Goal: Task Accomplishment & Management: Manage account settings

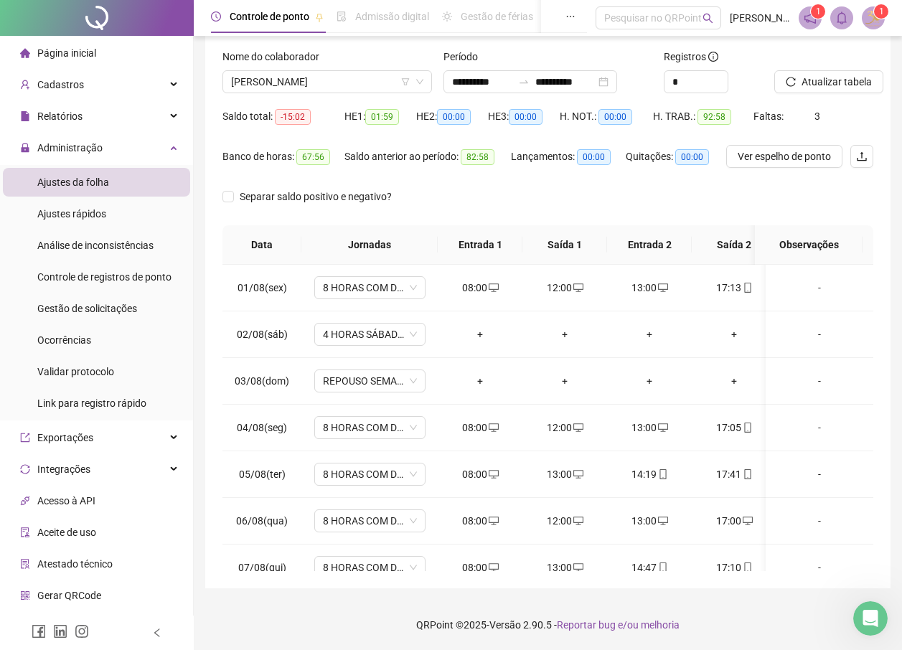
scroll to position [448, 0]
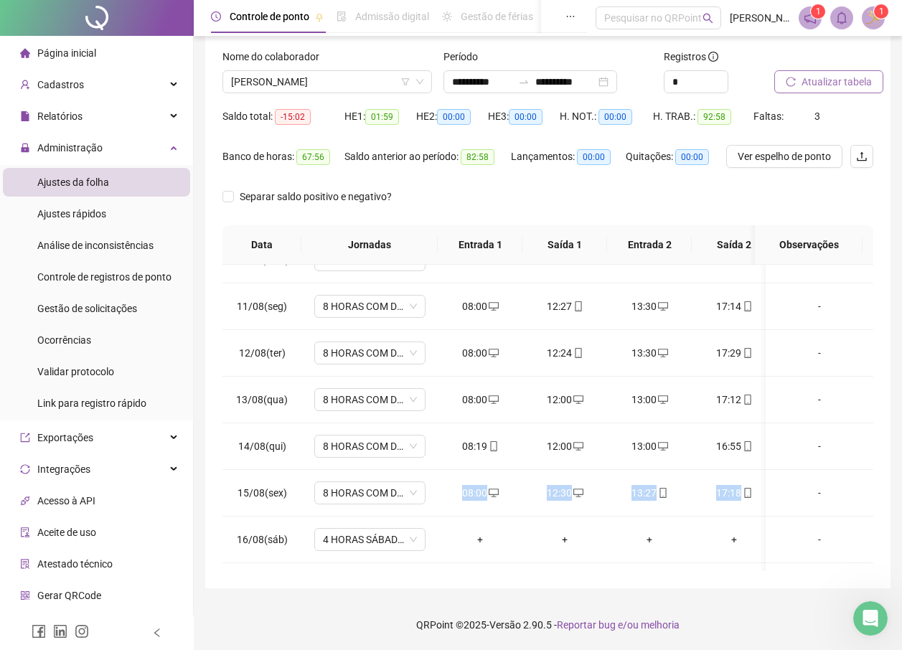
click at [826, 86] on span "Atualizar tabela" at bounding box center [837, 82] width 70 height 16
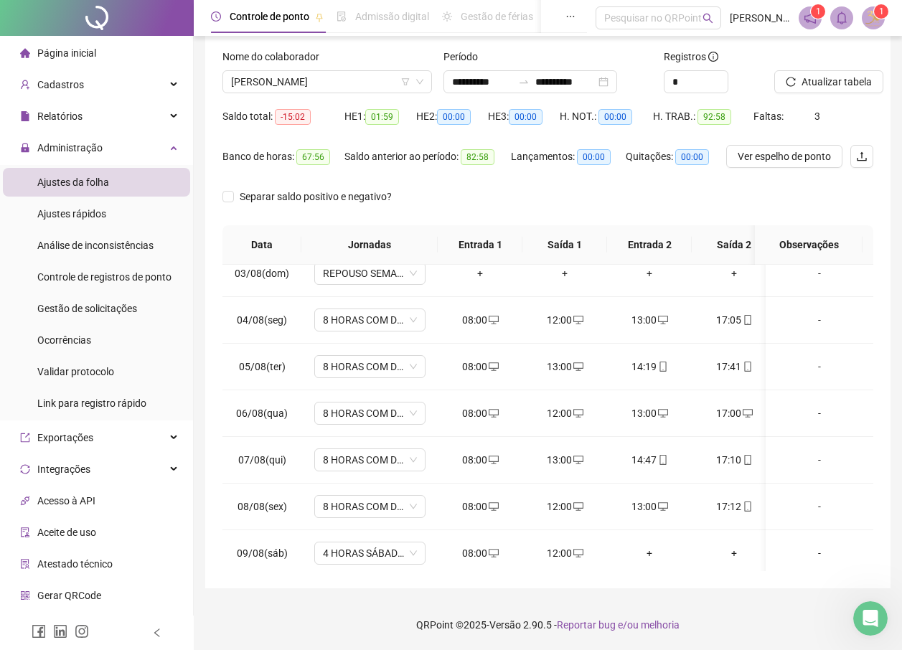
scroll to position [0, 0]
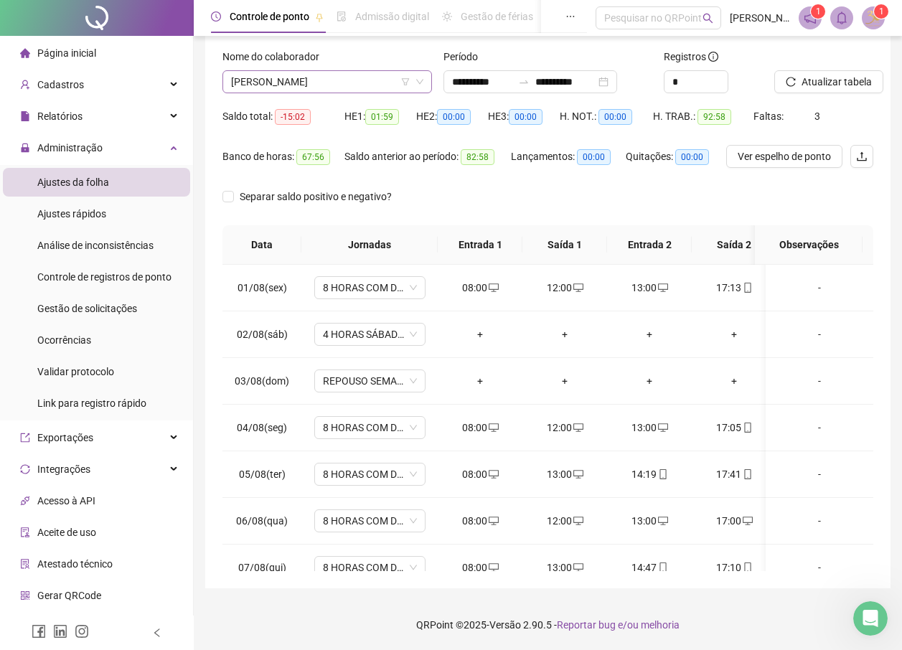
click at [304, 84] on span "[PERSON_NAME]" at bounding box center [327, 82] width 192 height 22
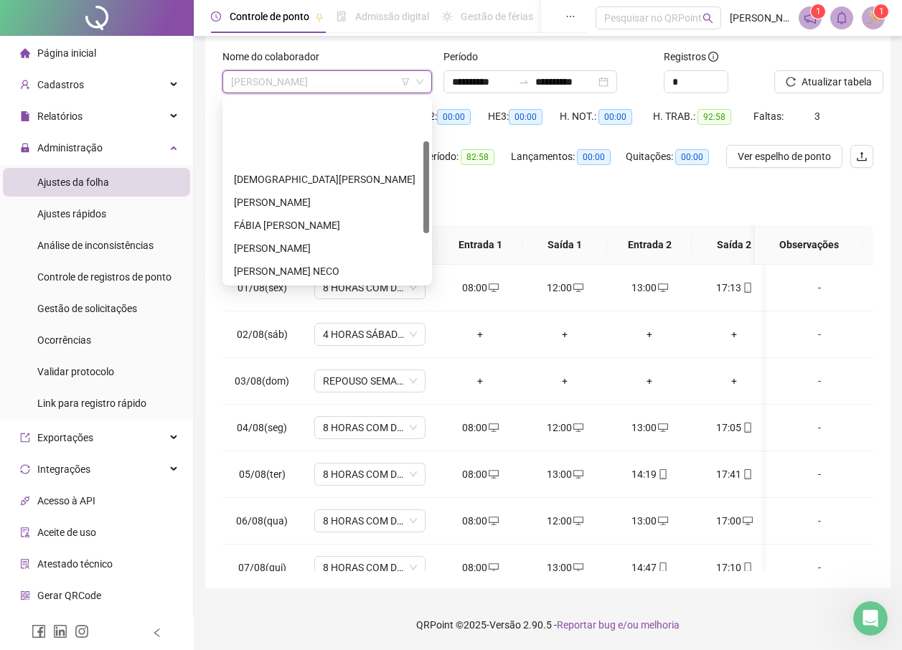
click at [321, 355] on div "LUZIANA [PERSON_NAME]" at bounding box center [327, 363] width 187 height 16
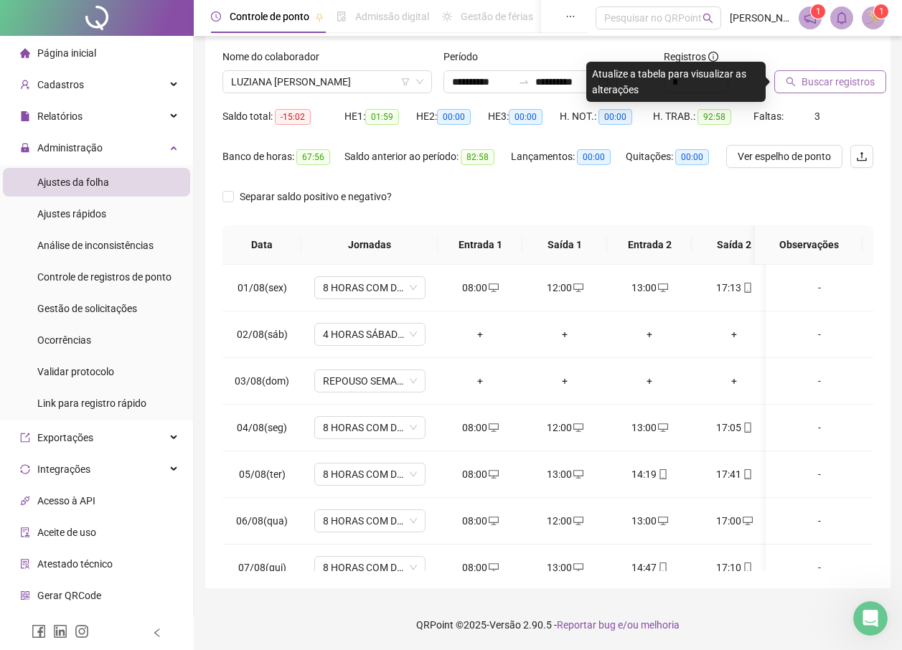
click at [857, 85] on span "Buscar registros" at bounding box center [838, 82] width 73 height 16
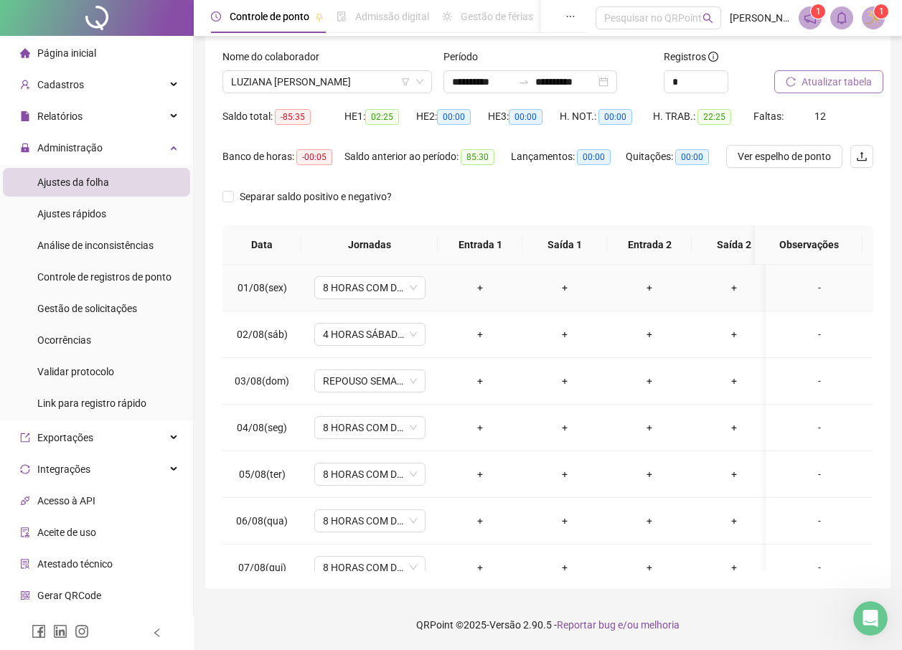
click at [476, 283] on div "+" at bounding box center [480, 288] width 62 height 16
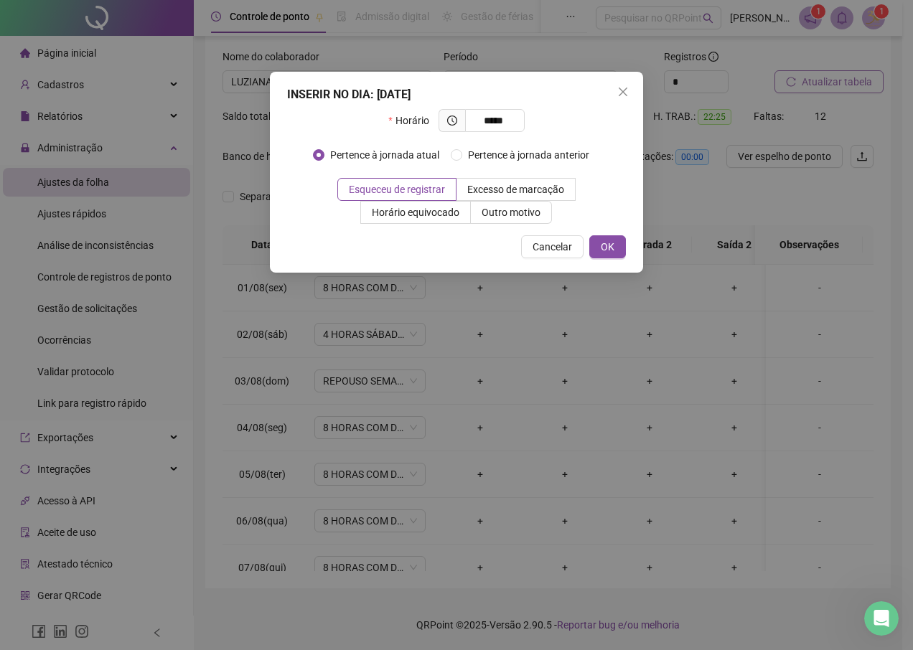
type input "*****"
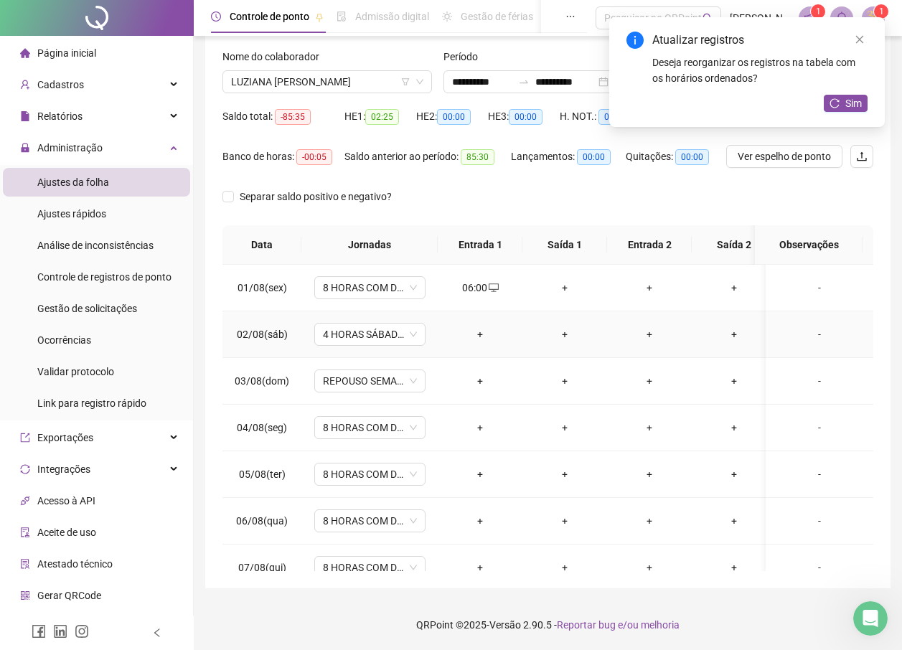
click at [478, 333] on div "+" at bounding box center [480, 335] width 62 height 16
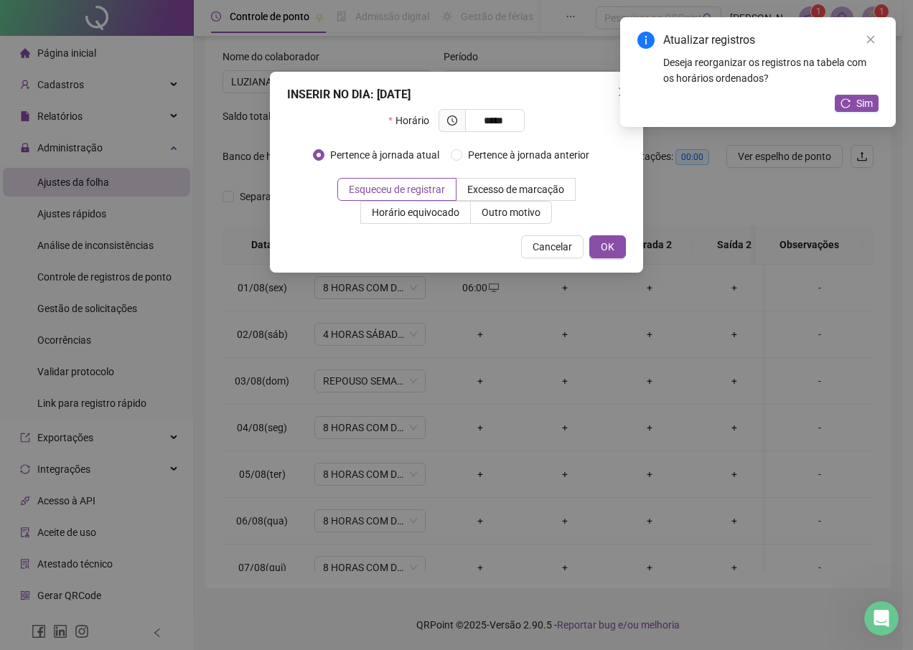
type input "*****"
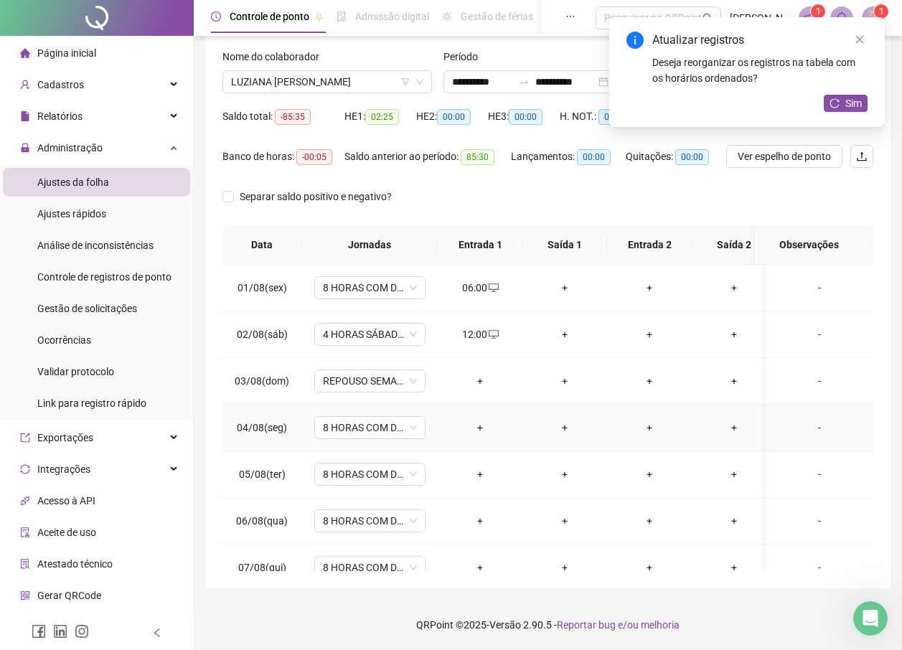
click at [479, 428] on div "+" at bounding box center [480, 428] width 62 height 16
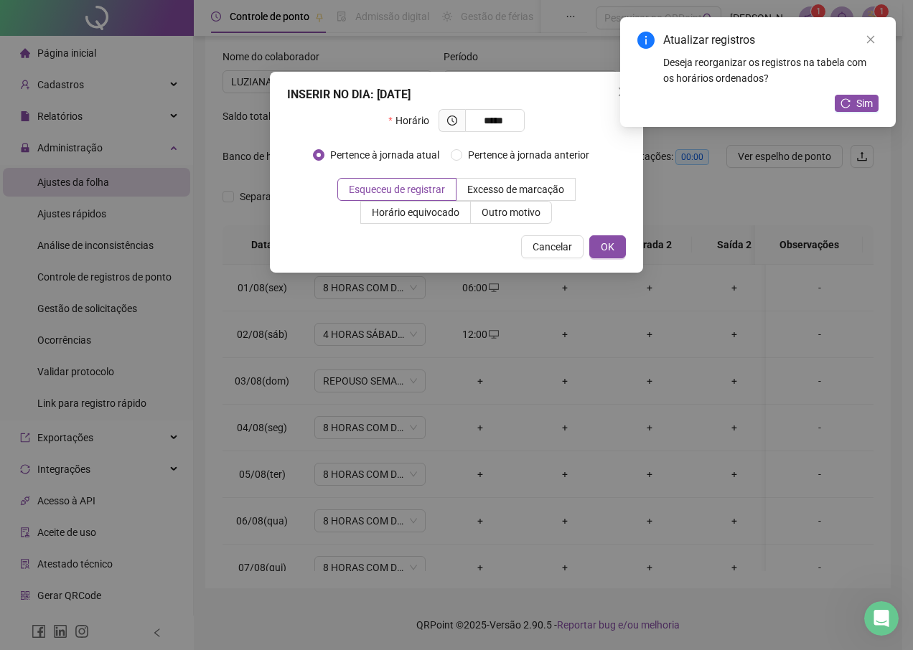
type input "*****"
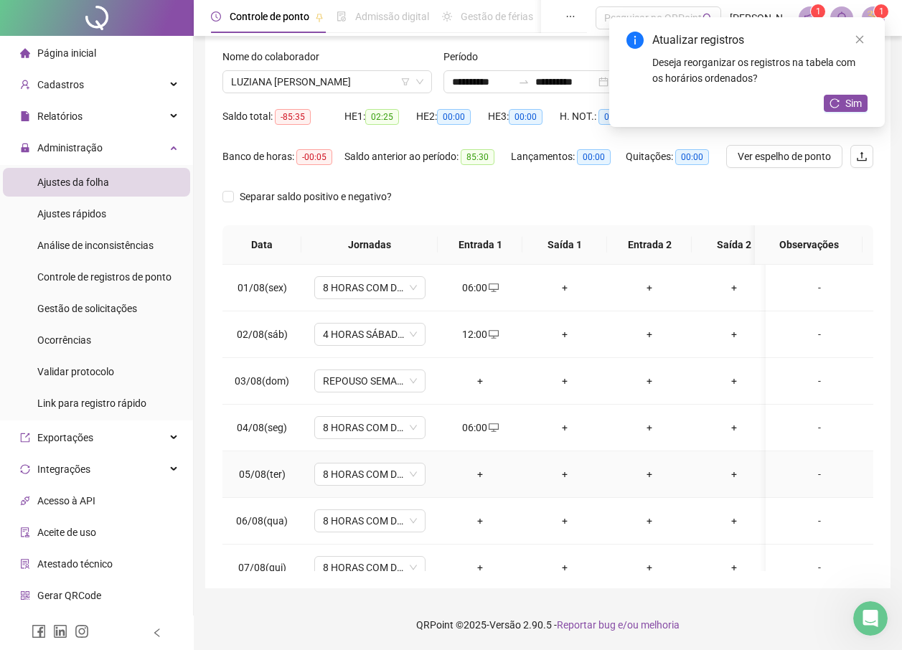
click at [478, 474] on div "+" at bounding box center [480, 474] width 62 height 16
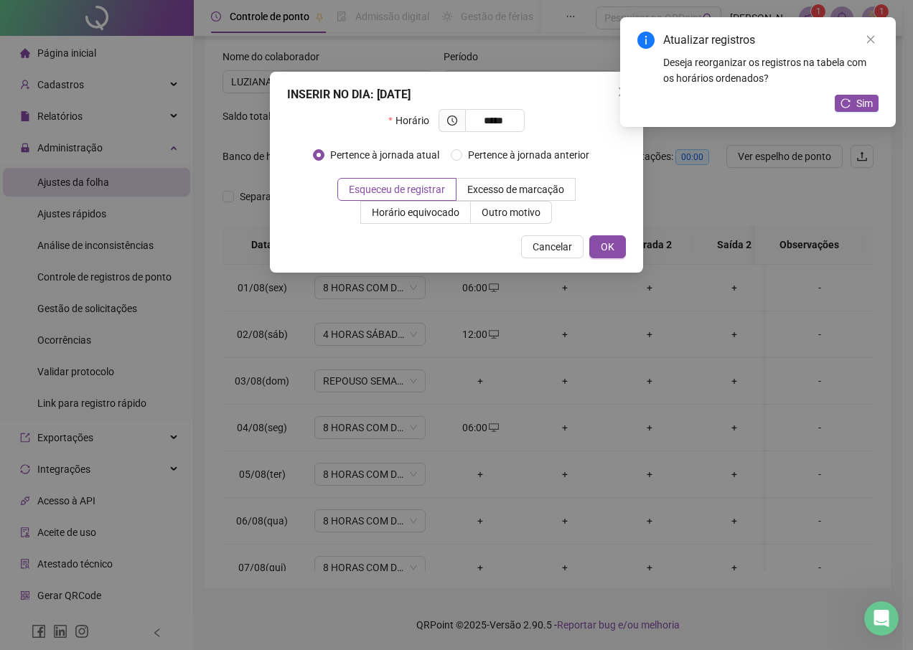
type input "*****"
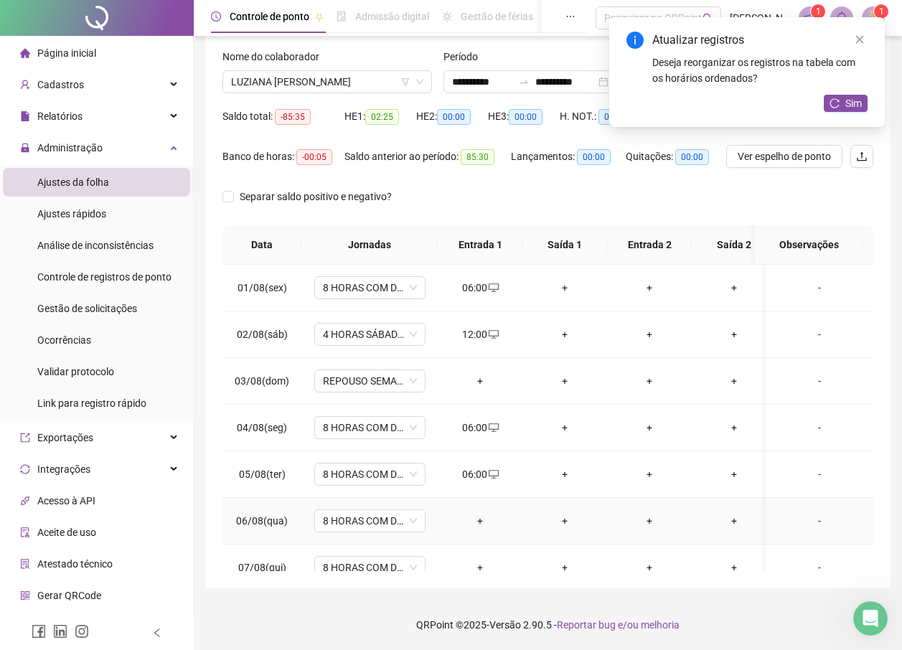
click at [478, 517] on div "+" at bounding box center [480, 521] width 62 height 16
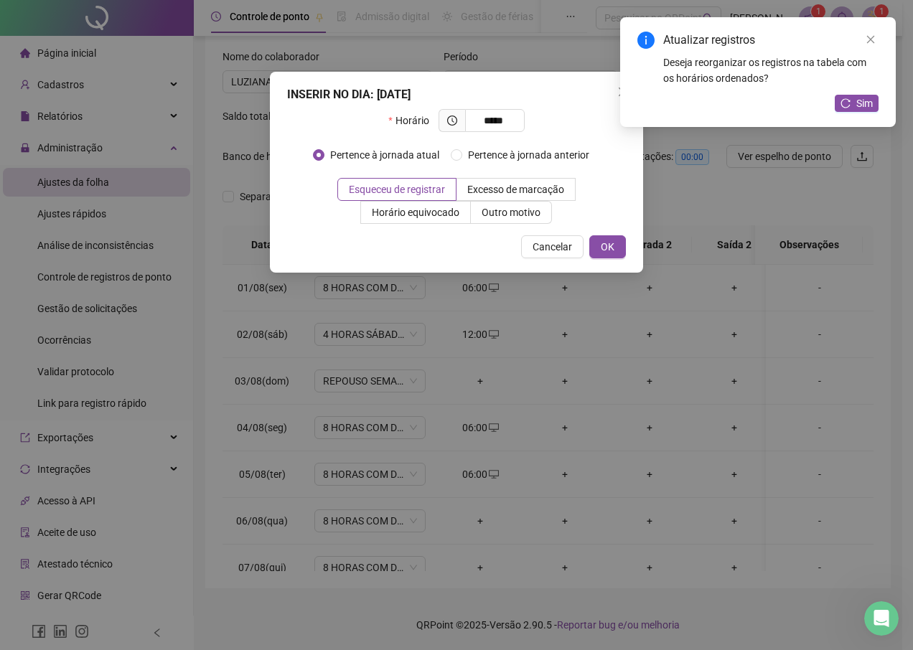
type input "*****"
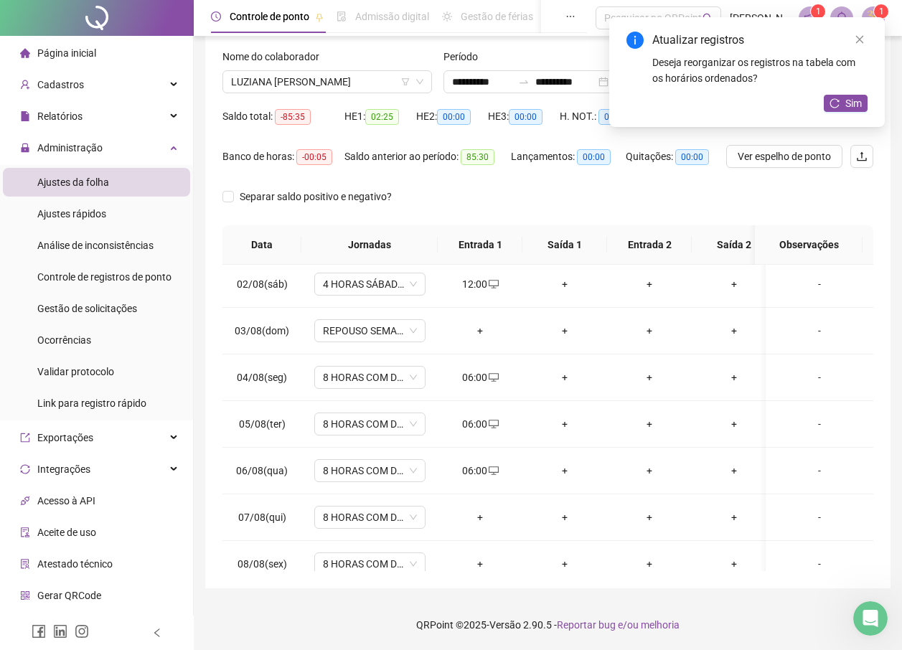
scroll to position [67, 0]
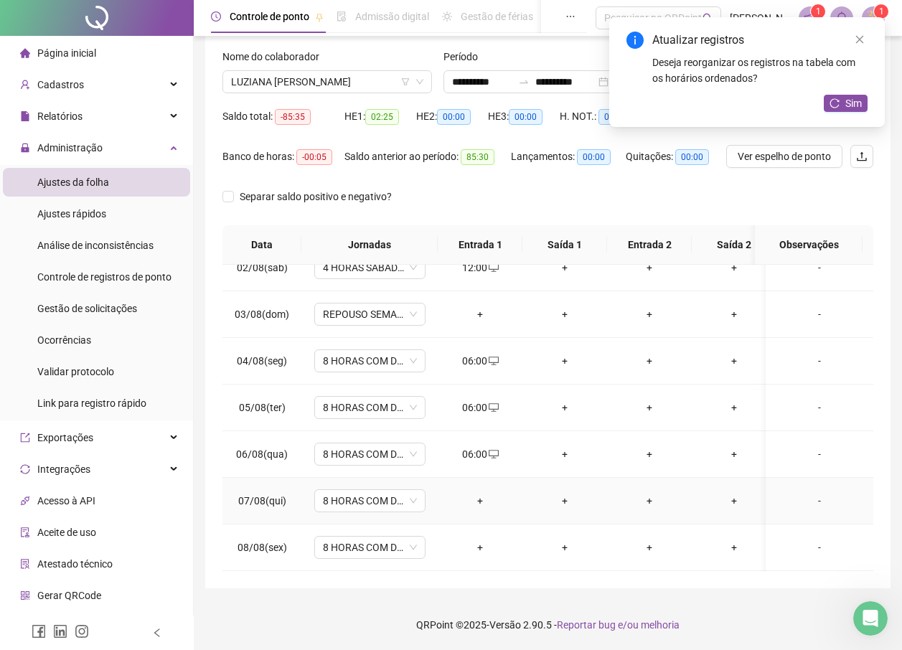
click at [474, 502] on div "+" at bounding box center [480, 501] width 62 height 16
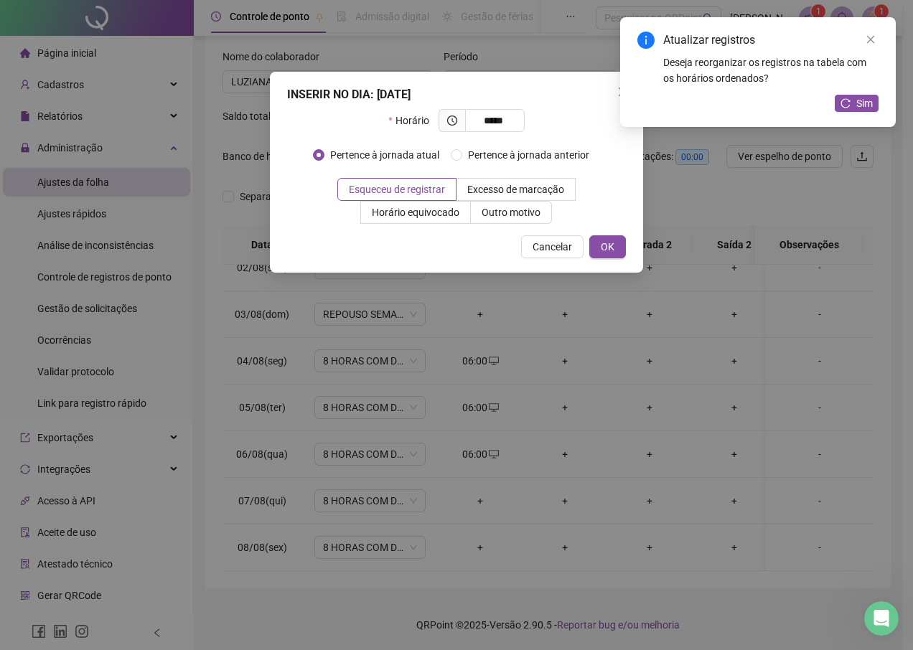
type input "*****"
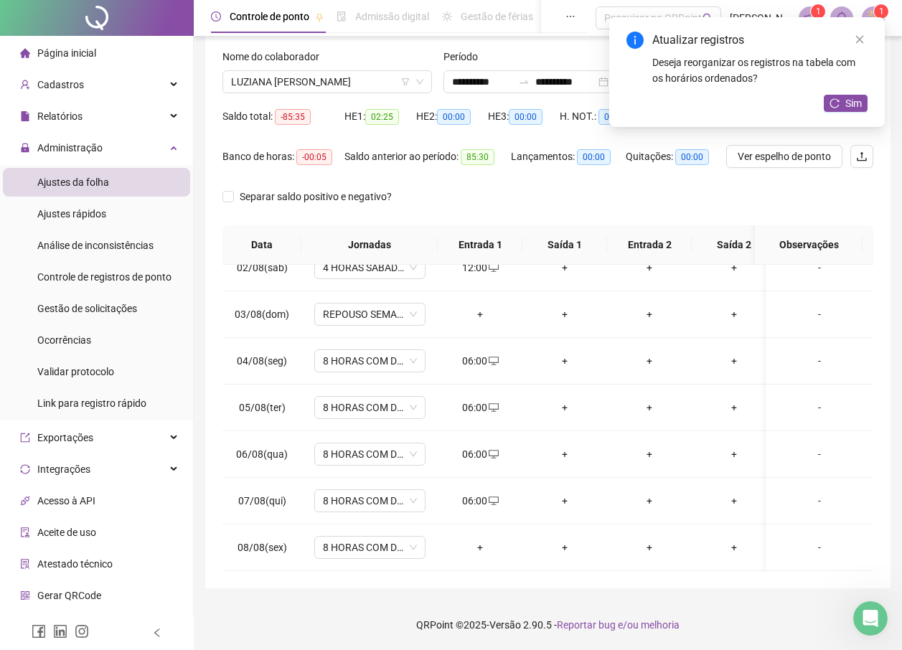
scroll to position [0, 0]
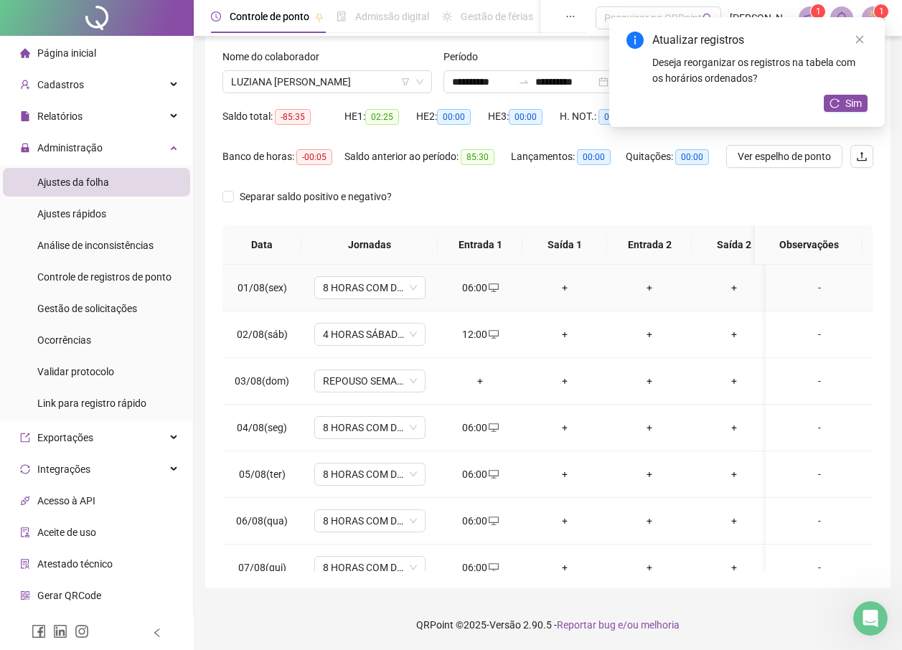
click at [560, 288] on div "+" at bounding box center [565, 288] width 62 height 16
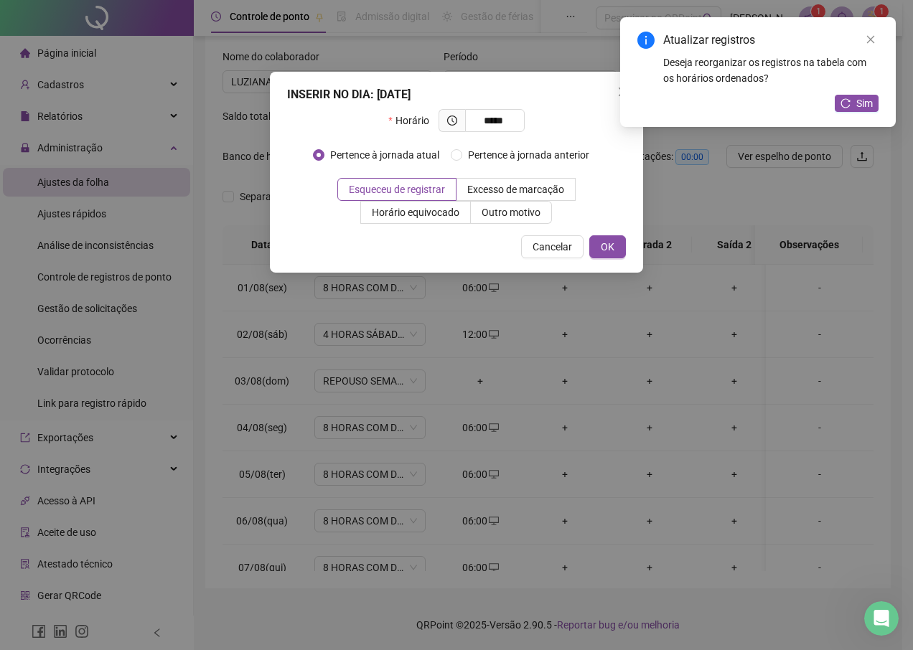
type input "*****"
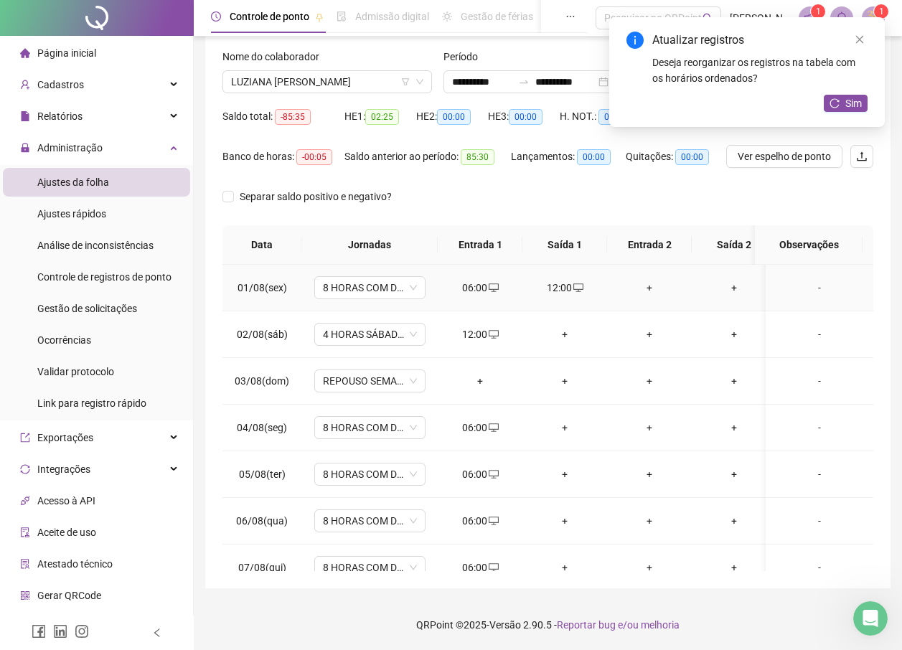
click at [647, 284] on div "+" at bounding box center [650, 288] width 62 height 16
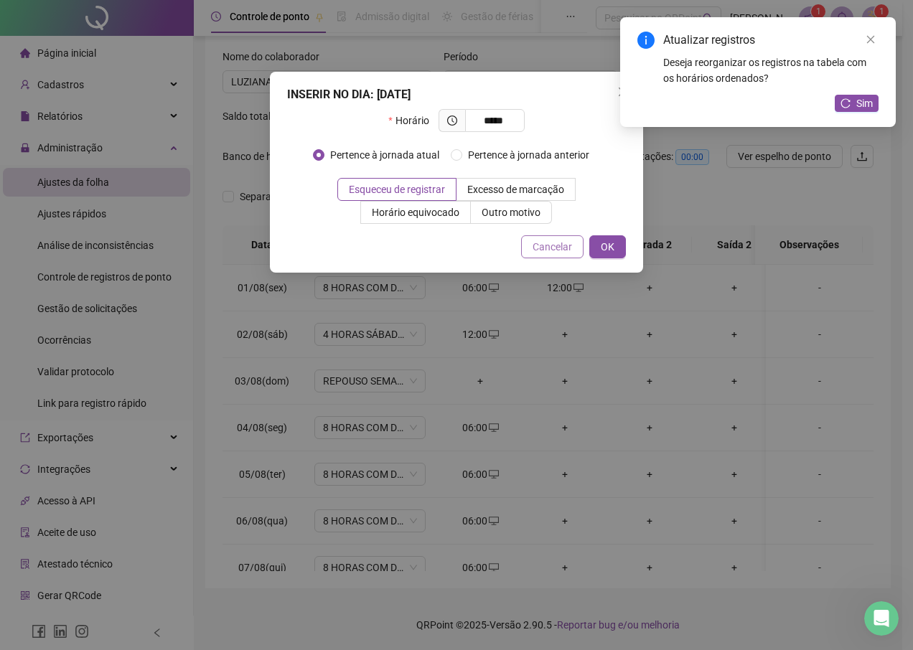
type input "*****"
click at [552, 251] on span "Cancelar" at bounding box center [551, 247] width 39 height 16
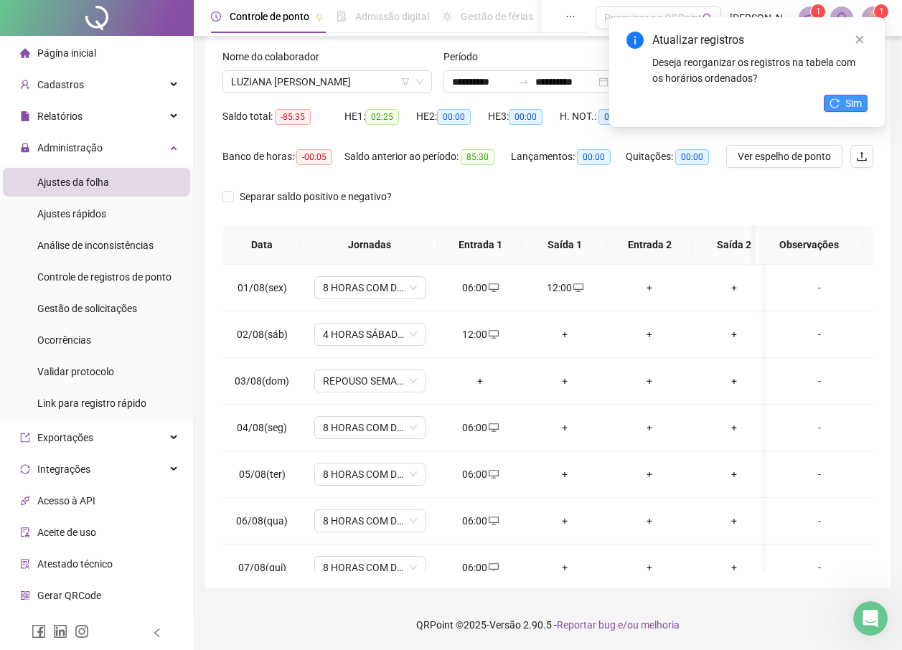
click at [841, 98] on button "Sim" at bounding box center [846, 103] width 44 height 17
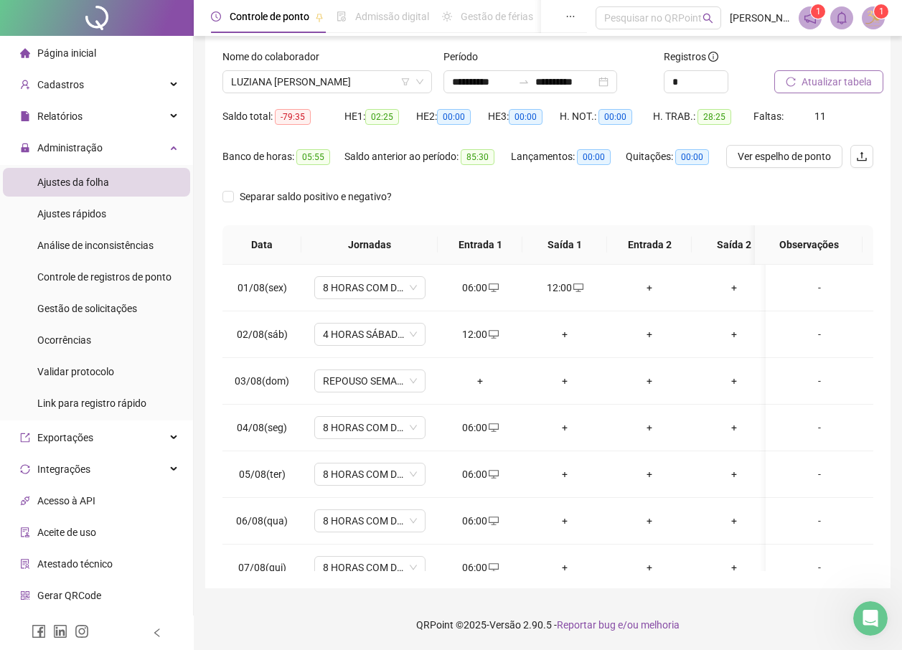
click at [803, 154] on span "Ver espelho de ponto" at bounding box center [784, 157] width 93 height 16
click at [558, 288] on div "12:00" at bounding box center [565, 288] width 62 height 16
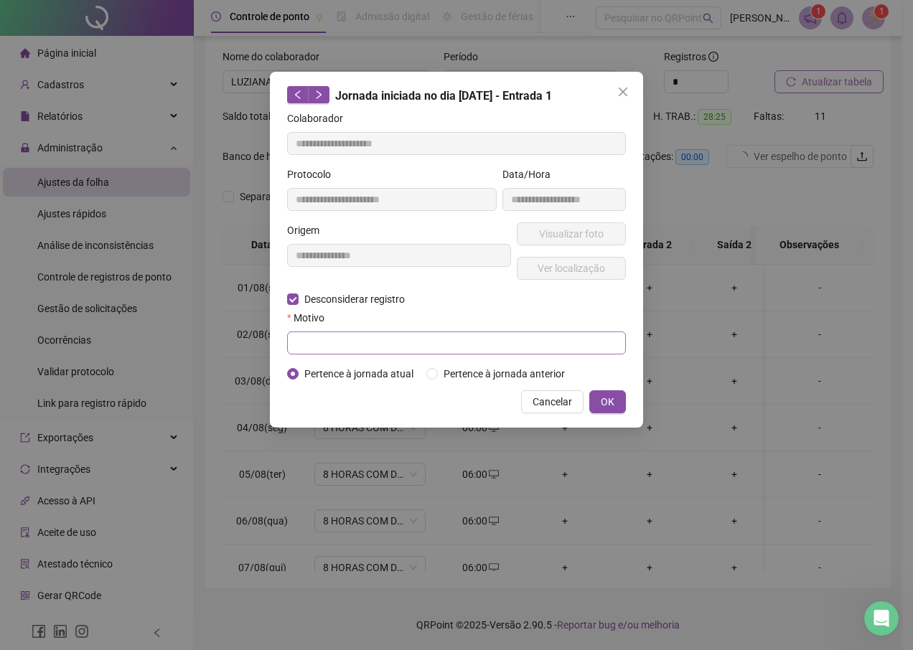
type input "**********"
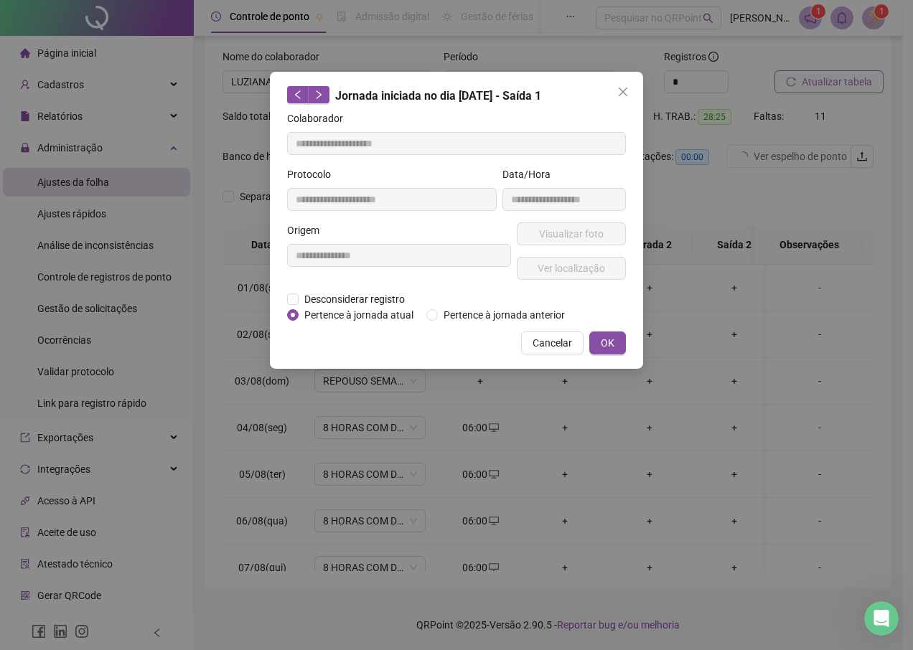
click at [346, 342] on div "Cancelar OK" at bounding box center [456, 343] width 339 height 23
click at [286, 300] on div "**********" at bounding box center [456, 220] width 373 height 297
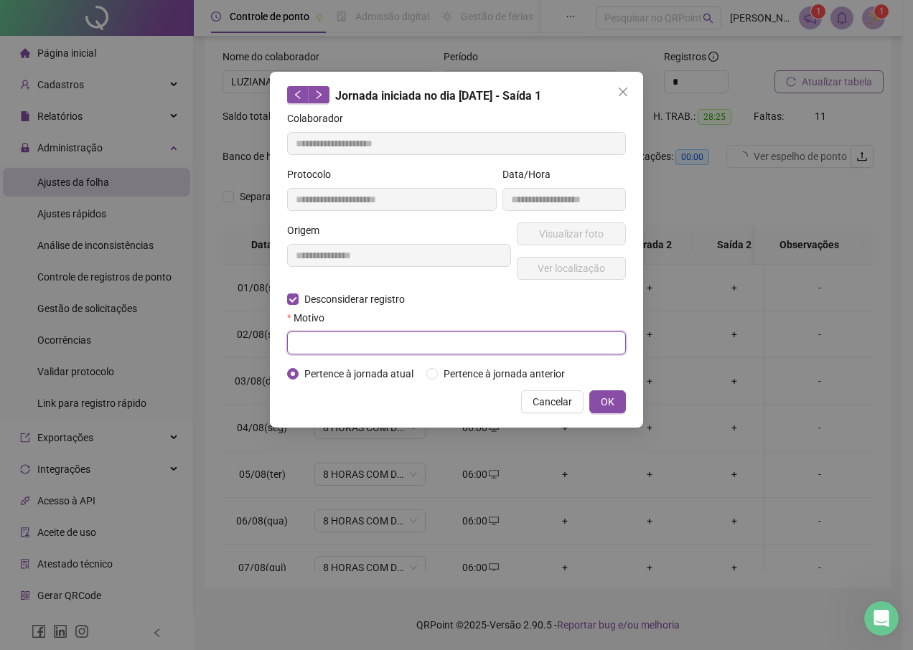
click at [337, 342] on input "text" at bounding box center [456, 343] width 339 height 23
type input "*"
click at [611, 402] on span "OK" at bounding box center [608, 402] width 14 height 16
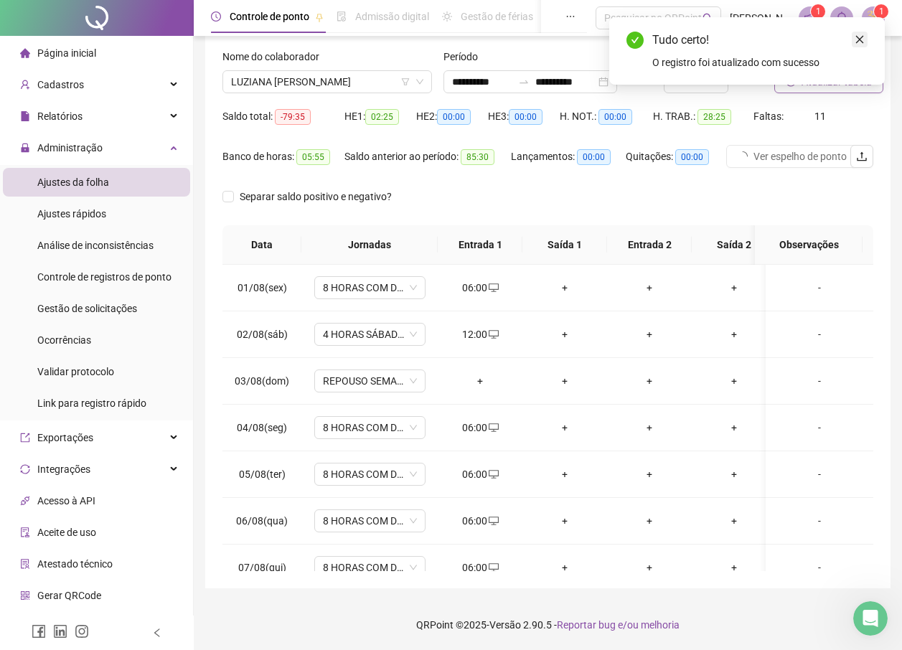
click at [859, 36] on icon "close" at bounding box center [860, 39] width 10 height 10
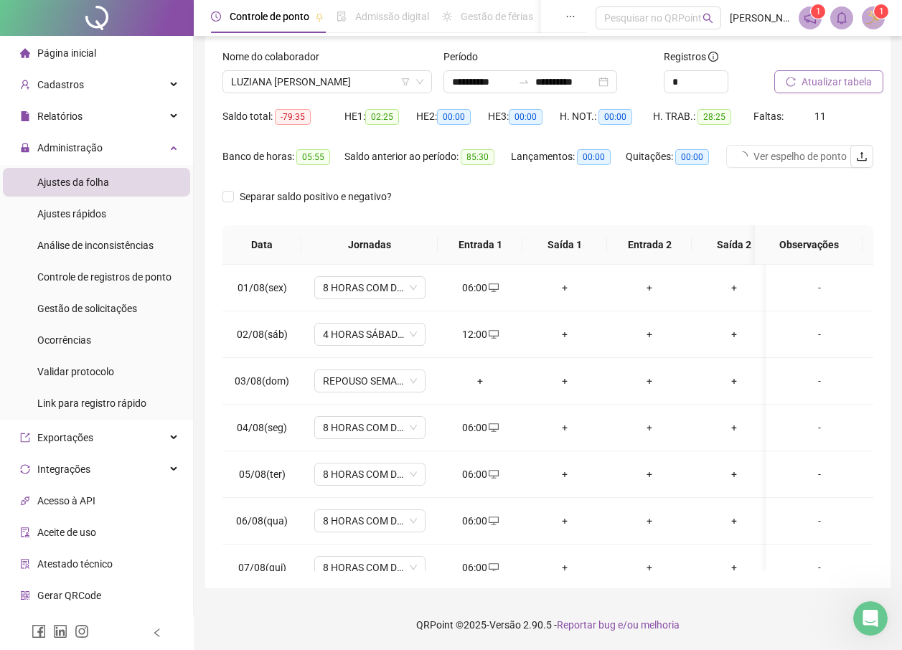
click at [850, 85] on span "Atualizar tabela" at bounding box center [837, 82] width 70 height 16
click at [563, 283] on div "+" at bounding box center [565, 288] width 62 height 16
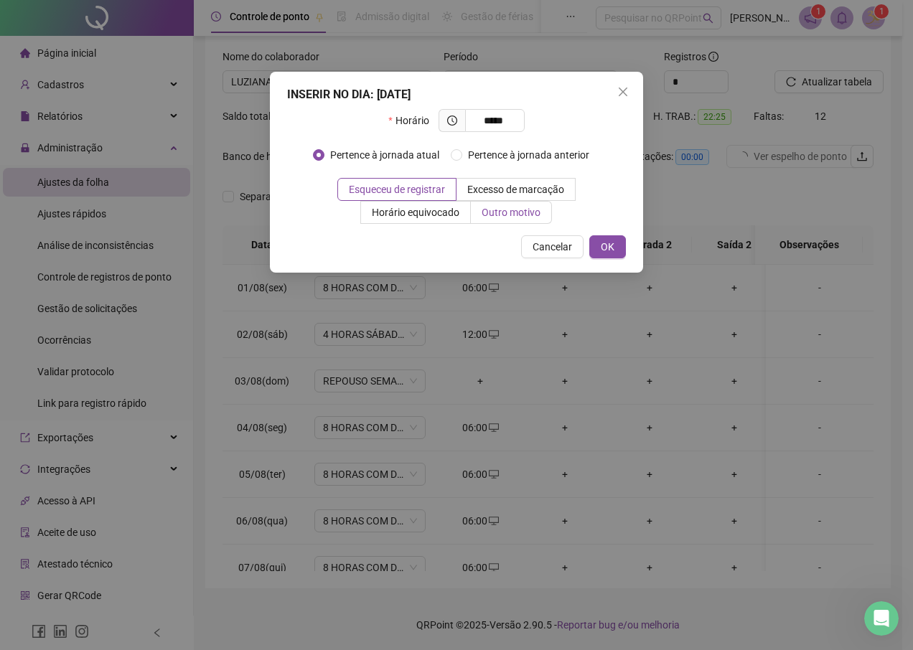
type input "*****"
click at [525, 217] on span "Outro motivo" at bounding box center [511, 212] width 59 height 11
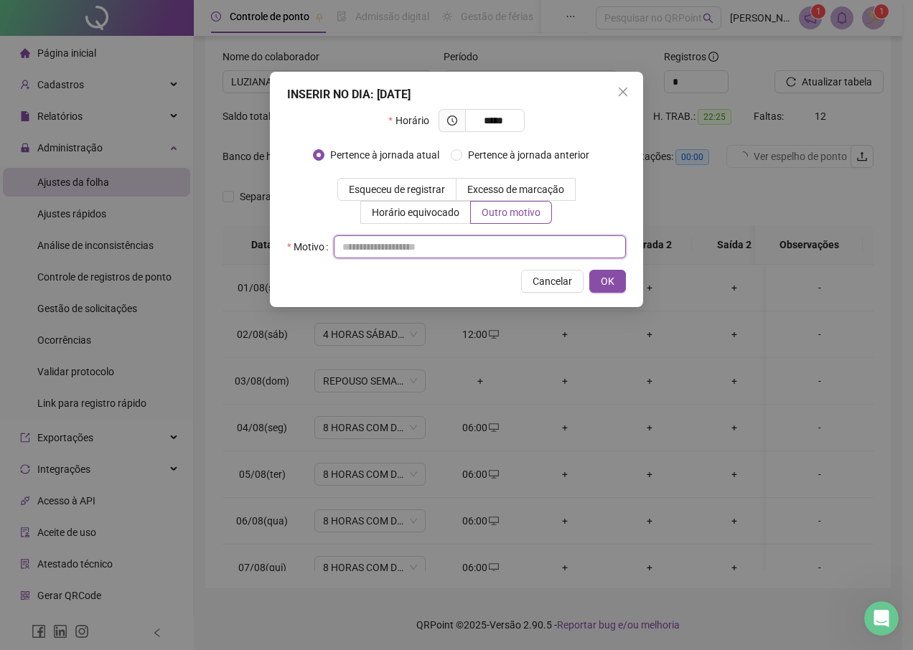
click at [507, 240] on input "text" at bounding box center [480, 246] width 292 height 23
type input "*"
click at [616, 288] on button "OK" at bounding box center [607, 281] width 37 height 23
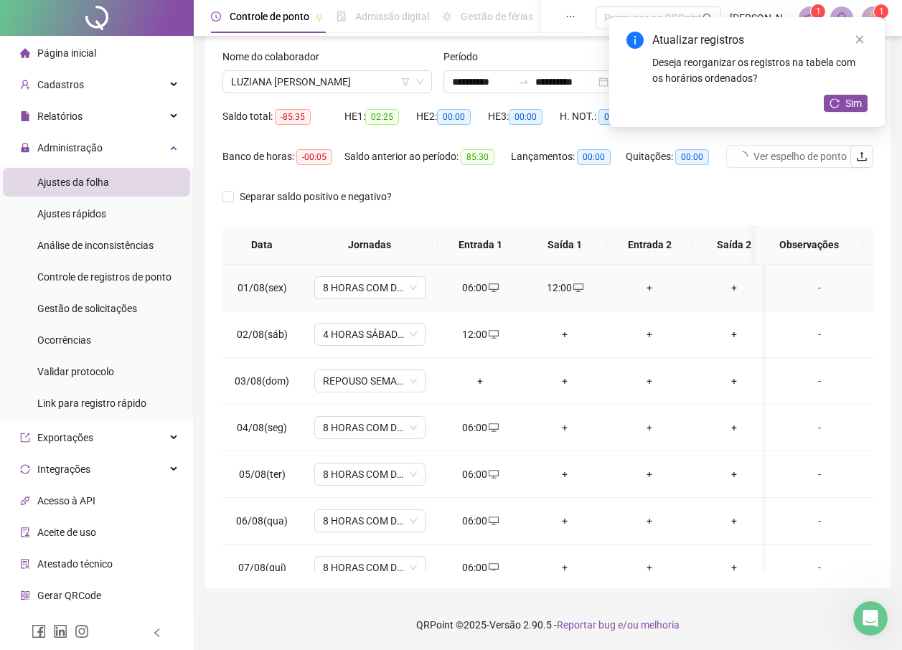
click at [649, 290] on div "+" at bounding box center [650, 288] width 62 height 16
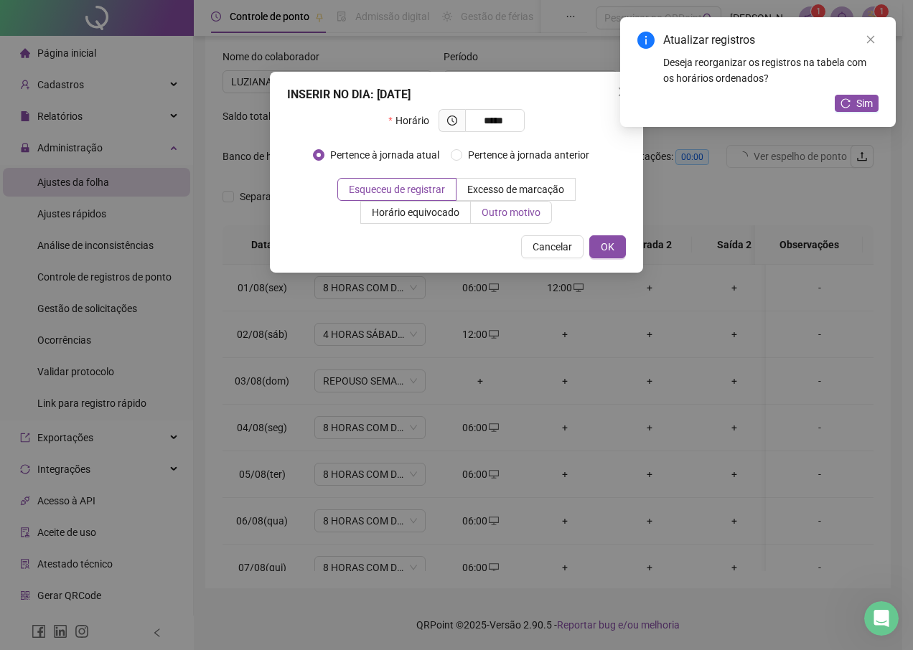
type input "*****"
click at [484, 212] on span "Outro motivo" at bounding box center [511, 212] width 59 height 11
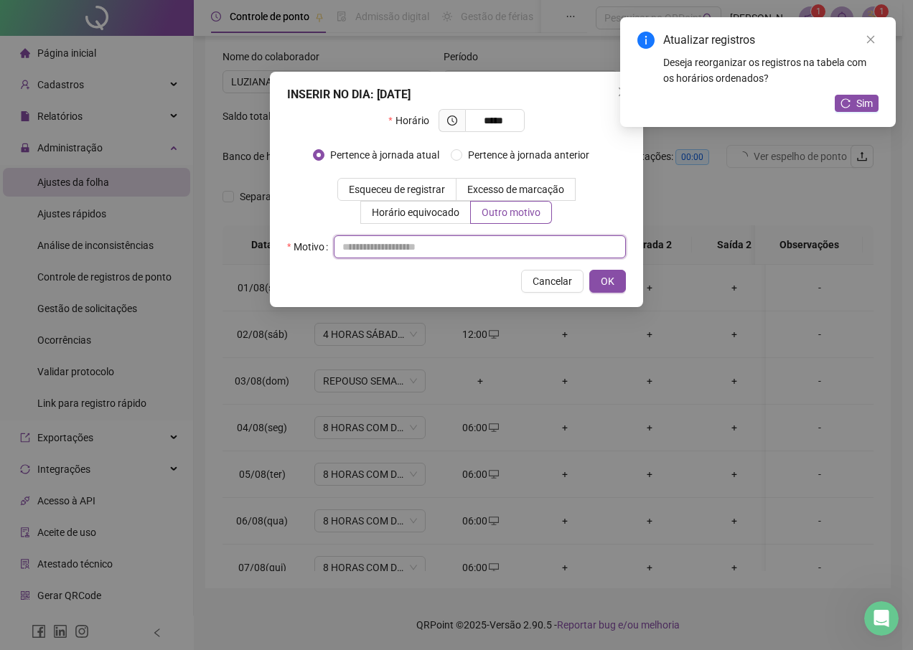
click at [484, 241] on input "text" at bounding box center [480, 246] width 292 height 23
type input "*"
click at [611, 282] on span "OK" at bounding box center [608, 281] width 14 height 16
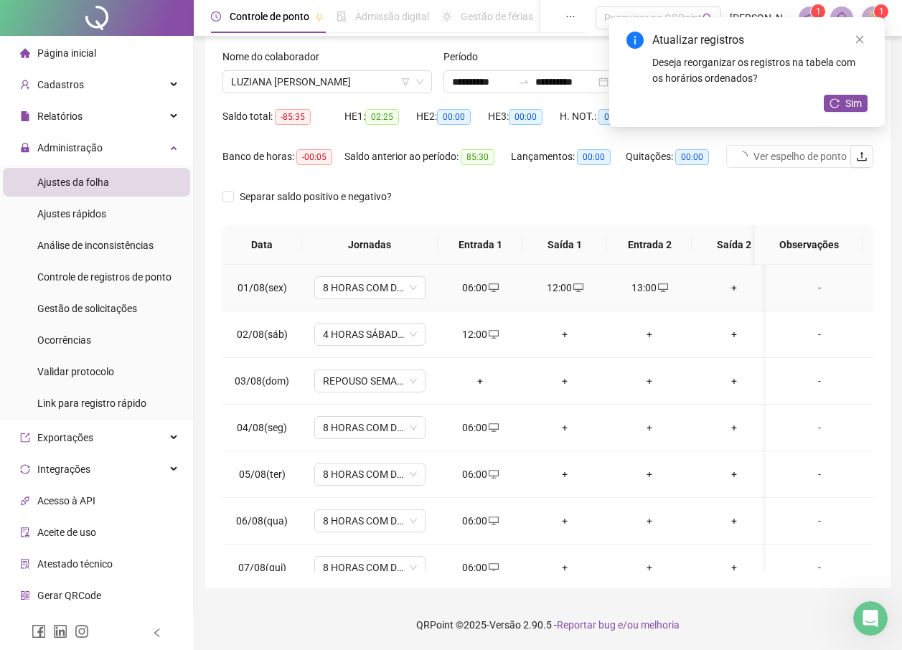
click at [738, 286] on div "+" at bounding box center [734, 288] width 62 height 16
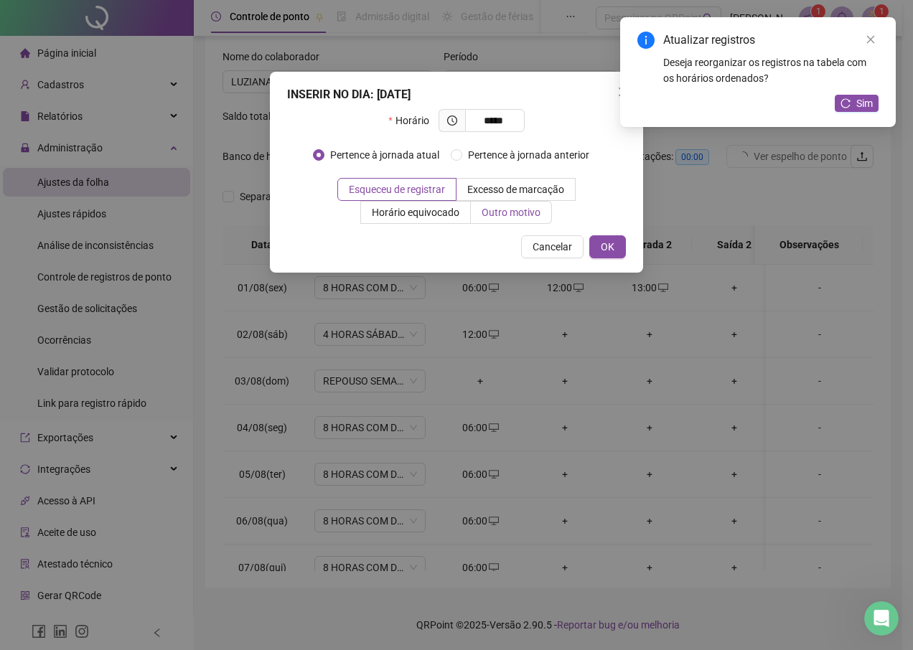
type input "*****"
click at [494, 217] on span "Outro motivo" at bounding box center [511, 212] width 59 height 11
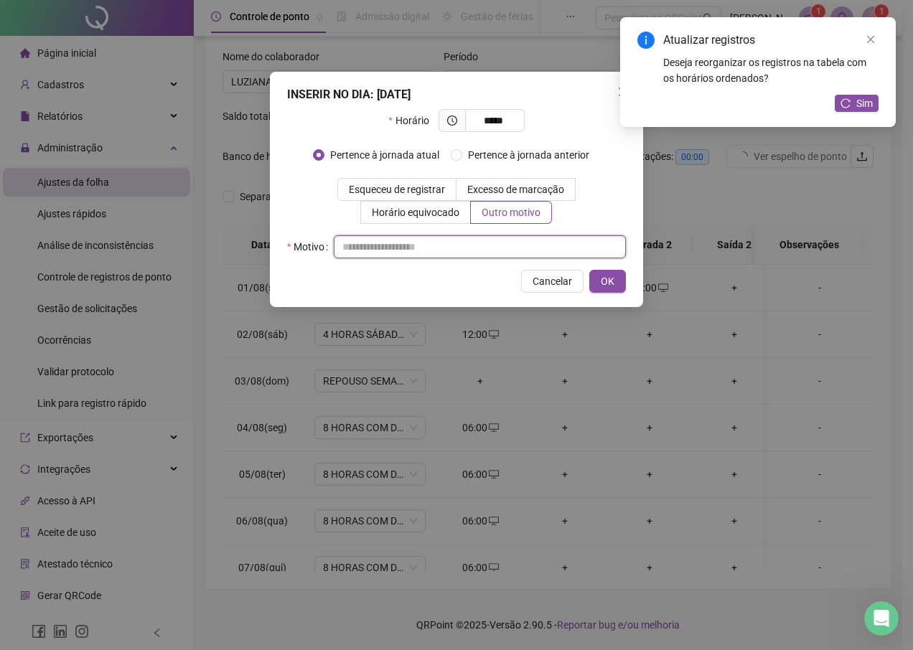
click at [482, 245] on input "text" at bounding box center [480, 246] width 292 height 23
type input "*"
click at [621, 287] on button "OK" at bounding box center [607, 281] width 37 height 23
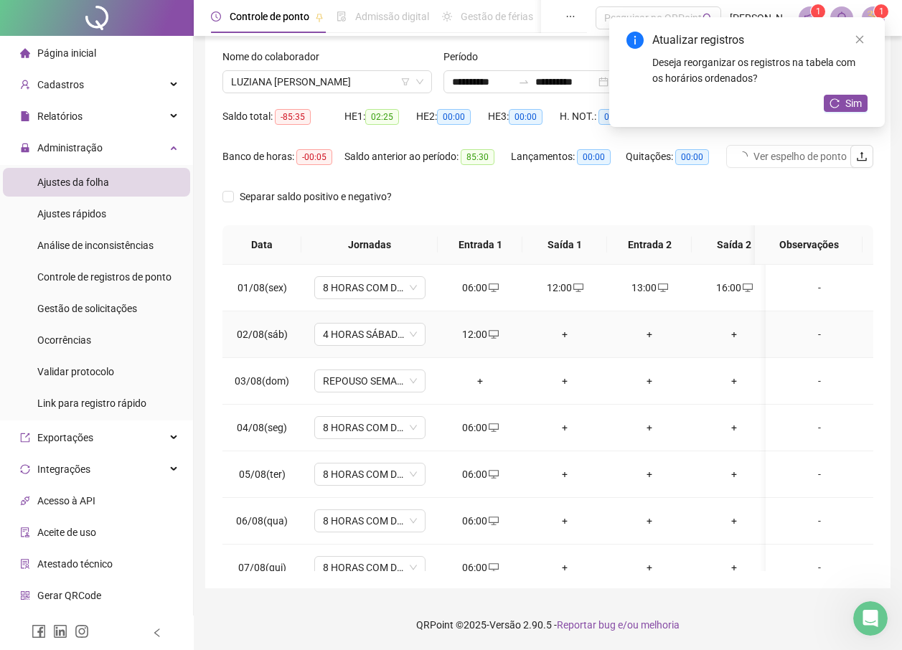
click at [560, 334] on div "+" at bounding box center [565, 335] width 62 height 16
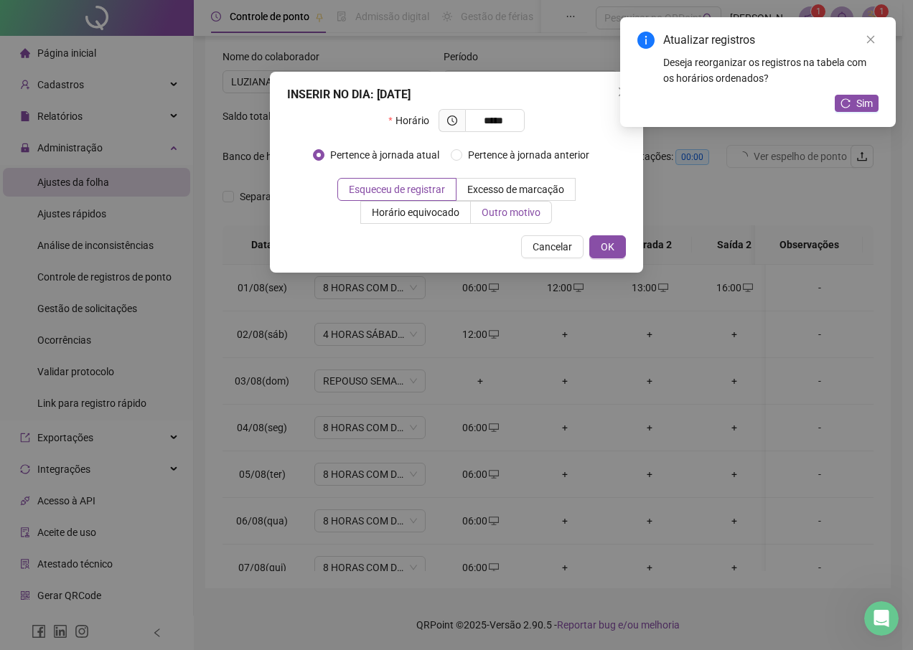
type input "*****"
click at [491, 215] on span "Outro motivo" at bounding box center [511, 212] width 59 height 11
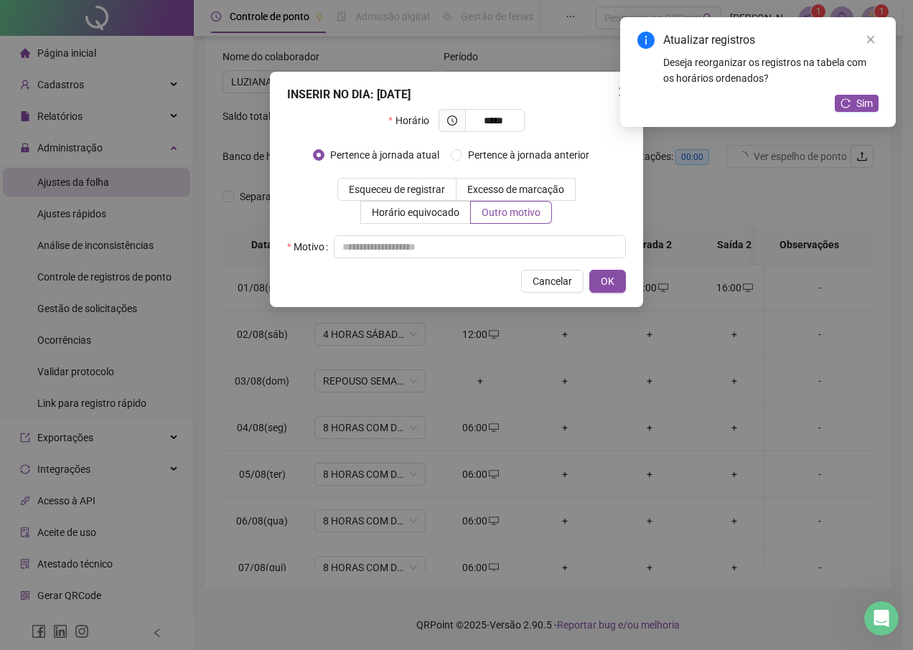
click at [458, 261] on div "INSERIR NO DIA : [DATE] Horário ***** Pertence à jornada atual Pertence à jorna…" at bounding box center [456, 189] width 373 height 235
click at [457, 253] on input "text" at bounding box center [480, 246] width 292 height 23
type input "*"
click at [623, 283] on button "OK" at bounding box center [607, 281] width 37 height 23
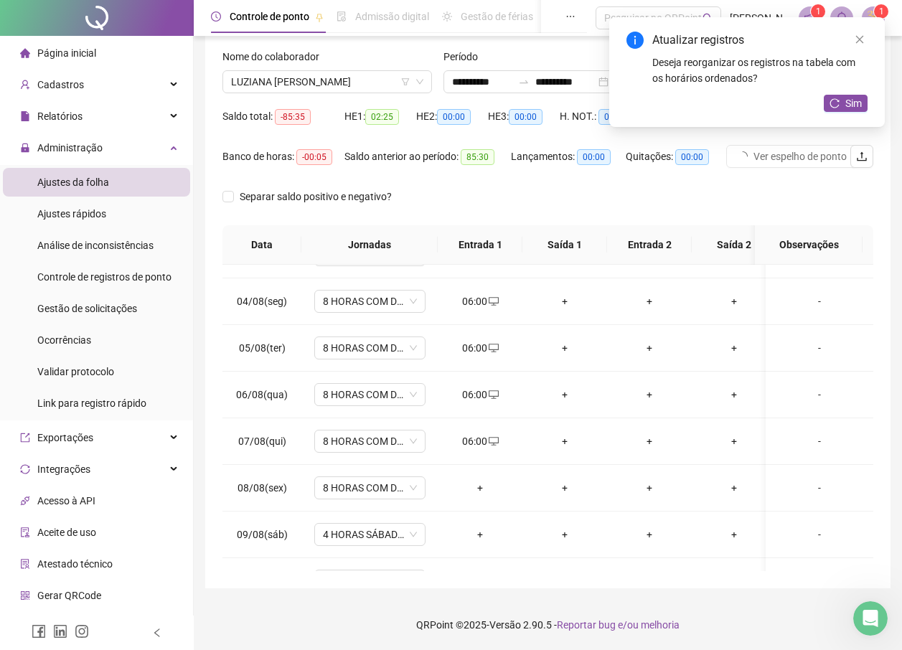
scroll to position [136, 0]
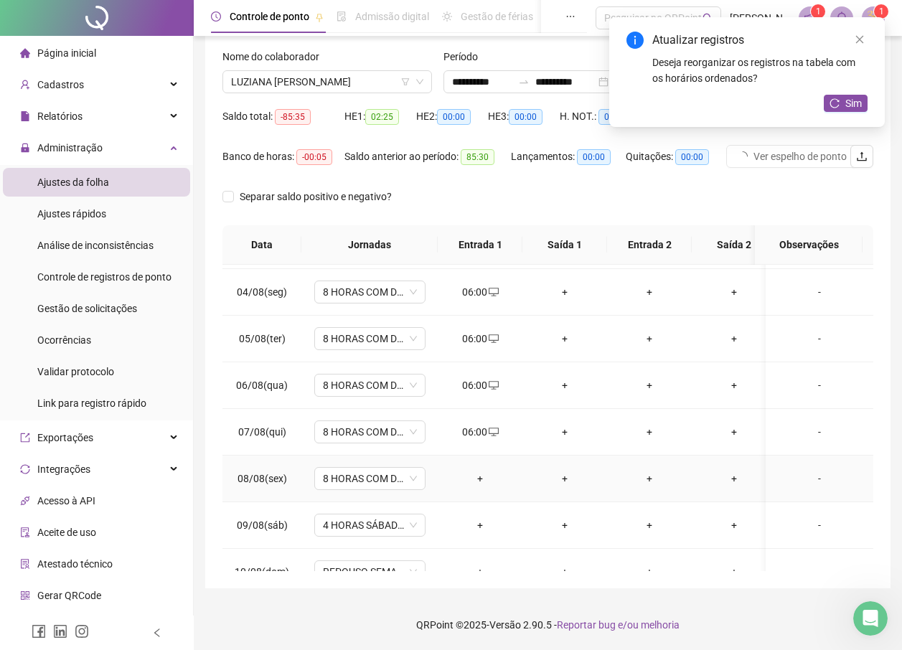
click at [476, 475] on div "+" at bounding box center [480, 479] width 62 height 16
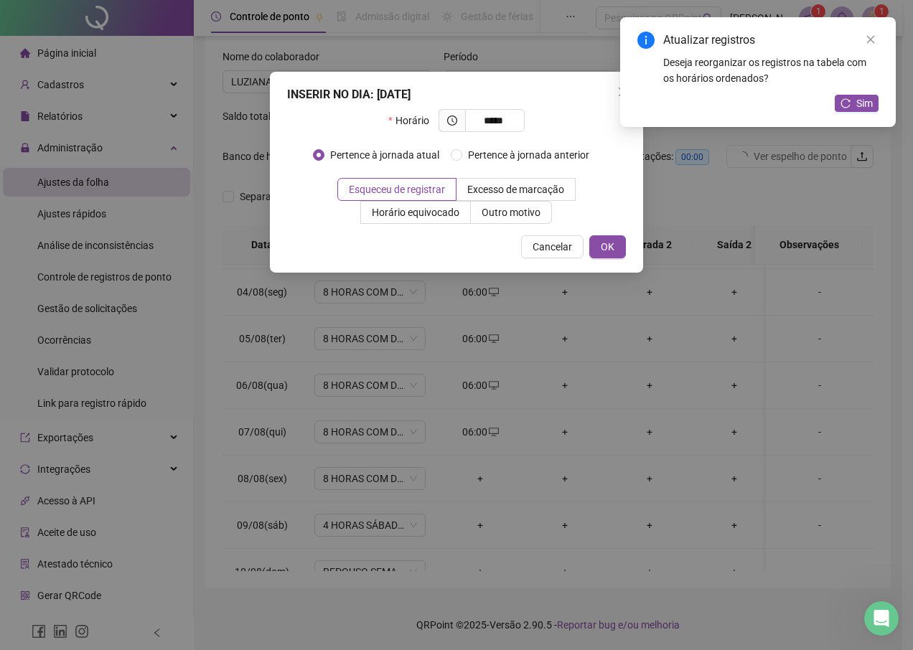
type input "*****"
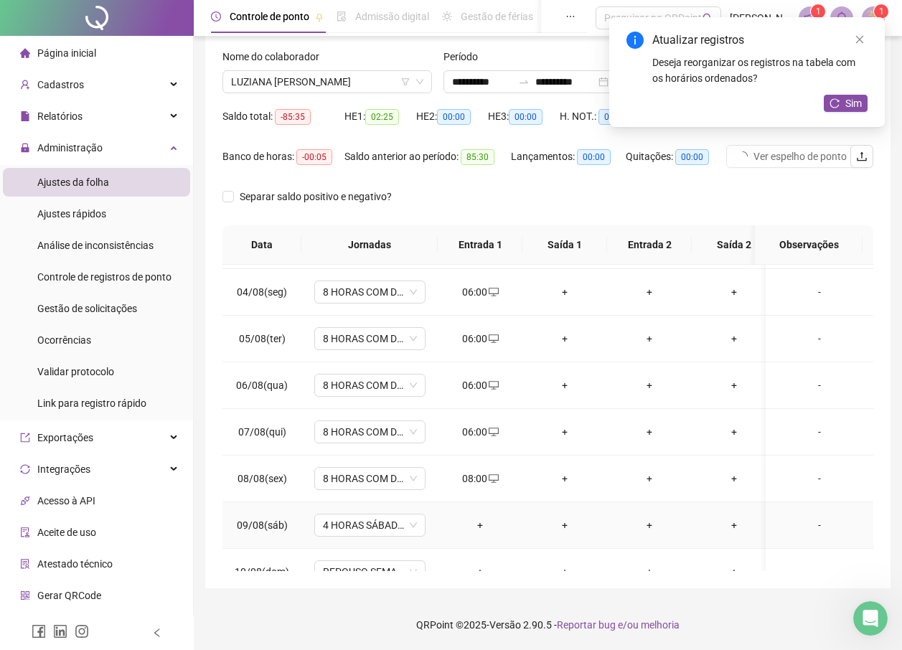
click at [478, 522] on div "+" at bounding box center [480, 525] width 62 height 16
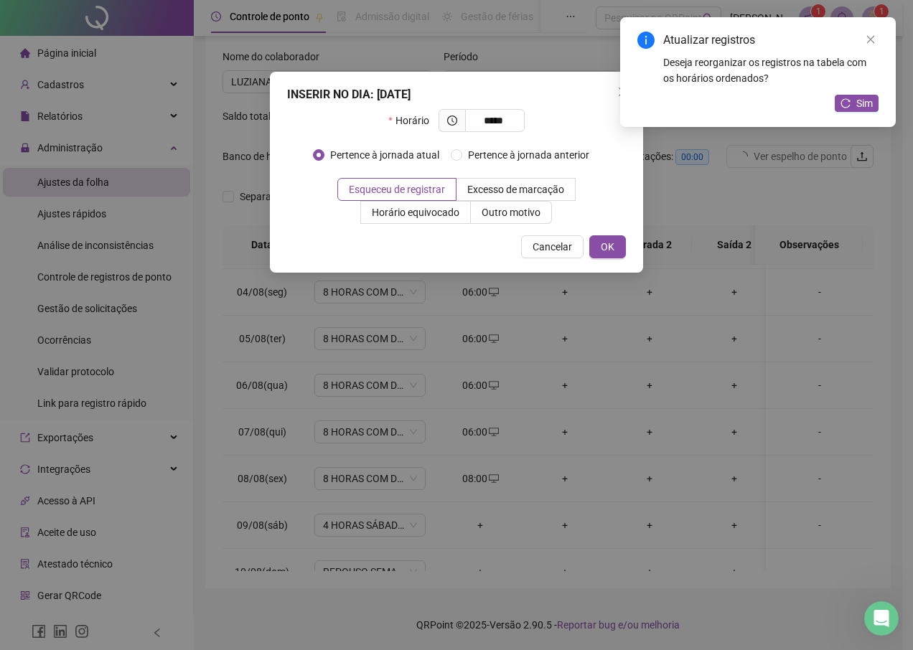
type input "*****"
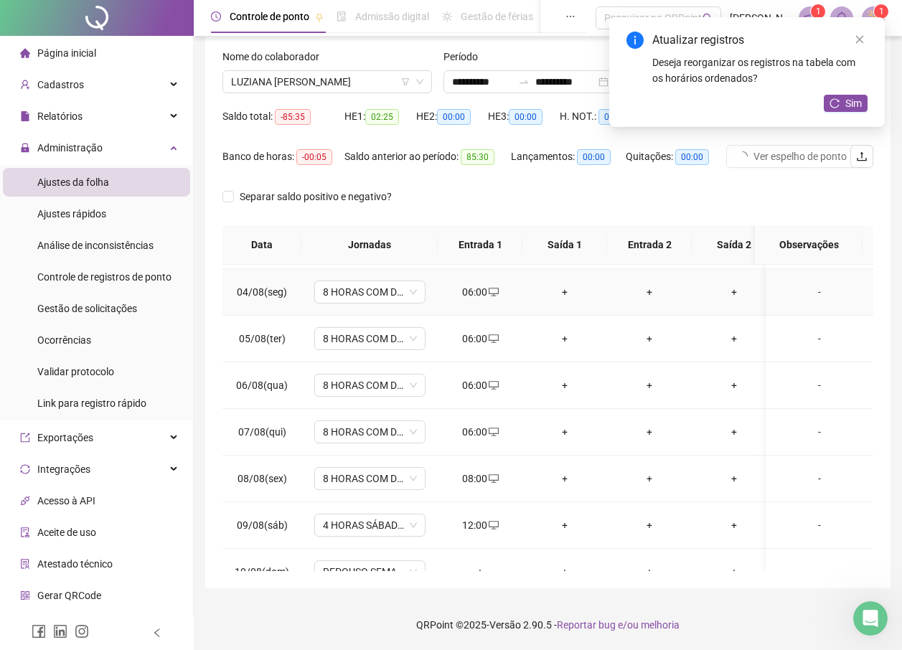
click at [560, 286] on div "+" at bounding box center [565, 292] width 62 height 16
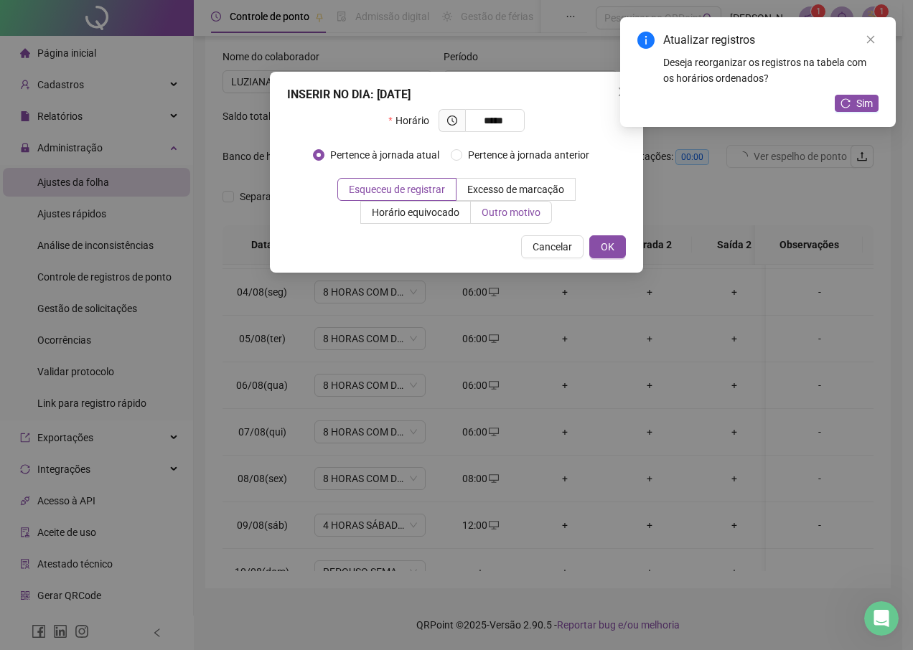
type input "*****"
click at [512, 203] on label "Outro motivo" at bounding box center [511, 212] width 81 height 23
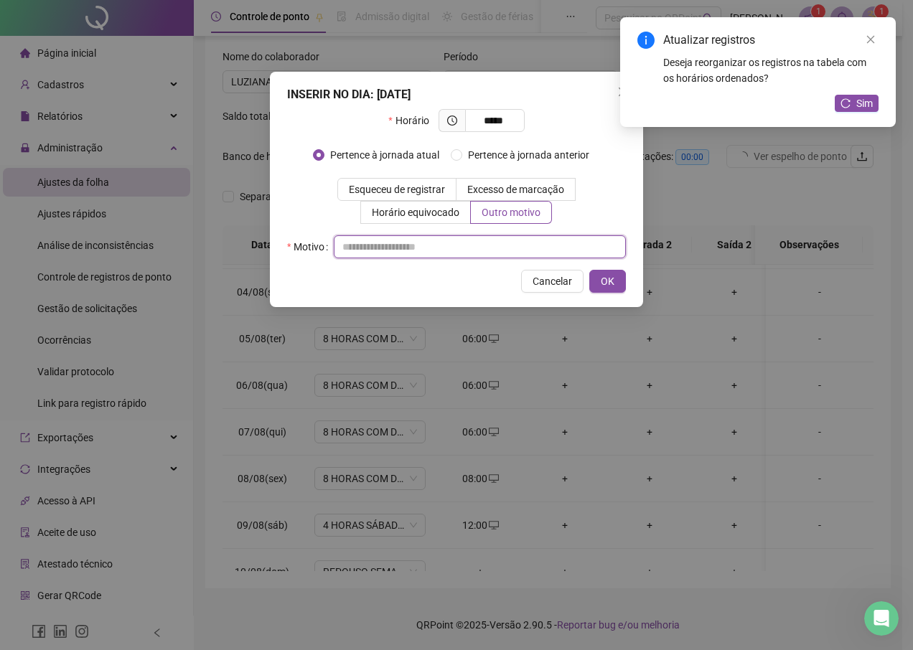
click at [496, 239] on input "text" at bounding box center [480, 246] width 292 height 23
type input "*"
click at [598, 281] on button "OK" at bounding box center [607, 281] width 37 height 23
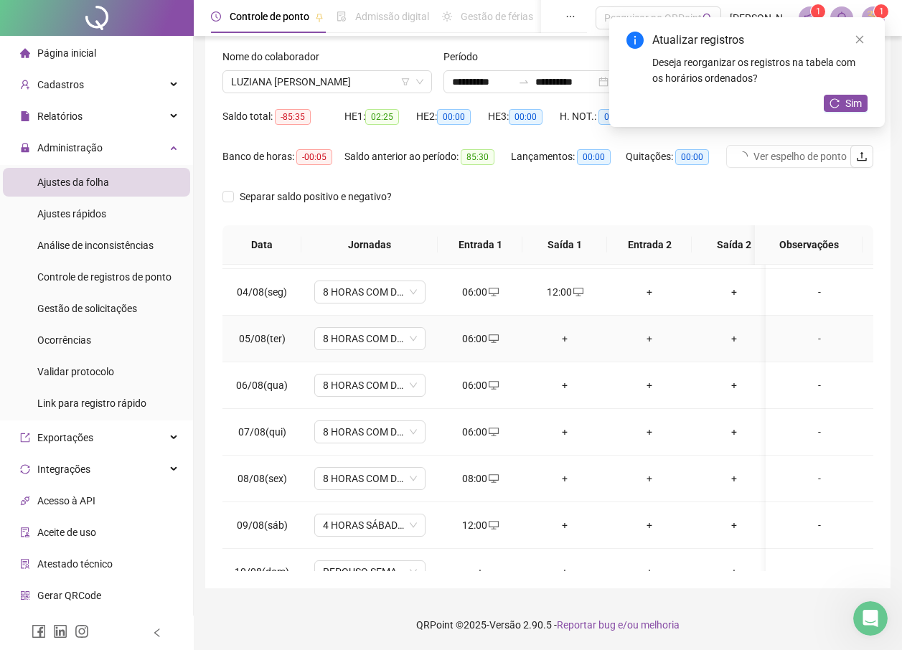
click at [562, 336] on div "+" at bounding box center [565, 339] width 62 height 16
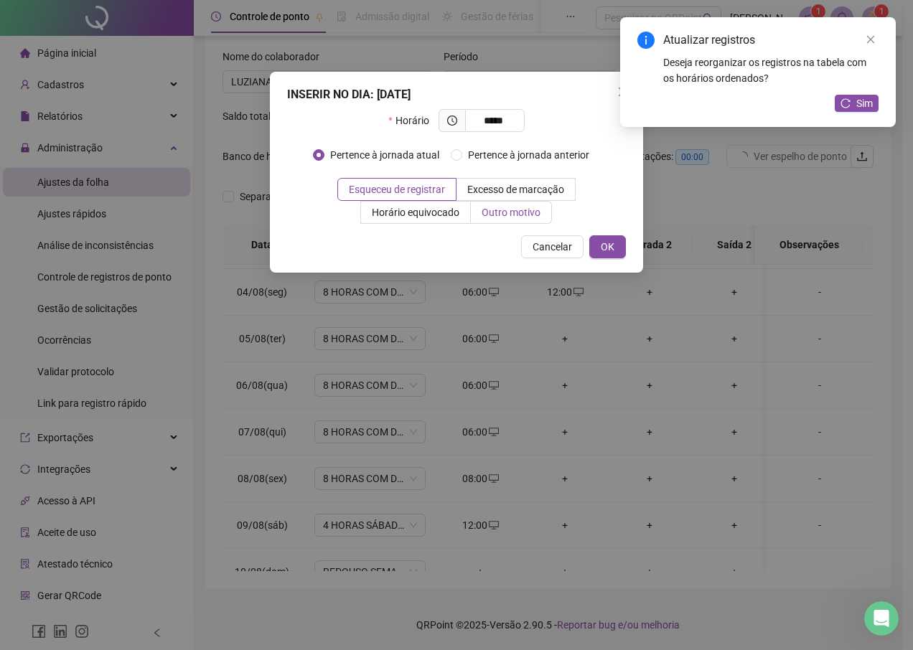
type input "*****"
click at [487, 215] on span "Outro motivo" at bounding box center [511, 212] width 59 height 11
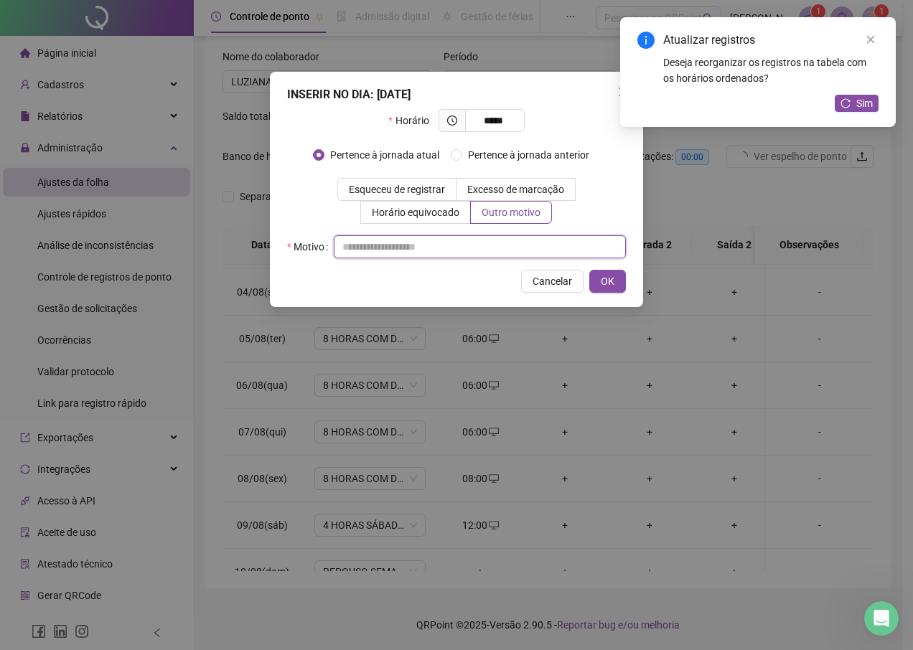
click at [505, 248] on input "text" at bounding box center [480, 246] width 292 height 23
type input "*"
click at [610, 283] on span "OK" at bounding box center [608, 281] width 14 height 16
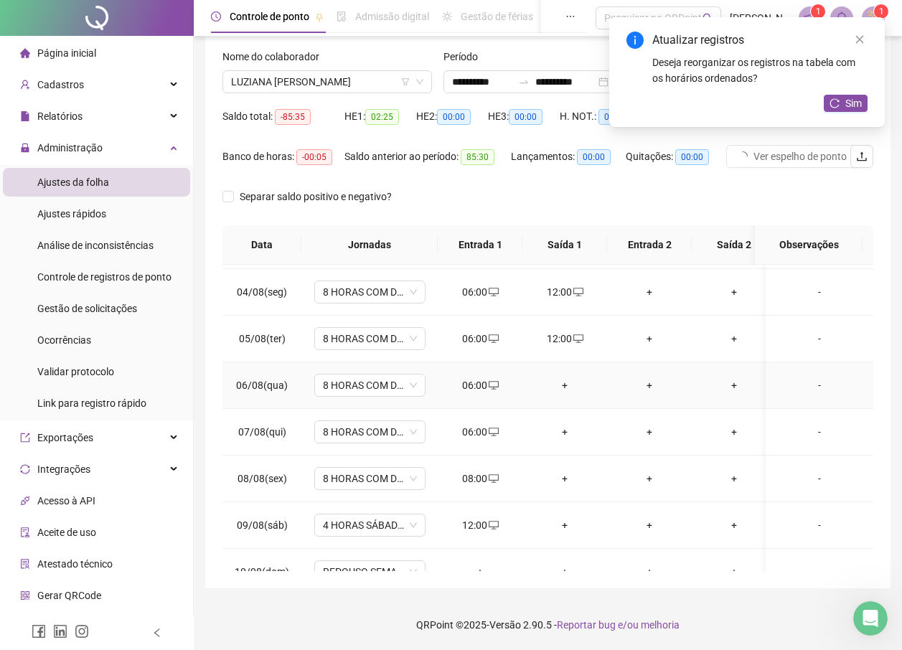
click at [565, 388] on div "+" at bounding box center [565, 385] width 62 height 16
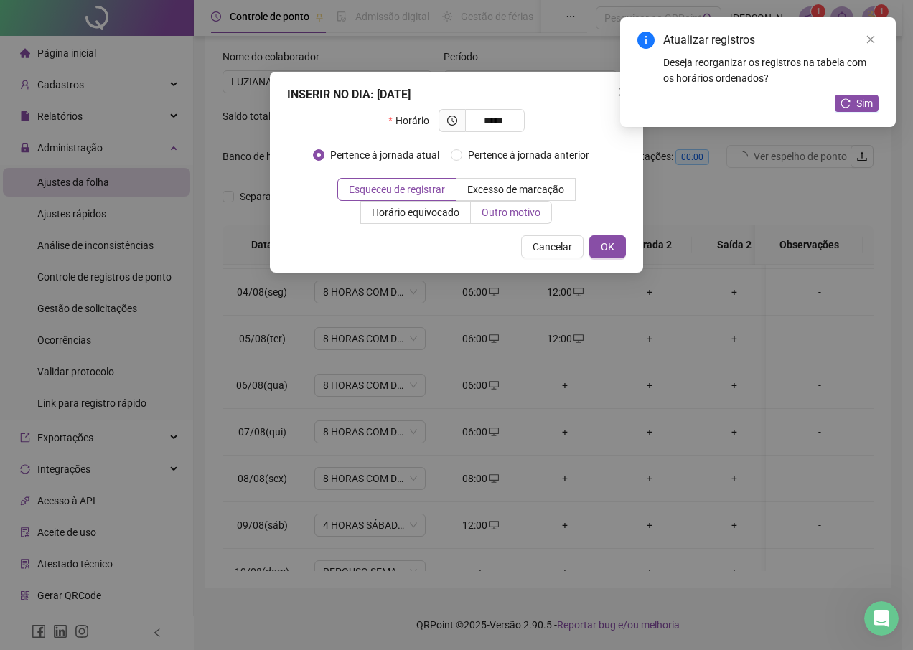
type input "*****"
click at [483, 214] on span "Outro motivo" at bounding box center [511, 212] width 59 height 11
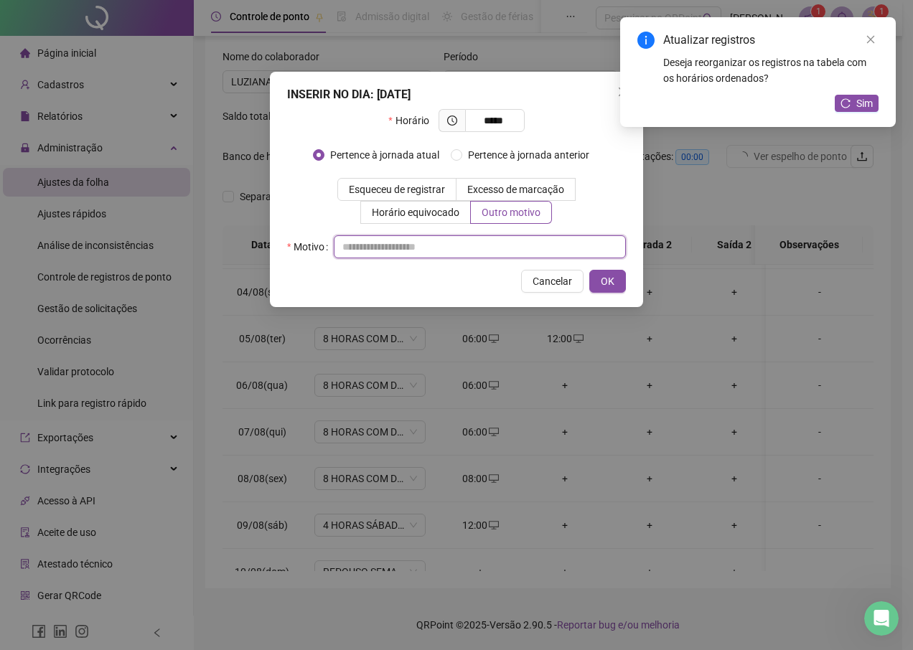
click at [483, 240] on input "text" at bounding box center [480, 246] width 292 height 23
type input "*"
click at [605, 283] on span "OK" at bounding box center [608, 281] width 14 height 16
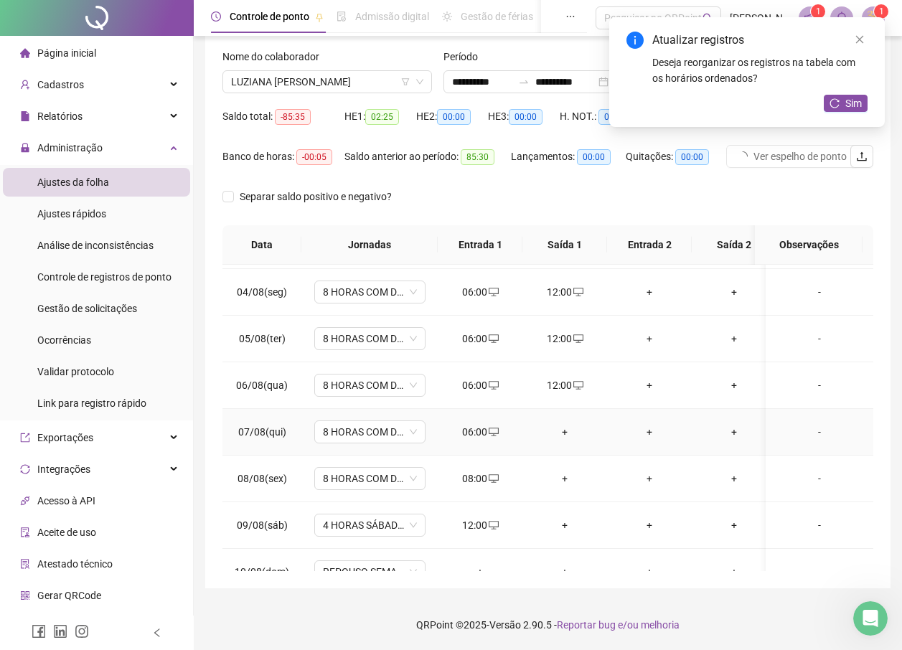
click at [563, 432] on div "+" at bounding box center [565, 432] width 62 height 16
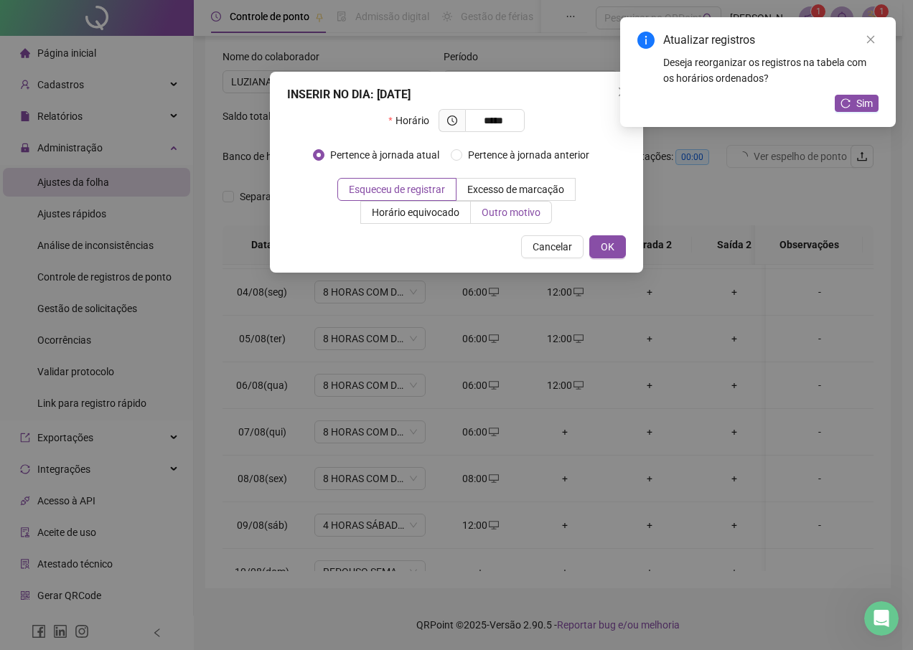
type input "*****"
click at [501, 215] on span "Outro motivo" at bounding box center [511, 212] width 59 height 11
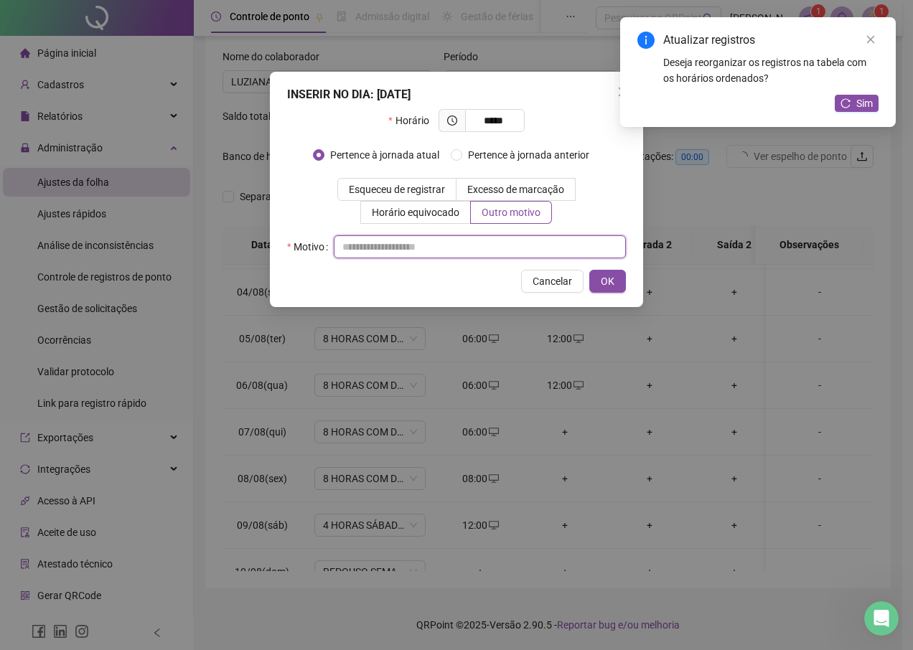
click at [479, 245] on input "text" at bounding box center [480, 246] width 292 height 23
type input "*"
click at [609, 287] on span "OK" at bounding box center [608, 281] width 14 height 16
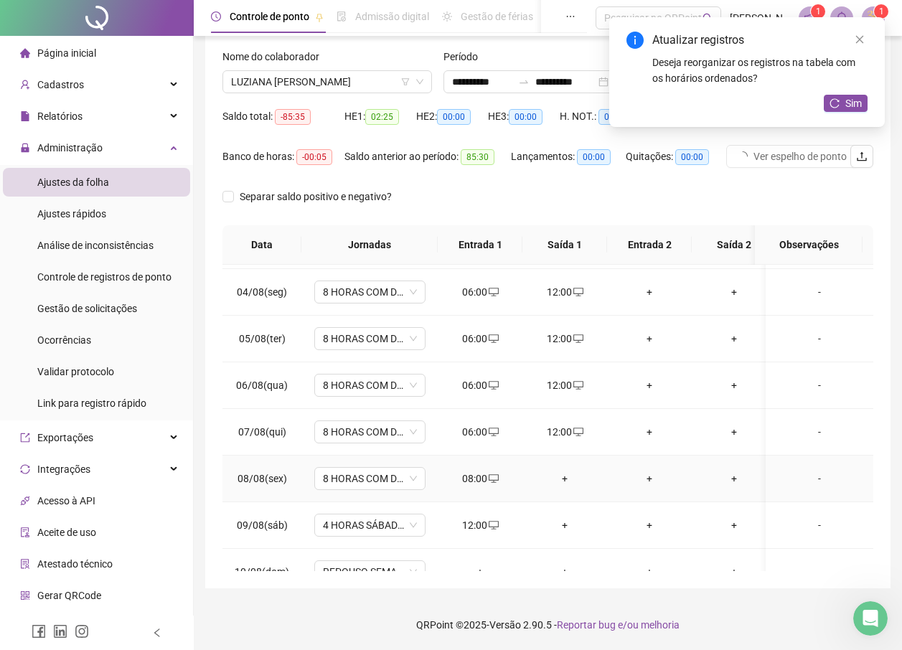
click at [567, 479] on div "+" at bounding box center [565, 479] width 62 height 16
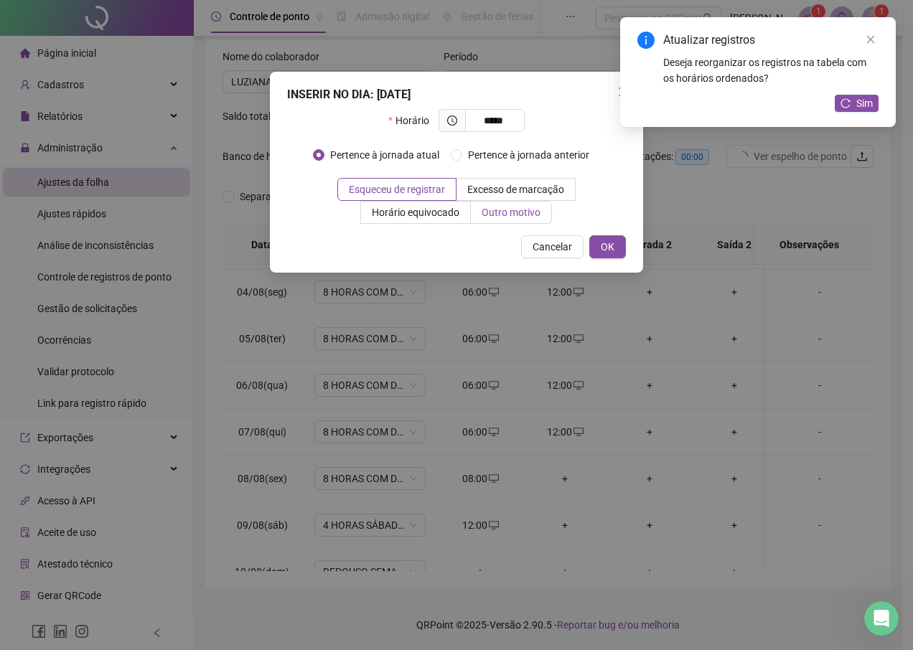
type input "*****"
click at [487, 212] on span "Outro motivo" at bounding box center [511, 212] width 59 height 11
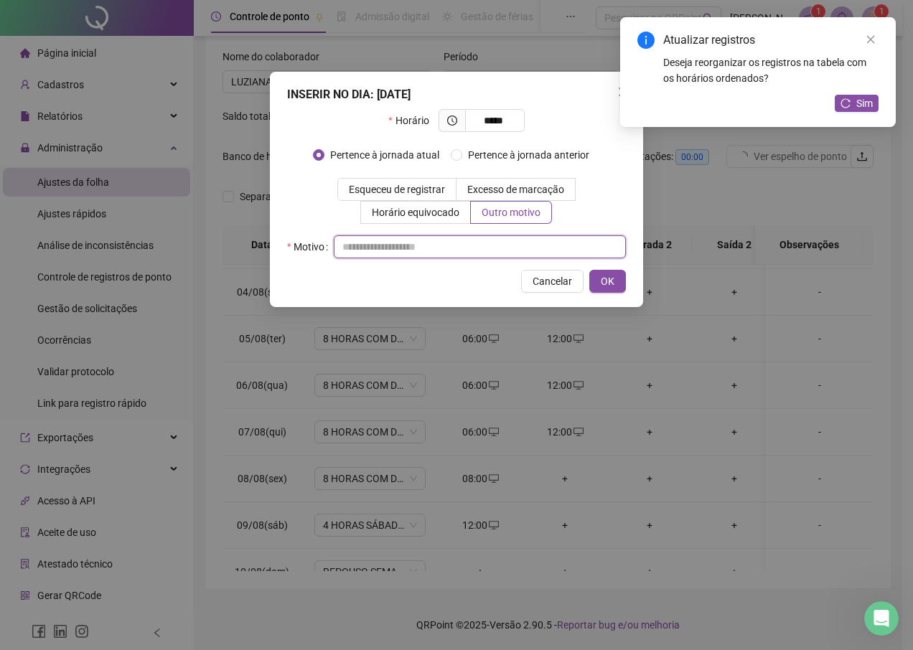
click at [482, 240] on input "text" at bounding box center [480, 246] width 292 height 23
type input "*"
click at [598, 274] on button "OK" at bounding box center [607, 281] width 37 height 23
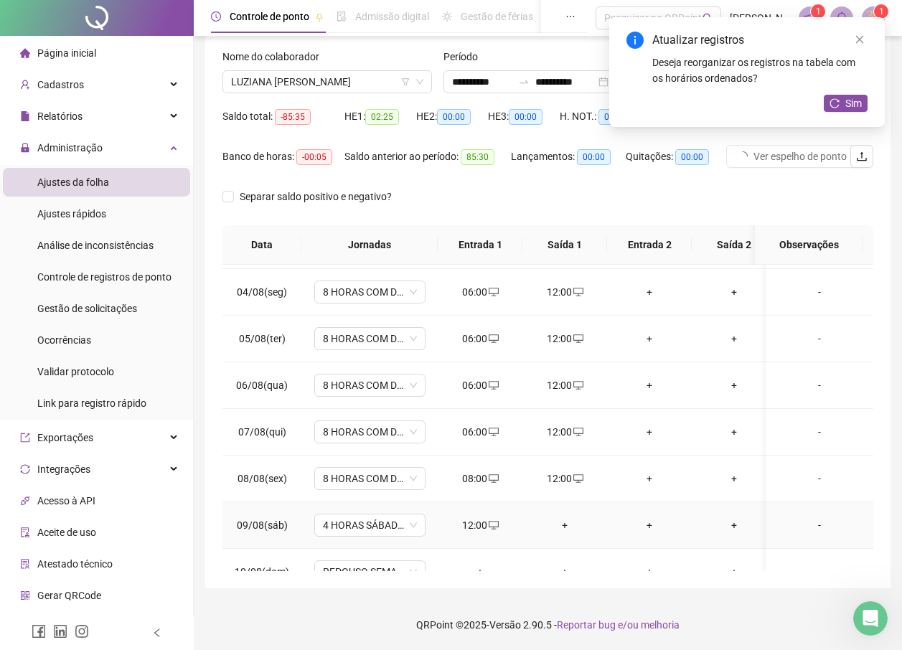
click at [559, 523] on div "+" at bounding box center [565, 525] width 62 height 16
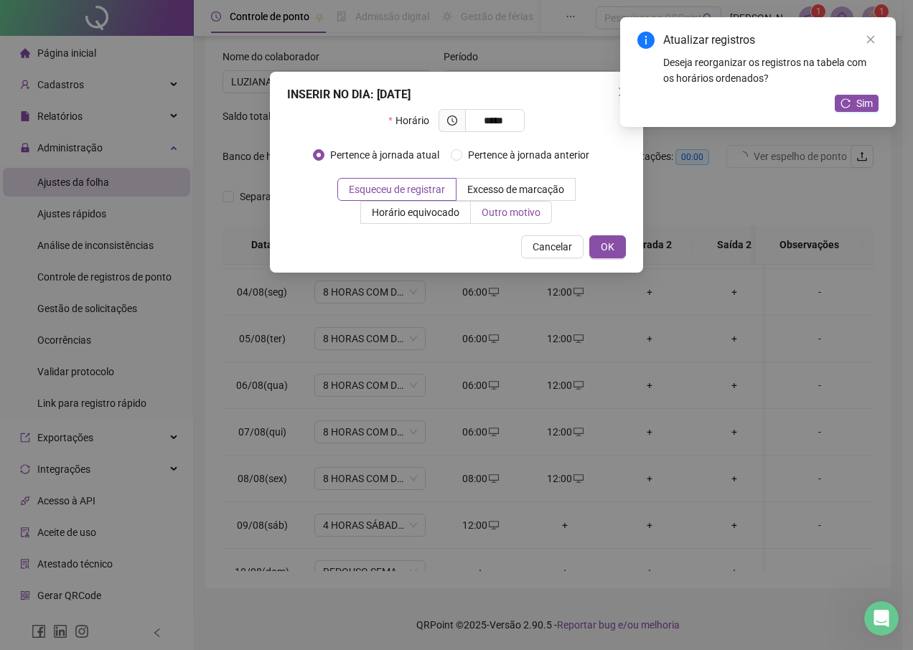
type input "*****"
click at [487, 217] on span "Outro motivo" at bounding box center [511, 212] width 59 height 11
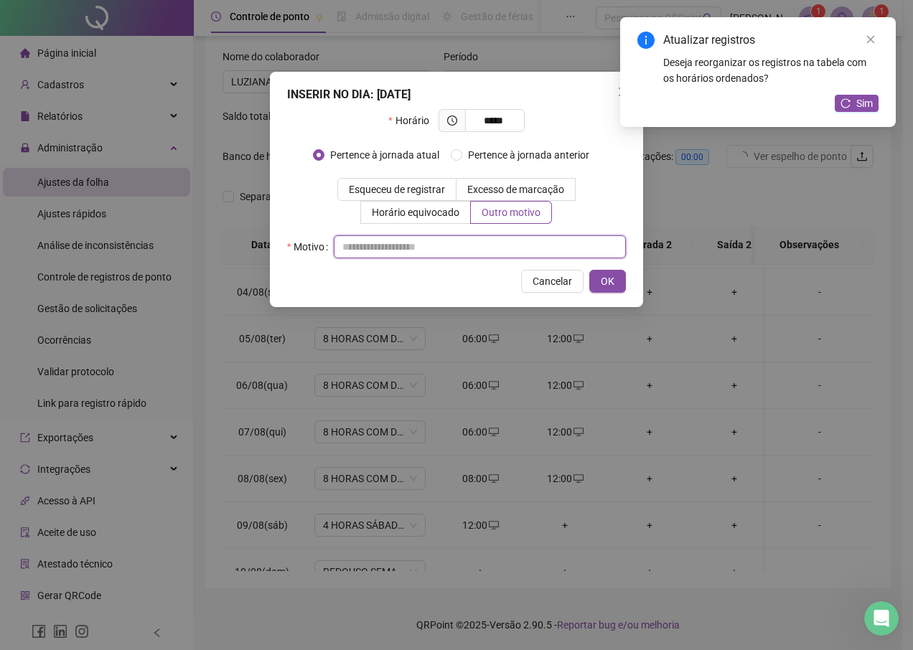
click at [466, 254] on input "text" at bounding box center [480, 246] width 292 height 23
type input "*"
click at [612, 285] on span "OK" at bounding box center [608, 281] width 14 height 16
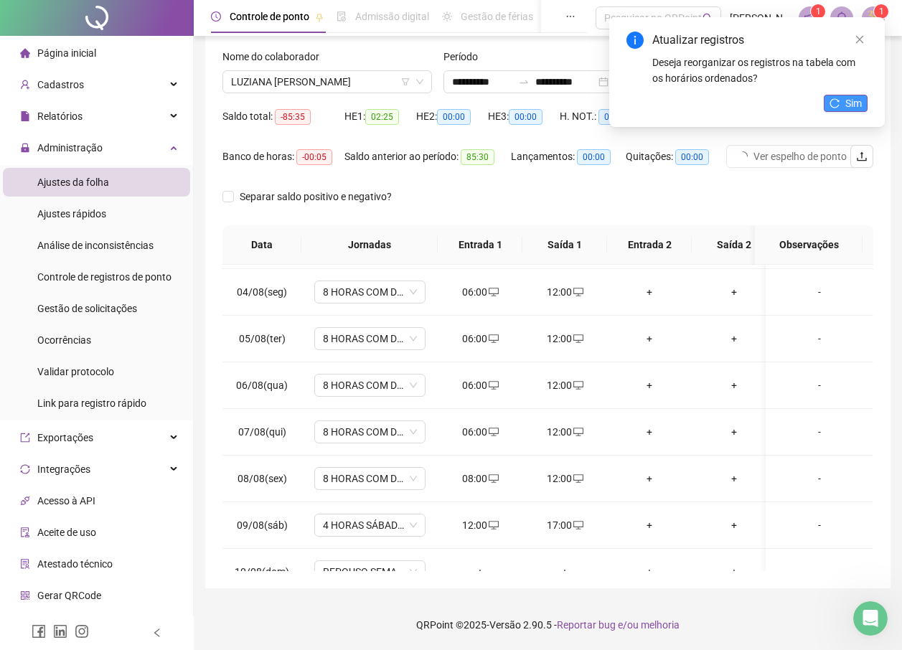
click at [850, 98] on span "Sim" at bounding box center [853, 103] width 17 height 16
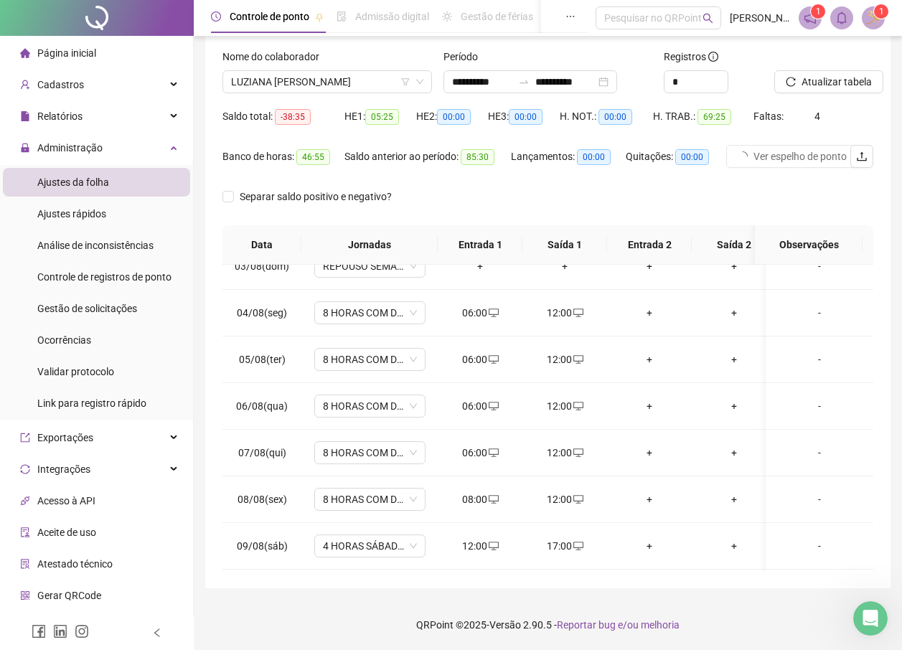
scroll to position [138, 0]
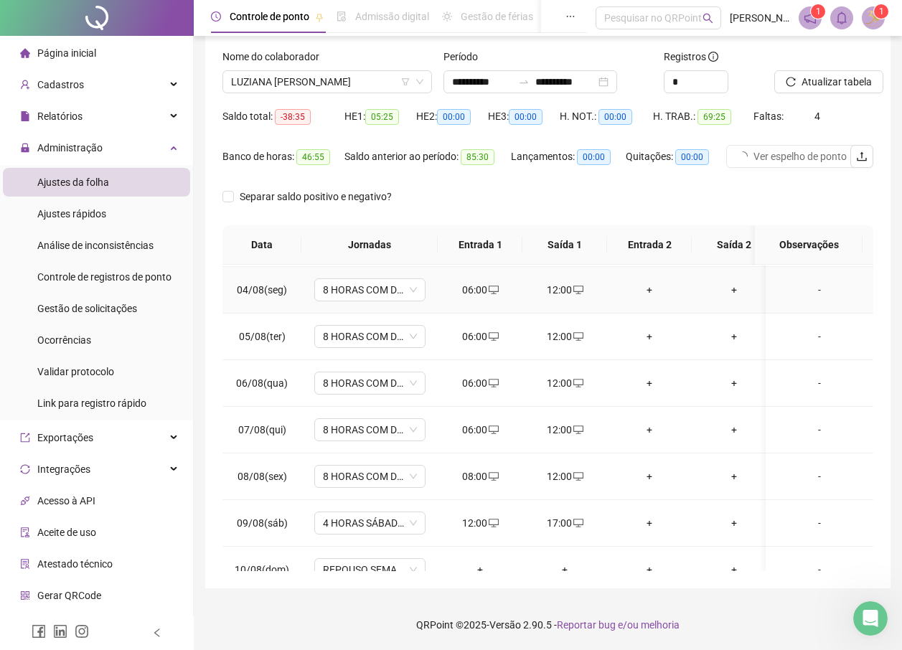
click at [652, 286] on div "+" at bounding box center [650, 290] width 62 height 16
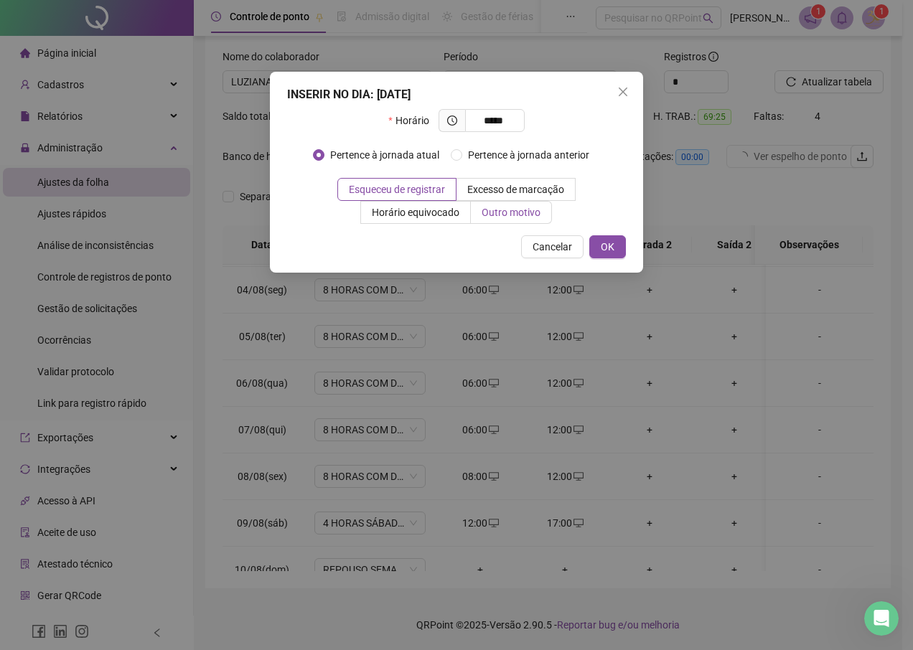
type input "*****"
click at [521, 216] on span "Outro motivo" at bounding box center [511, 212] width 59 height 11
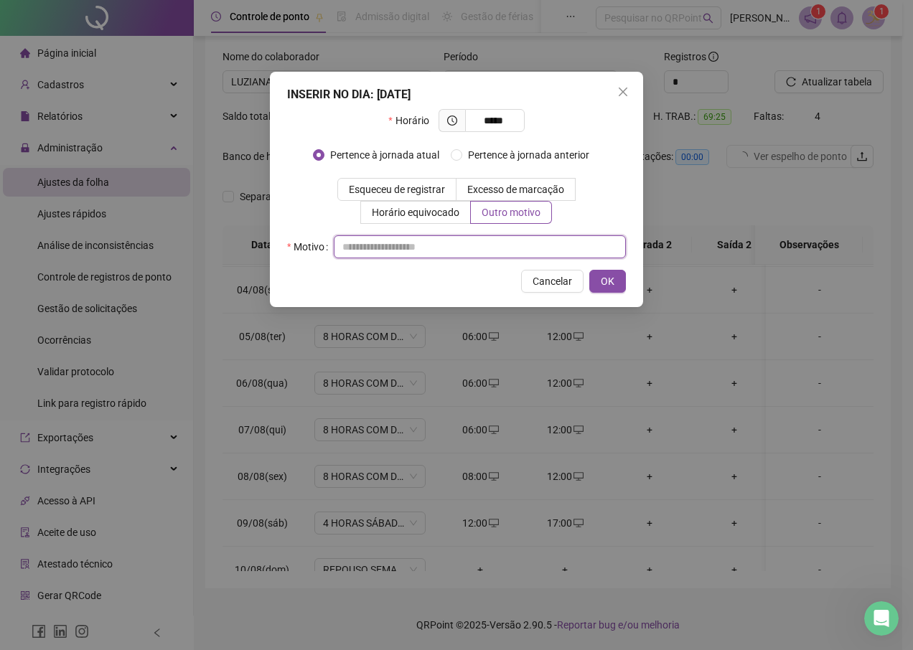
click at [469, 250] on input "text" at bounding box center [480, 246] width 292 height 23
type input "*"
click at [617, 283] on button "OK" at bounding box center [607, 281] width 37 height 23
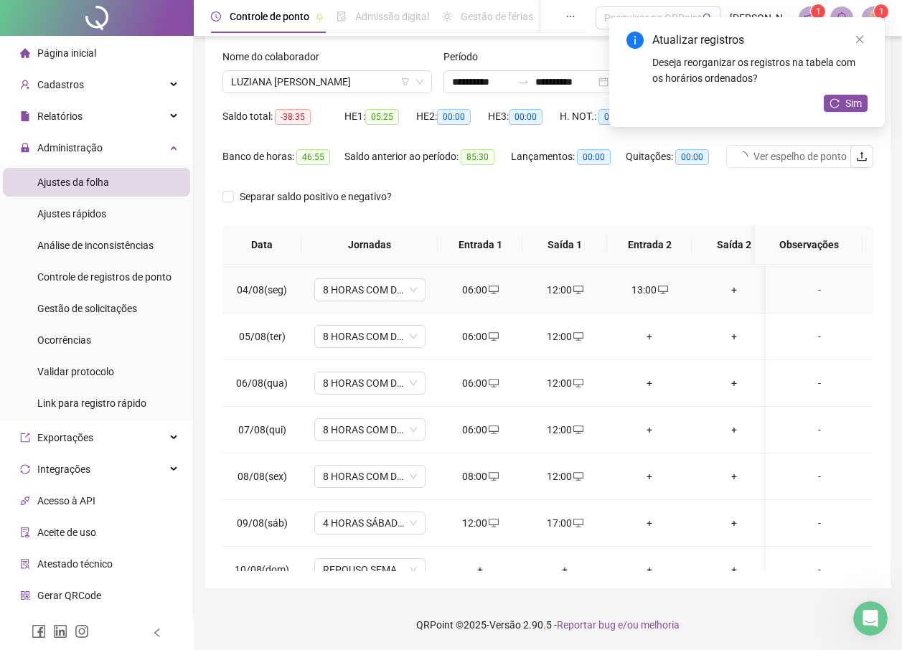
click at [735, 294] on div "+" at bounding box center [734, 290] width 62 height 16
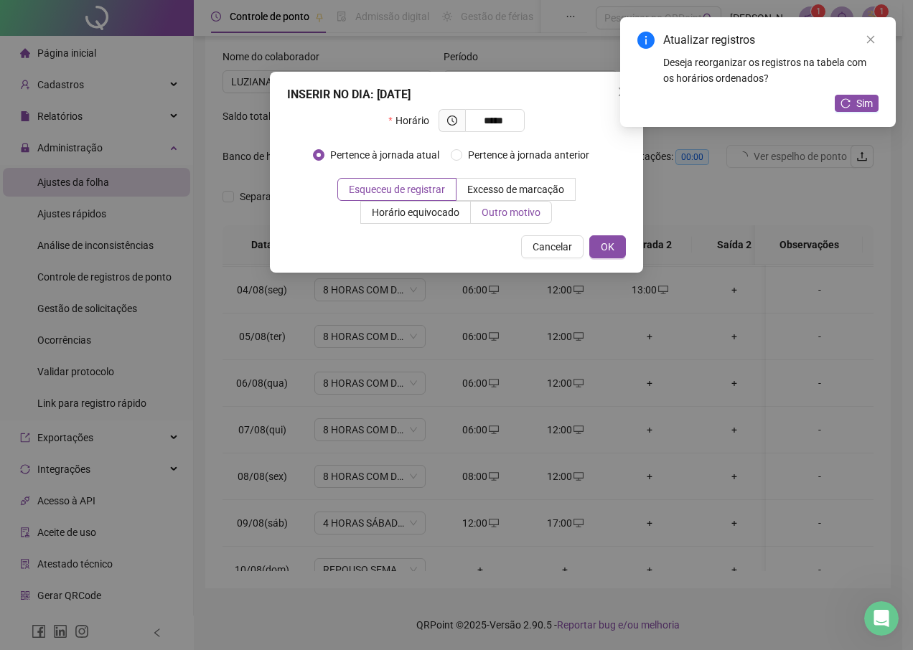
type input "*****"
click at [502, 215] on span "Outro motivo" at bounding box center [511, 212] width 59 height 11
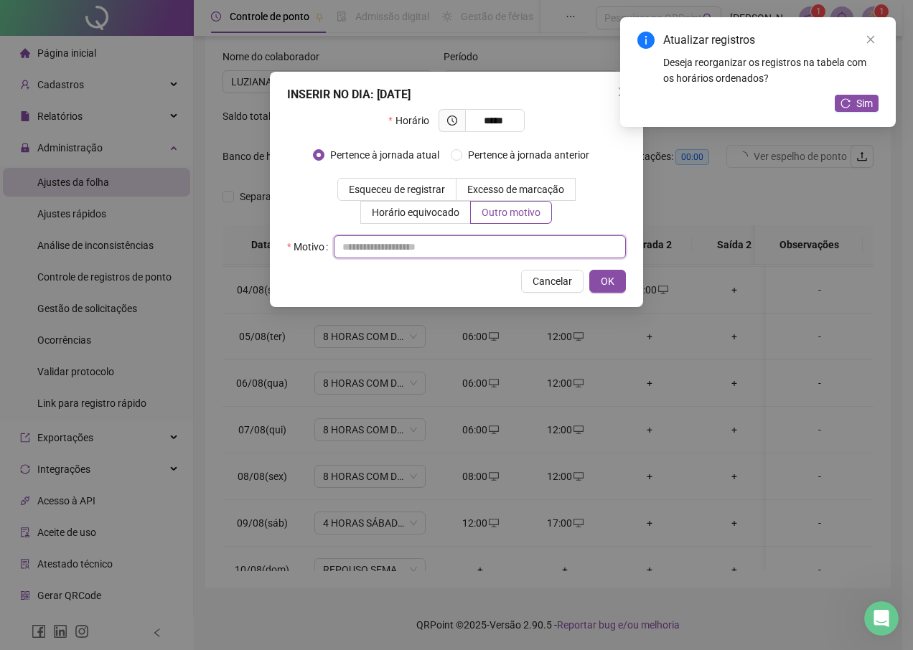
click at [456, 251] on input "text" at bounding box center [480, 246] width 292 height 23
type input "*"
click at [614, 283] on button "OK" at bounding box center [607, 281] width 37 height 23
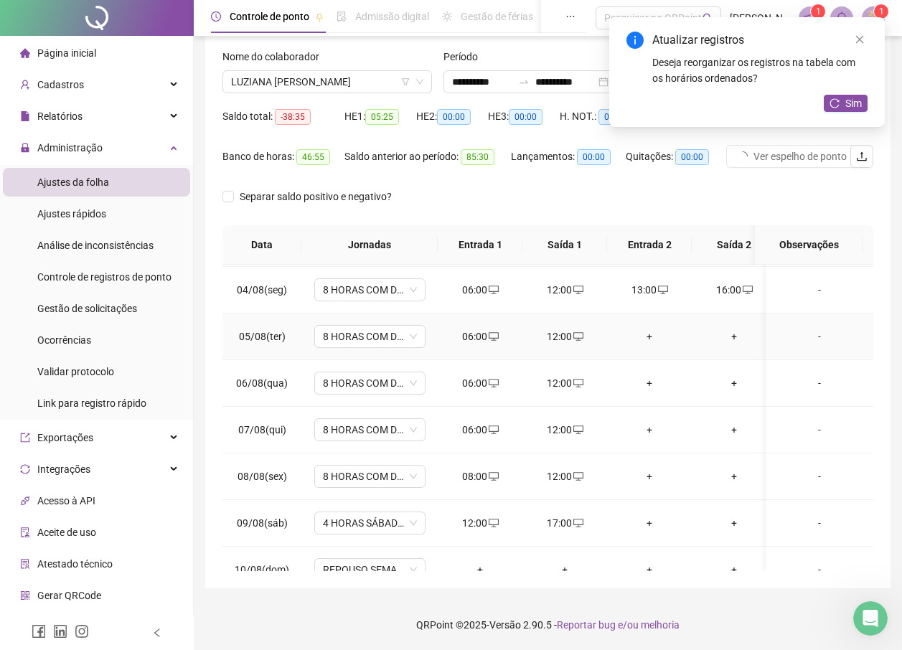
click at [646, 336] on div "+" at bounding box center [650, 337] width 62 height 16
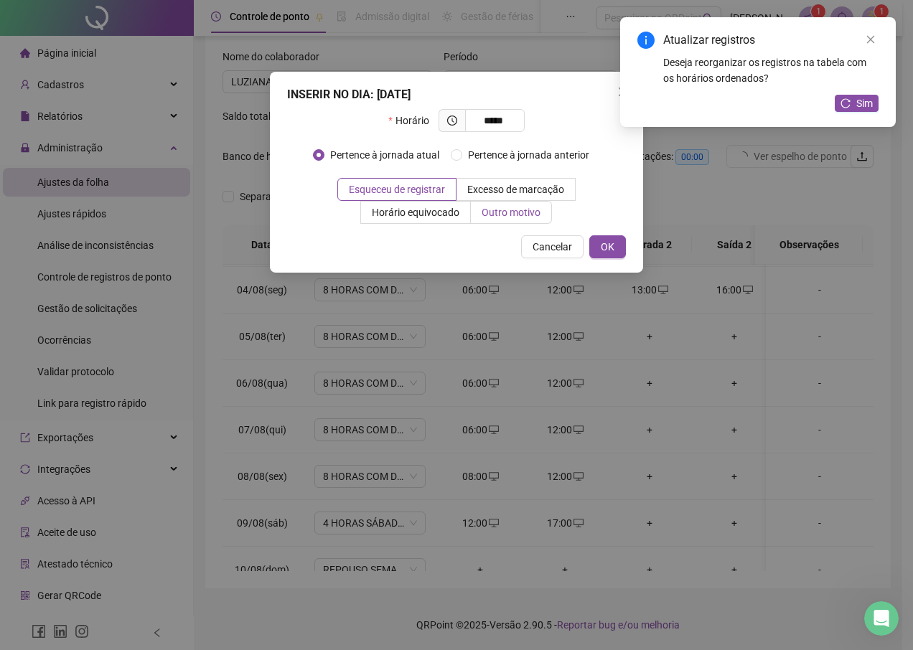
type input "*****"
click at [516, 218] on span "Outro motivo" at bounding box center [511, 212] width 59 height 11
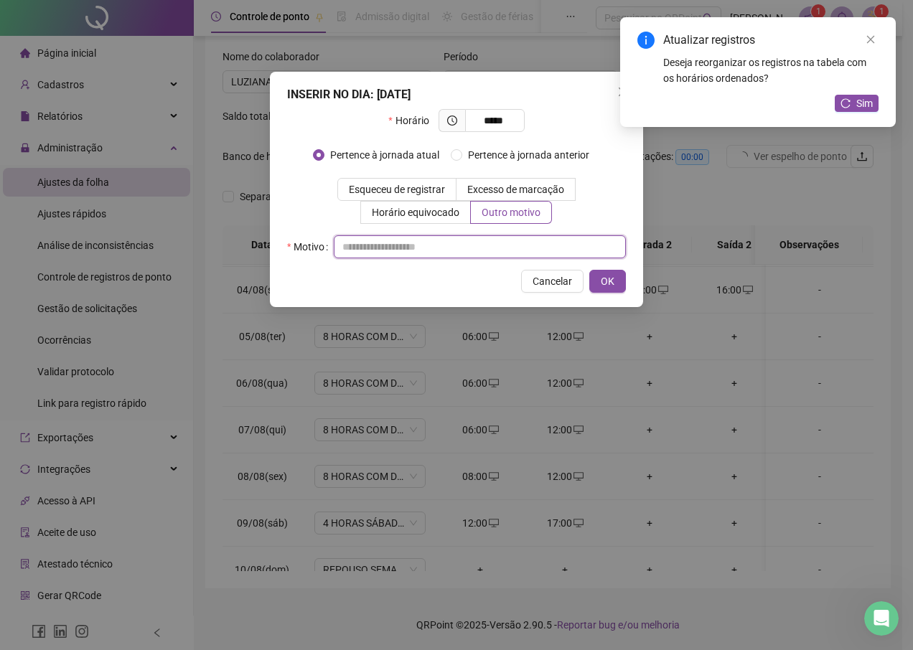
click at [450, 244] on input "text" at bounding box center [480, 246] width 292 height 23
type input "*"
click at [619, 283] on button "OK" at bounding box center [607, 281] width 37 height 23
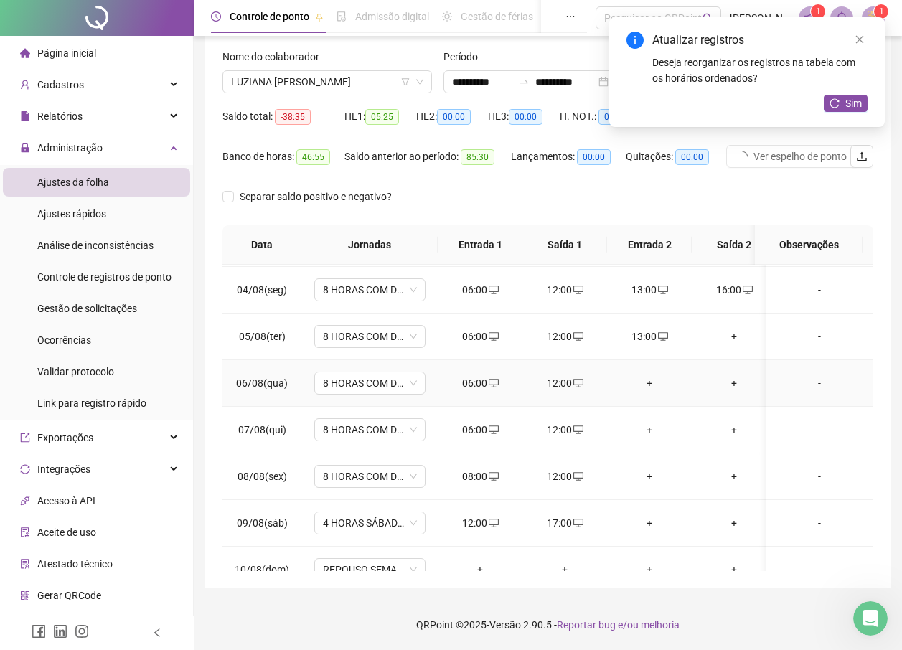
click at [642, 382] on div "+" at bounding box center [650, 383] width 62 height 16
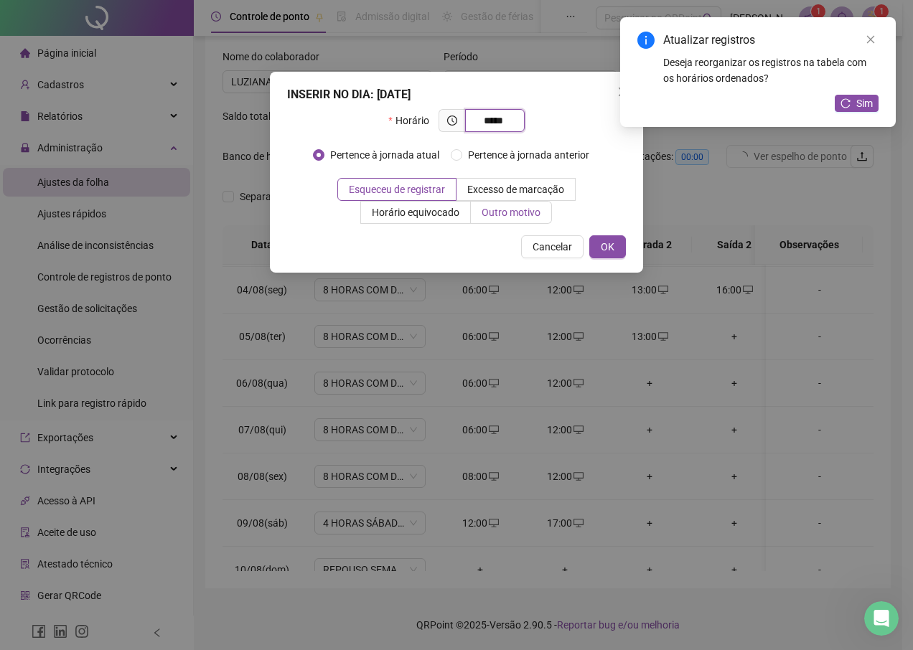
type input "*****"
click at [520, 215] on span "Outro motivo" at bounding box center [511, 212] width 59 height 11
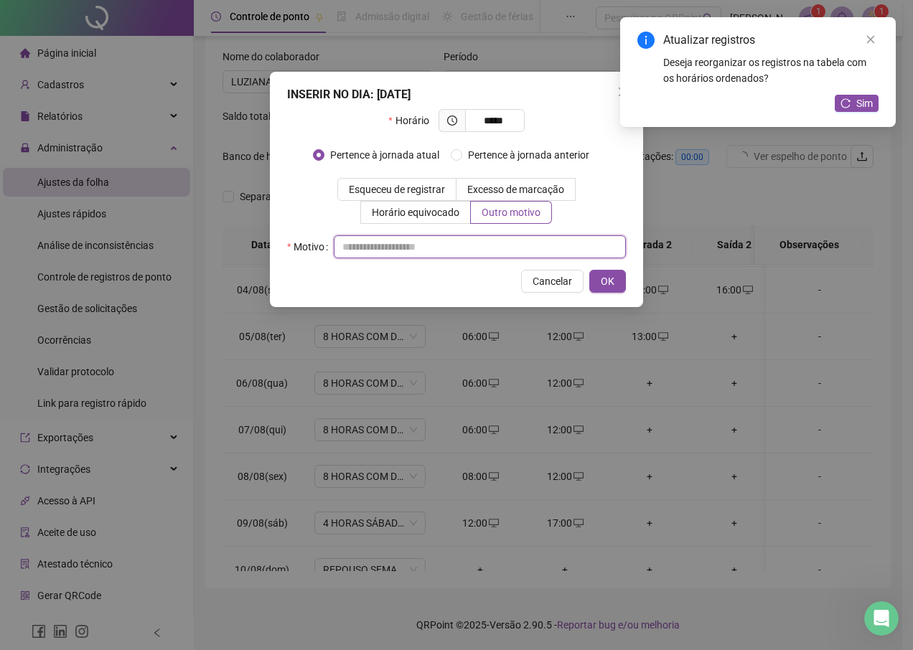
click at [436, 254] on input "text" at bounding box center [480, 246] width 292 height 23
type input "*"
click at [595, 278] on button "OK" at bounding box center [607, 281] width 37 height 23
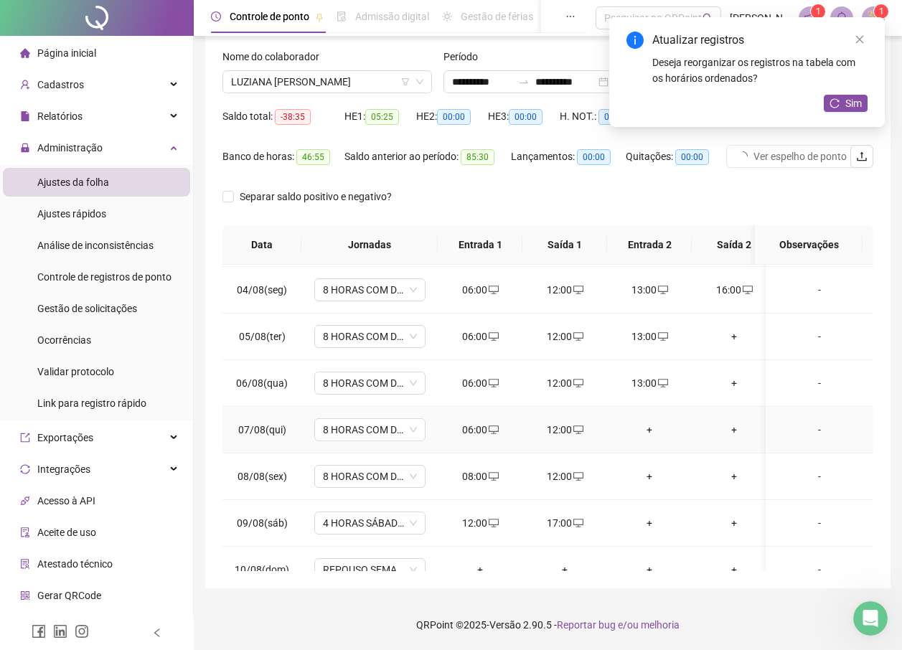
click at [647, 430] on div "+" at bounding box center [650, 430] width 62 height 16
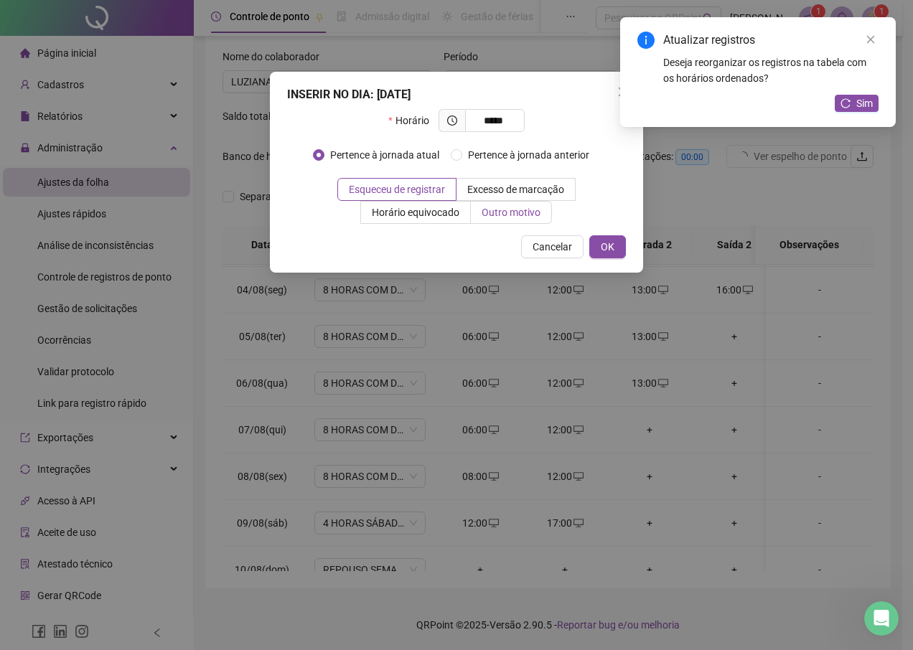
type input "*****"
click at [531, 219] on label "Outro motivo" at bounding box center [511, 212] width 81 height 23
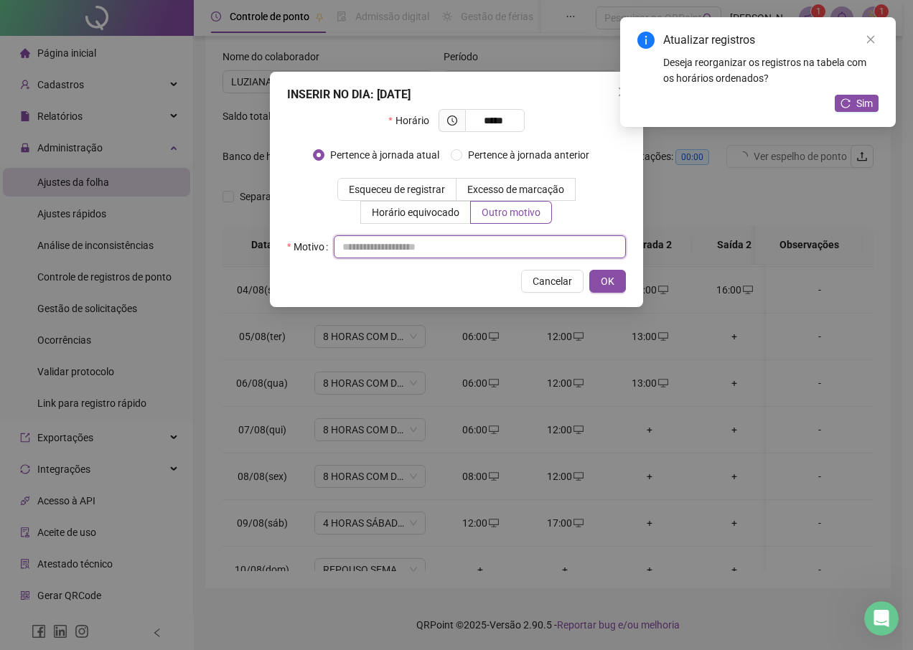
click at [461, 253] on input "text" at bounding box center [480, 246] width 292 height 23
type input "*"
click at [627, 281] on div "INSERIR NO DIA : [DATE] Horário ***** Pertence à jornada atual [GEOGRAPHIC_DATA…" at bounding box center [456, 189] width 373 height 235
click at [621, 281] on button "OK" at bounding box center [607, 281] width 37 height 23
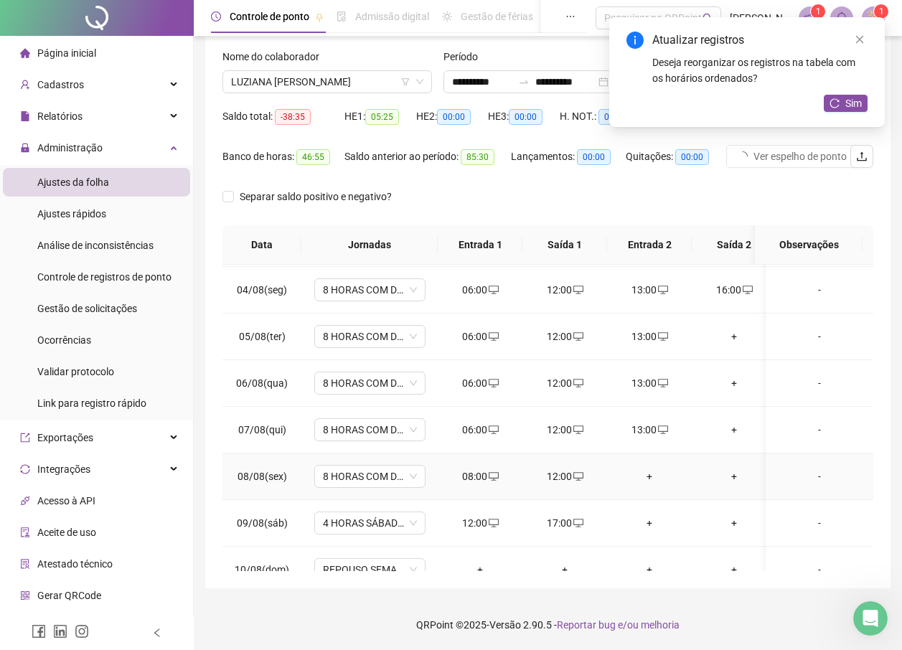
click at [647, 471] on div "+" at bounding box center [650, 477] width 62 height 16
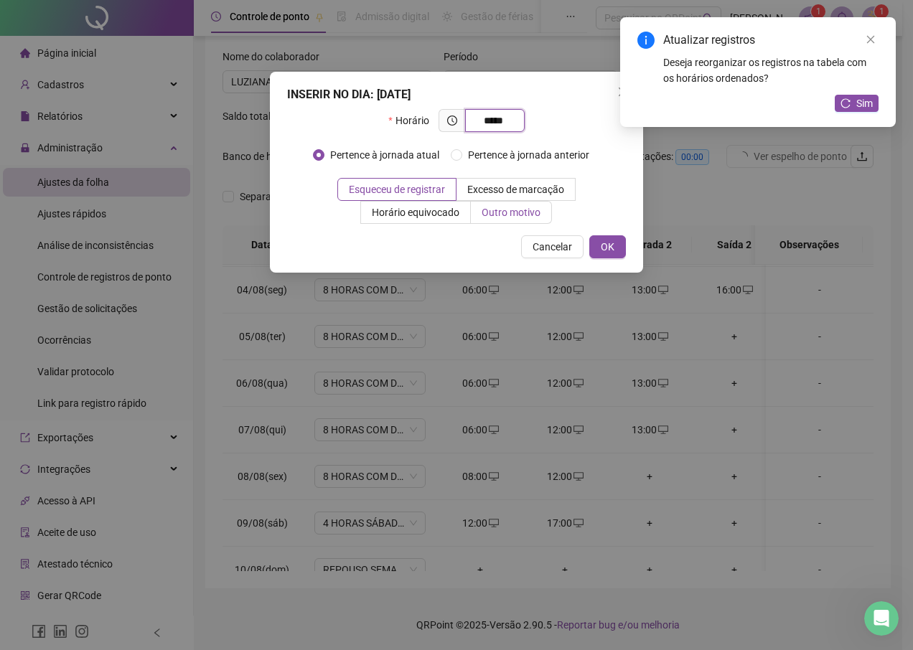
type input "*****"
click at [502, 208] on span "Outro motivo" at bounding box center [511, 212] width 59 height 11
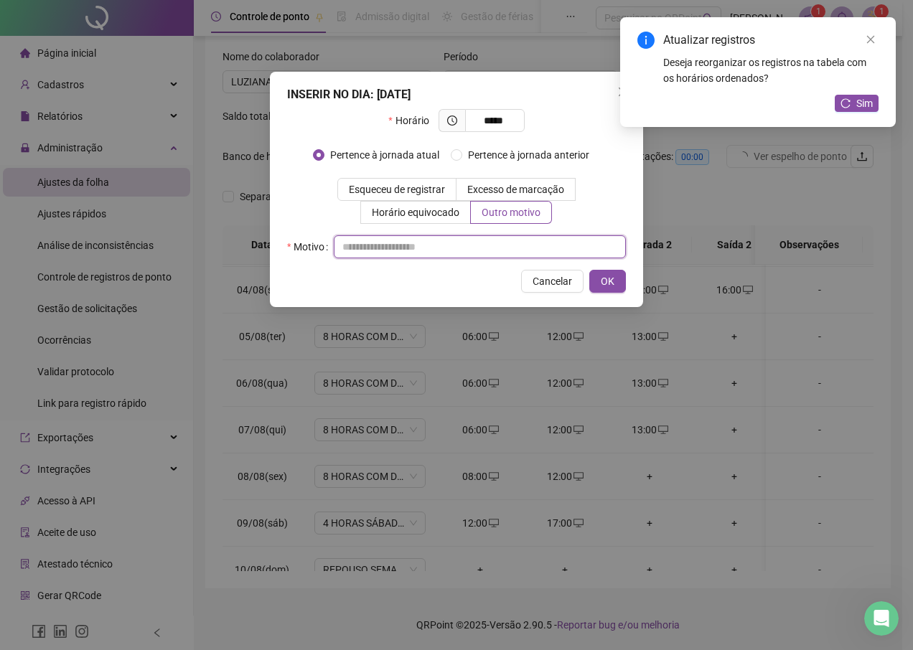
click at [459, 247] on input "text" at bounding box center [480, 246] width 292 height 23
type input "*"
click at [619, 281] on button "OK" at bounding box center [607, 281] width 37 height 23
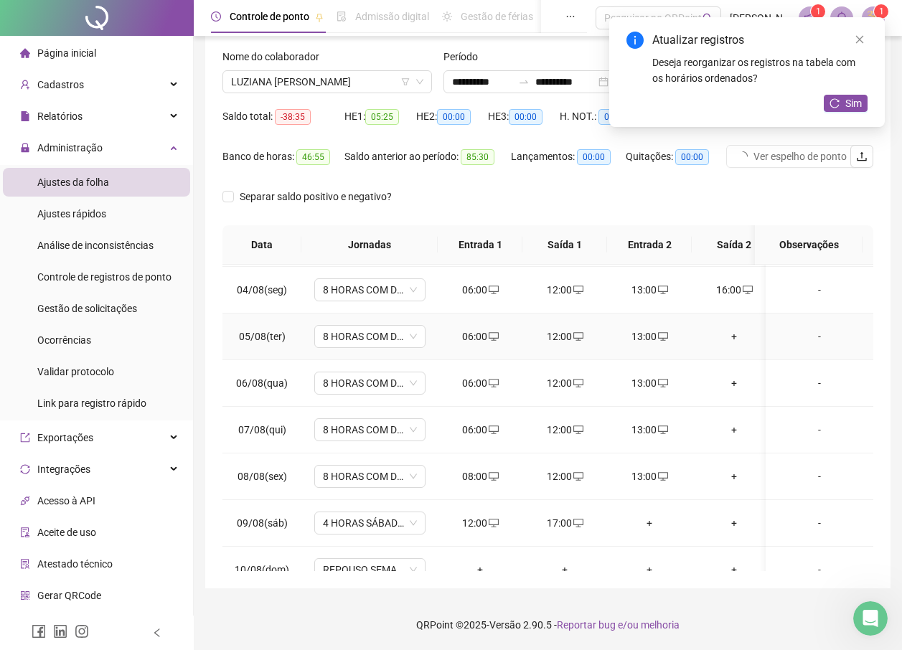
click at [733, 337] on div "+" at bounding box center [734, 337] width 62 height 16
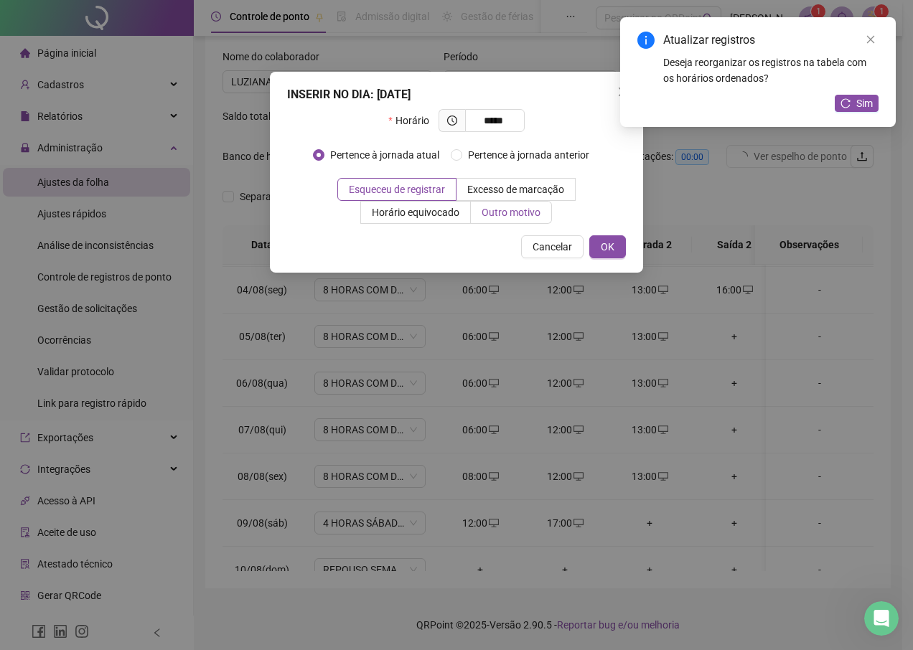
type input "*****"
click at [514, 210] on span "Outro motivo" at bounding box center [511, 212] width 59 height 11
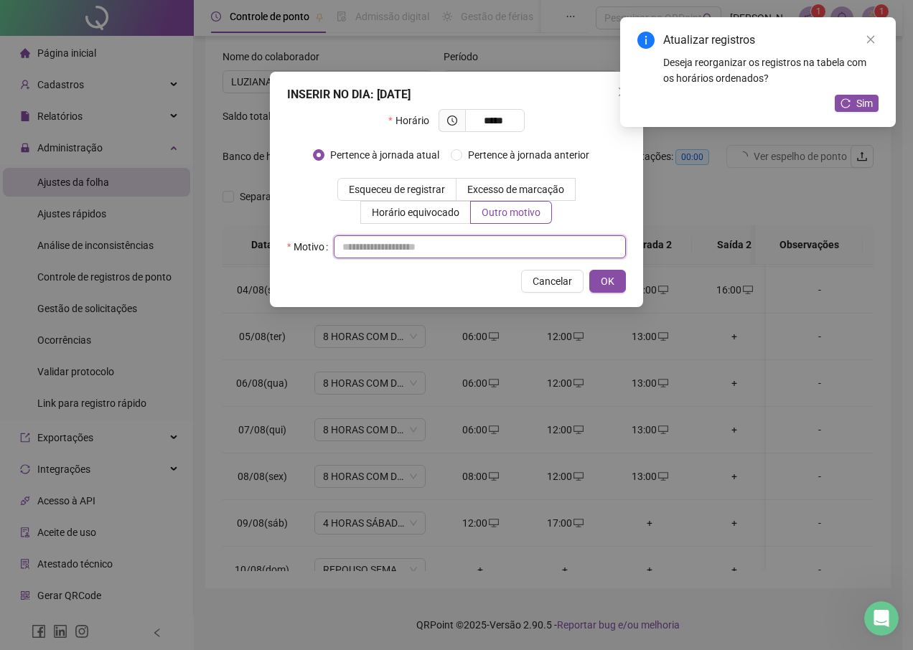
click at [445, 245] on input "text" at bounding box center [480, 246] width 292 height 23
type input "*"
click at [619, 286] on button "OK" at bounding box center [607, 281] width 37 height 23
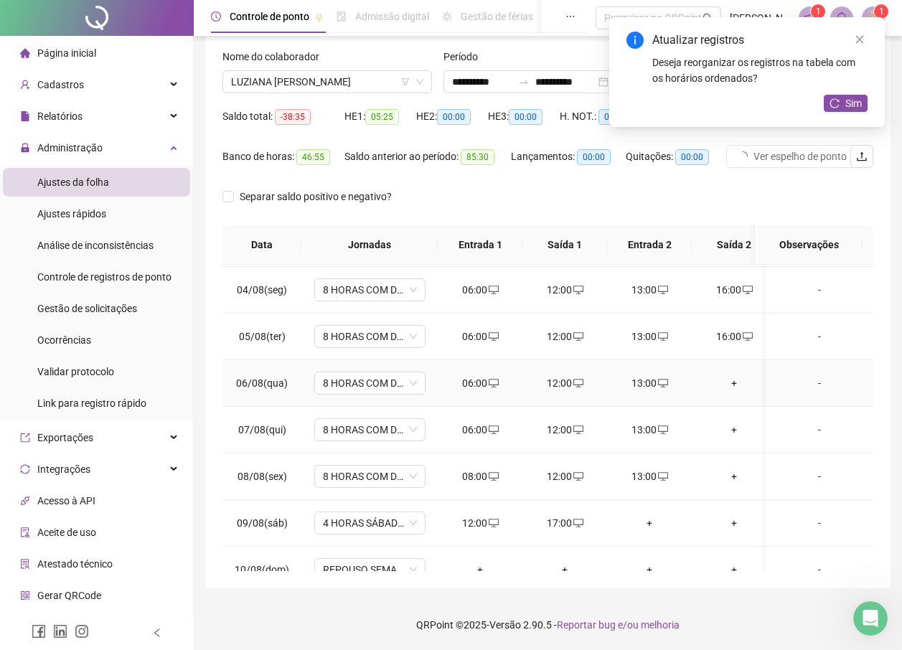
click at [733, 386] on div "+" at bounding box center [734, 383] width 62 height 16
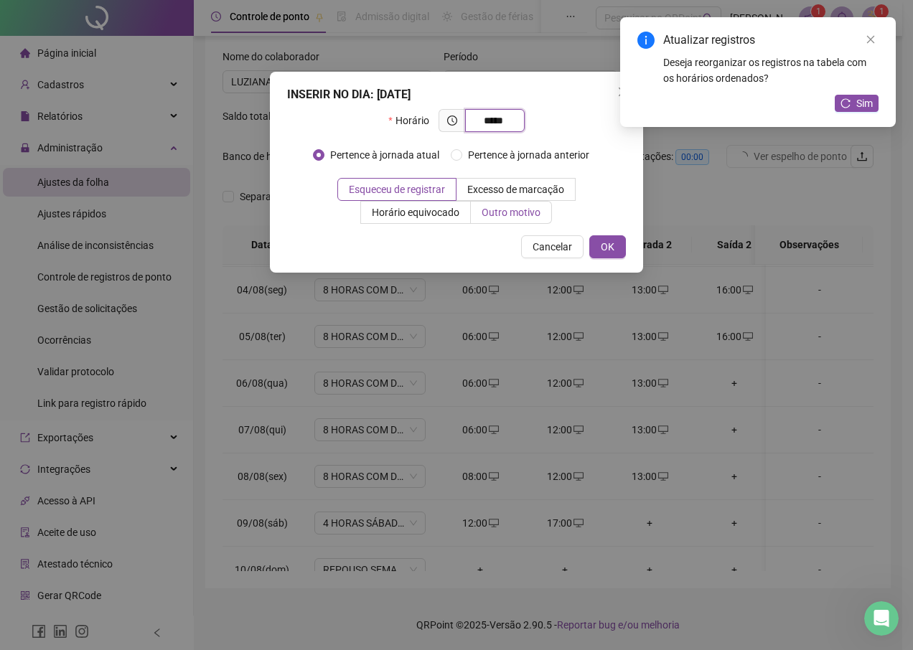
type input "*****"
click at [512, 202] on label "Outro motivo" at bounding box center [511, 212] width 81 height 23
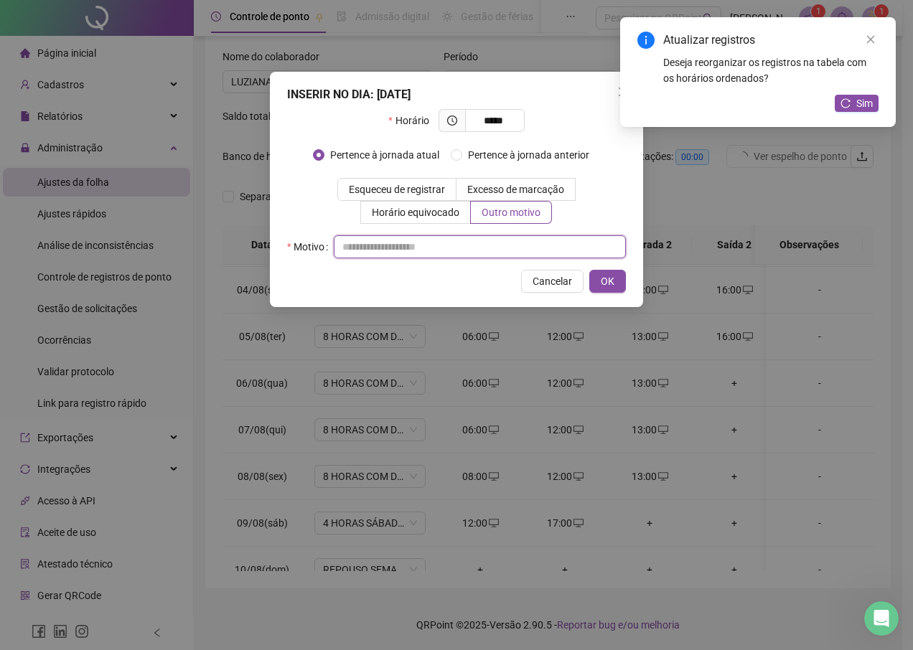
click at [464, 236] on input "text" at bounding box center [480, 246] width 292 height 23
type input "*"
click at [599, 278] on button "OK" at bounding box center [607, 281] width 37 height 23
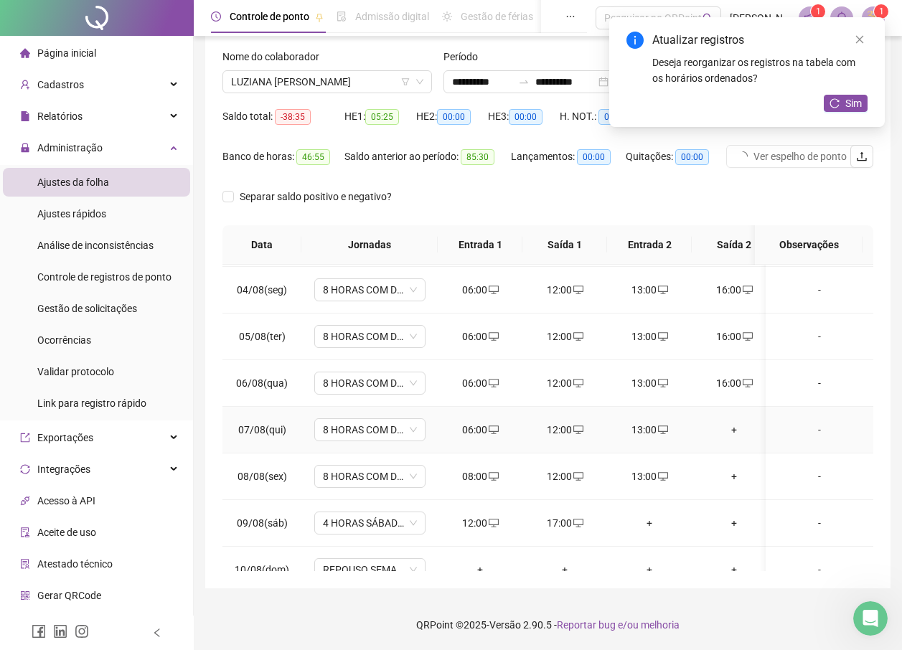
click at [730, 422] on div "+" at bounding box center [734, 430] width 62 height 16
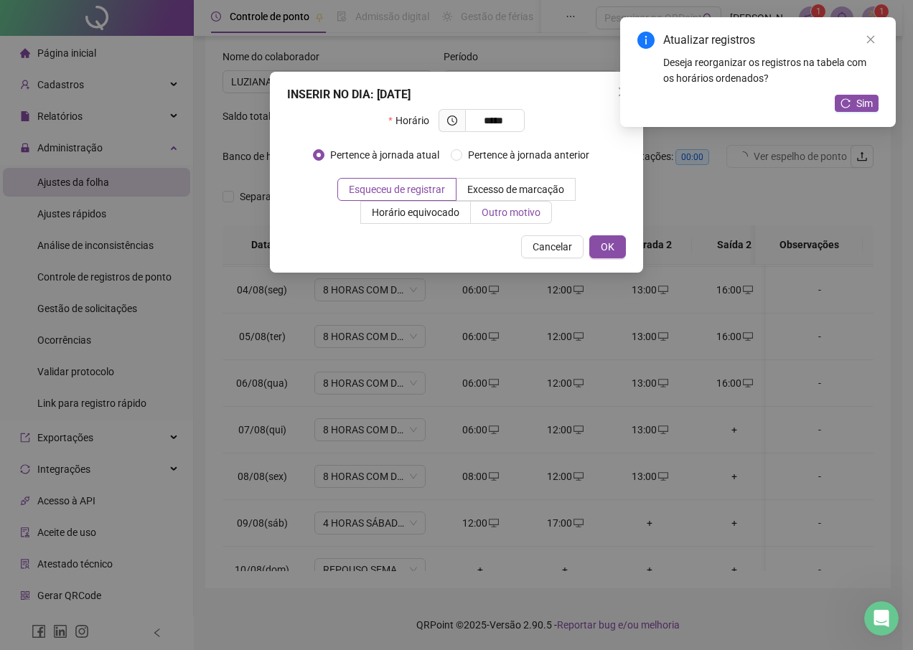
type input "*****"
click at [543, 210] on label "Outro motivo" at bounding box center [511, 212] width 81 height 23
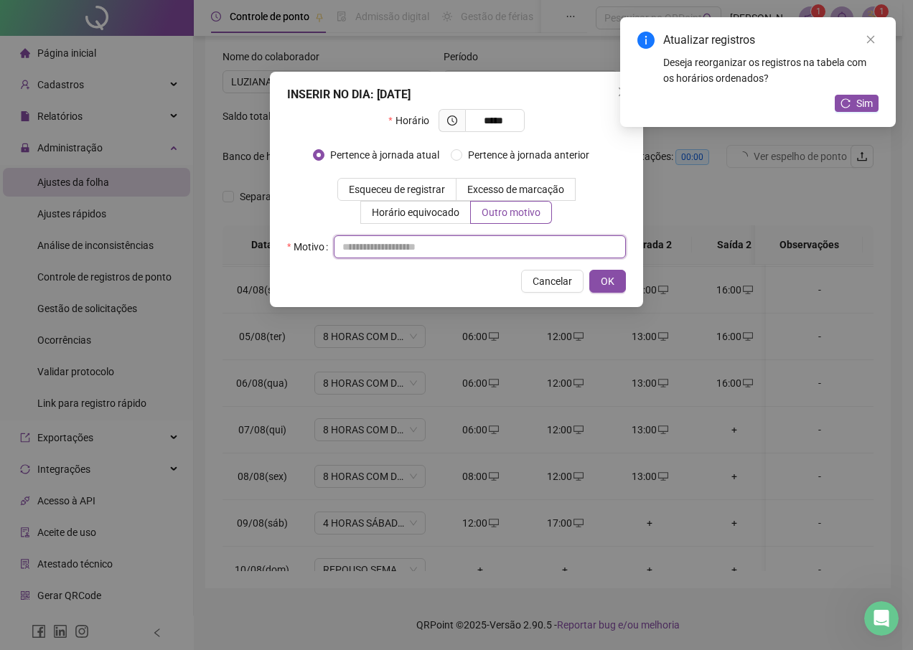
click at [477, 253] on input "text" at bounding box center [480, 246] width 292 height 23
type input "*"
click at [610, 278] on span "OK" at bounding box center [608, 281] width 14 height 16
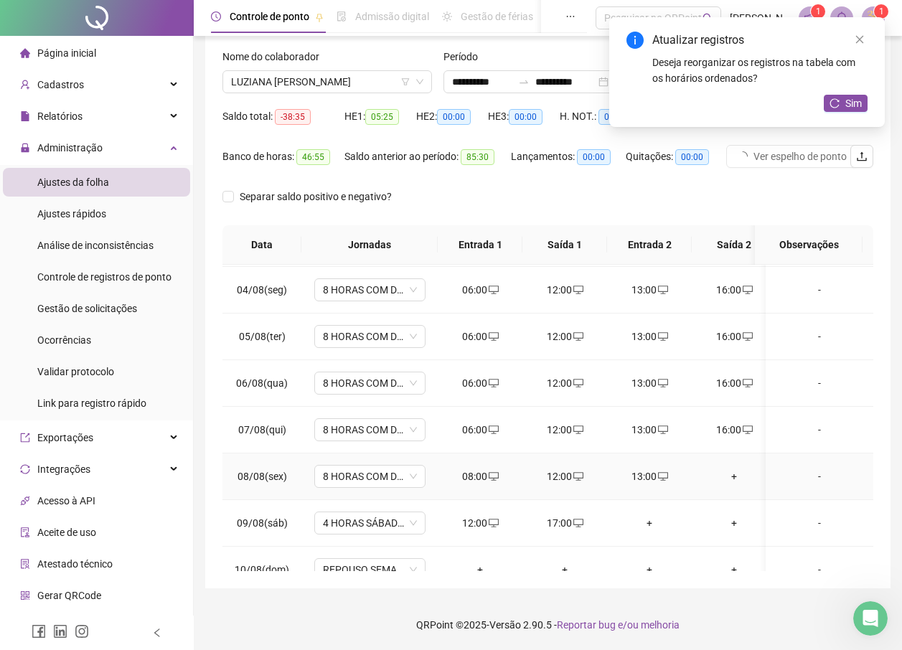
click at [736, 473] on div "+" at bounding box center [734, 477] width 62 height 16
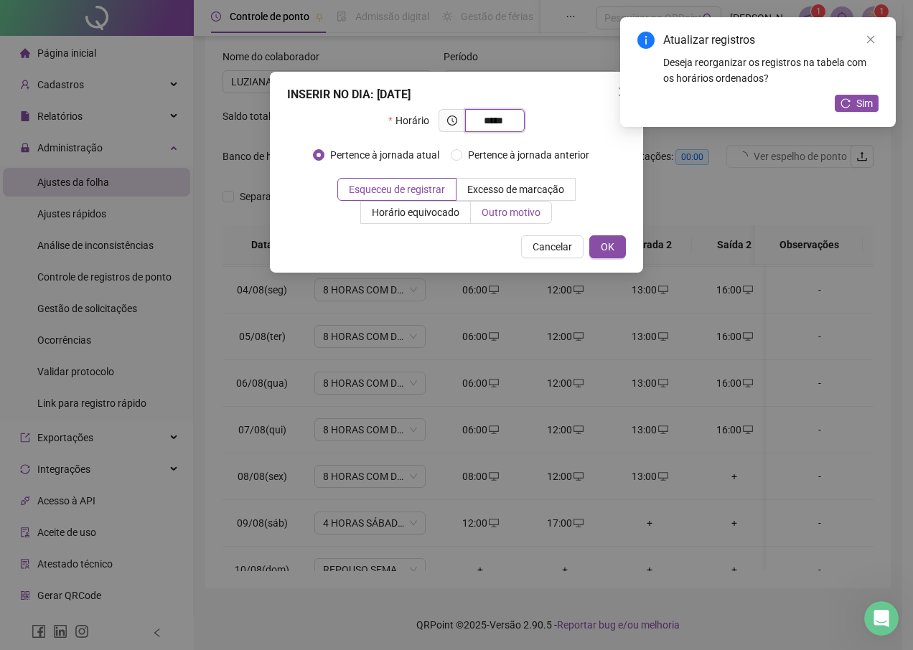
type input "*****"
click at [540, 207] on span "Outro motivo" at bounding box center [511, 212] width 59 height 11
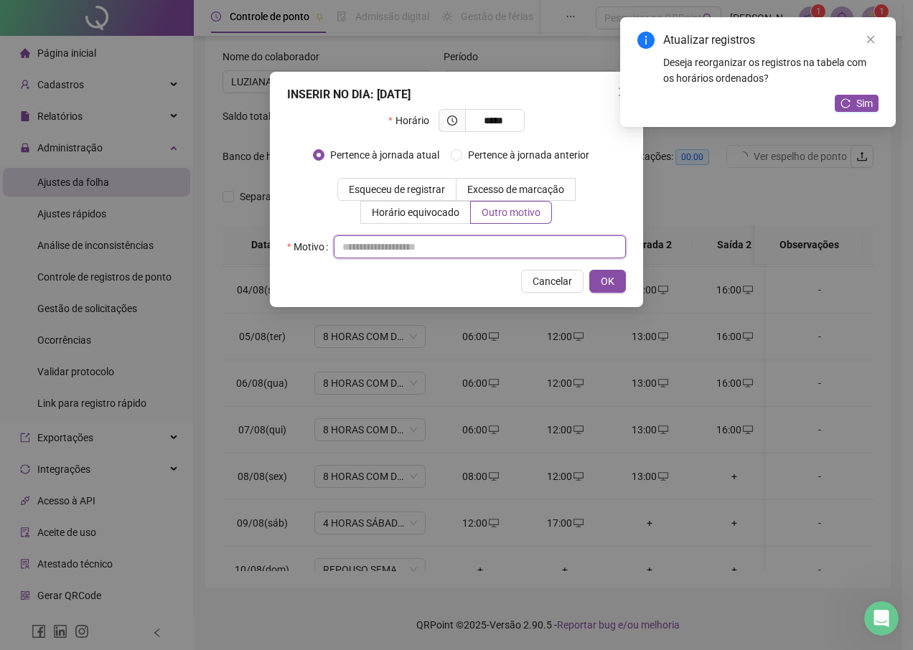
click at [461, 238] on input "text" at bounding box center [480, 246] width 292 height 23
type input "*"
click at [598, 283] on button "OK" at bounding box center [607, 281] width 37 height 23
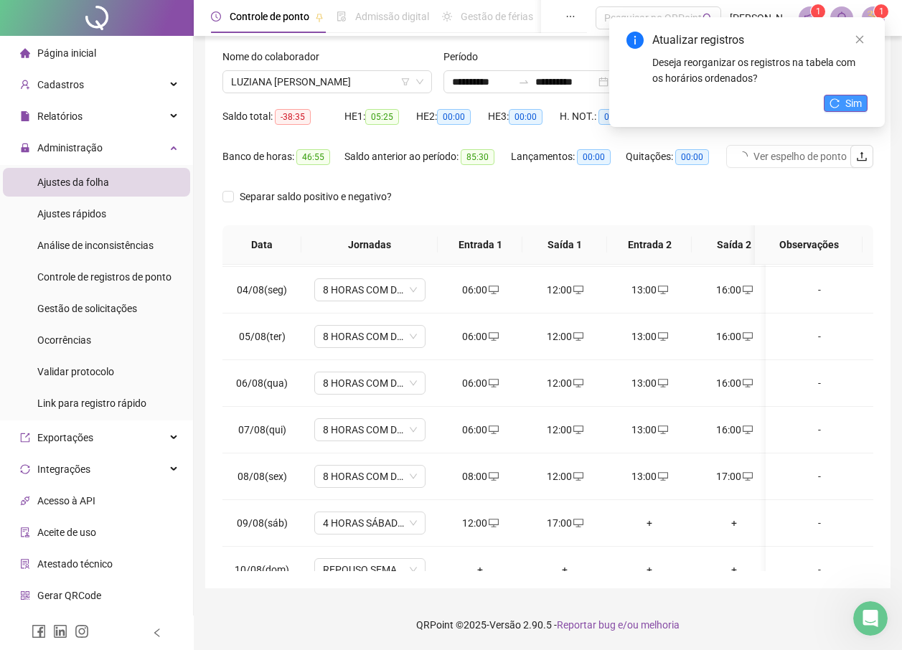
click at [842, 102] on button "Sim" at bounding box center [846, 103] width 44 height 17
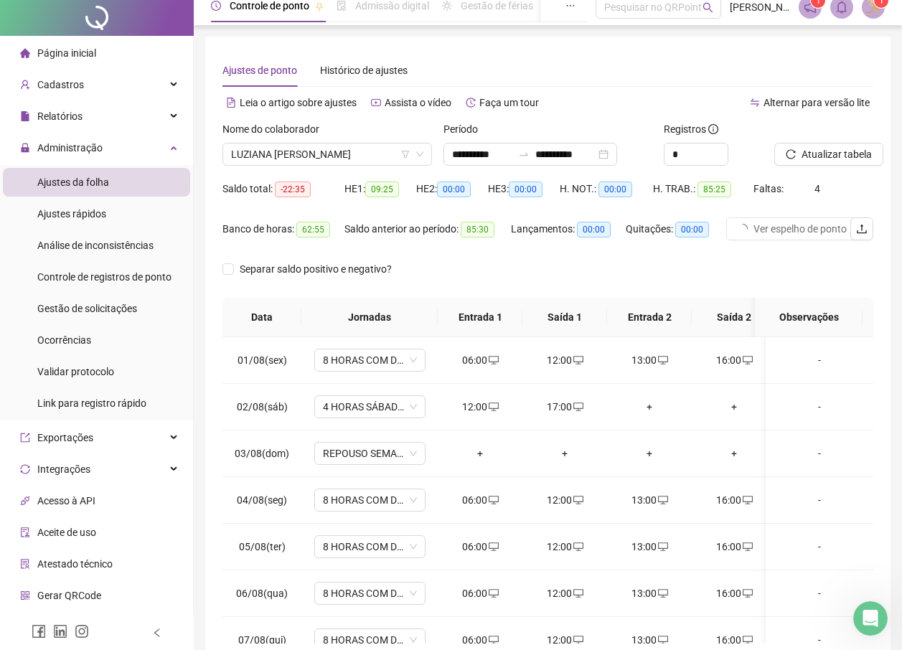
scroll to position [0, 0]
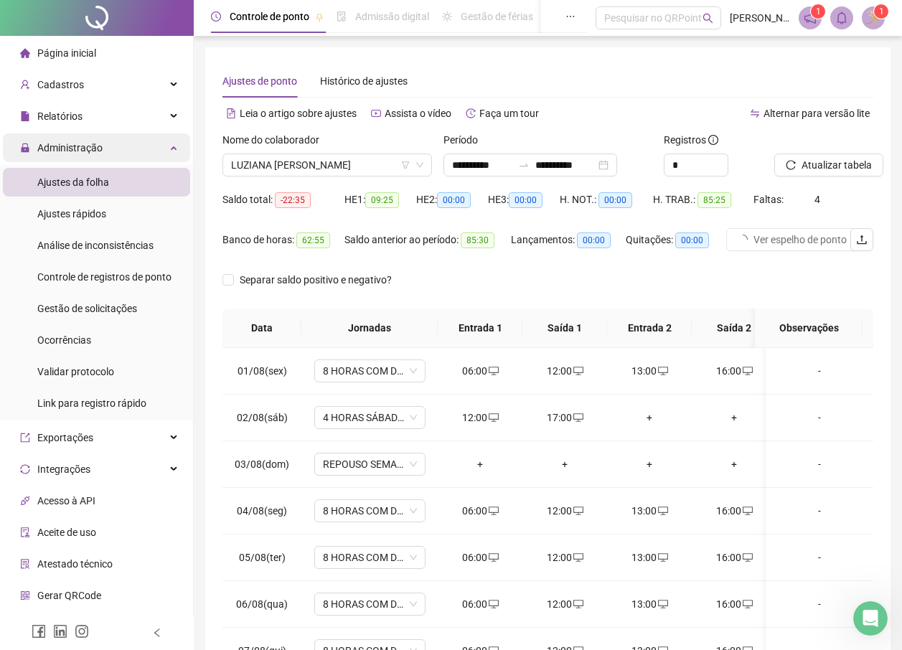
click at [71, 137] on span "Administração" at bounding box center [61, 147] width 83 height 29
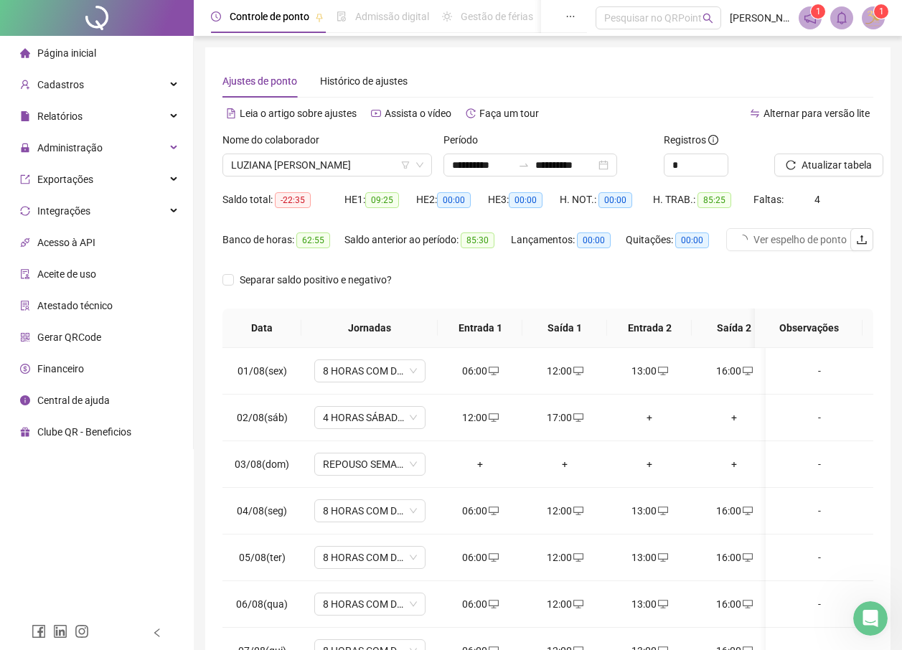
click at [73, 50] on span "Página inicial" at bounding box center [66, 52] width 59 height 11
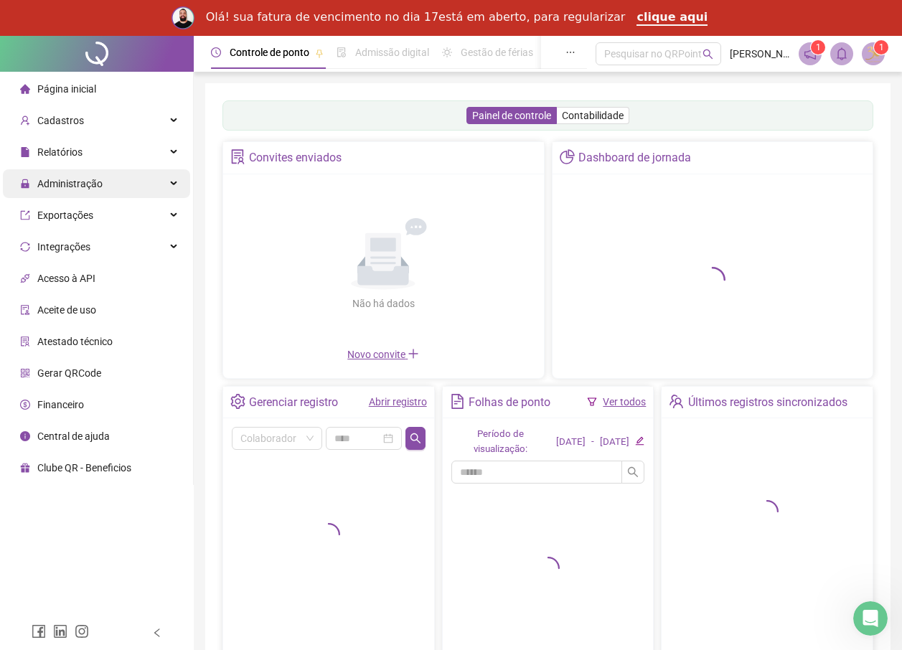
click at [80, 182] on span "Administração" at bounding box center [69, 183] width 65 height 11
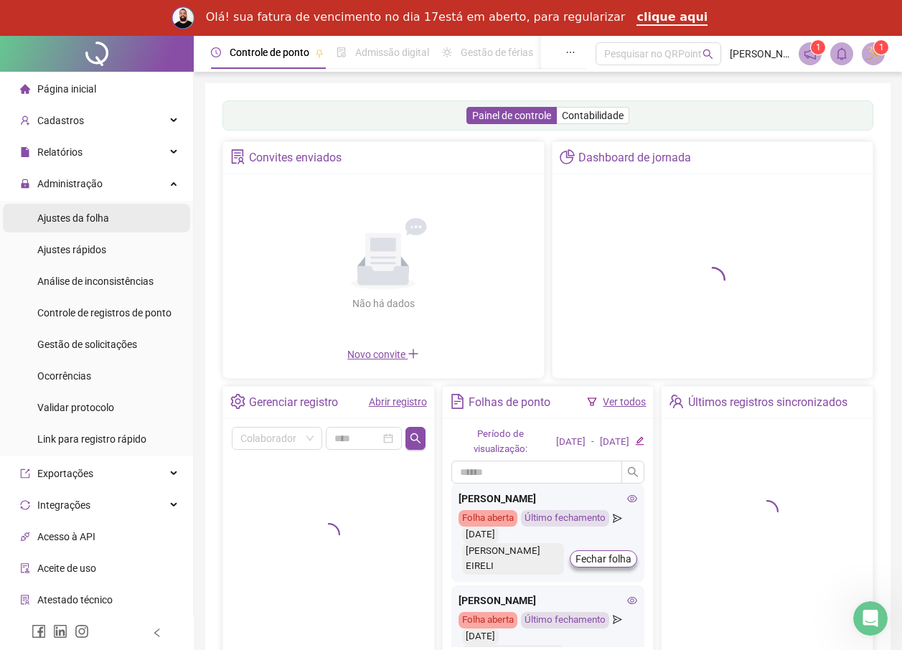
click at [88, 210] on div "Ajustes da folha" at bounding box center [73, 218] width 72 height 29
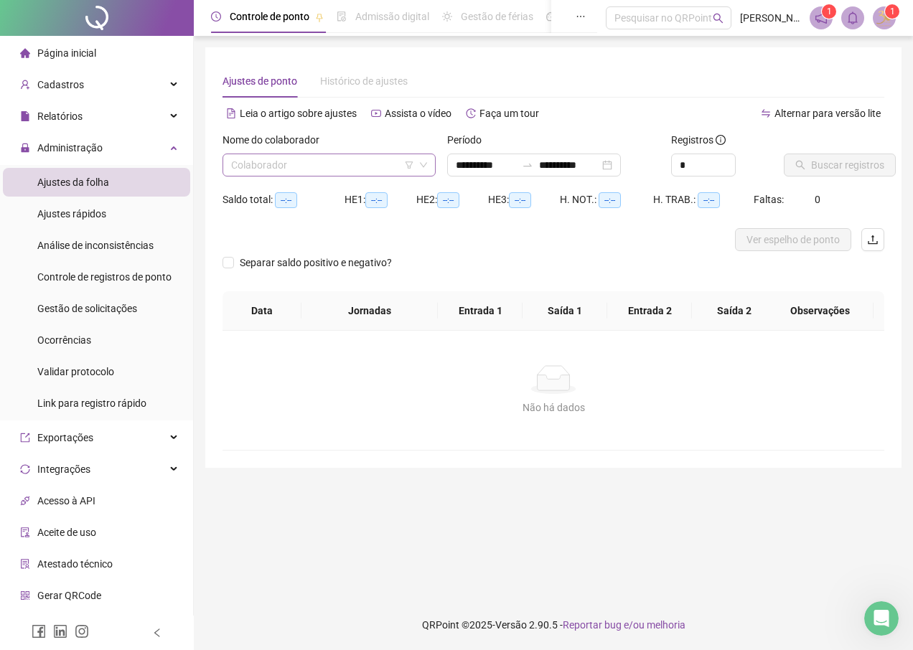
type input "**********"
click at [322, 161] on input "search" at bounding box center [322, 165] width 183 height 22
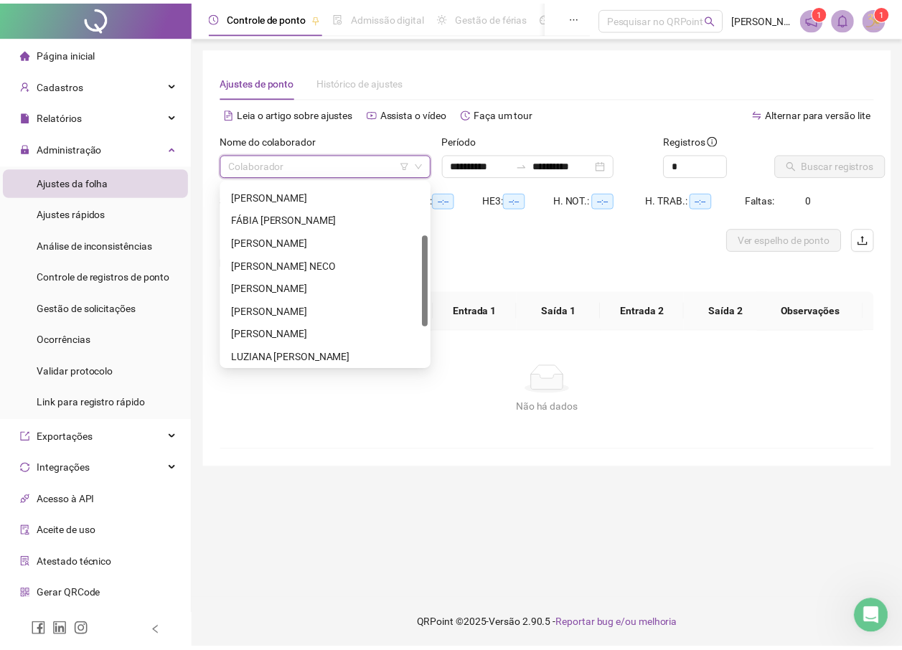
scroll to position [105, 0]
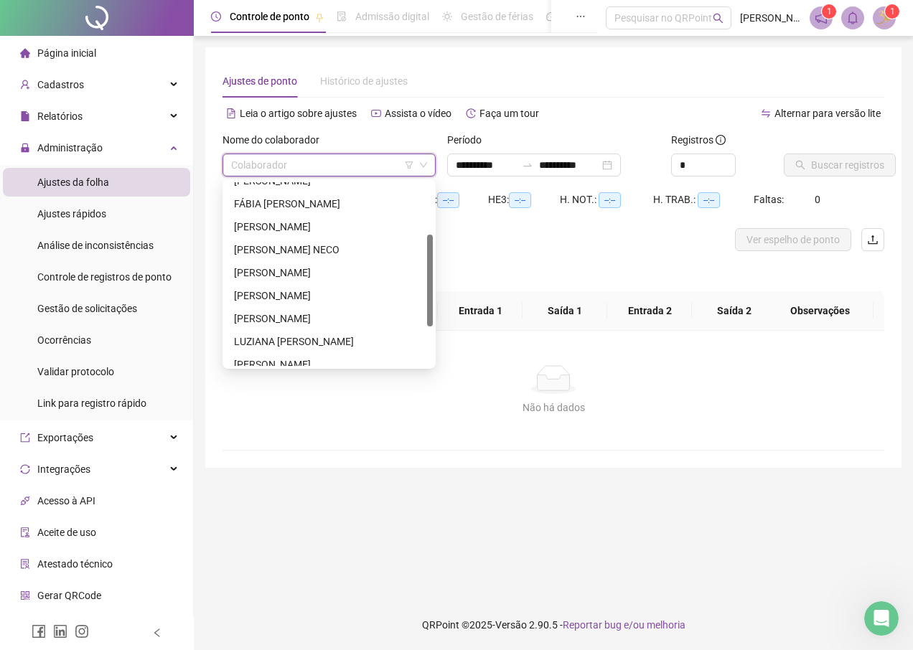
drag, startPoint x: 432, startPoint y: 249, endPoint x: 436, endPoint y: 301, distance: 52.5
click at [436, 301] on body "**********" at bounding box center [456, 325] width 913 height 650
click at [306, 339] on div "LUZIANA [PERSON_NAME]" at bounding box center [329, 342] width 190 height 16
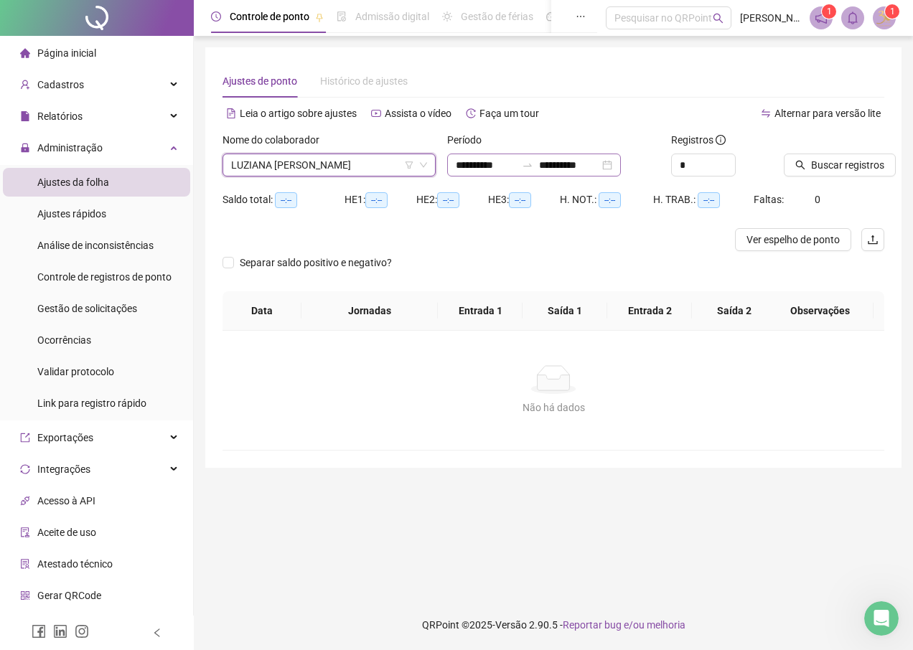
click at [621, 164] on div "**********" at bounding box center [534, 165] width 174 height 23
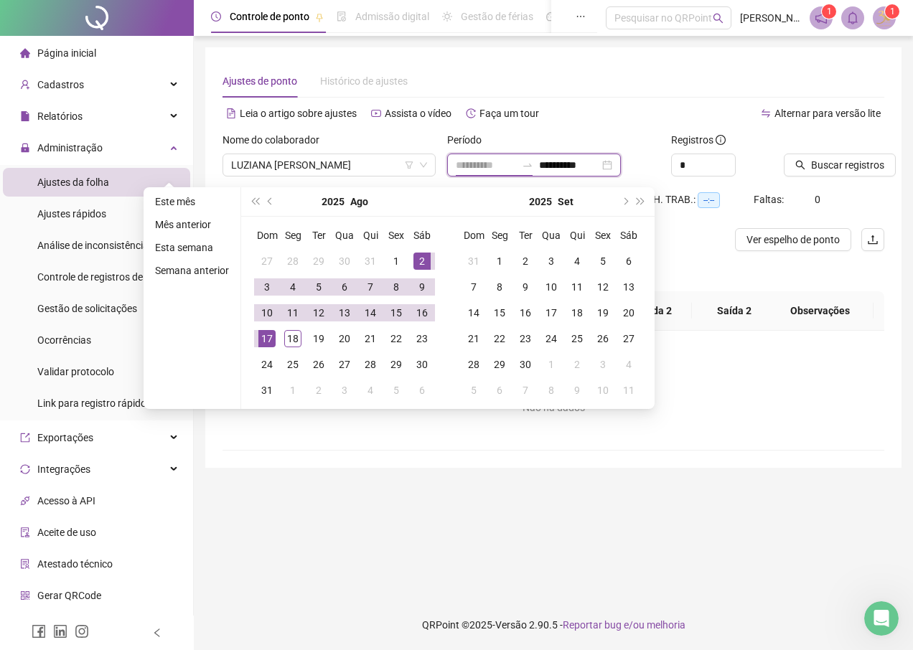
type input "**********"
click at [390, 258] on div "1" at bounding box center [396, 261] width 17 height 17
type input "**********"
click at [291, 338] on div "18" at bounding box center [292, 338] width 17 height 17
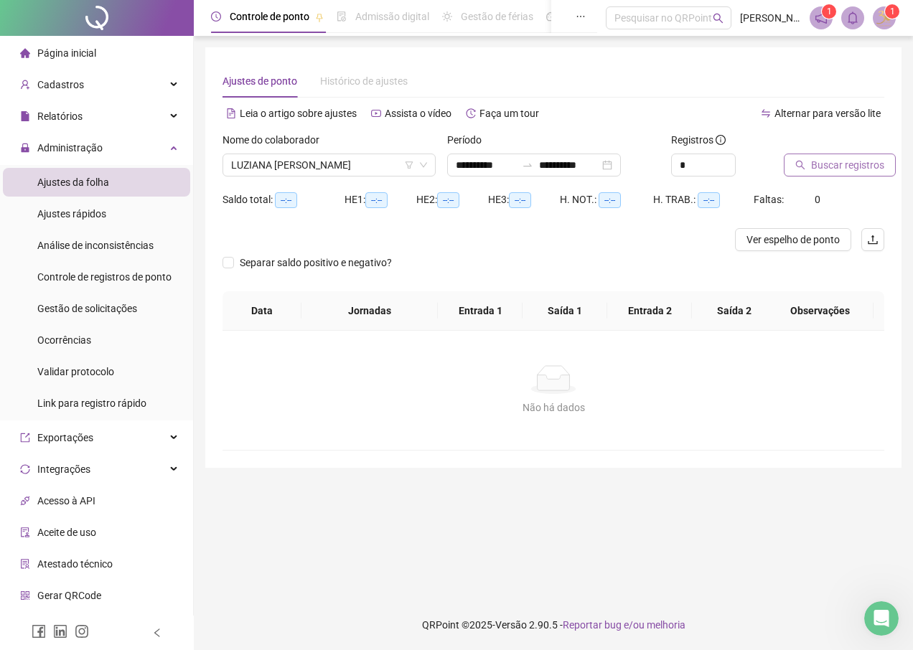
click at [825, 161] on span "Buscar registros" at bounding box center [847, 165] width 73 height 16
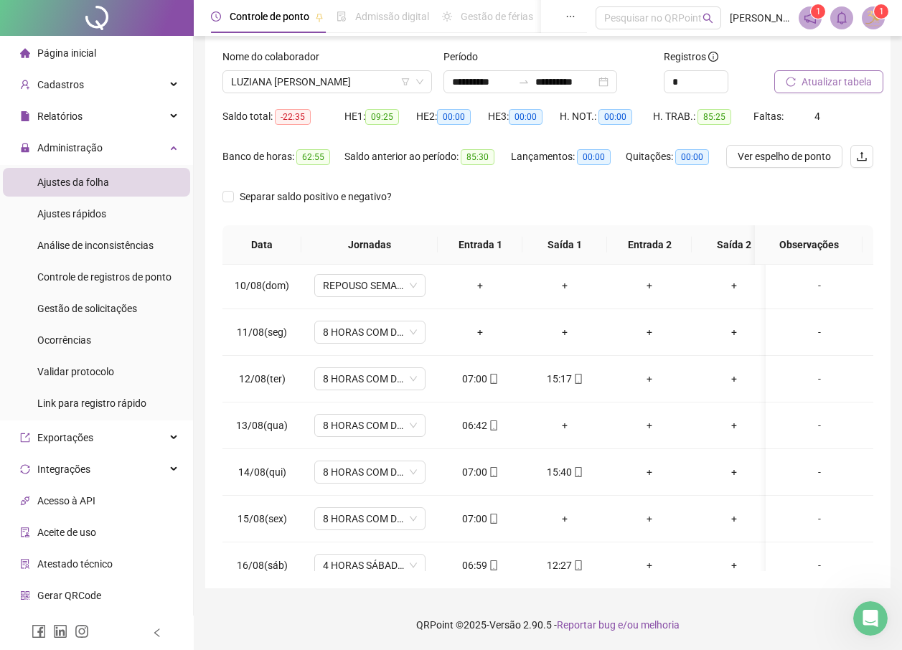
scroll to position [429, 0]
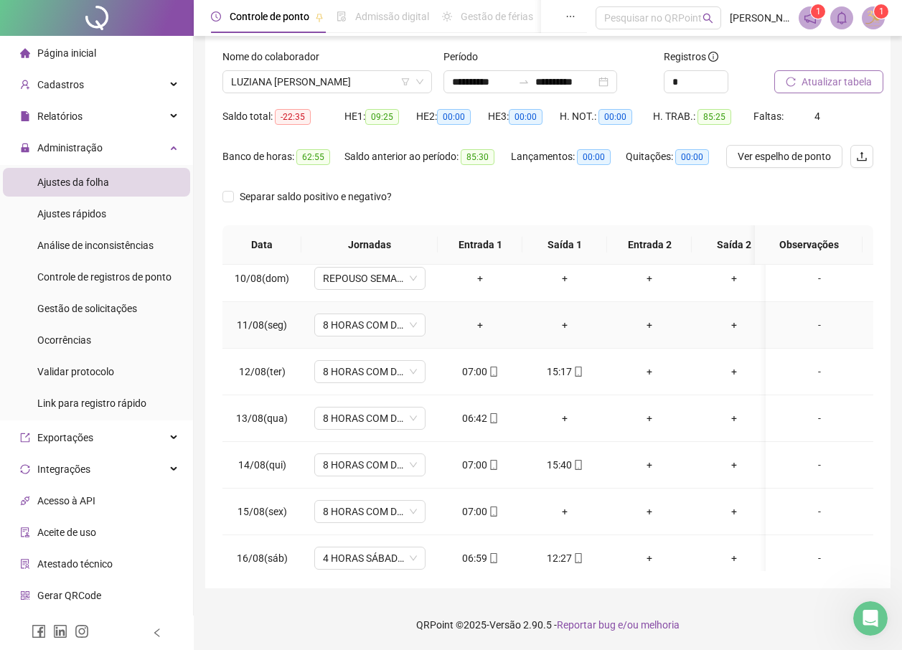
click at [482, 323] on div "+" at bounding box center [480, 325] width 62 height 16
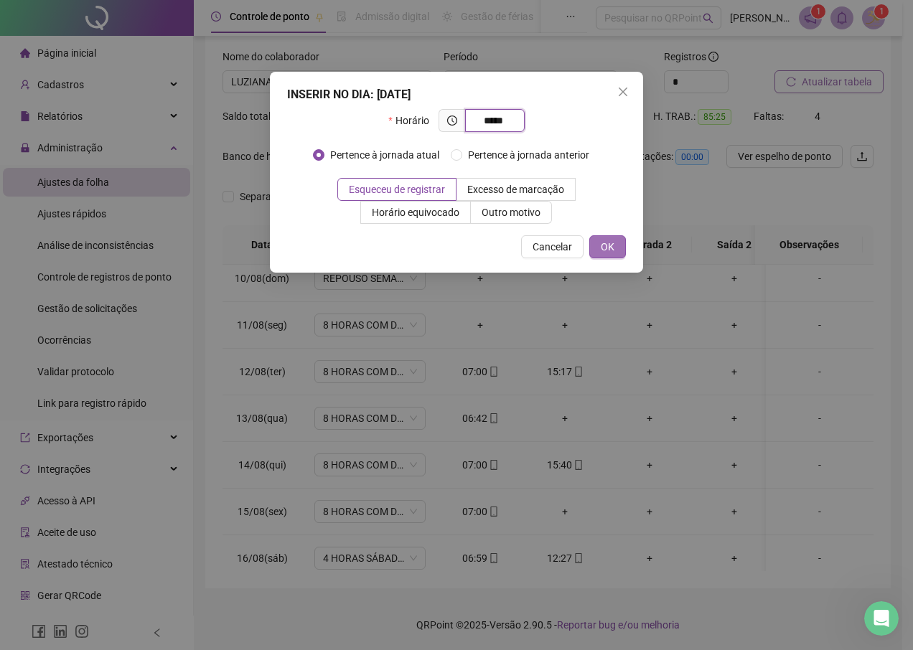
type input "*****"
click at [617, 240] on button "OK" at bounding box center [607, 246] width 37 height 23
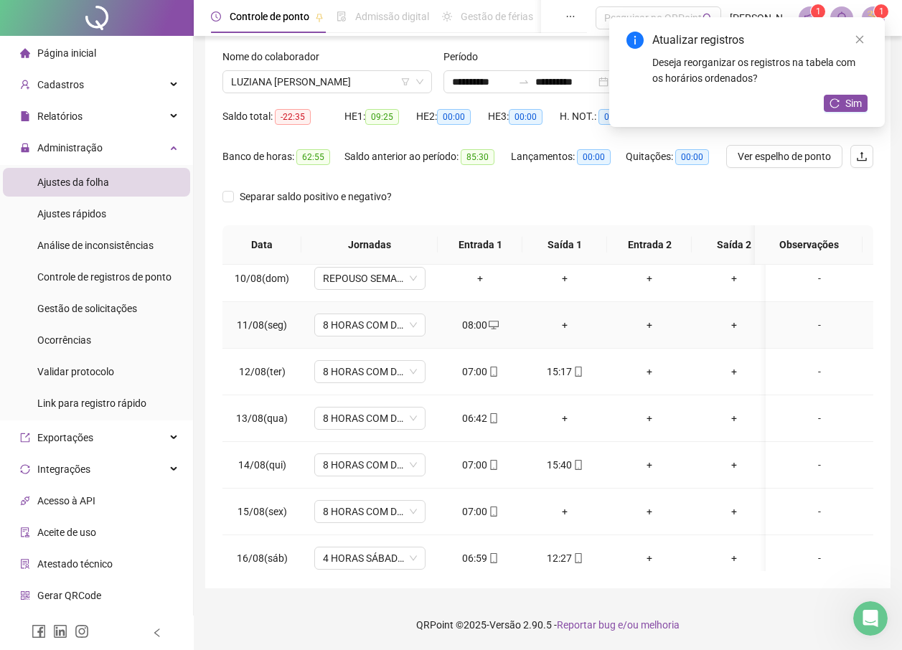
click at [562, 324] on div "+" at bounding box center [565, 325] width 62 height 16
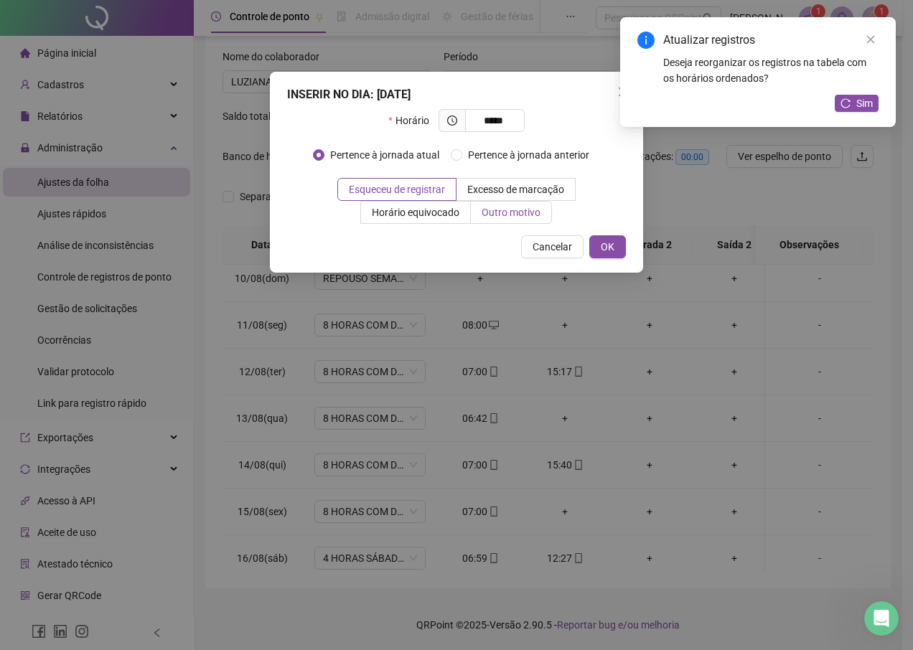
type input "*****"
click at [484, 214] on span "Outro motivo" at bounding box center [511, 212] width 59 height 11
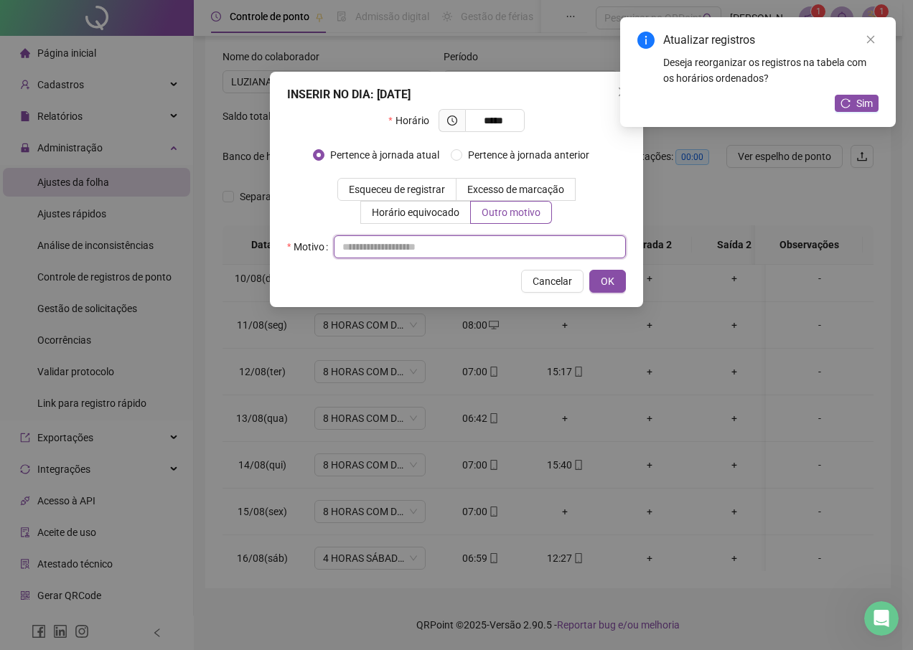
click at [472, 240] on input "text" at bounding box center [480, 246] width 292 height 23
type input "*"
click at [614, 285] on span "OK" at bounding box center [608, 281] width 14 height 16
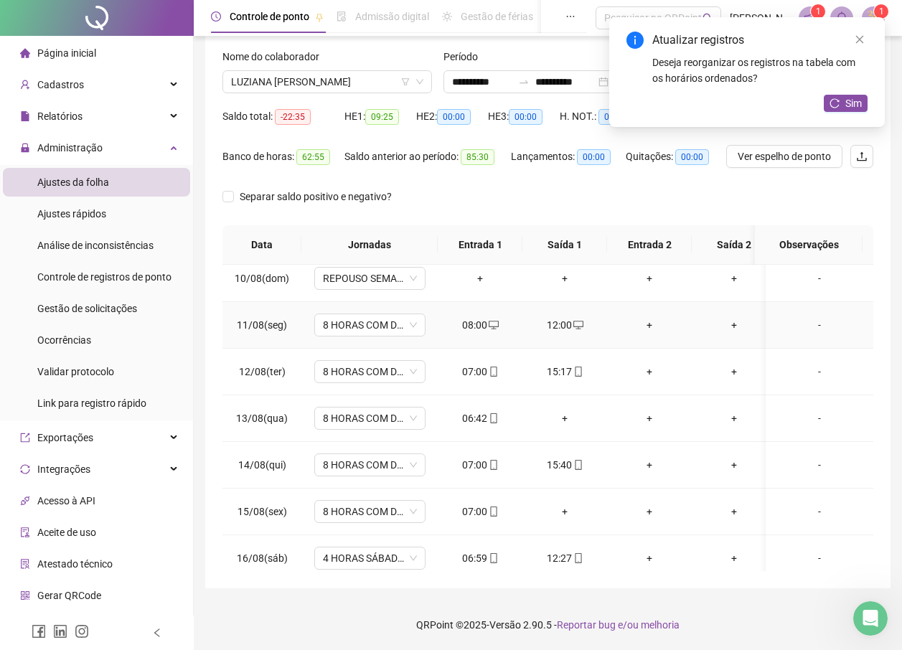
click at [654, 327] on div "+" at bounding box center [650, 325] width 62 height 16
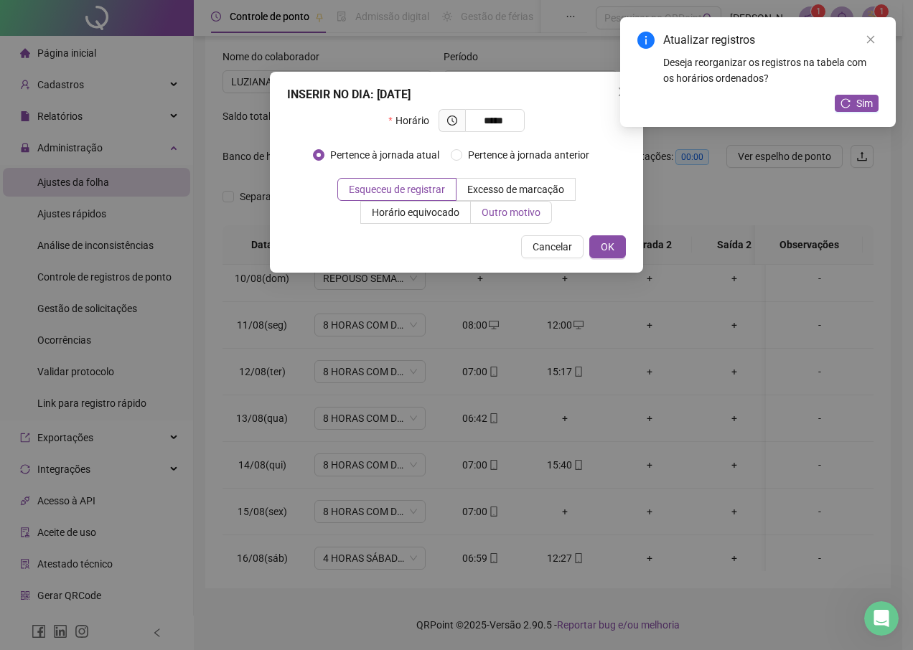
type input "*****"
click at [499, 220] on label "Outro motivo" at bounding box center [511, 212] width 81 height 23
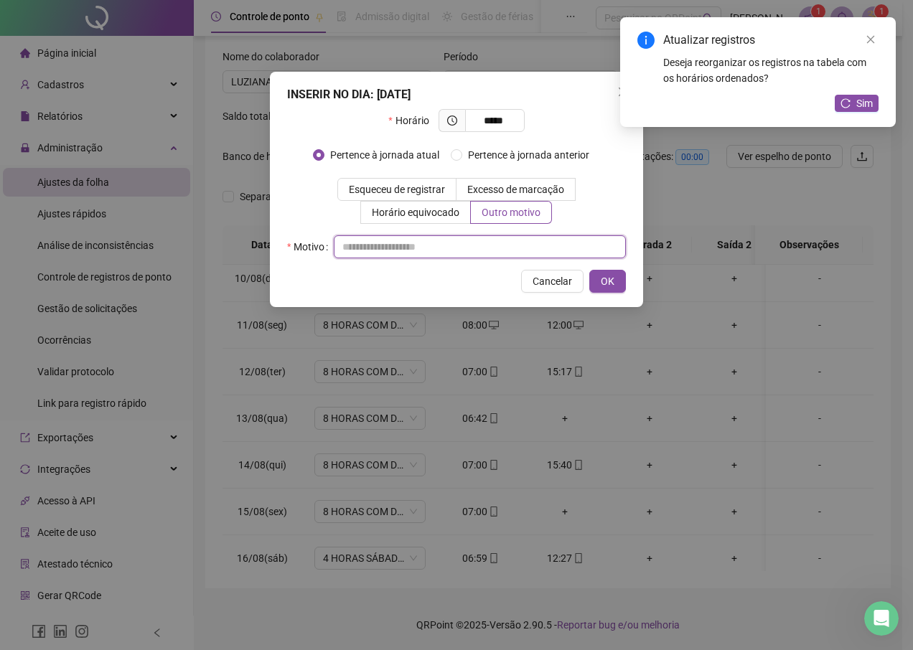
click at [434, 256] on input "text" at bounding box center [480, 246] width 292 height 23
type input "*"
click at [616, 281] on button "OK" at bounding box center [607, 281] width 37 height 23
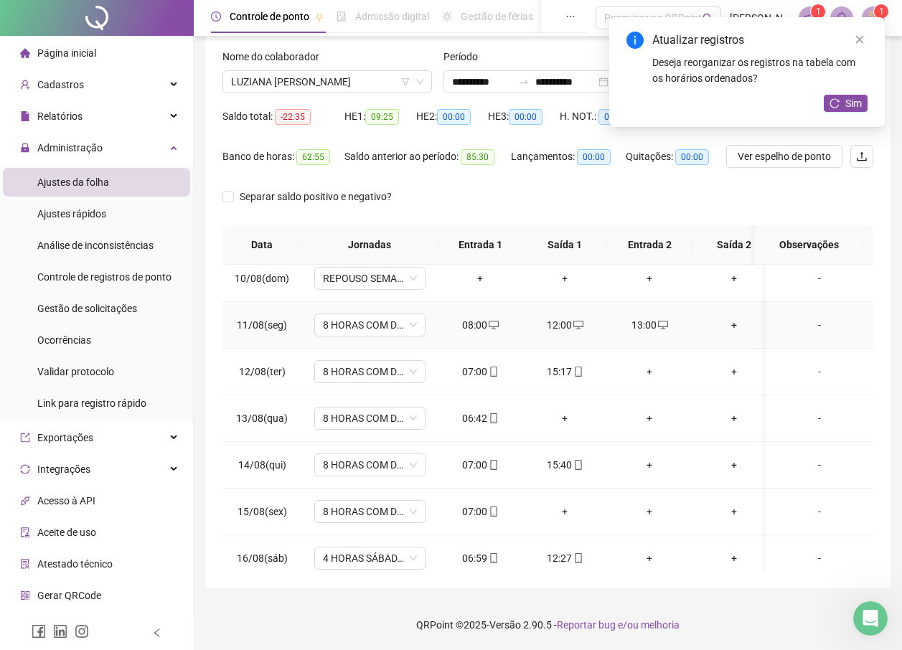
click at [730, 327] on div "+" at bounding box center [734, 325] width 62 height 16
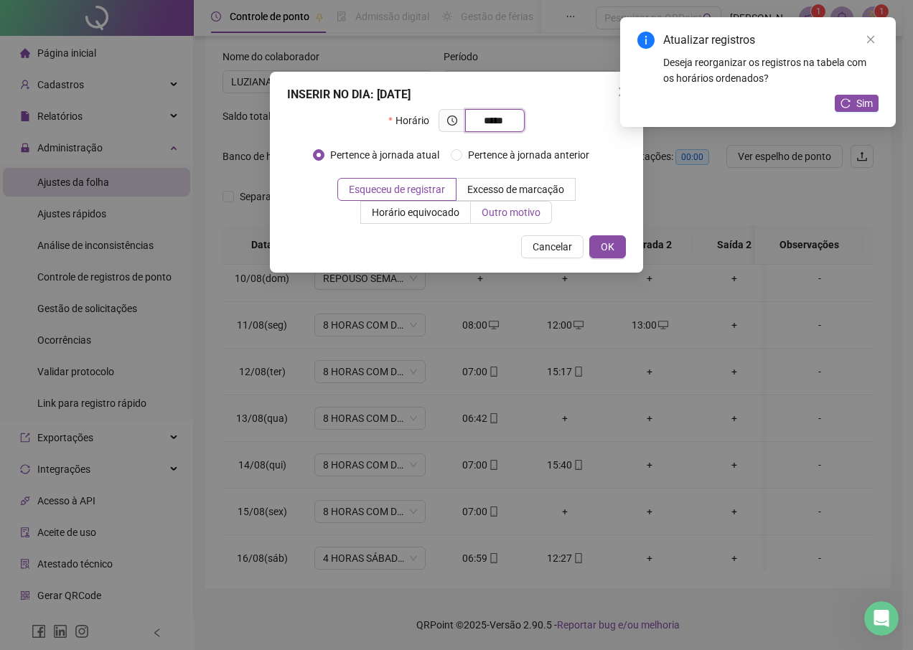
type input "*****"
click at [515, 209] on span "Outro motivo" at bounding box center [511, 212] width 59 height 11
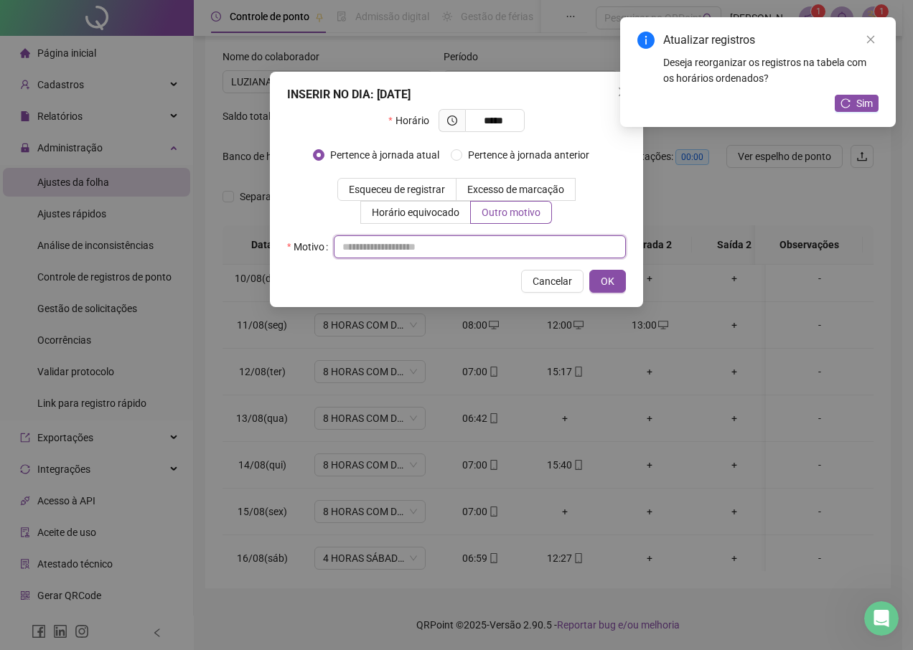
click at [463, 240] on input "text" at bounding box center [480, 246] width 292 height 23
type input "*"
click at [606, 291] on button "OK" at bounding box center [607, 281] width 37 height 23
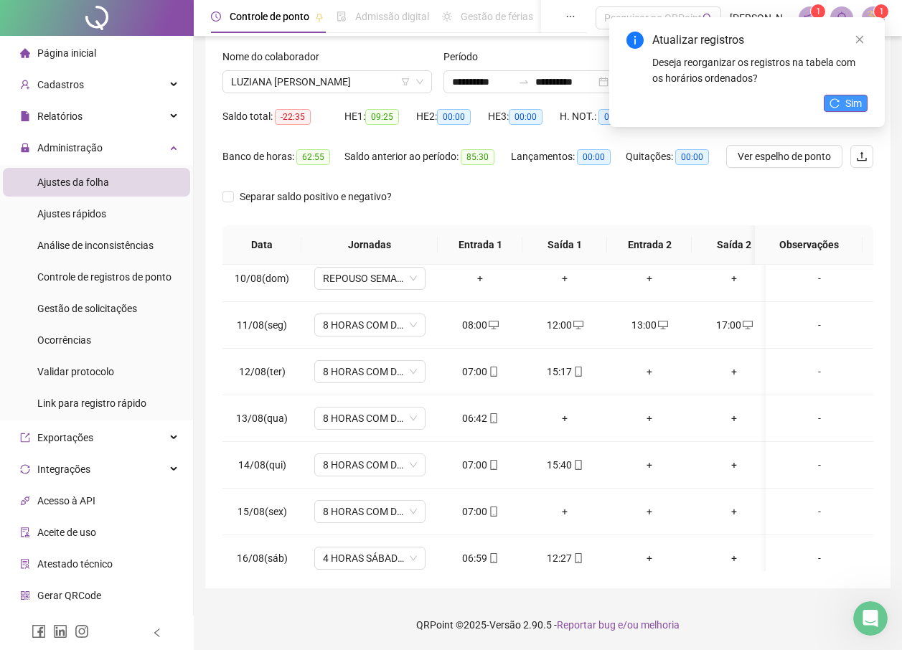
click at [847, 104] on span "Sim" at bounding box center [853, 103] width 17 height 16
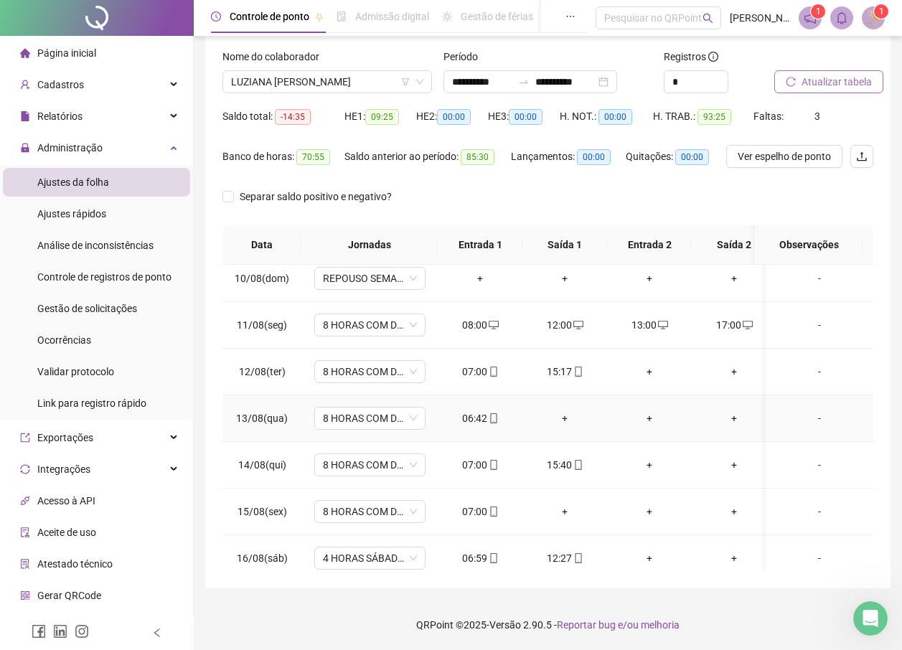
click at [561, 418] on div "+" at bounding box center [565, 418] width 62 height 16
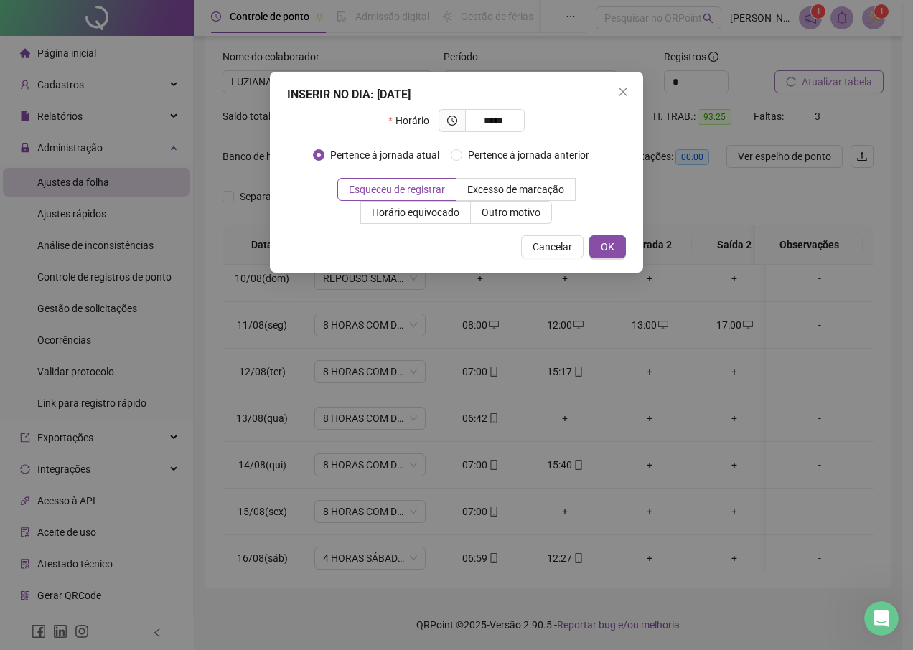
type input "*****"
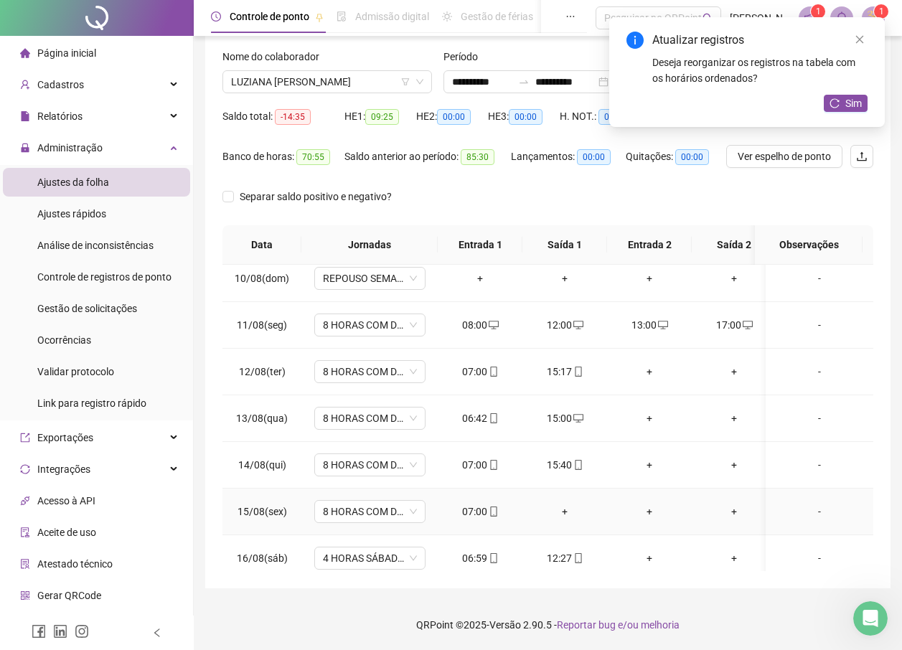
click at [563, 510] on div "+" at bounding box center [565, 512] width 62 height 16
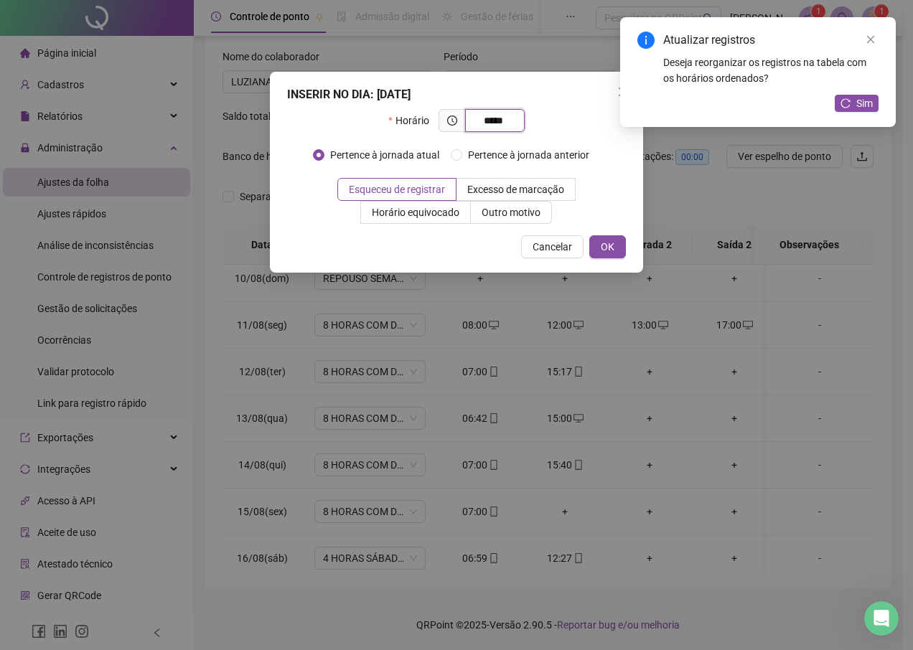
type input "*****"
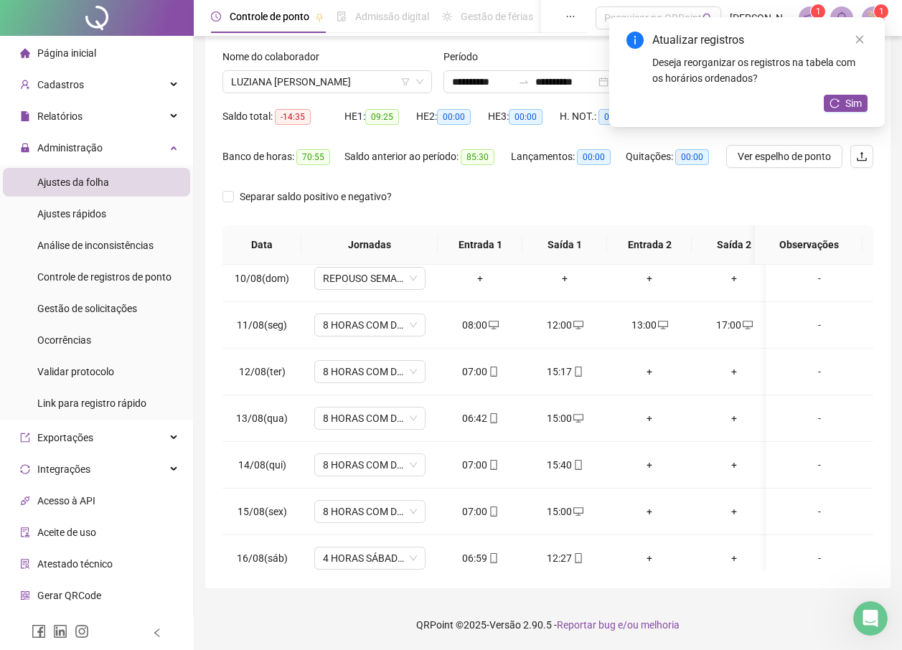
scroll to position [544, 0]
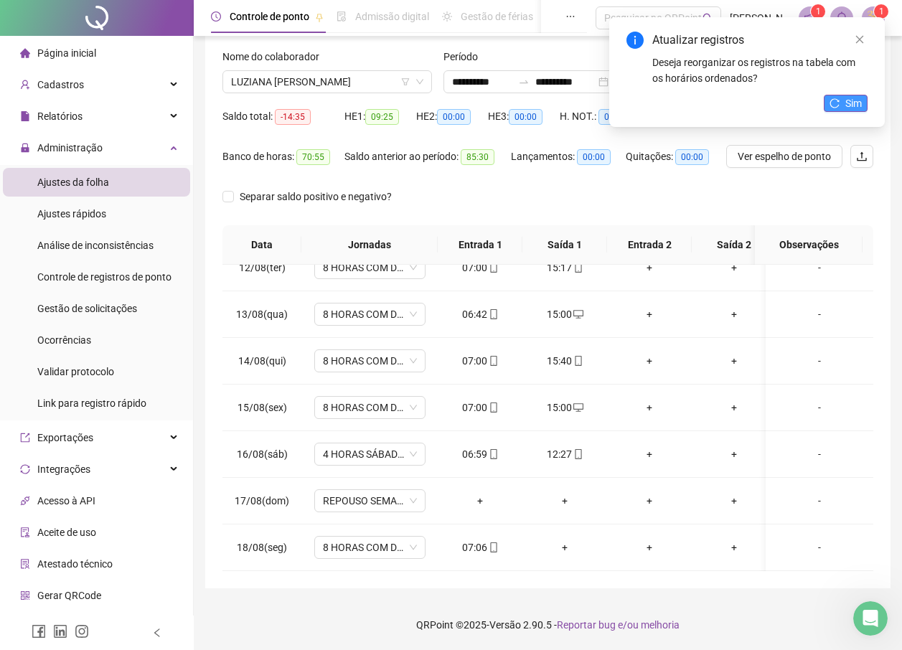
click at [855, 99] on span "Sim" at bounding box center [853, 103] width 17 height 16
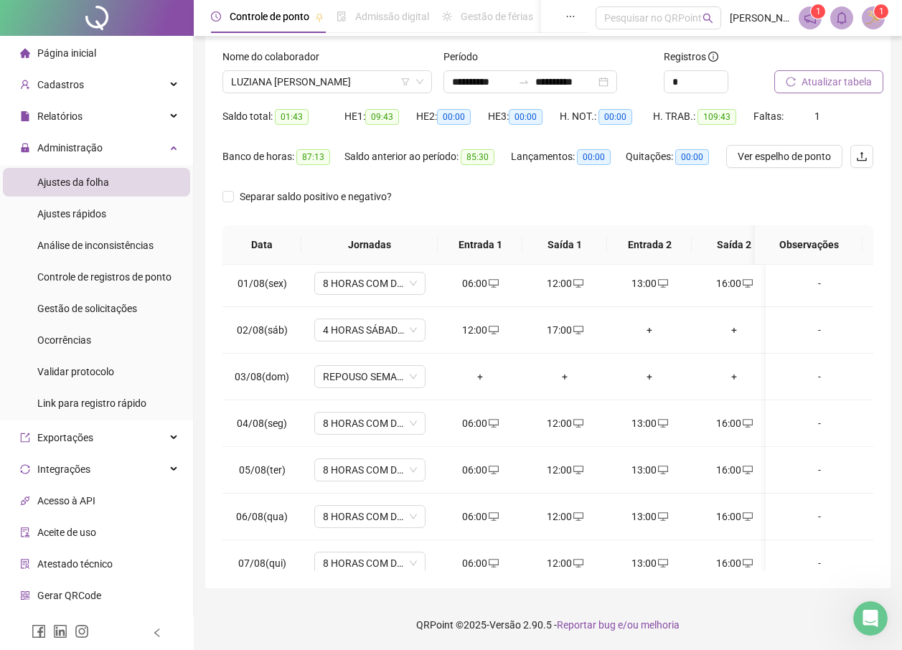
scroll to position [0, 0]
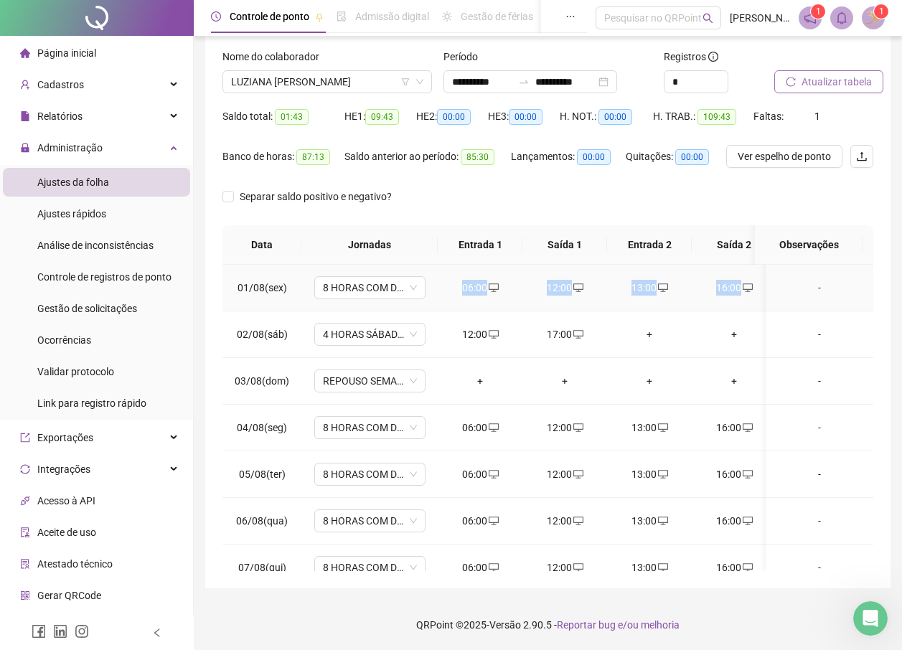
drag, startPoint x: 459, startPoint y: 288, endPoint x: 743, endPoint y: 298, distance: 283.6
click at [743, 298] on tr "01/08(sex) 8 HORAS COM DUAS HORAS DE INTERVALO 06:00 12:00 13:00 16:00 -" at bounding box center [553, 288] width 662 height 47
copy tr "06:00 12:00 13:00 16:00"
drag, startPoint x: 464, startPoint y: 334, endPoint x: 580, endPoint y: 337, distance: 115.6
click at [580, 337] on tr "02/08(sáb) 4 HORAS SÁBADO 1.1 12:00 17:00 + + -" at bounding box center [553, 334] width 662 height 47
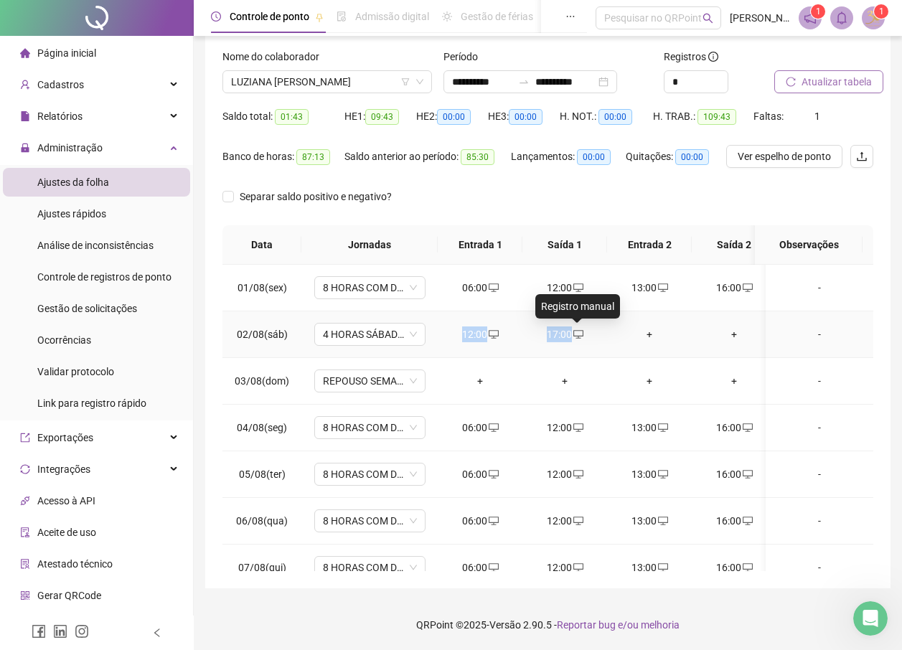
copy tr "12:00 17:00"
click at [487, 581] on div "**********" at bounding box center [547, 276] width 685 height 624
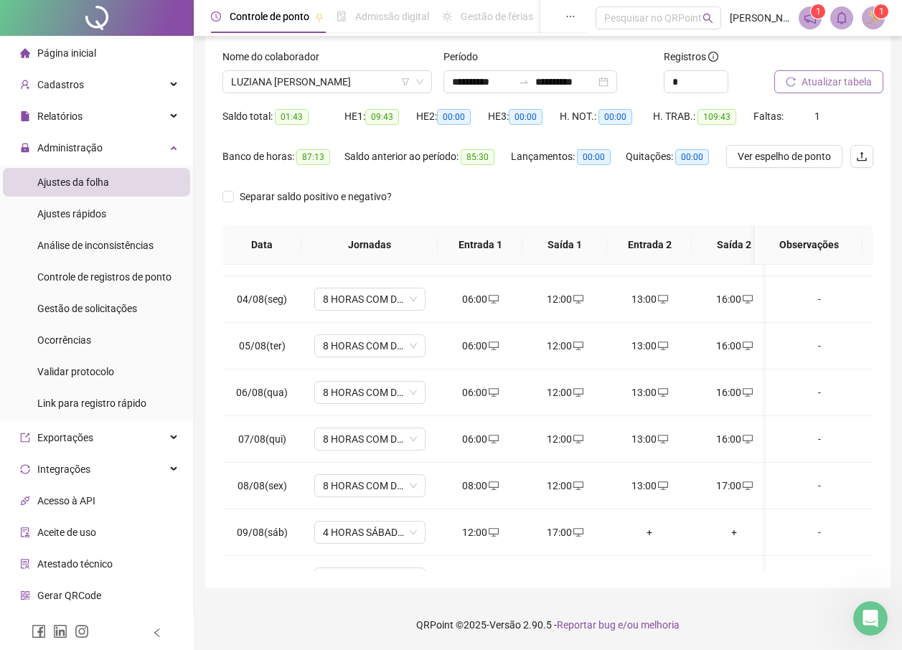
scroll to position [131, 0]
drag, startPoint x: 462, startPoint y: 299, endPoint x: 739, endPoint y: 306, distance: 277.1
click at [739, 306] on tr "04/08(seg) 8 HORAS COM DUAS HORAS DE INTERVALO 06:00 12:00 13:00 16:00 -" at bounding box center [553, 297] width 662 height 47
copy tr "06:00 12:00 13:00 16:00"
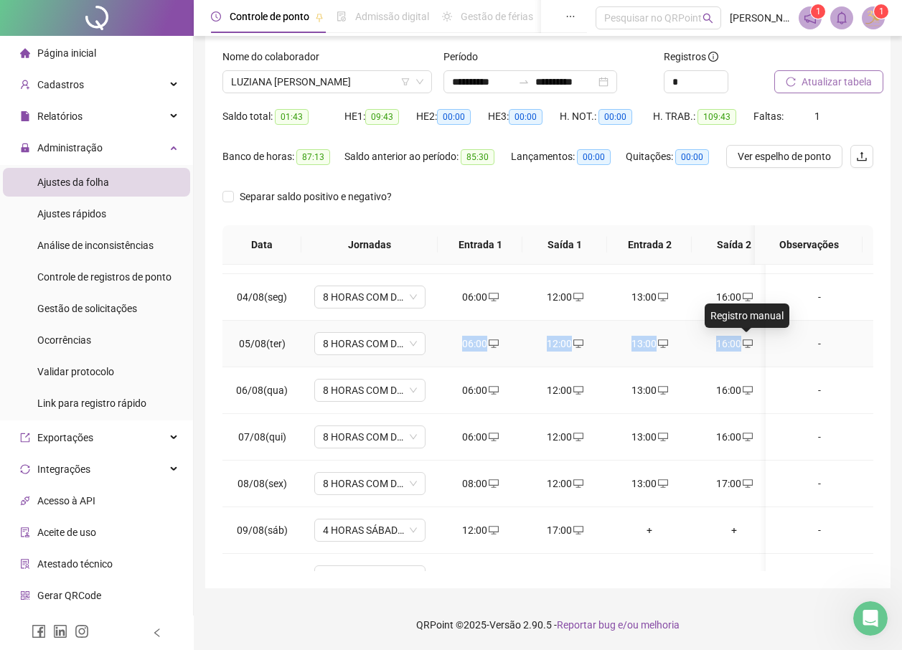
drag, startPoint x: 459, startPoint y: 344, endPoint x: 746, endPoint y: 340, distance: 287.1
click at [746, 340] on tr "05/08(ter) 8 HORAS COM DUAS HORAS DE INTERVALO 06:00 12:00 13:00 16:00 -" at bounding box center [553, 344] width 662 height 47
copy tr "06:00 12:00 13:00 16:00"
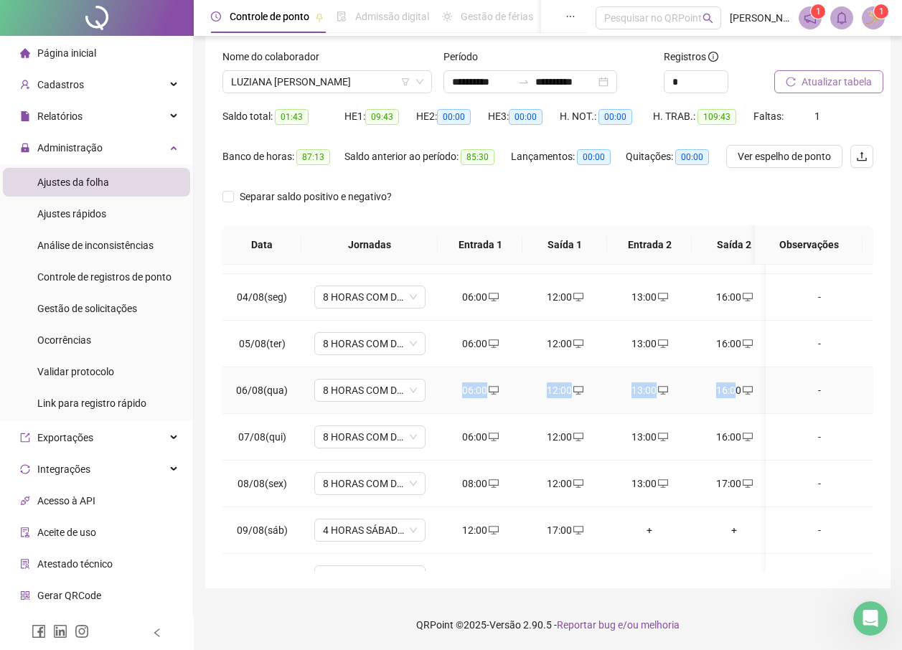
drag, startPoint x: 461, startPoint y: 390, endPoint x: 737, endPoint y: 381, distance: 276.4
click at [737, 381] on tr "06/08(qua) 8 HORAS COM DUAS HORAS DE INTERVALO 06:00 12:00 13:00 16:00 -" at bounding box center [553, 390] width 662 height 47
copy tr "06:00 12:00 13:00 16:0"
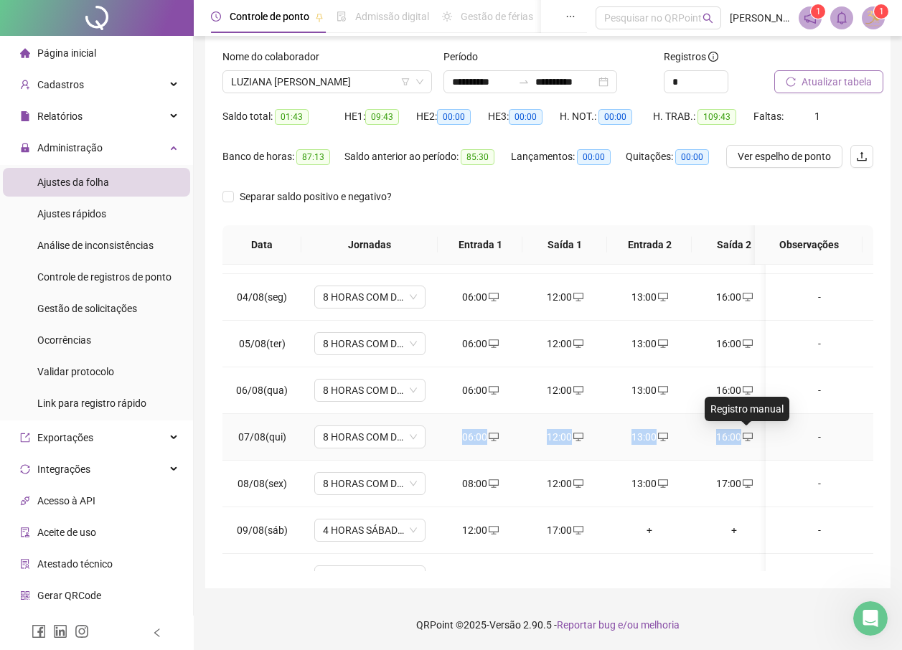
drag, startPoint x: 462, startPoint y: 436, endPoint x: 741, endPoint y: 440, distance: 278.5
click at [741, 440] on tr "07/08(qui) 8 HORAS COM DUAS HORAS DE INTERVALO 06:00 12:00 13:00 16:00 -" at bounding box center [553, 437] width 662 height 47
copy tr "06:00 12:00 13:00 16:00"
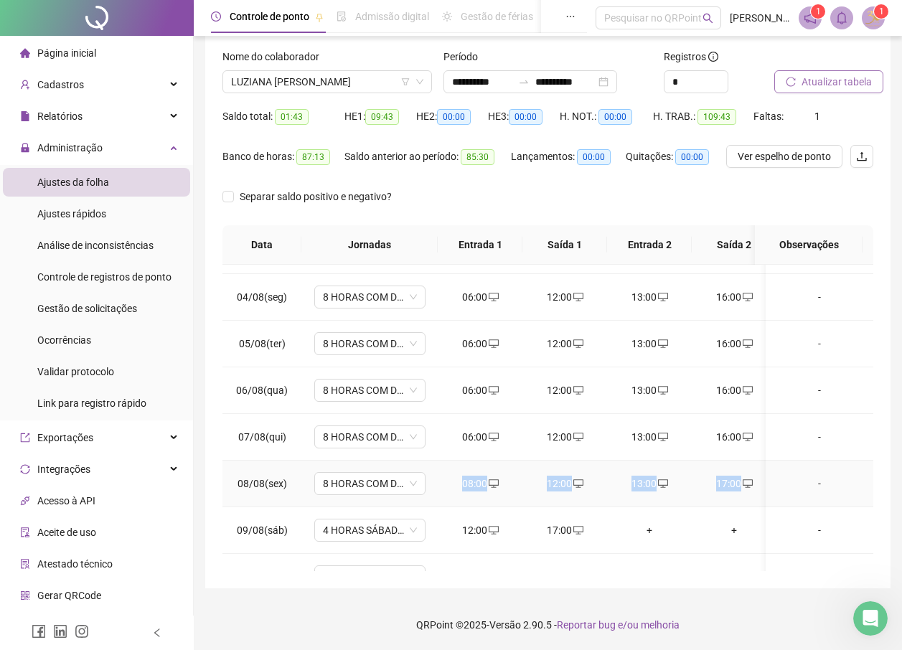
drag, startPoint x: 458, startPoint y: 483, endPoint x: 754, endPoint y: 489, distance: 296.4
click at [754, 489] on tr "08/08(sex) 8 HORAS COM DUAS HORAS DE INTERVALO 08:00 12:00 13:00 17:00 -" at bounding box center [553, 484] width 662 height 47
copy tr "08:00 12:00 13:00 17:00"
drag, startPoint x: 465, startPoint y: 529, endPoint x: 584, endPoint y: 529, distance: 119.1
click at [584, 529] on tr "09/08(sáb) 4 HORAS SÁBADO 1.1 12:00 17:00 + + -" at bounding box center [553, 530] width 662 height 47
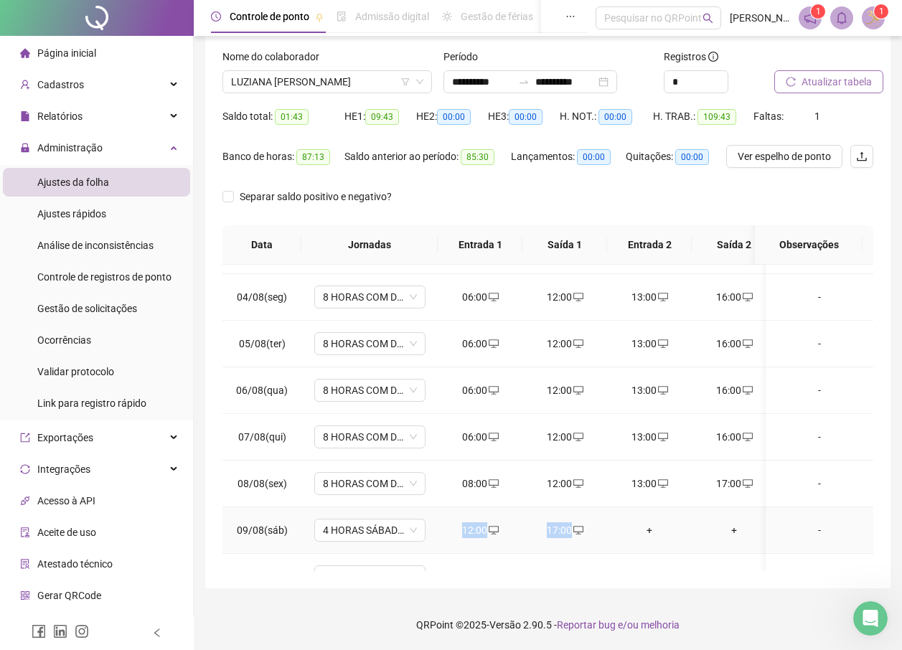
copy tr "12:00 17:00"
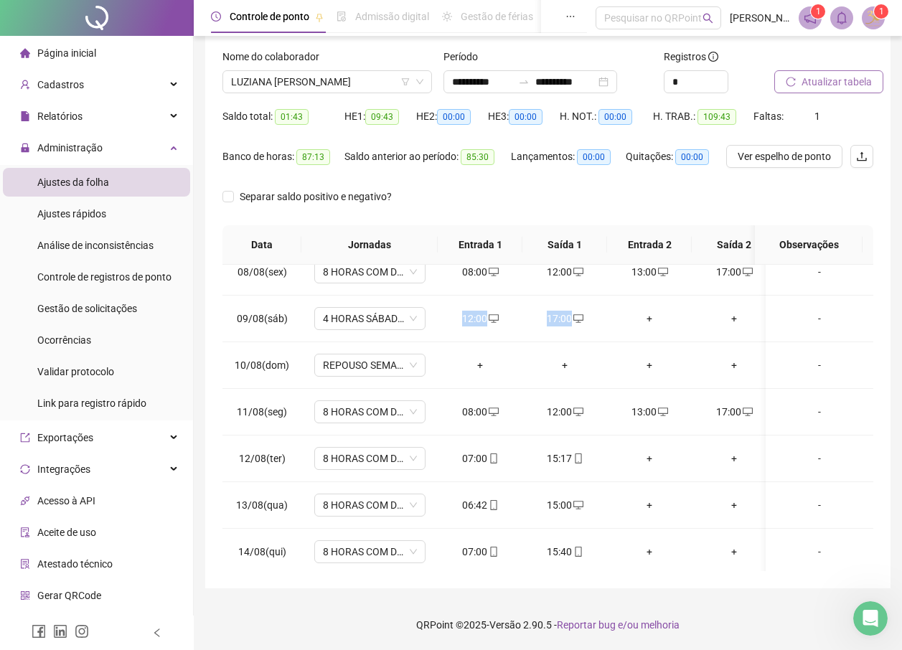
scroll to position [344, 0]
click at [642, 594] on div "**********" at bounding box center [548, 283] width 708 height 733
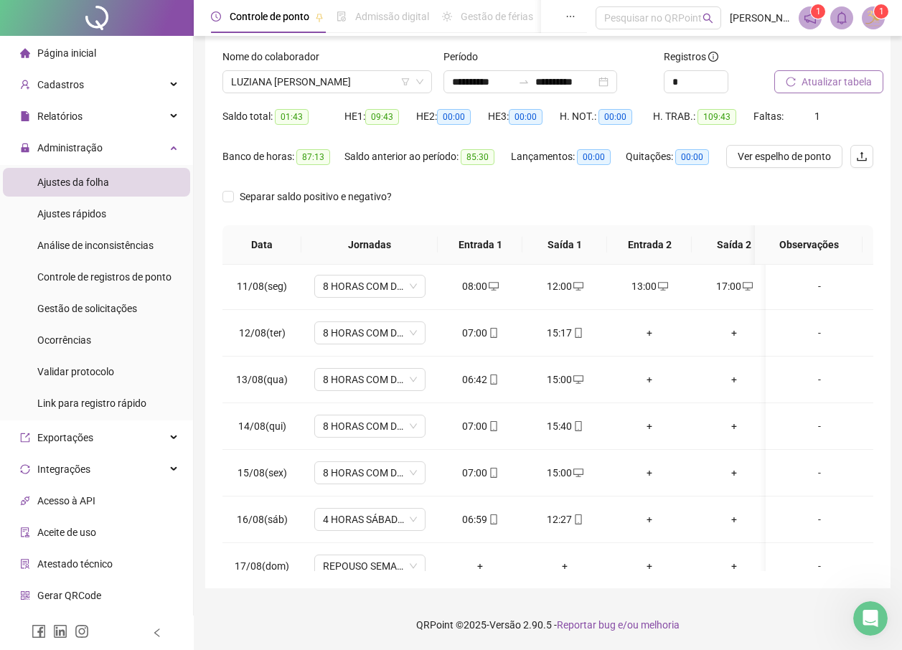
scroll to position [433, 0]
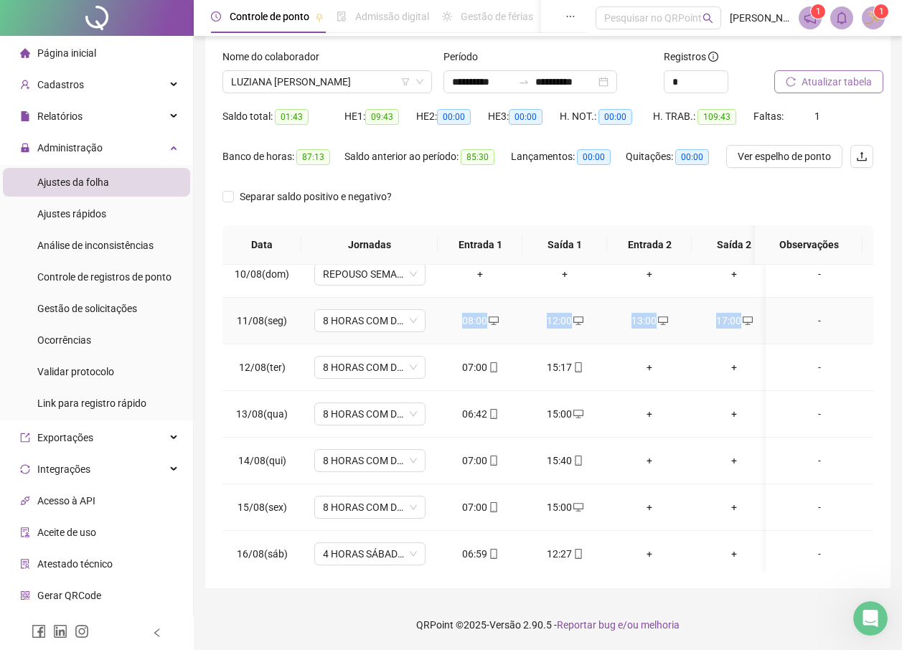
drag, startPoint x: 461, startPoint y: 322, endPoint x: 747, endPoint y: 319, distance: 286.3
click at [747, 319] on tr "11/08(seg) 8 HORAS COM DUAS HORAS DE INTERVALO 08:00 12:00 13:00 17:00 -" at bounding box center [553, 321] width 662 height 47
copy tr "08:00 12:00 13:00 17:00"
drag, startPoint x: 461, startPoint y: 366, endPoint x: 584, endPoint y: 362, distance: 122.8
click at [584, 362] on tr "12/08(ter) 8 HORAS COM DUAS HORAS DE INTERVALO 07:00 15:17 + + -" at bounding box center [553, 367] width 662 height 47
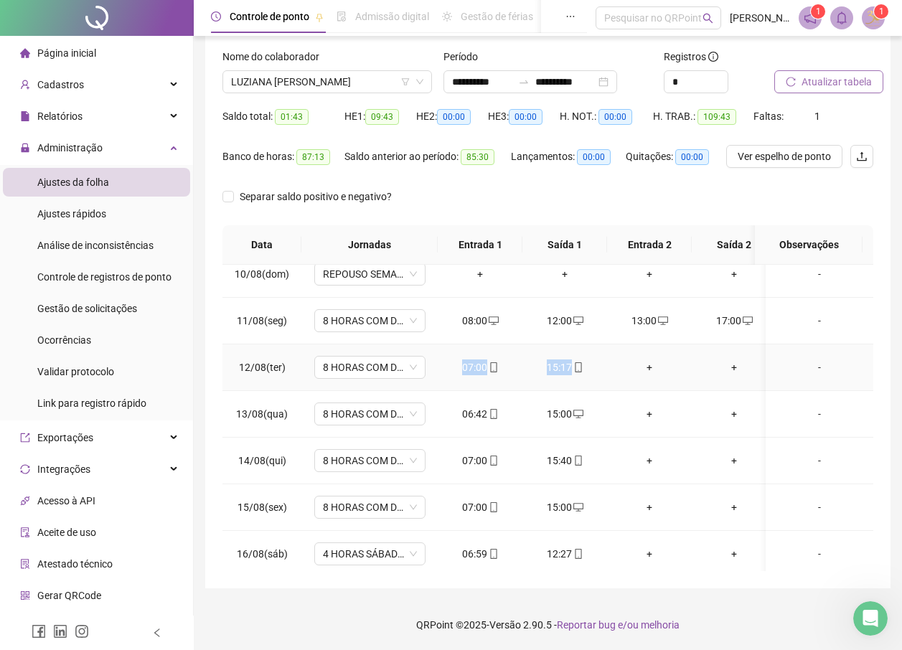
copy tr "07:00 15:17"
drag, startPoint x: 463, startPoint y: 411, endPoint x: 587, endPoint y: 411, distance: 124.1
click at [587, 411] on tr "13/08(qua) 8 HORAS COM DUAS HORAS DE INTERVALO 06:42 15:00 + + -" at bounding box center [553, 414] width 662 height 47
drag, startPoint x: 454, startPoint y: 462, endPoint x: 611, endPoint y: 461, distance: 156.4
click at [611, 461] on tr "14/08(qui) 8 HORAS COM DUAS HORAS DE INTERVALO 07:00 15:40 + + -" at bounding box center [553, 461] width 662 height 47
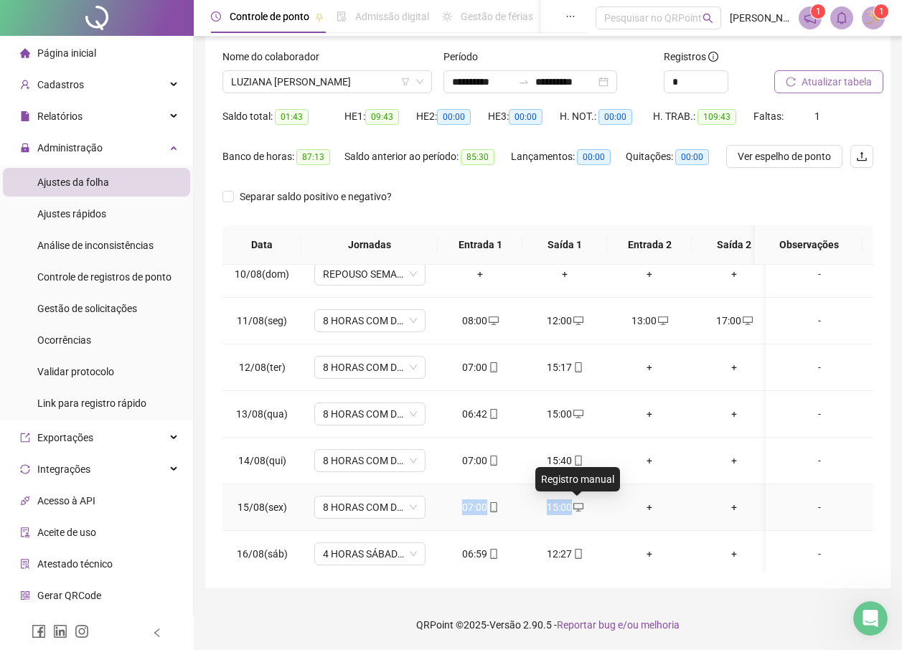
drag, startPoint x: 464, startPoint y: 507, endPoint x: 578, endPoint y: 507, distance: 113.4
click at [578, 507] on tr "15/08(sex) 8 HORAS COM DUAS HORAS DE INTERVALO 07:00 15:00 + + -" at bounding box center [553, 507] width 662 height 47
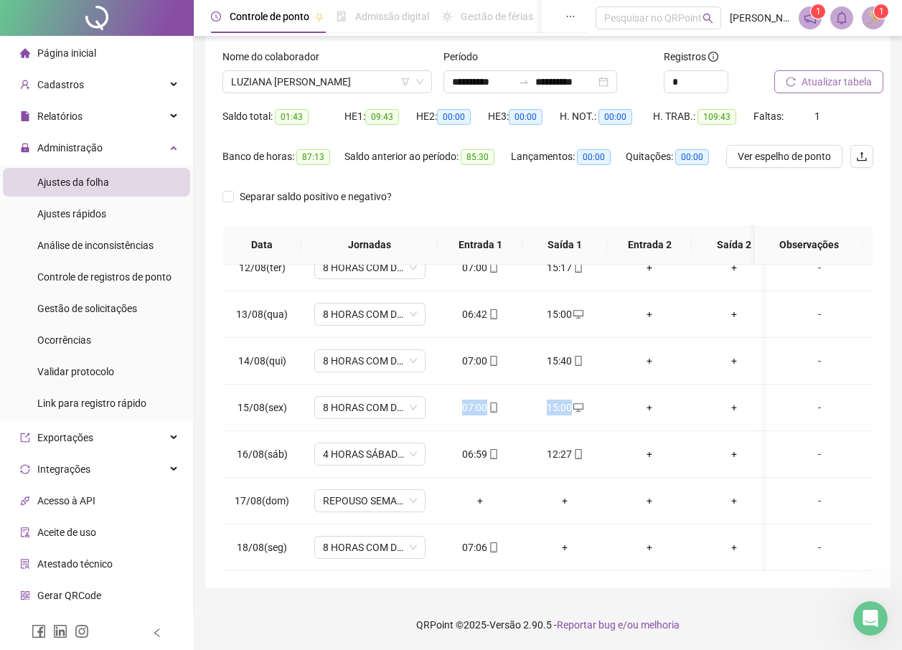
scroll to position [544, 0]
drag, startPoint x: 460, startPoint y: 441, endPoint x: 571, endPoint y: 449, distance: 111.5
click at [571, 449] on tr "16/08(sáb) 4 HORAS SÁBADO 1.1 06:59 12:27 + + -" at bounding box center [553, 454] width 662 height 47
click at [860, 87] on span "Atualizar tabela" at bounding box center [837, 82] width 70 height 16
click at [282, 86] on span "LUZIANA [PERSON_NAME]" at bounding box center [327, 82] width 192 height 22
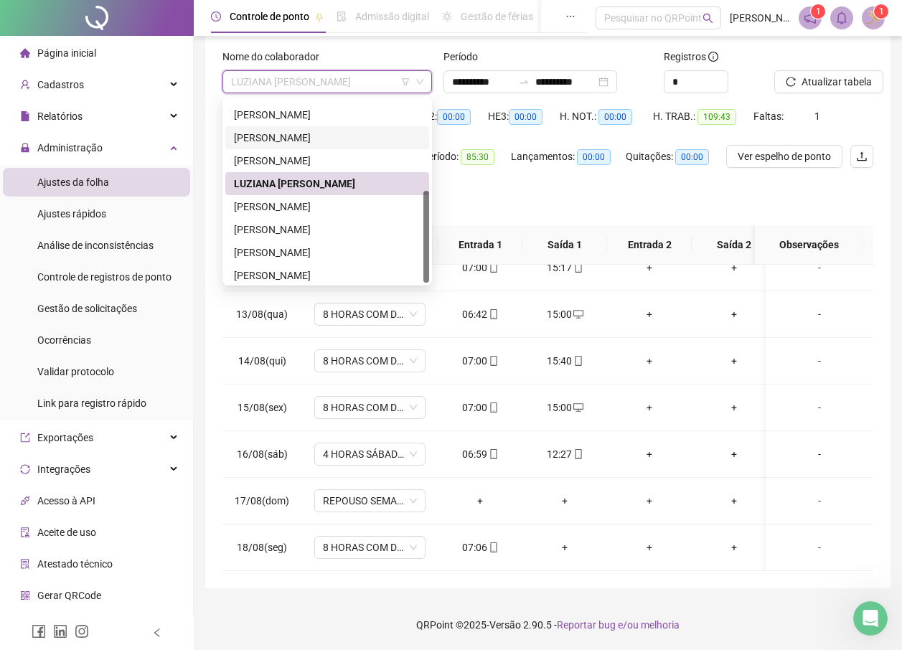
scroll to position [184, 0]
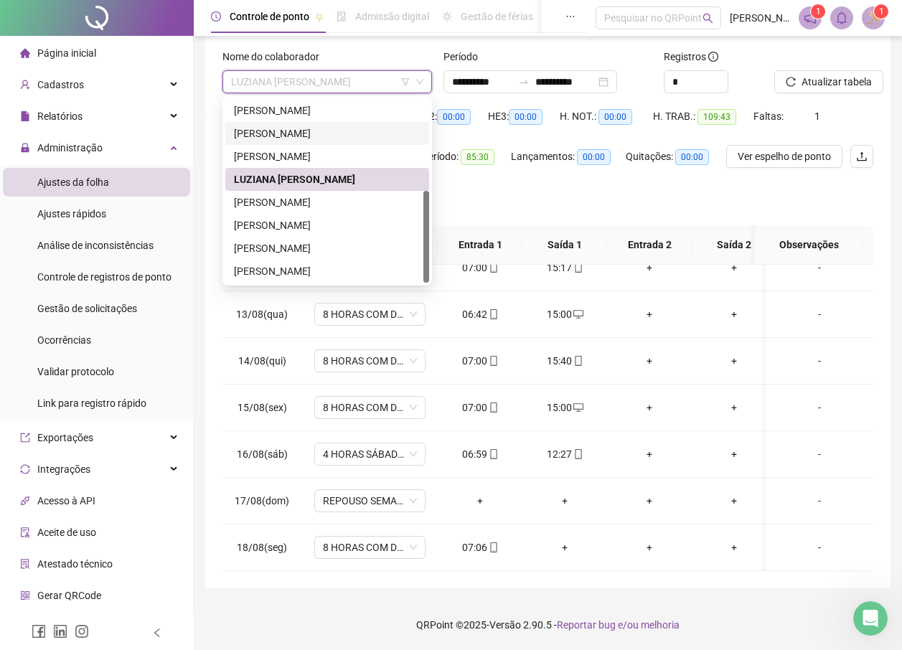
drag, startPoint x: 426, startPoint y: 204, endPoint x: 432, endPoint y: 247, distance: 43.5
click at [432, 247] on body "**********" at bounding box center [451, 242] width 902 height 650
click at [273, 251] on div "[PERSON_NAME]" at bounding box center [327, 248] width 187 height 16
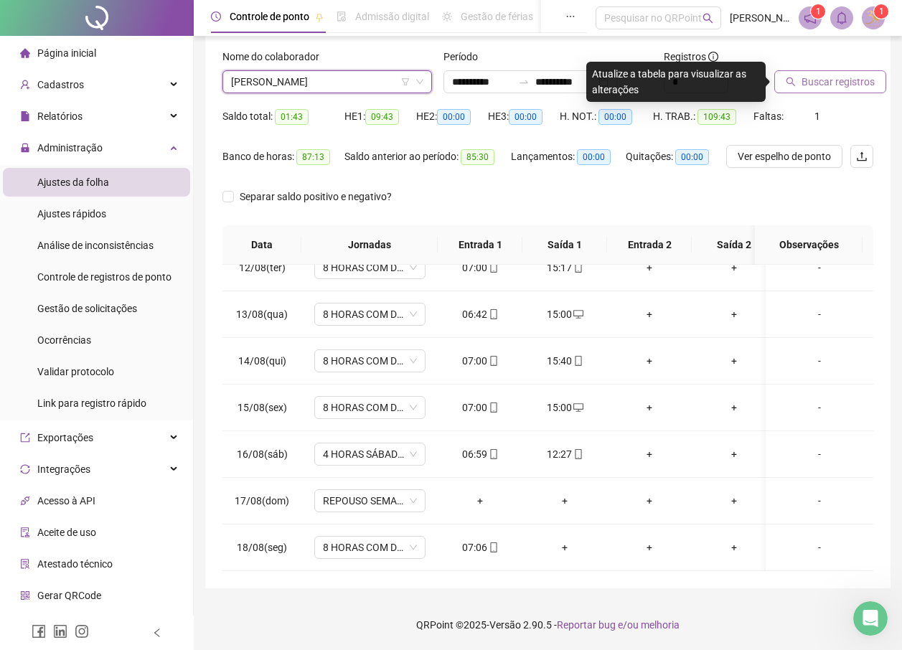
click at [817, 82] on span "Buscar registros" at bounding box center [838, 82] width 73 height 16
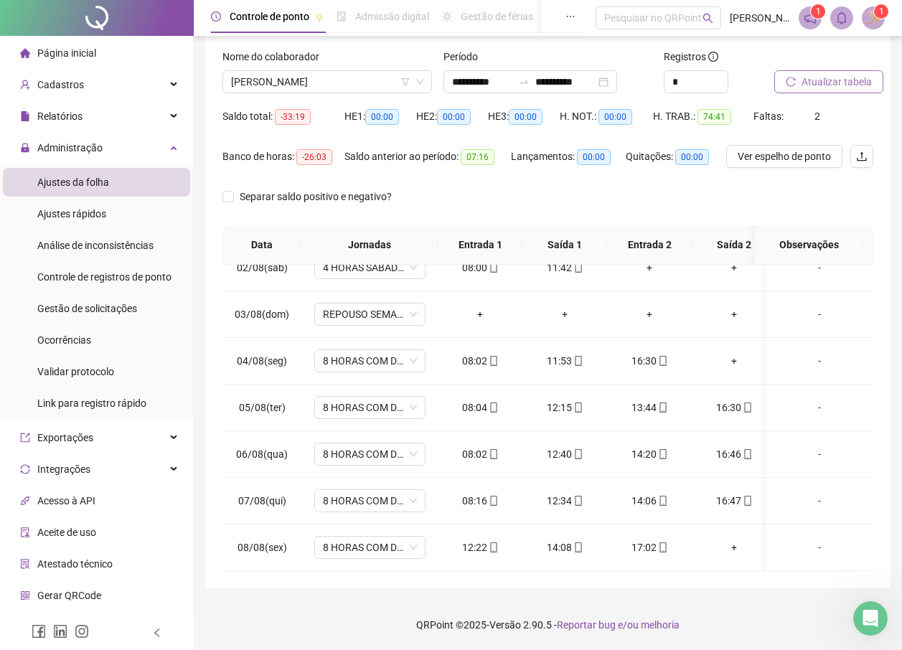
scroll to position [0, 0]
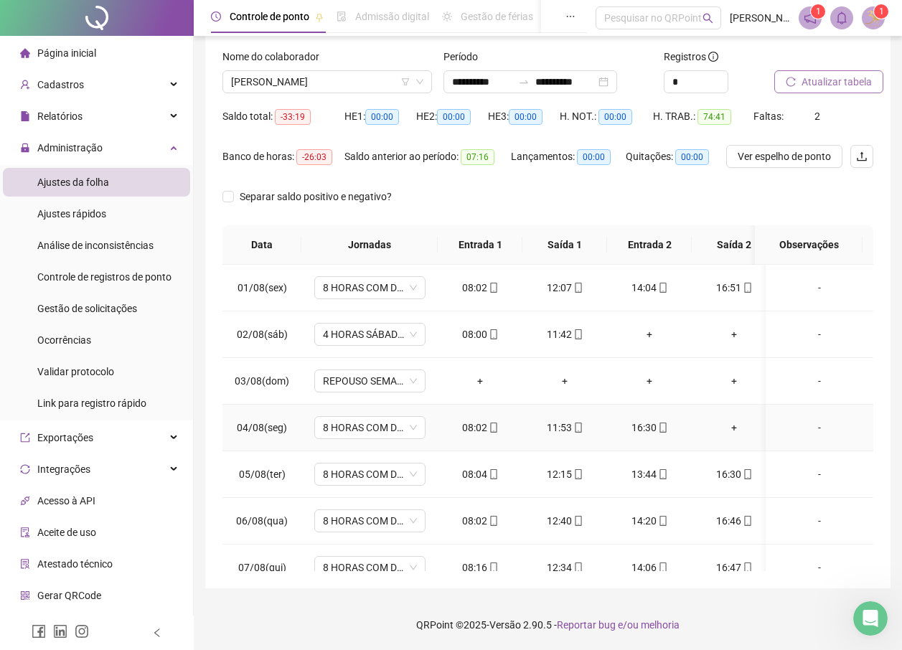
click at [738, 431] on div "+" at bounding box center [734, 428] width 62 height 16
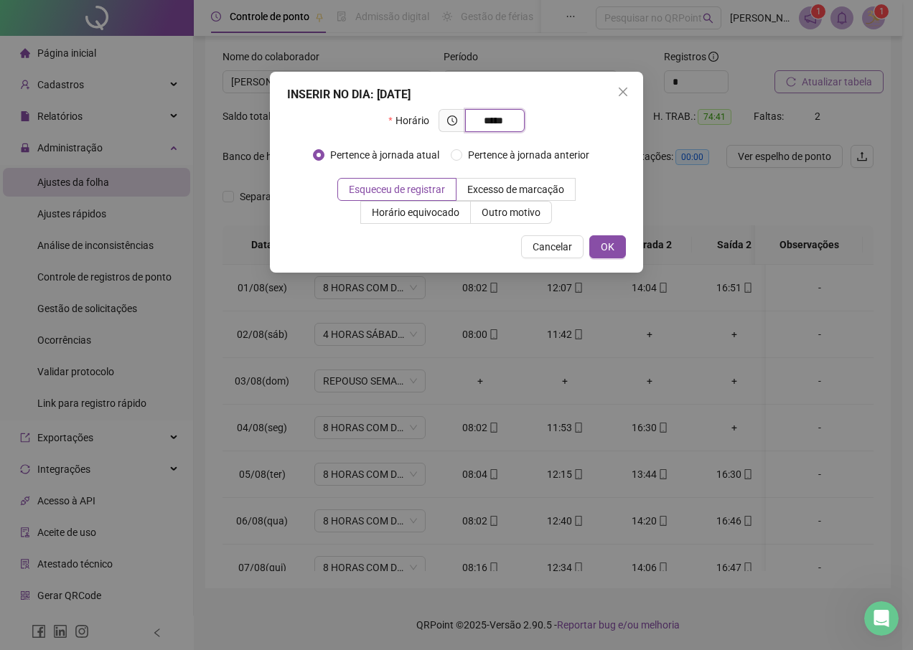
type input "*****"
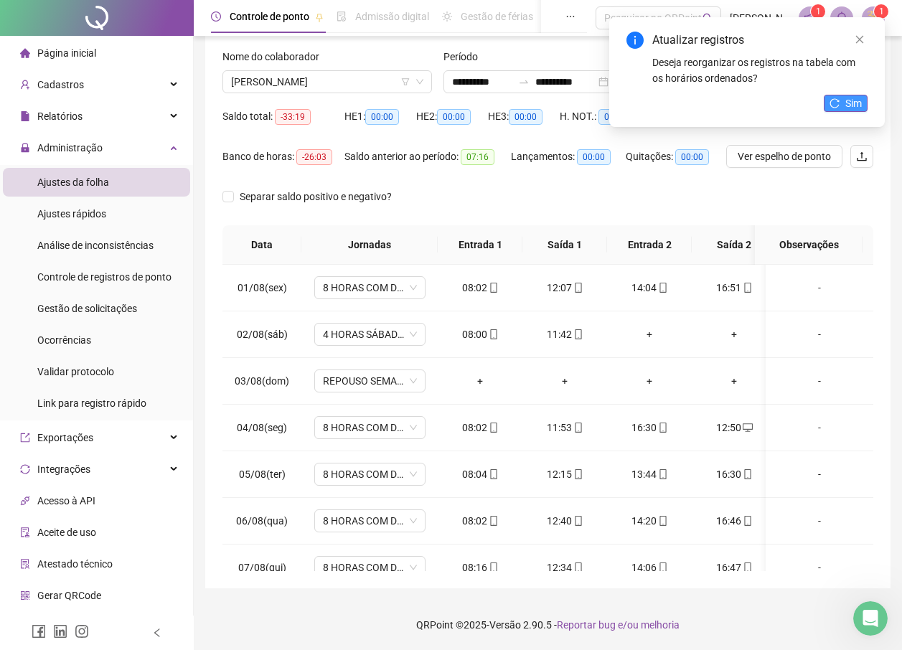
click at [847, 106] on span "Sim" at bounding box center [853, 103] width 17 height 16
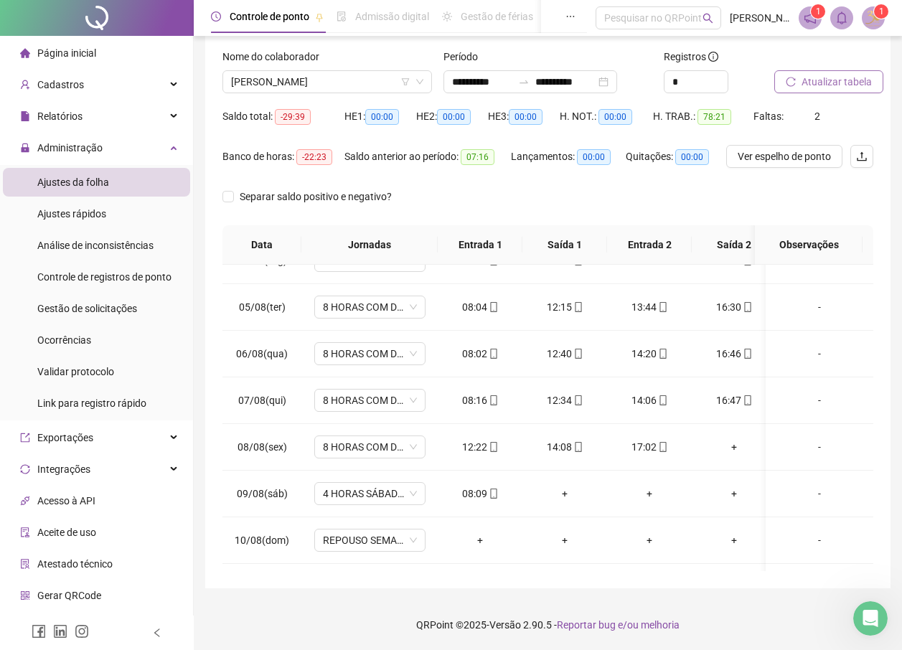
scroll to position [197, 0]
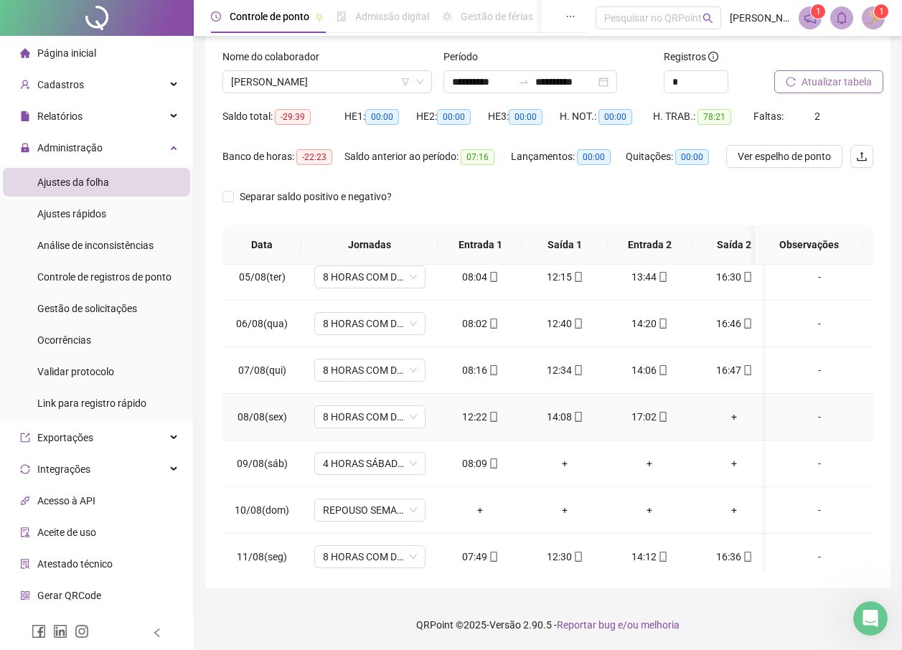
click at [736, 415] on div "+" at bounding box center [734, 417] width 62 height 16
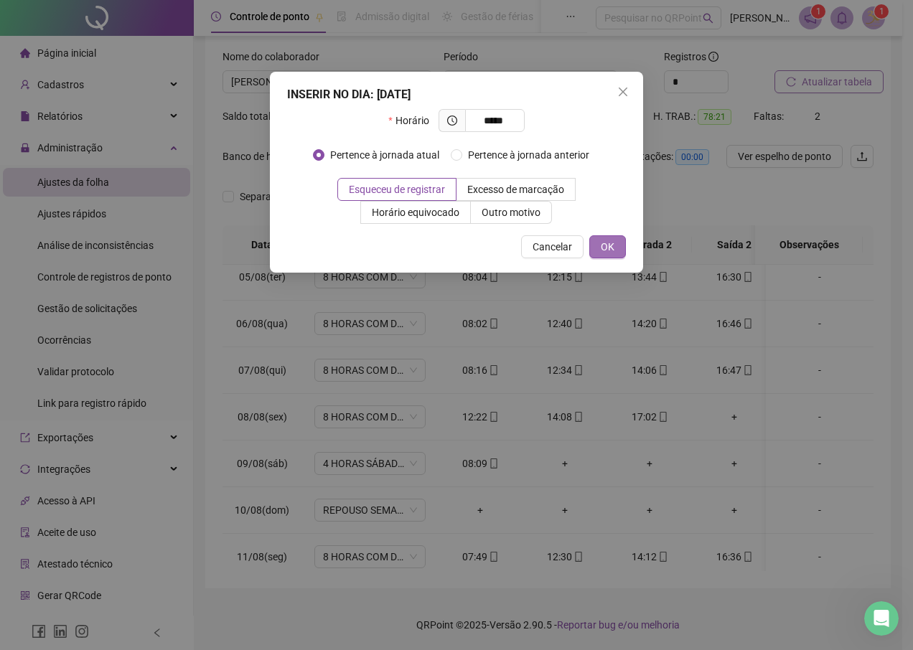
type input "*****"
click at [623, 247] on button "OK" at bounding box center [607, 246] width 37 height 23
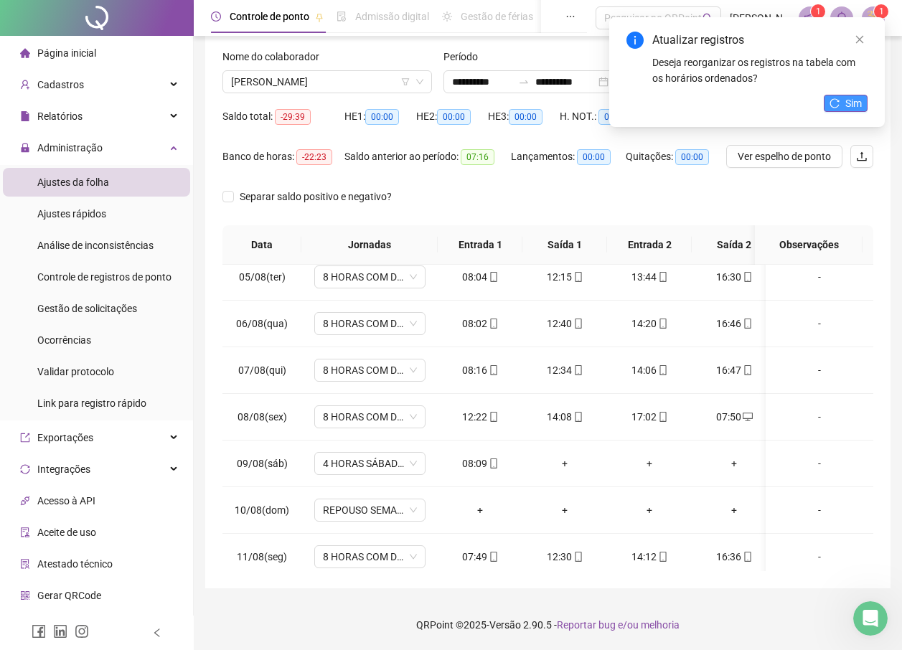
click at [855, 105] on span "Sim" at bounding box center [853, 103] width 17 height 16
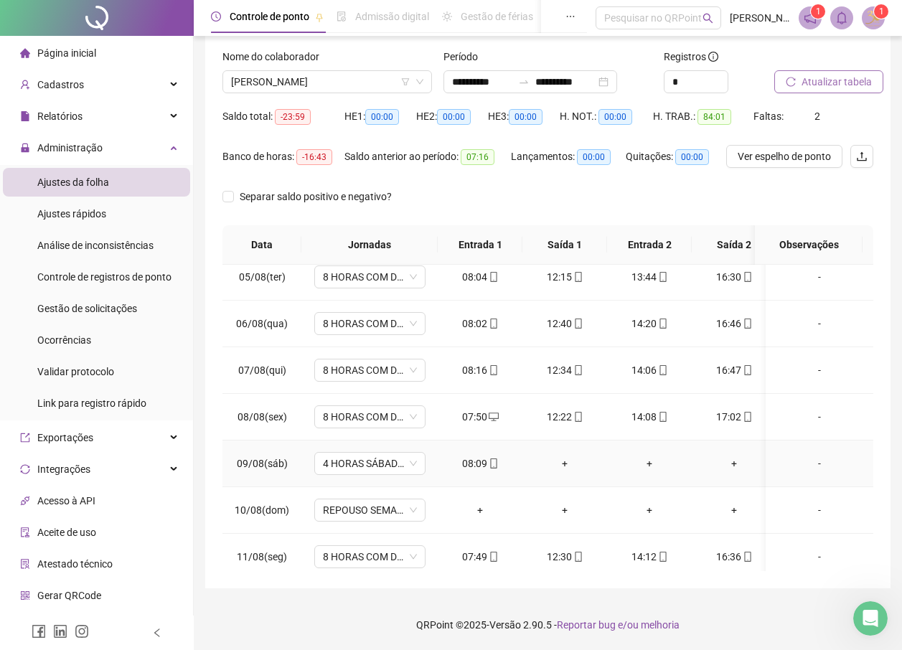
click at [567, 457] on div "+" at bounding box center [565, 464] width 62 height 16
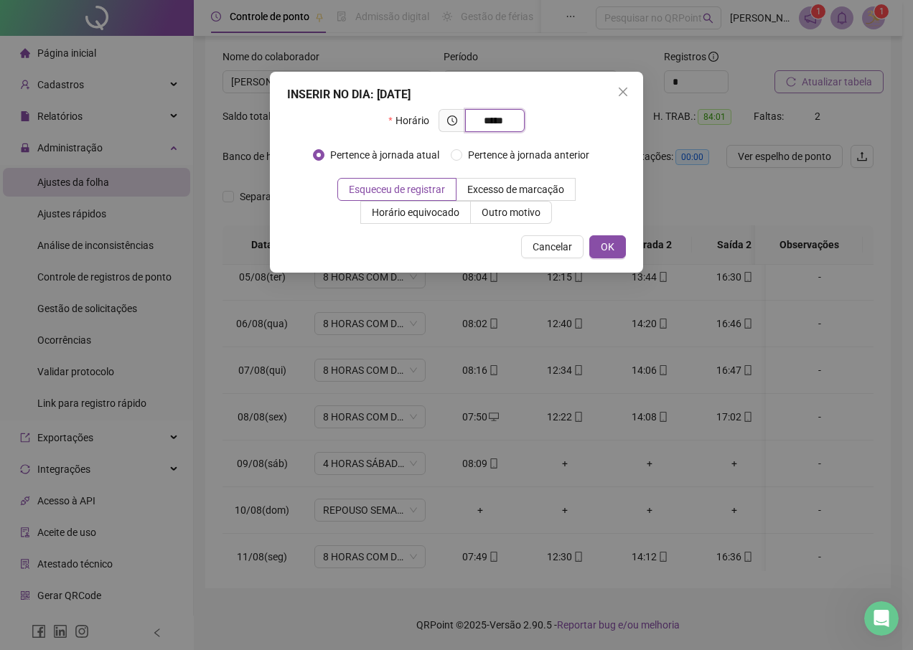
type input "*****"
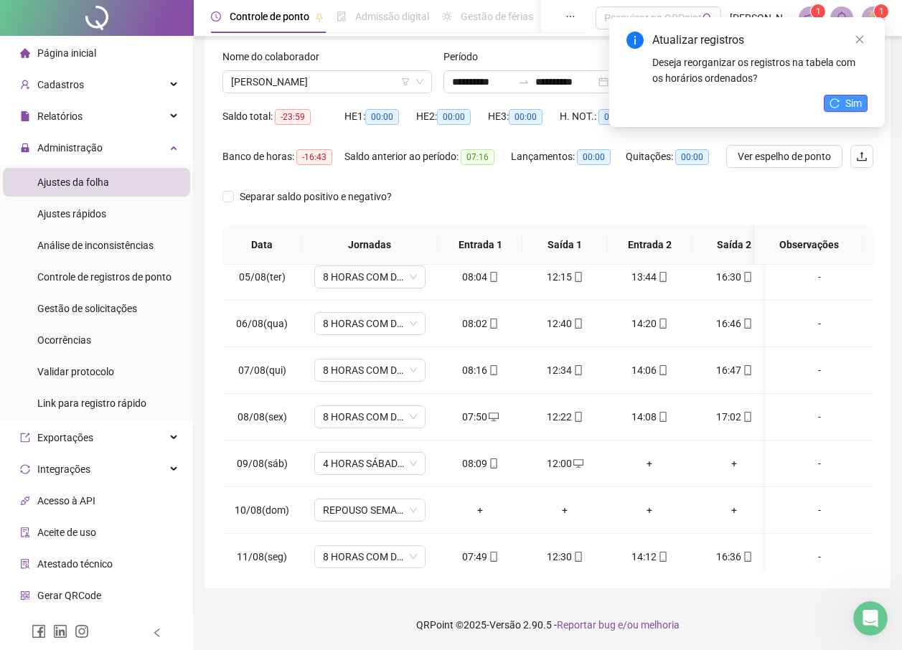
click at [848, 108] on span "Sim" at bounding box center [853, 103] width 17 height 16
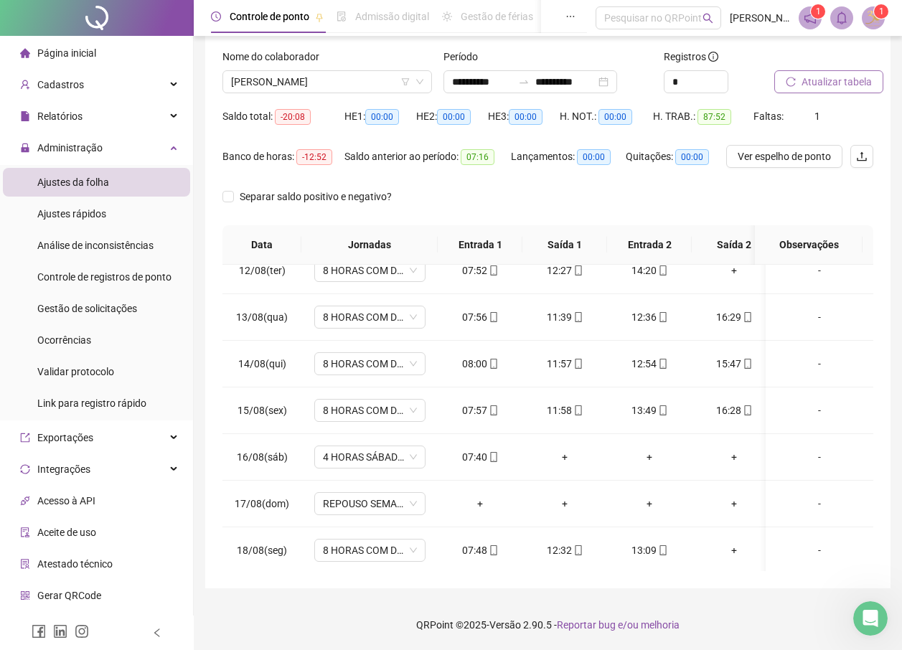
scroll to position [544, 0]
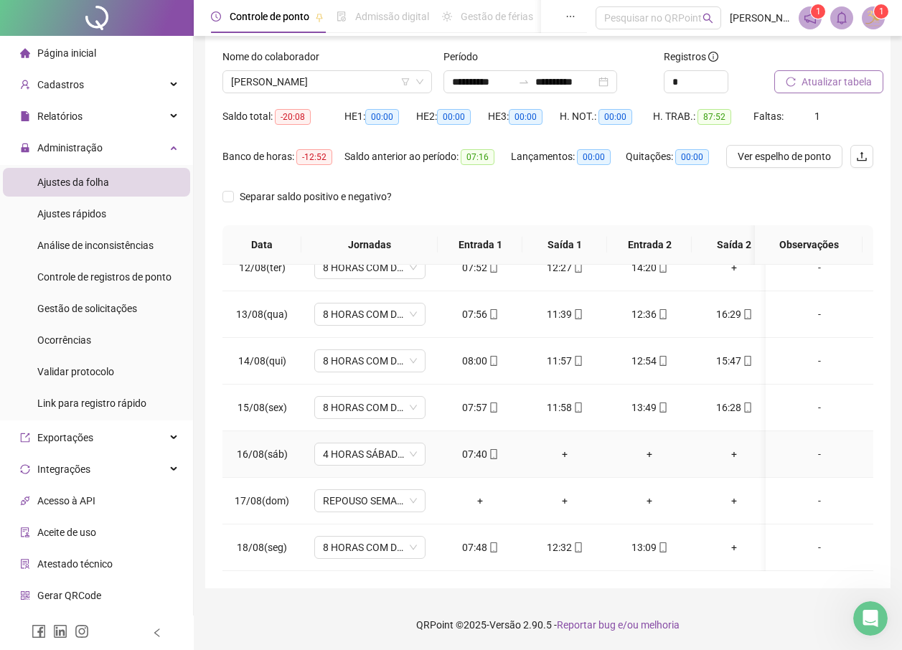
click at [560, 446] on div "+" at bounding box center [565, 454] width 62 height 16
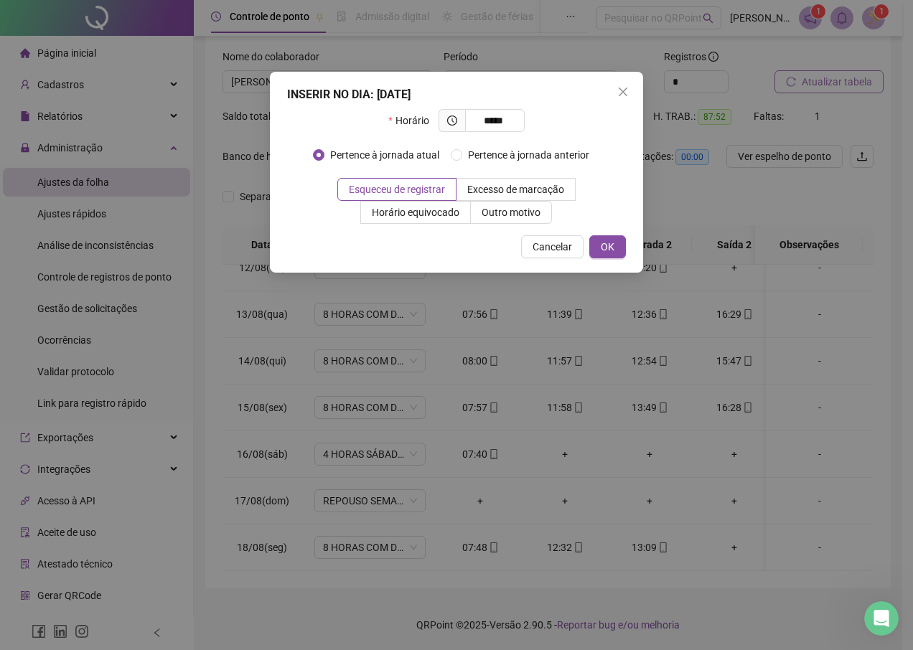
type input "*****"
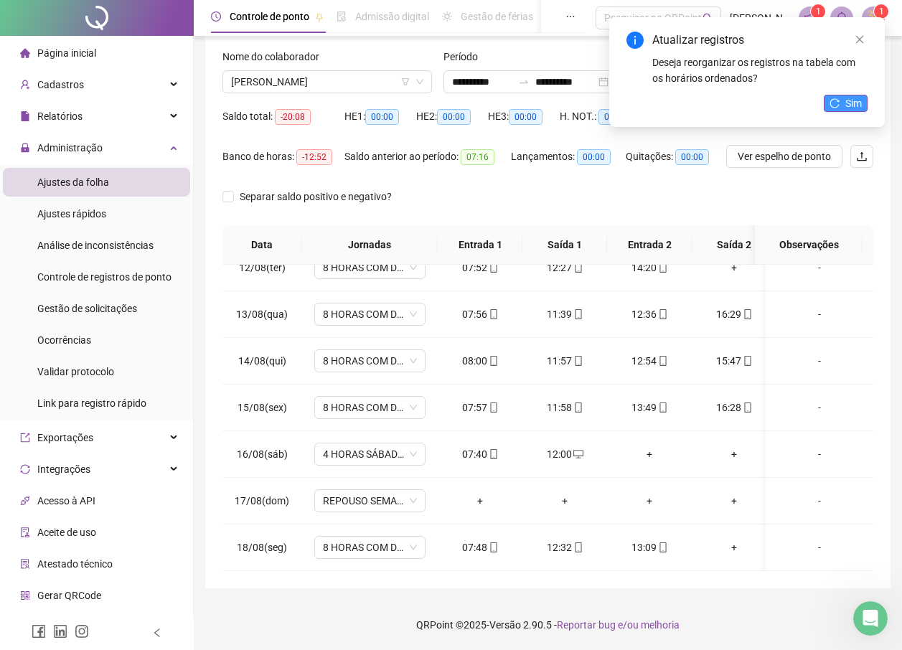
click at [842, 96] on button "Sim" at bounding box center [846, 103] width 44 height 17
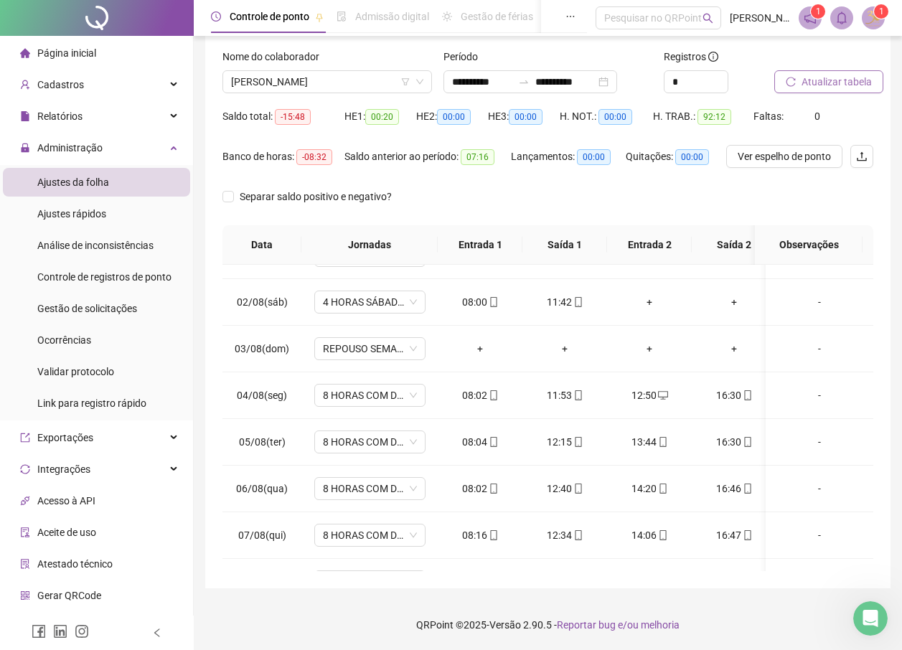
scroll to position [0, 0]
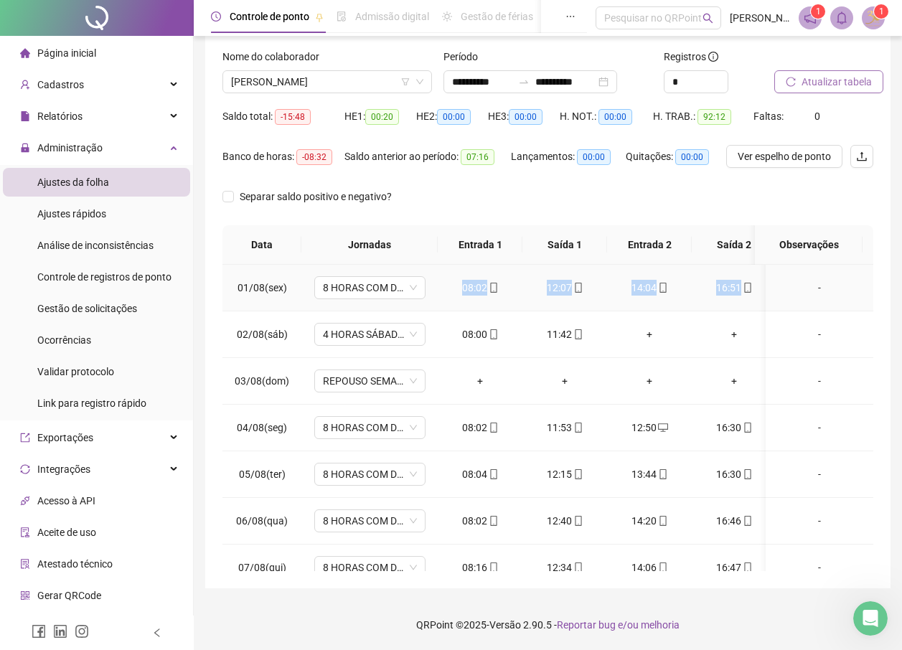
drag, startPoint x: 461, startPoint y: 290, endPoint x: 757, endPoint y: 292, distance: 296.4
click at [757, 292] on tr "01/08(sex) 8 HORAS COM DUAS HORAS DE INTERVALO 08:02 12:07 14:04 16:51 -" at bounding box center [553, 288] width 662 height 47
click at [451, 300] on td "08:02" at bounding box center [480, 288] width 85 height 47
drag, startPoint x: 458, startPoint y: 286, endPoint x: 733, endPoint y: 293, distance: 275.7
click at [733, 293] on tr "01/08(sex) 8 HORAS COM DUAS HORAS DE INTERVALO 08:02 12:07 14:04 16:51 -" at bounding box center [553, 288] width 662 height 47
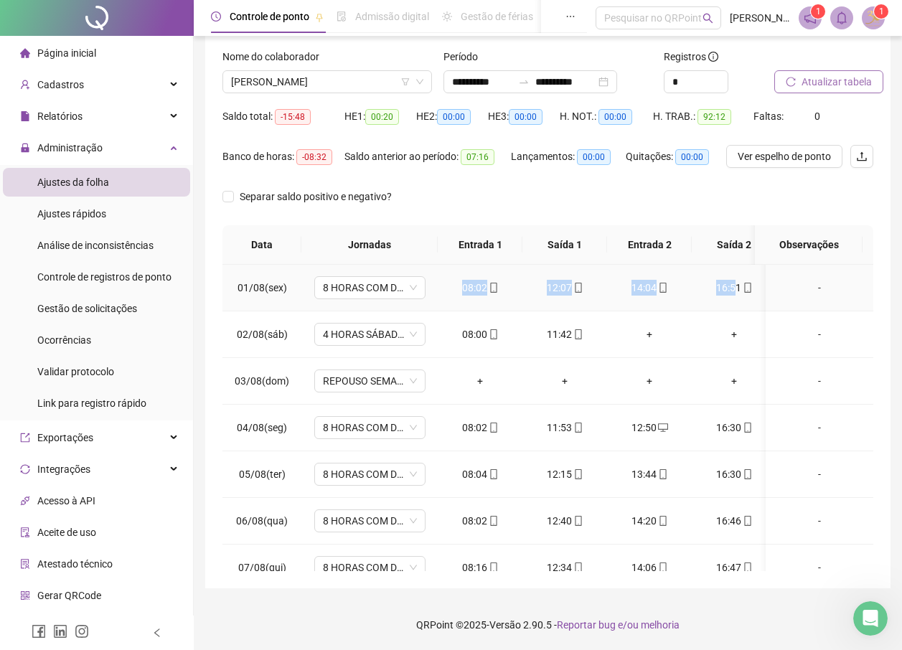
click at [733, 293] on div "16:51" at bounding box center [734, 288] width 62 height 16
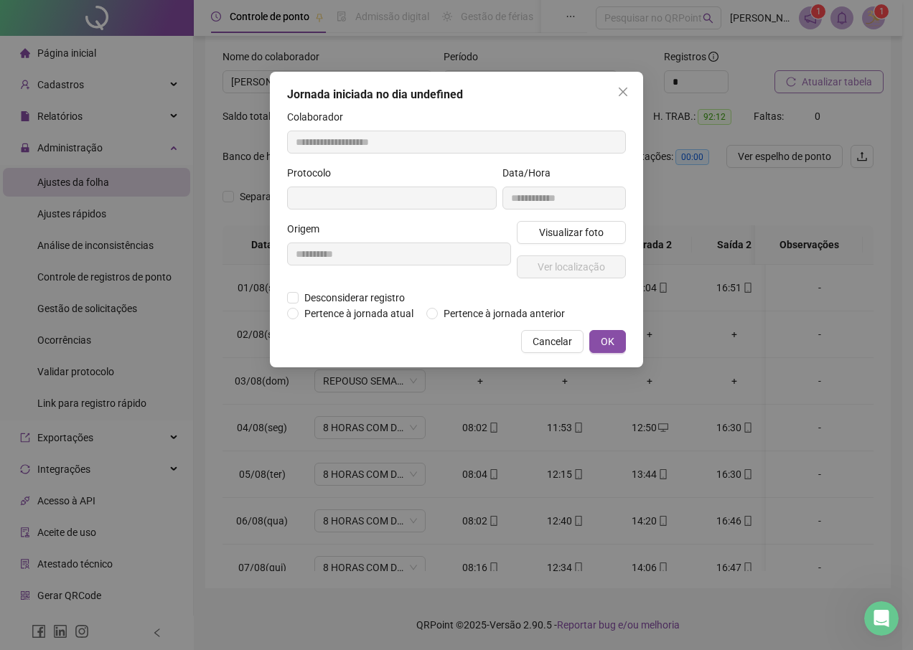
type input "**********"
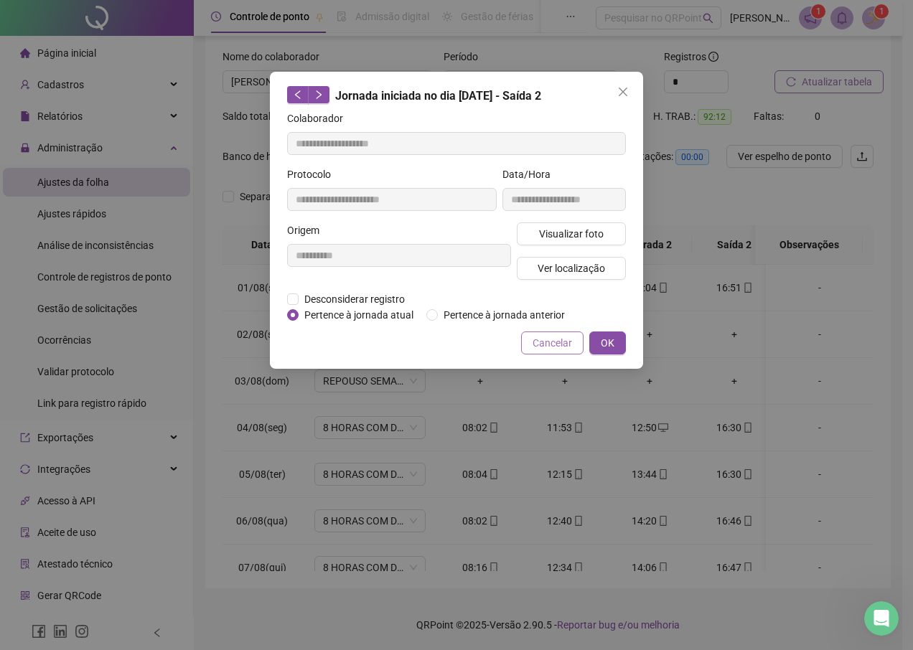
click at [538, 339] on span "Cancelar" at bounding box center [551, 343] width 39 height 16
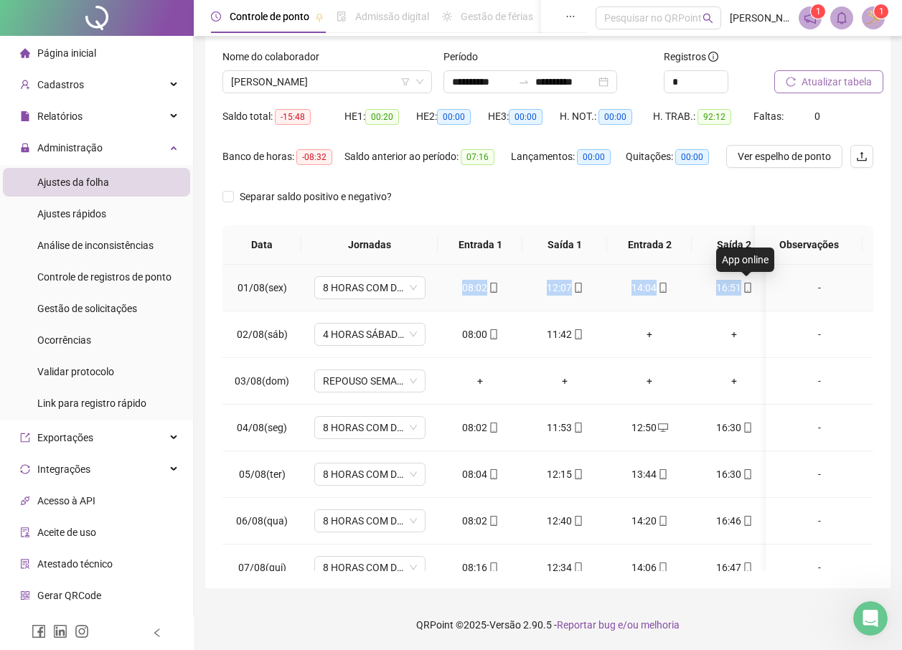
drag, startPoint x: 464, startPoint y: 284, endPoint x: 740, endPoint y: 286, distance: 276.3
click at [740, 286] on tr "01/08(sex) 8 HORAS COM DUAS HORAS DE INTERVALO 08:02 12:07 14:04 16:51 -" at bounding box center [553, 288] width 662 height 47
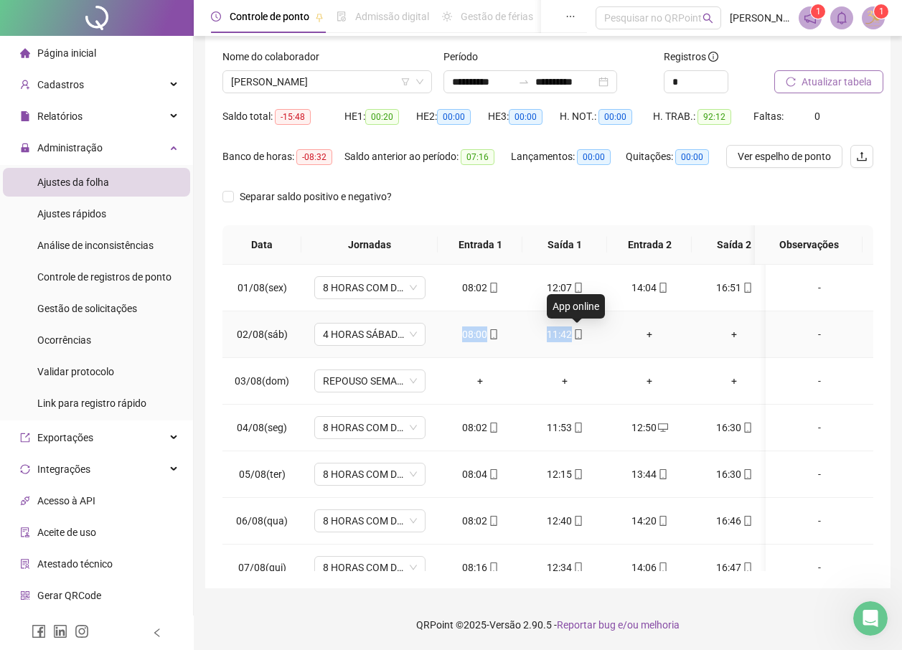
drag, startPoint x: 464, startPoint y: 338, endPoint x: 578, endPoint y: 337, distance: 114.8
click at [578, 337] on tr "02/08(sáb) 4 HORAS SÁBADO 1.2 08:00 11:42 + + -" at bounding box center [553, 334] width 662 height 47
drag, startPoint x: 474, startPoint y: 589, endPoint x: 564, endPoint y: 528, distance: 108.5
click at [475, 589] on div "**********" at bounding box center [548, 283] width 708 height 733
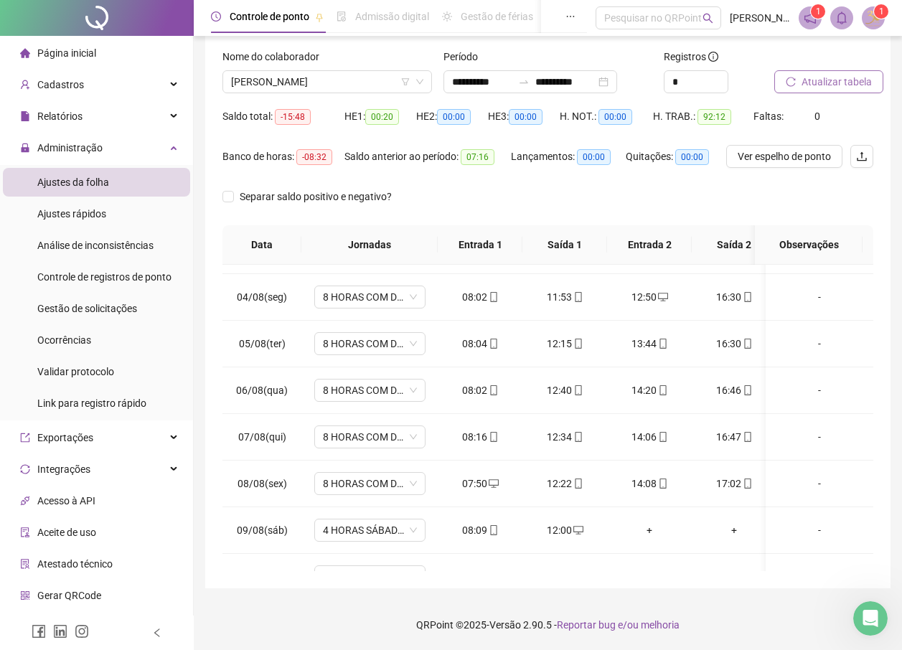
scroll to position [133, 0]
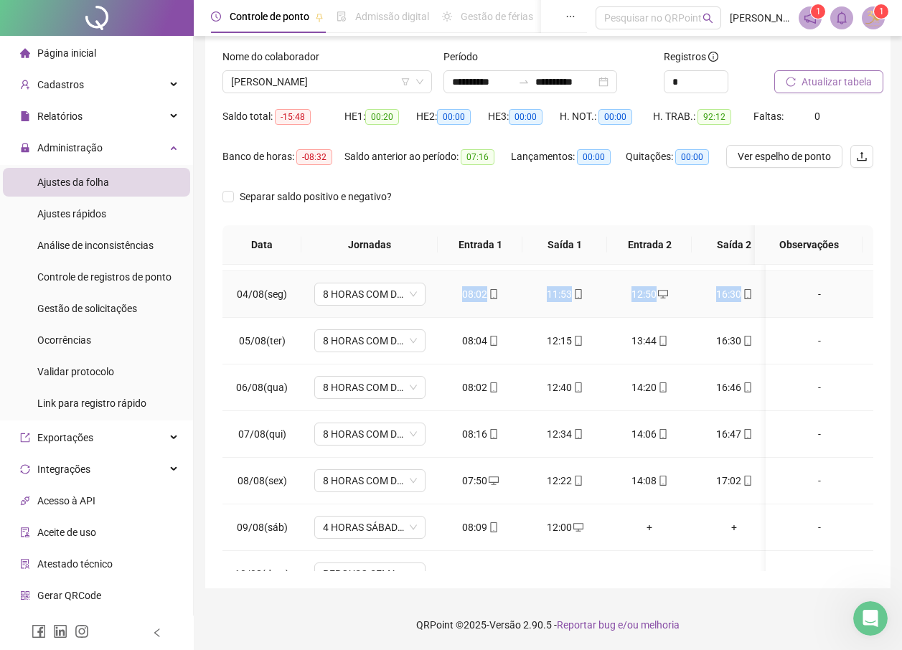
drag, startPoint x: 464, startPoint y: 290, endPoint x: 738, endPoint y: 301, distance: 274.4
click at [738, 301] on tr "04/08(seg) 8 HORAS COM DUAS HORAS DE INTERVALO 08:02 11:53 12:50 16:30 -" at bounding box center [553, 294] width 662 height 47
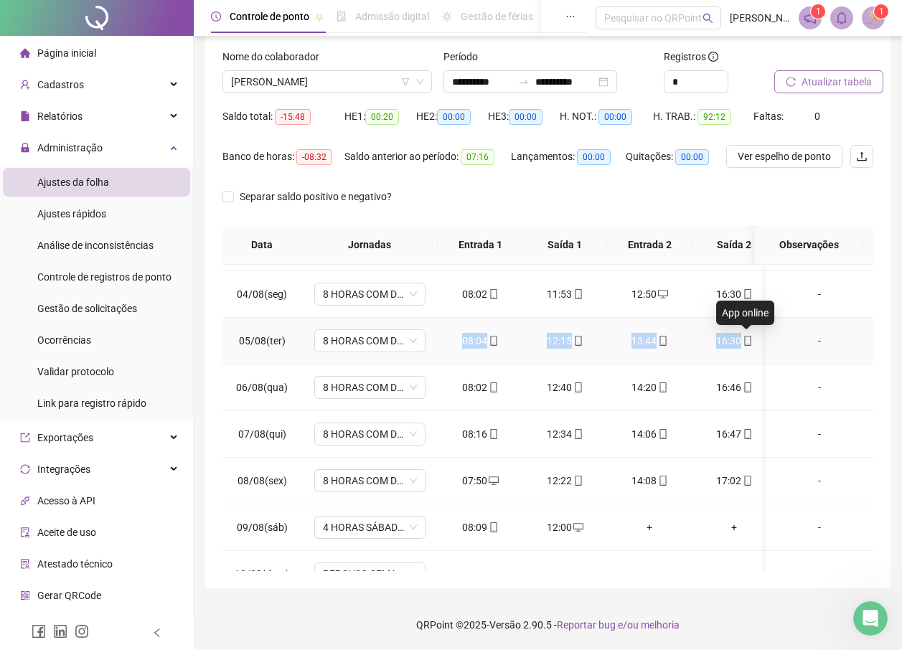
drag, startPoint x: 461, startPoint y: 337, endPoint x: 741, endPoint y: 341, distance: 279.9
click at [741, 341] on tr "05/08(ter) 8 HORAS COM DUAS HORAS DE INTERVALO 08:04 12:15 13:44 16:30 -" at bounding box center [553, 341] width 662 height 47
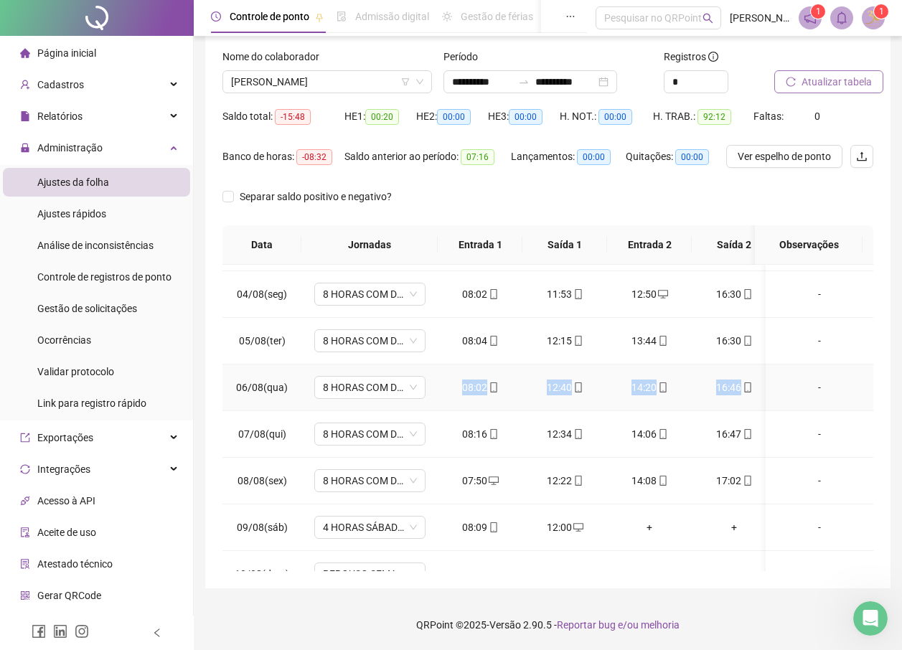
drag, startPoint x: 464, startPoint y: 386, endPoint x: 738, endPoint y: 389, distance: 274.1
click at [738, 389] on tr "06/08(qua) 8 HORAS COM DUAS HORAS DE INTERVALO 08:02 12:40 14:20 16:46 -" at bounding box center [553, 388] width 662 height 47
drag, startPoint x: 462, startPoint y: 437, endPoint x: 740, endPoint y: 441, distance: 277.7
click at [740, 441] on tr "07/08(qui) 8 HORAS COM DUAS HORAS DE INTERVALO 08:16 12:34 14:06 16:47 -" at bounding box center [553, 434] width 662 height 47
drag, startPoint x: 460, startPoint y: 478, endPoint x: 739, endPoint y: 481, distance: 279.2
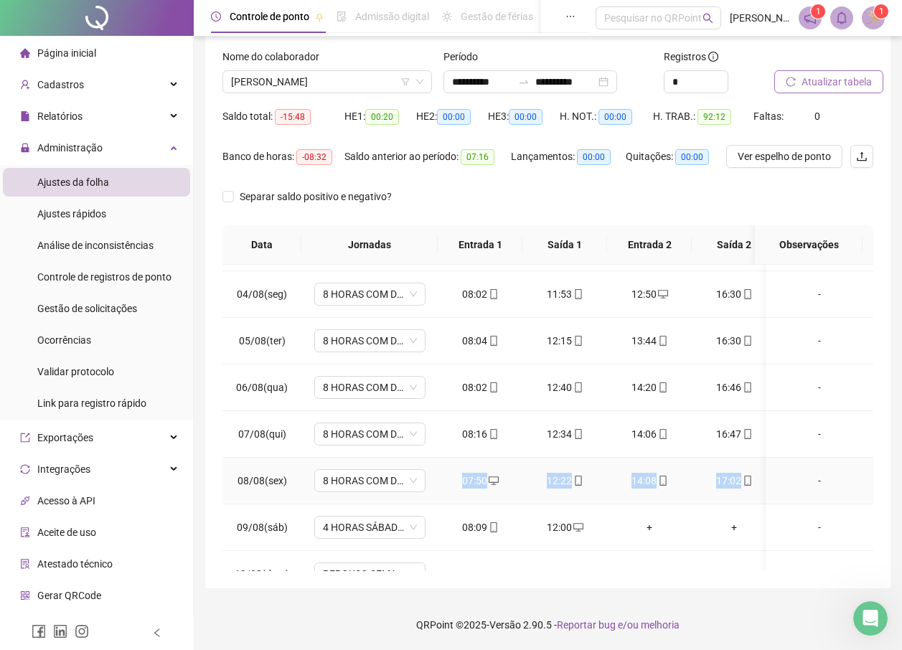
click at [739, 481] on tr "08/08(sex) 8 HORAS COM DUAS HORAS DE INTERVALO 07:50 12:22 14:08 17:02 -" at bounding box center [553, 481] width 662 height 47
drag, startPoint x: 462, startPoint y: 527, endPoint x: 581, endPoint y: 533, distance: 118.5
click at [581, 533] on tr "09/08(sáb) 4 HORAS SÁBADO 1.2 08:09 12:00 + + -" at bounding box center [553, 527] width 662 height 47
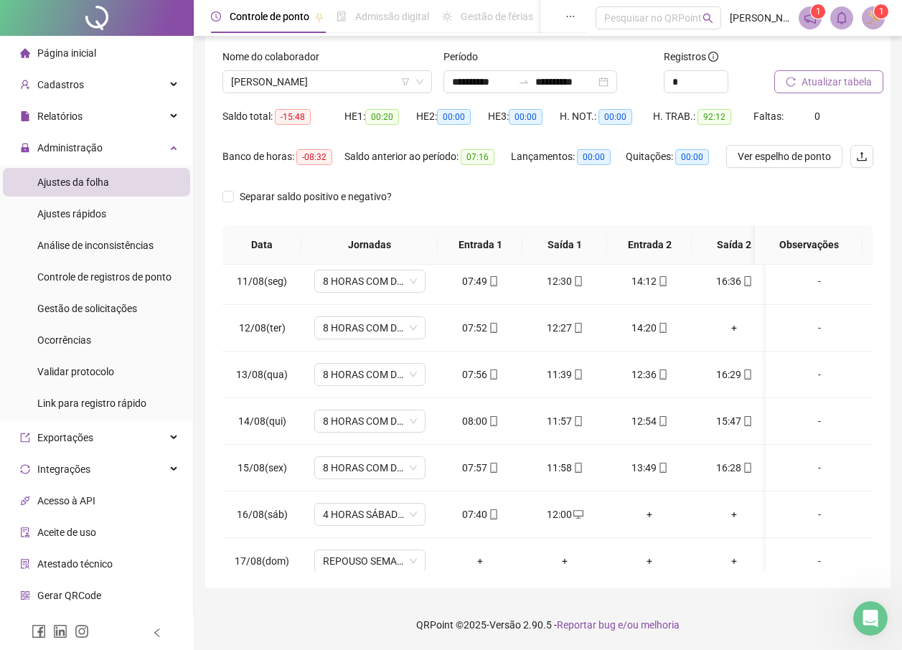
scroll to position [471, 0]
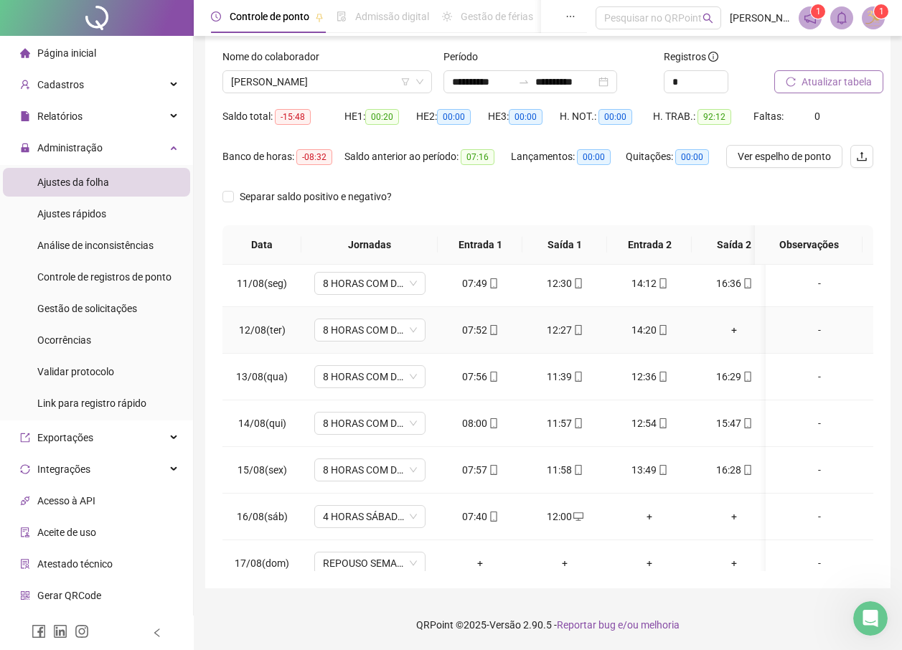
click at [724, 329] on div "+" at bounding box center [734, 330] width 62 height 16
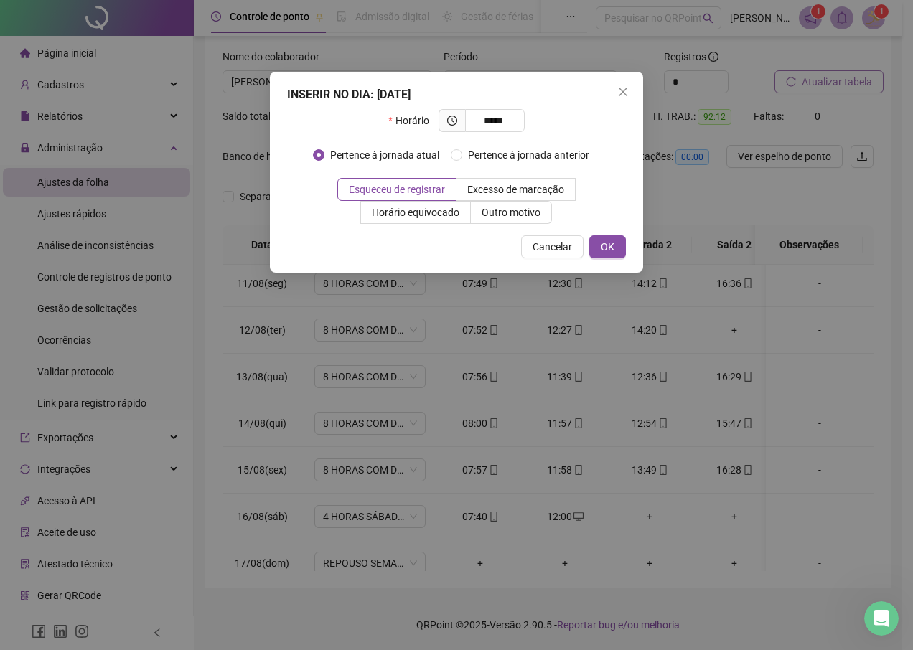
type input "*****"
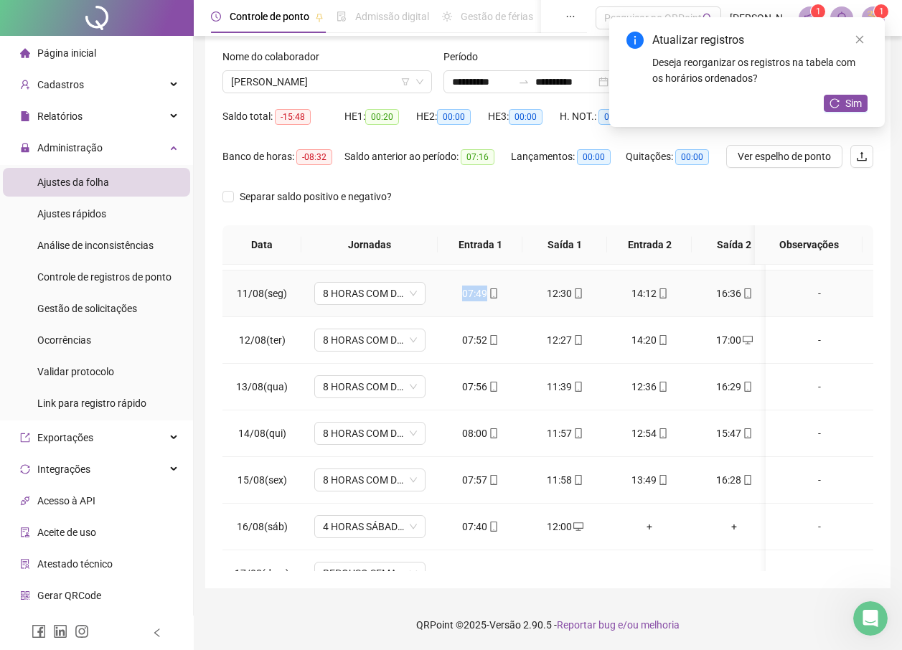
scroll to position [460, 0]
drag, startPoint x: 463, startPoint y: 278, endPoint x: 738, endPoint y: 294, distance: 276.1
click at [738, 294] on tr "11/08(seg) 8 HORAS COM DUAS HORAS DE INTERVALO 07:49 12:30 14:12 16:36 -" at bounding box center [553, 294] width 662 height 47
drag, startPoint x: 463, startPoint y: 341, endPoint x: 743, endPoint y: 339, distance: 279.9
click at [743, 339] on tr "12/08(ter) 8 HORAS COM DUAS HORAS DE INTERVALO 07:52 12:27 14:20 17:00 -" at bounding box center [553, 341] width 662 height 47
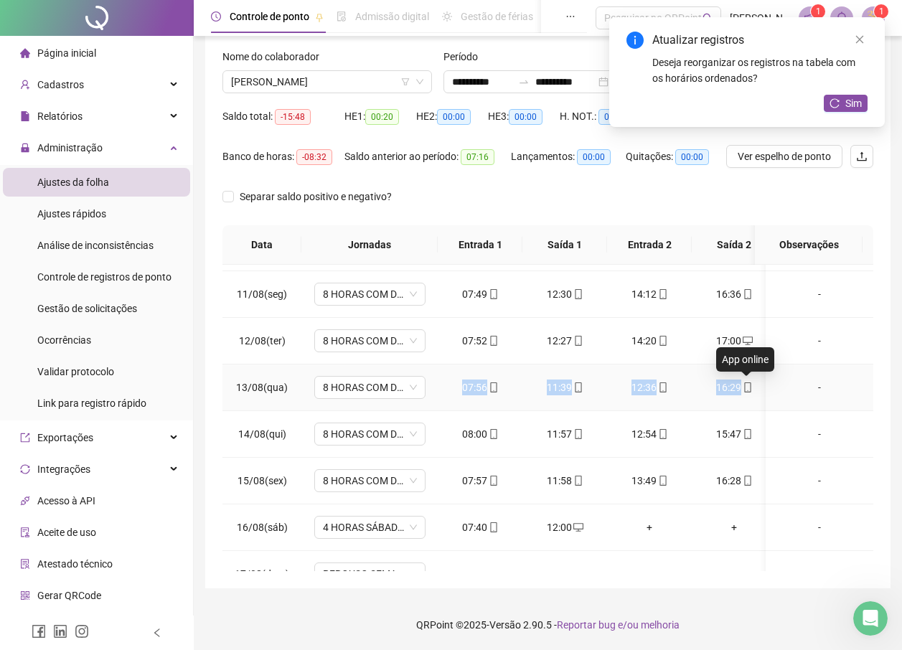
drag, startPoint x: 459, startPoint y: 387, endPoint x: 744, endPoint y: 387, distance: 285.6
click at [744, 387] on tr "13/08(qua) 8 HORAS COM DUAS HORAS DE INTERVALO 07:56 11:39 12:36 16:29 -" at bounding box center [553, 388] width 662 height 47
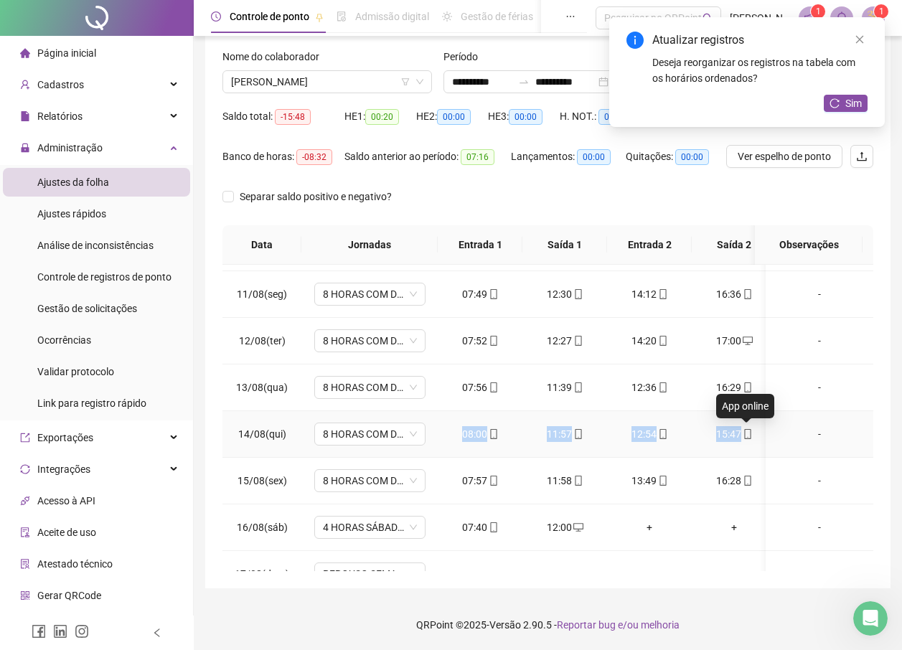
drag, startPoint x: 461, startPoint y: 434, endPoint x: 744, endPoint y: 431, distance: 283.5
click at [744, 431] on tr "14/08(qui) 8 HORAS COM DUAS HORAS DE INTERVALO 08:00 11:57 12:54 15:47 -" at bounding box center [553, 434] width 662 height 47
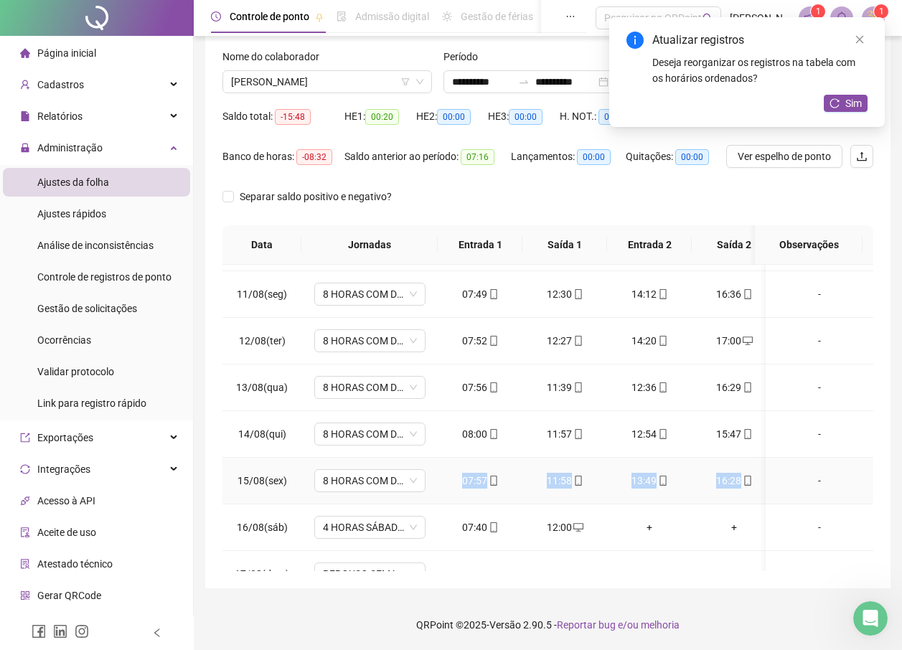
drag, startPoint x: 464, startPoint y: 484, endPoint x: 740, endPoint y: 494, distance: 276.4
click at [740, 494] on tr "15/08(sex) 8 HORAS COM DUAS HORAS DE INTERVALO 07:57 11:58 13:49 16:28 -" at bounding box center [553, 481] width 662 height 47
drag, startPoint x: 464, startPoint y: 527, endPoint x: 585, endPoint y: 525, distance: 121.3
click at [585, 525] on tr "16/08(sáb) 4 HORAS SÁBADO 1.2 07:40 12:00 + + -" at bounding box center [553, 527] width 662 height 47
click at [850, 113] on div "Atualizar registros Deseja reorganizar os registros na tabela com os horários o…" at bounding box center [747, 72] width 276 height 110
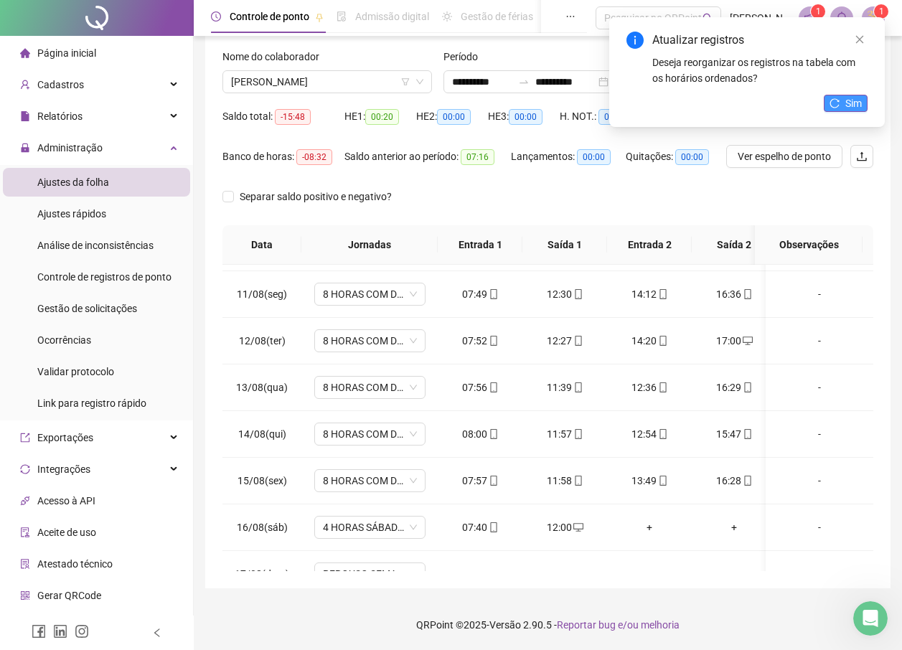
click at [835, 99] on icon "reload" at bounding box center [834, 102] width 9 height 9
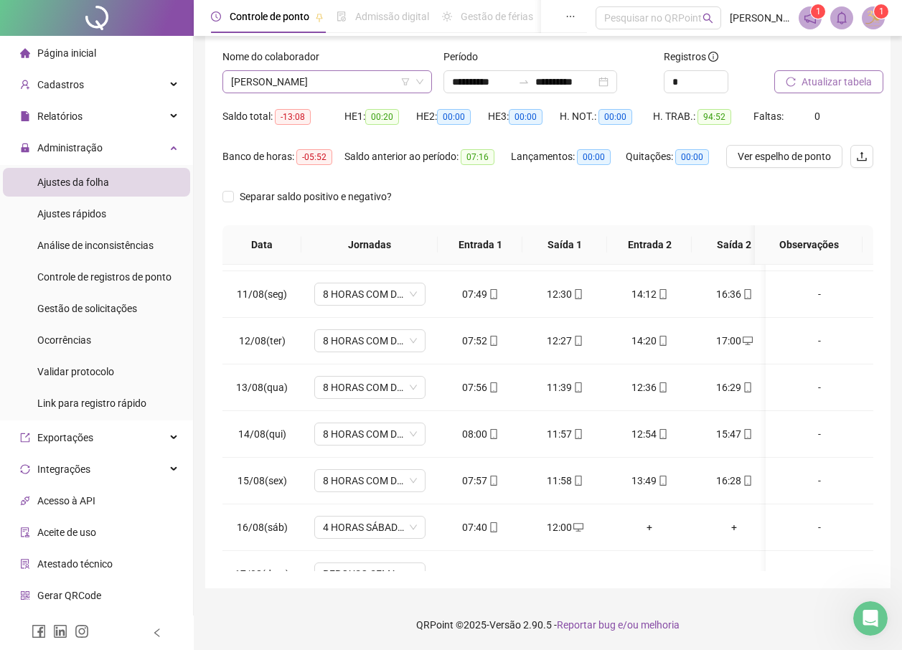
click at [286, 87] on span "[PERSON_NAME]" at bounding box center [327, 82] width 192 height 22
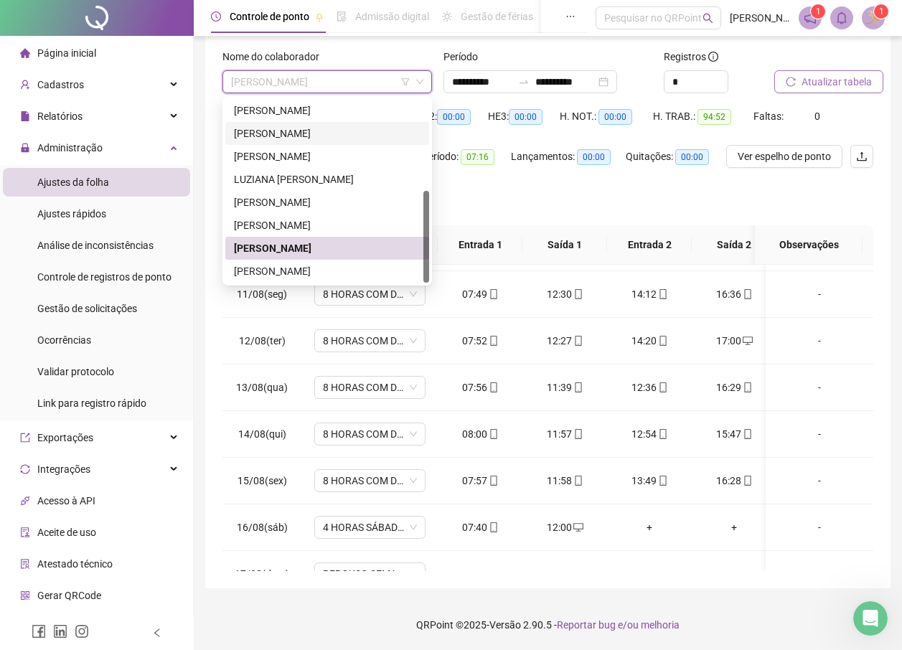
drag, startPoint x: 429, startPoint y: 205, endPoint x: 418, endPoint y: 118, distance: 87.5
click at [418, 118] on div "50209 205731 50212 [PERSON_NAME]" at bounding box center [327, 190] width 210 height 189
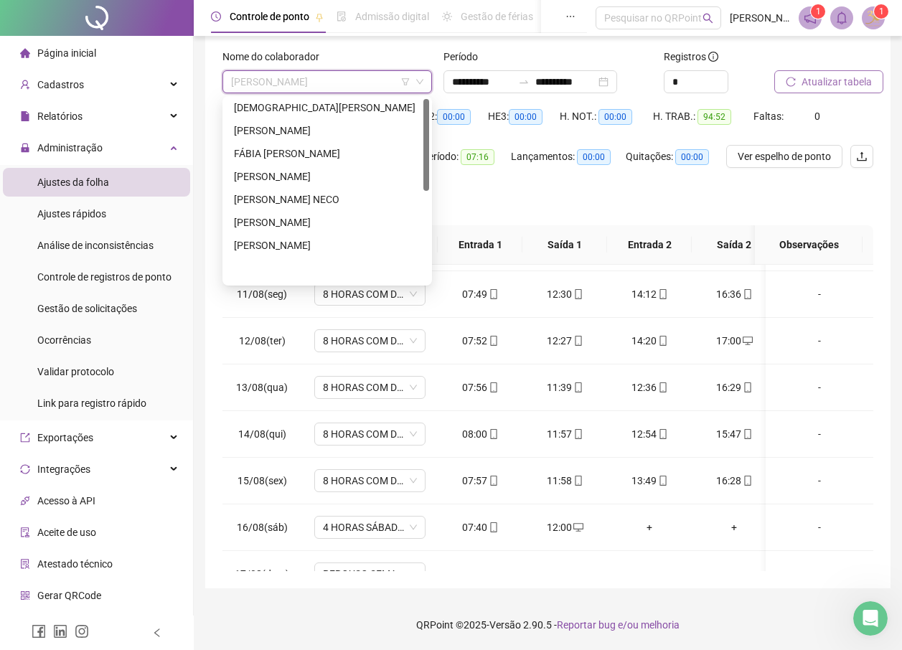
scroll to position [0, 0]
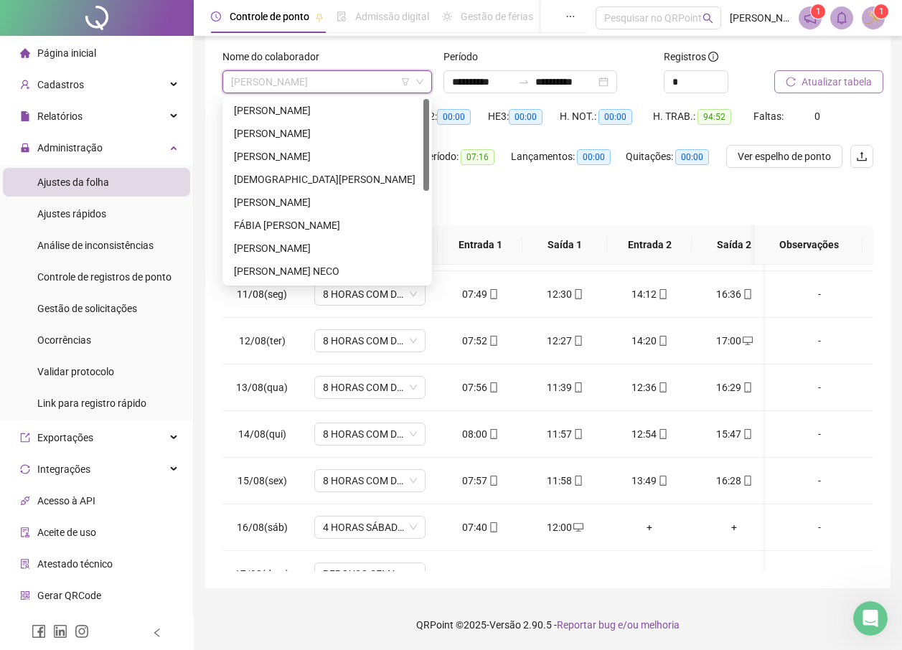
drag, startPoint x: 426, startPoint y: 223, endPoint x: 418, endPoint y: 89, distance: 134.4
click at [418, 89] on body "**********" at bounding box center [451, 242] width 902 height 650
click at [304, 100] on div "[PERSON_NAME]" at bounding box center [327, 110] width 204 height 23
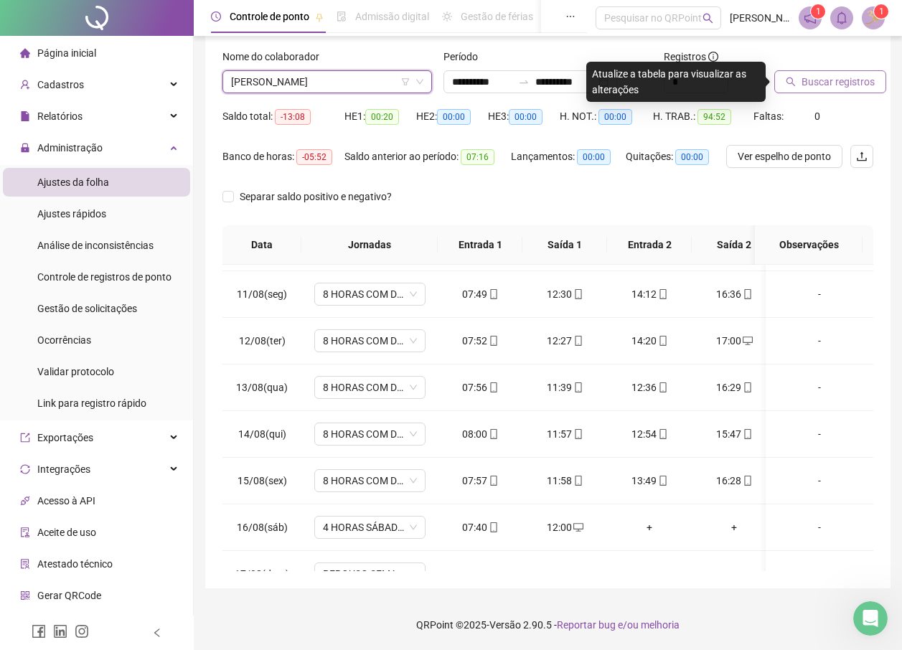
click at [862, 88] on span "Buscar registros" at bounding box center [838, 82] width 73 height 16
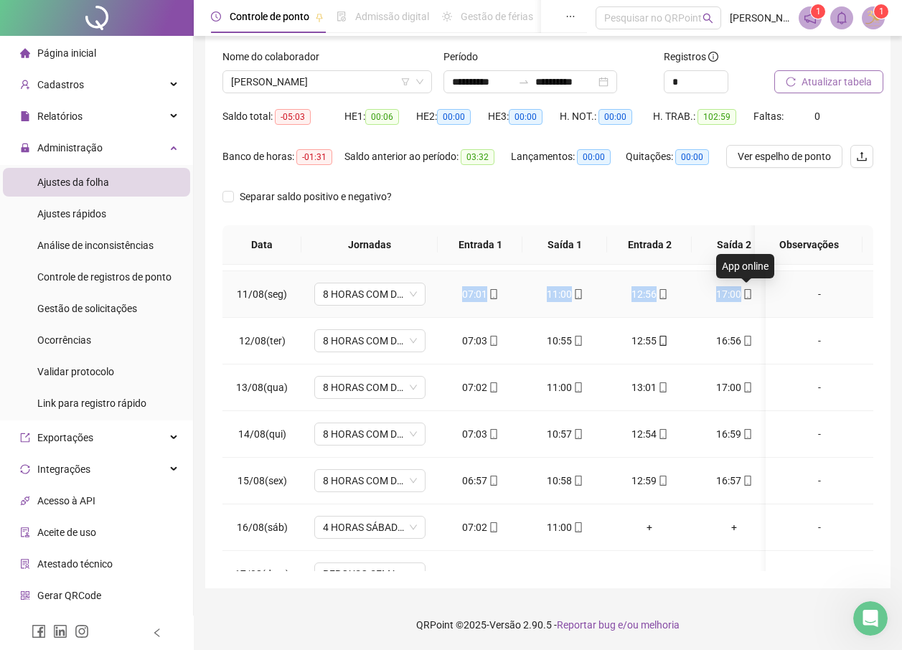
drag, startPoint x: 462, startPoint y: 291, endPoint x: 743, endPoint y: 293, distance: 280.6
click at [743, 293] on tr "11/08(seg) 8 HORAS COM DUAS HORAS DE INTERVALO 07:01 11:00 12:56 17:00 -" at bounding box center [553, 294] width 662 height 47
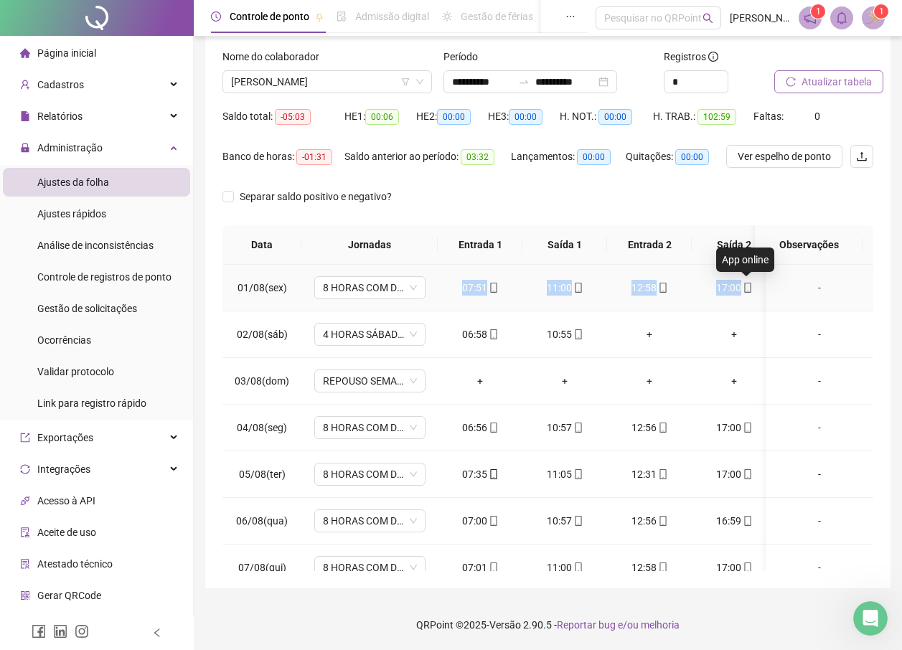
drag, startPoint x: 464, startPoint y: 288, endPoint x: 744, endPoint y: 288, distance: 280.6
click at [744, 288] on tr "01/08(sex) 8 HORAS COM DUAS HORAS DE INTERVALO 07:51 11:00 12:58 17:00 -" at bounding box center [553, 288] width 662 height 47
drag, startPoint x: 463, startPoint y: 334, endPoint x: 571, endPoint y: 334, distance: 108.4
click at [571, 334] on tr "02/08(sáb) 4 HORAS SÁBADO 1.1 06:58 10:55 + + -" at bounding box center [553, 334] width 662 height 47
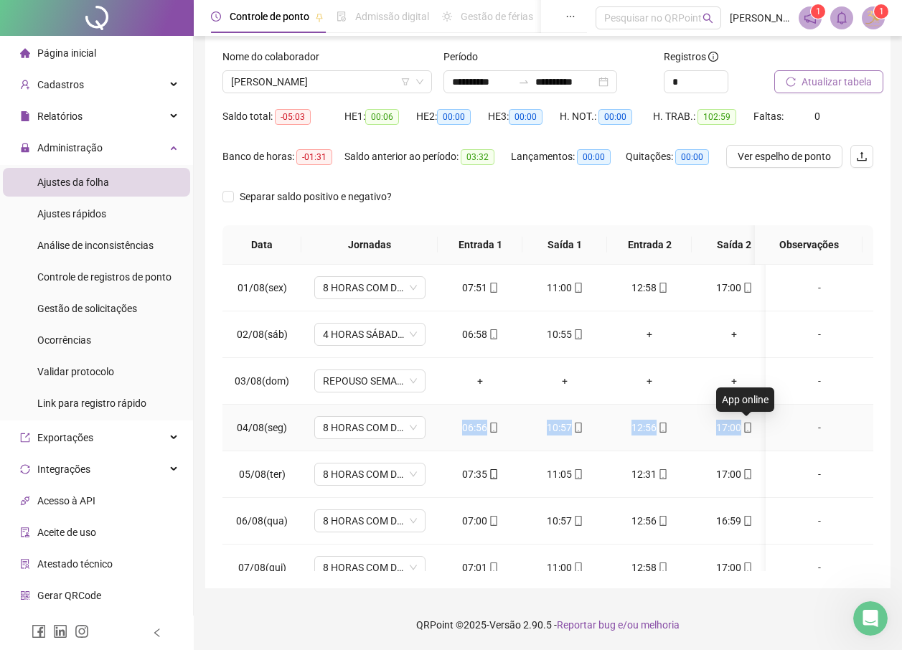
drag, startPoint x: 465, startPoint y: 426, endPoint x: 749, endPoint y: 426, distance: 284.2
click at [749, 426] on tr "04/08(seg) 8 HORAS COM DUAS HORAS DE INTERVALO 06:56 10:57 12:56 17:00 -" at bounding box center [553, 428] width 662 height 47
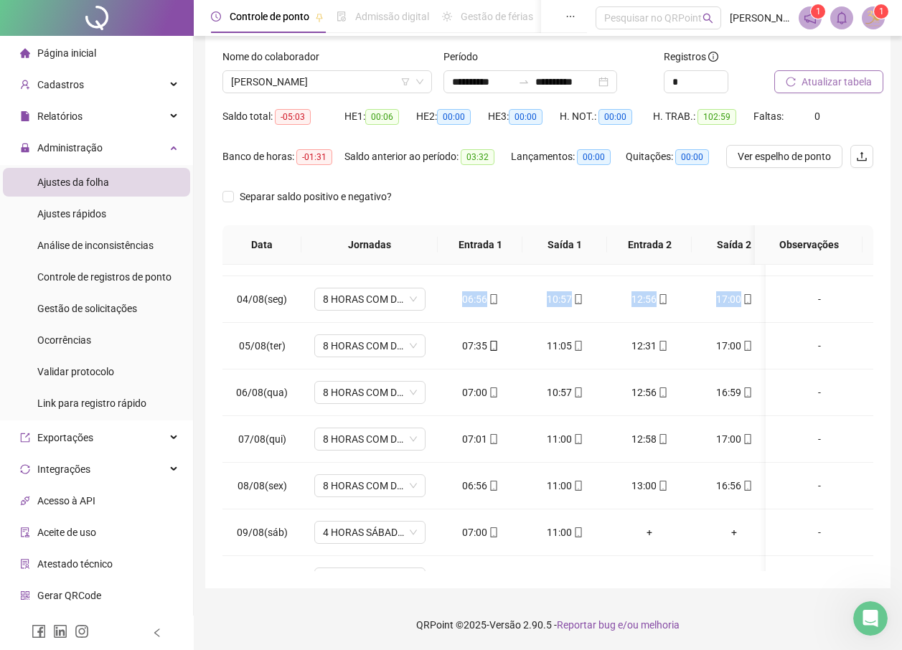
scroll to position [133, 0]
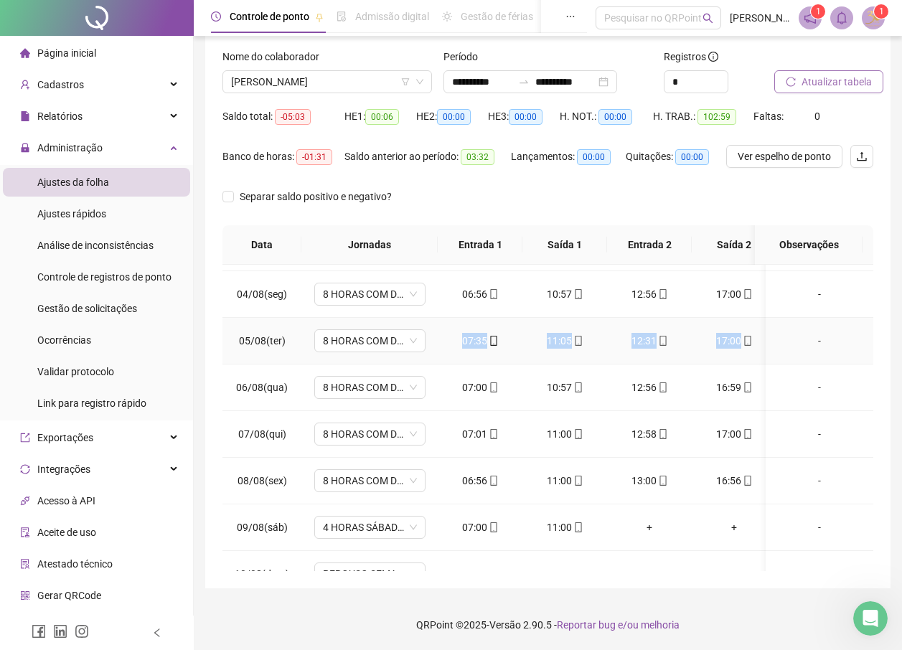
drag, startPoint x: 459, startPoint y: 342, endPoint x: 741, endPoint y: 344, distance: 282.0
click at [741, 344] on tr "05/08(ter) 8 HORAS COM DUAS HORAS DE INTERVALO 07:35 11:05 12:31 17:00 -" at bounding box center [553, 341] width 662 height 47
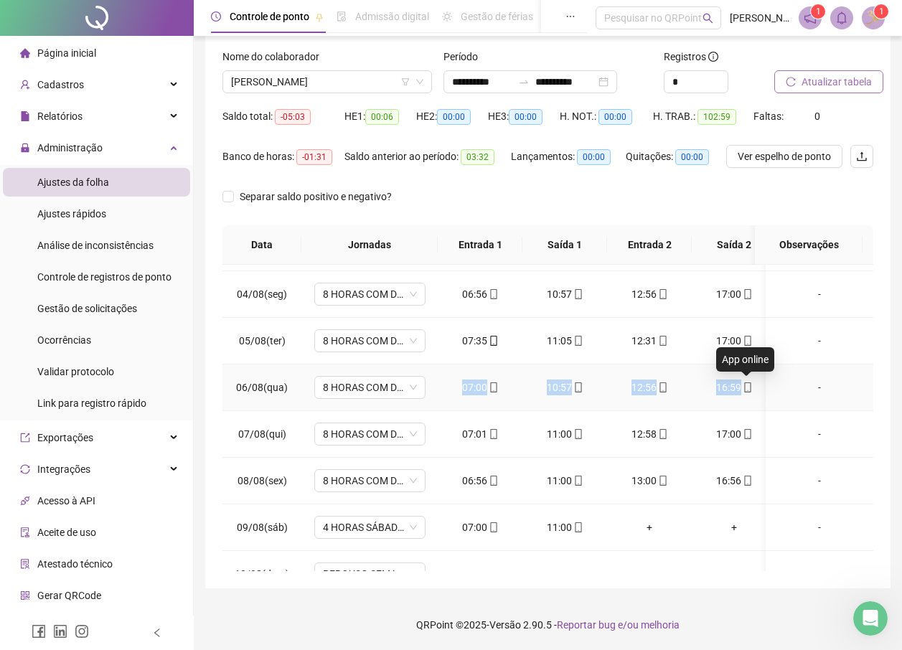
drag, startPoint x: 459, startPoint y: 382, endPoint x: 742, endPoint y: 388, distance: 282.8
click at [742, 388] on tr "06/08(qua) 8 HORAS COM DUAS HORAS DE INTERVALO 07:00 10:57 12:56 16:59 -" at bounding box center [553, 388] width 662 height 47
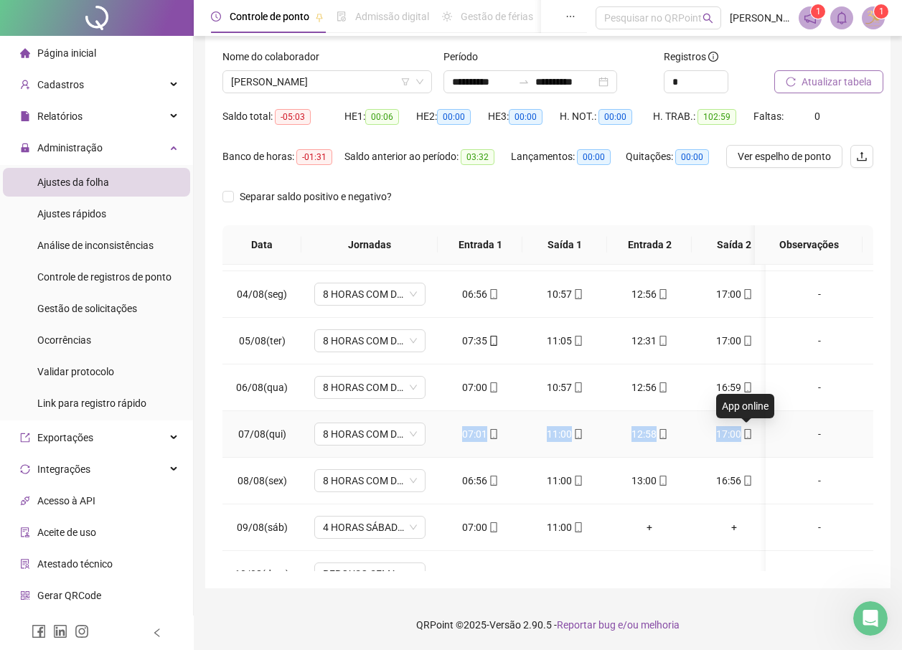
drag, startPoint x: 463, startPoint y: 431, endPoint x: 745, endPoint y: 433, distance: 282.0
click at [745, 433] on tr "07/08(qui) 8 HORAS COM DUAS HORAS DE INTERVALO 07:01 11:00 12:58 17:00 -" at bounding box center [553, 434] width 662 height 47
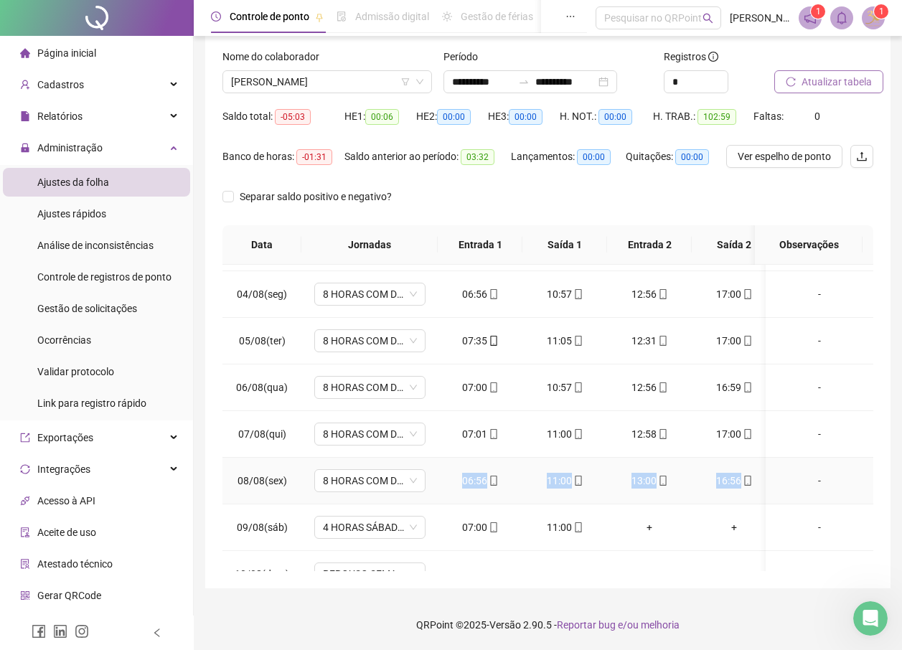
drag, startPoint x: 460, startPoint y: 477, endPoint x: 743, endPoint y: 480, distance: 282.8
click at [743, 480] on tr "08/08(sex) 8 HORAS COM DUAS HORAS DE INTERVALO 06:56 11:00 13:00 16:56 -" at bounding box center [553, 481] width 662 height 47
drag, startPoint x: 466, startPoint y: 530, endPoint x: 576, endPoint y: 520, distance: 111.0
click at [576, 520] on tr "09/08(sáb) 4 HORAS SÁBADO 1.1 07:00 11:00 + + -" at bounding box center [553, 527] width 662 height 47
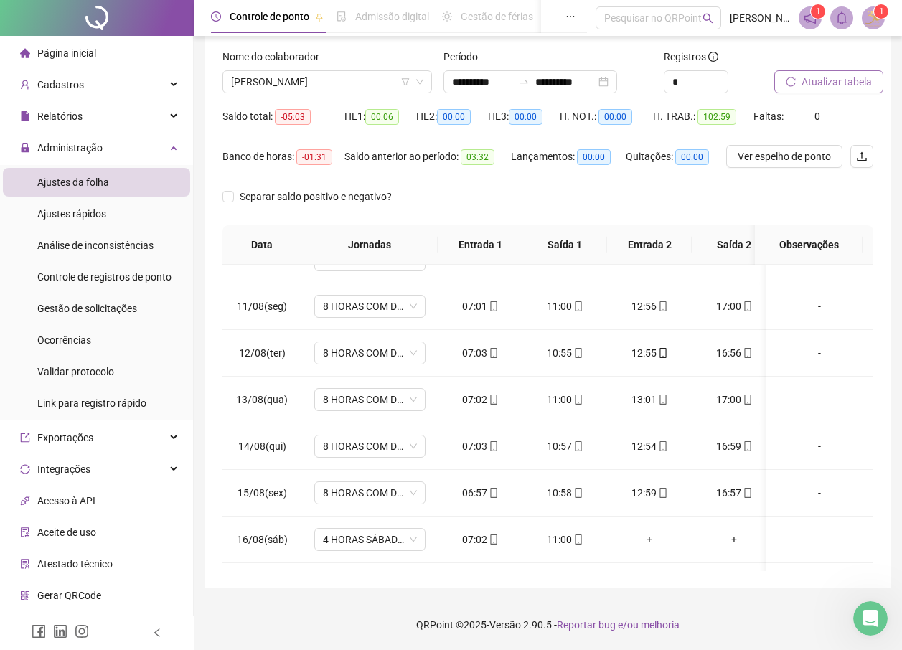
scroll to position [471, 0]
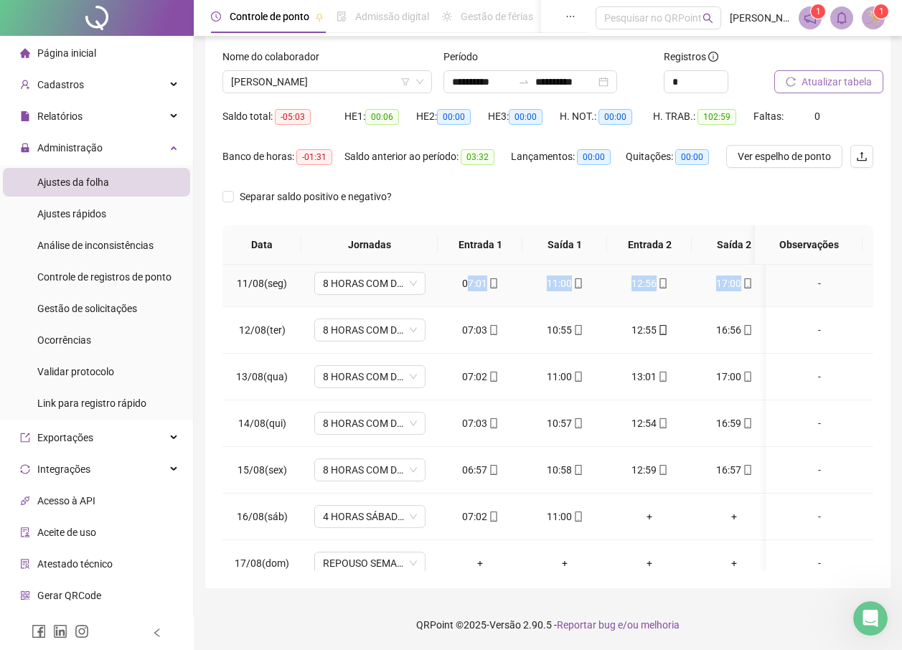
drag, startPoint x: 466, startPoint y: 280, endPoint x: 738, endPoint y: 292, distance: 272.2
click at [738, 292] on tr "11/08(seg) 8 HORAS COM DUAS HORAS DE INTERVALO 07:01 11:00 12:56 17:00 -" at bounding box center [553, 283] width 662 height 47
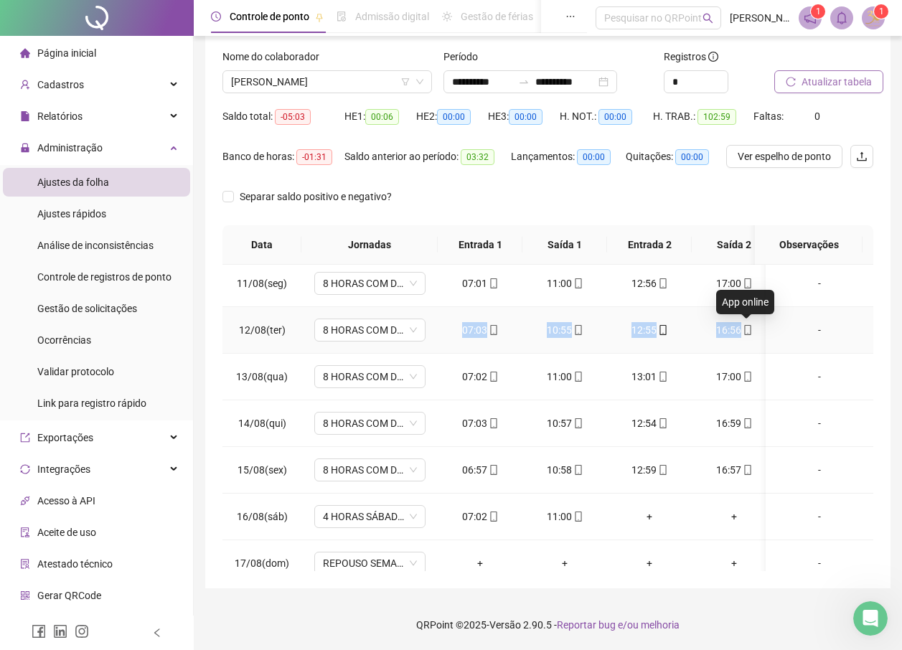
drag, startPoint x: 461, startPoint y: 331, endPoint x: 741, endPoint y: 329, distance: 279.2
click at [741, 329] on tr "12/08(ter) 8 HORAS COM DUAS HORAS DE INTERVALO 07:03 10:55 12:55 16:56 -" at bounding box center [553, 330] width 662 height 47
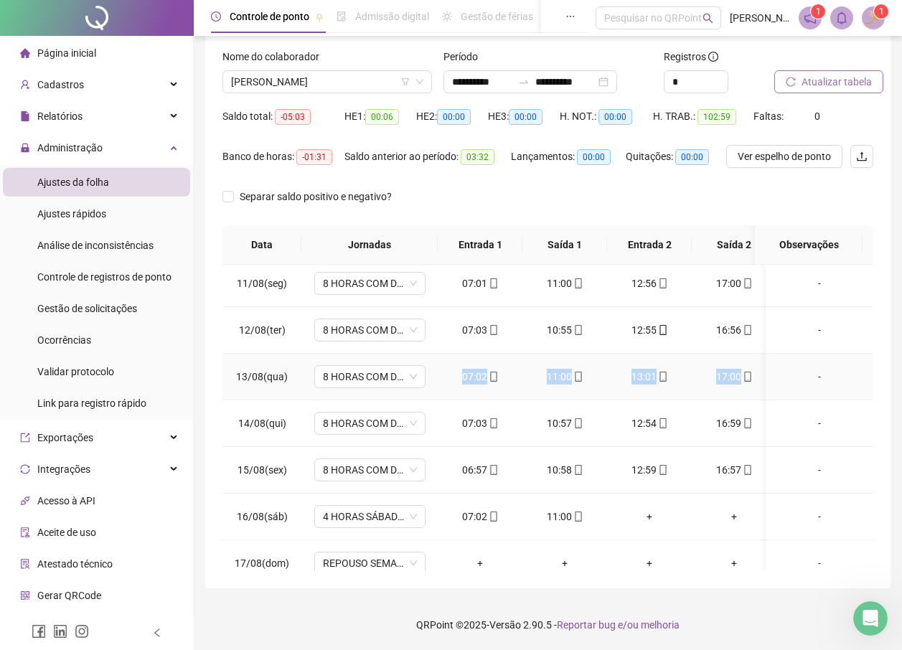
drag, startPoint x: 461, startPoint y: 380, endPoint x: 743, endPoint y: 385, distance: 282.1
click at [743, 385] on tr "13/08(qua) 8 HORAS COM DUAS HORAS DE INTERVALO 07:02 11:00 13:01 17:00 -" at bounding box center [553, 377] width 662 height 47
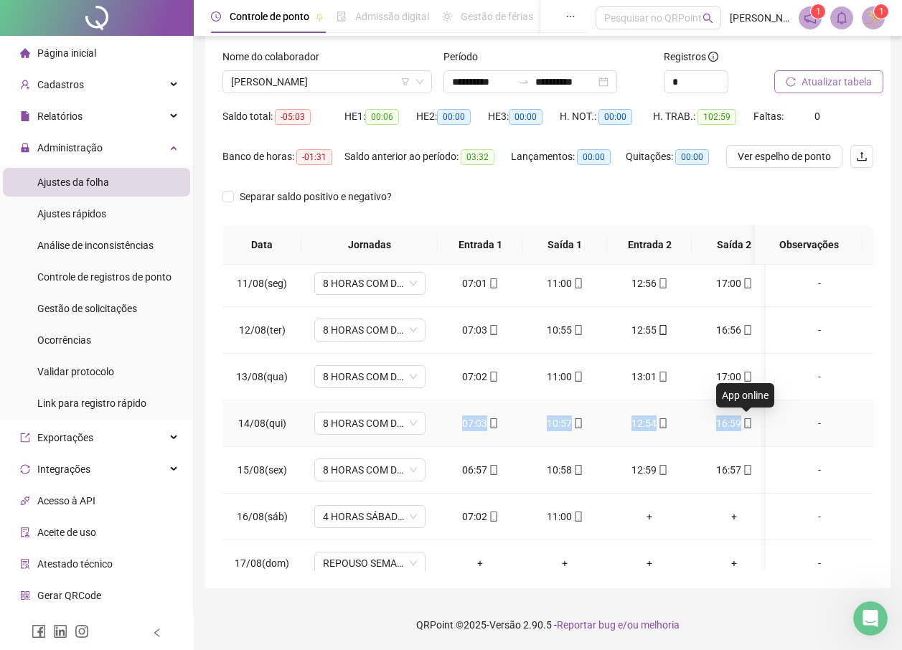
drag, startPoint x: 462, startPoint y: 422, endPoint x: 741, endPoint y: 423, distance: 279.1
click at [741, 423] on tr "14/08(qui) 8 HORAS COM DUAS HORAS DE INTERVALO 07:03 10:57 12:54 16:59 -" at bounding box center [553, 423] width 662 height 47
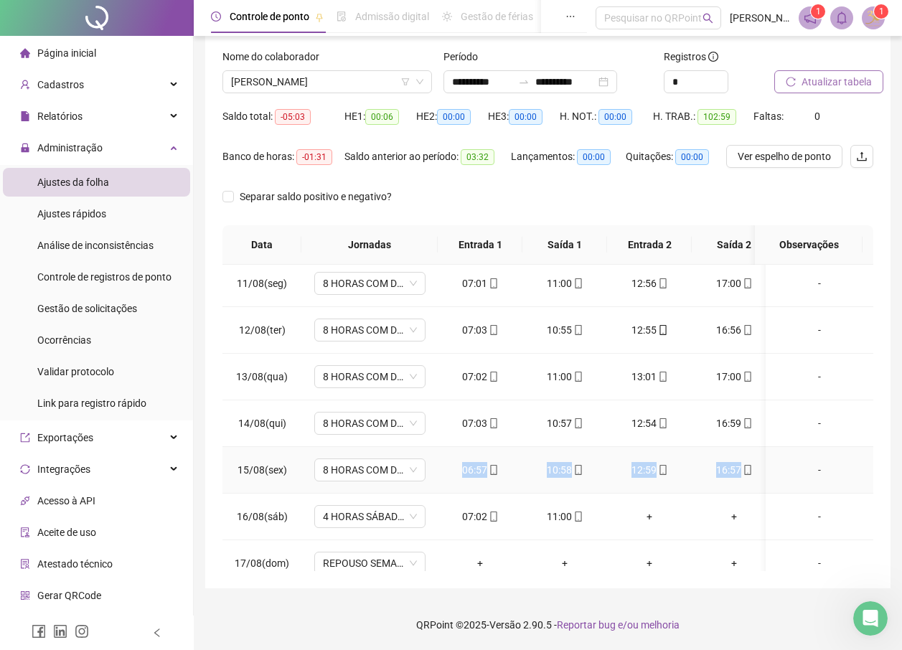
drag, startPoint x: 462, startPoint y: 470, endPoint x: 741, endPoint y: 472, distance: 278.4
click at [741, 472] on tr "15/08(sex) 8 HORAS COM DUAS HORAS DE INTERVALO 06:57 10:58 12:59 16:57 -" at bounding box center [553, 470] width 662 height 47
drag, startPoint x: 457, startPoint y: 516, endPoint x: 579, endPoint y: 517, distance: 122.0
click at [579, 517] on tr "16/08(sáb) 4 HORAS SÁBADO 1.1 07:02 11:00 + + -" at bounding box center [553, 517] width 662 height 47
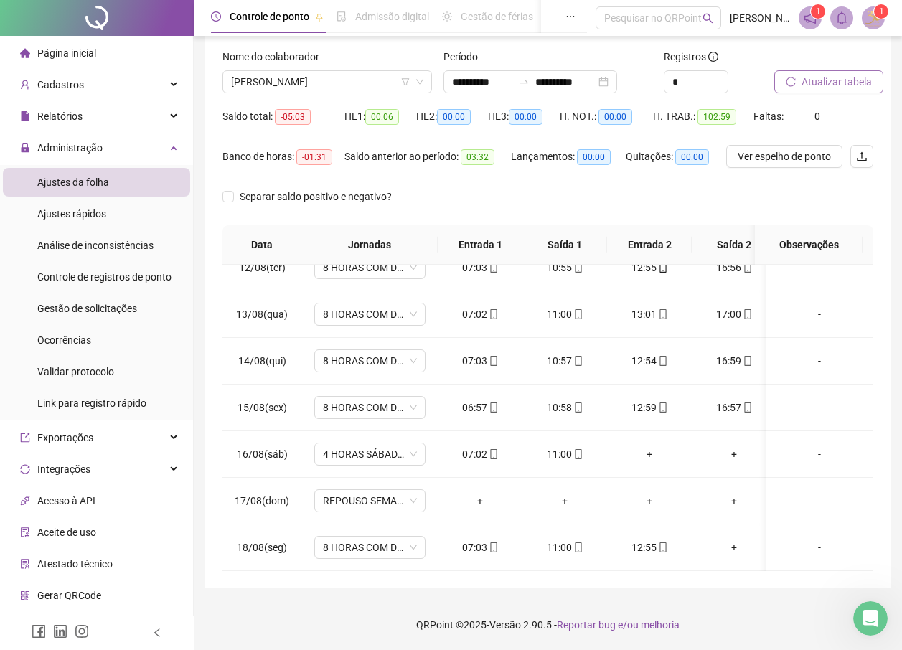
click at [520, 580] on div "**********" at bounding box center [547, 276] width 685 height 624
click at [296, 80] on span "[PERSON_NAME]" at bounding box center [327, 82] width 192 height 22
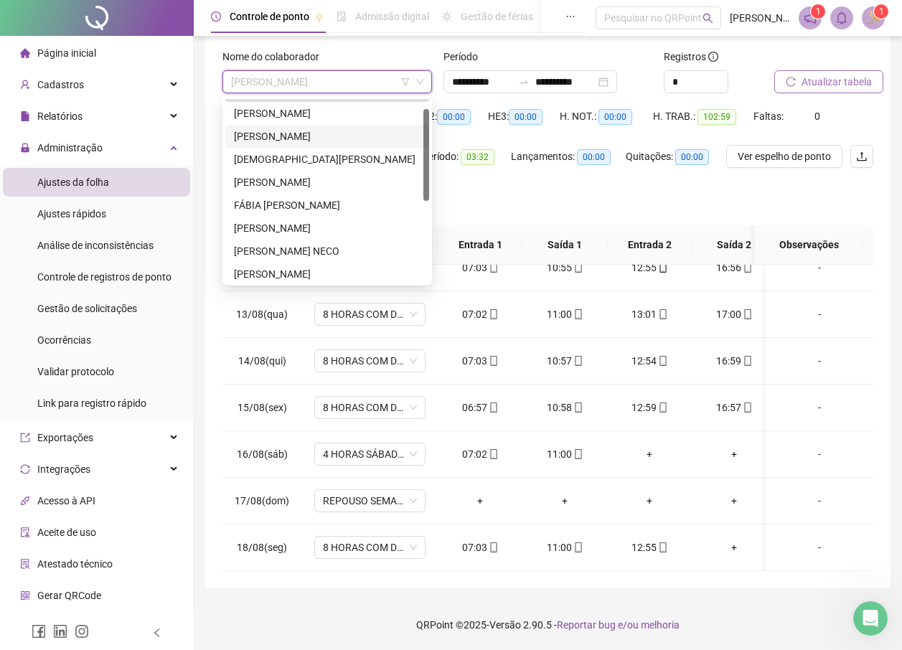
scroll to position [22, 0]
drag, startPoint x: 426, startPoint y: 151, endPoint x: 425, endPoint y: 161, distance: 10.8
click at [425, 161] on div at bounding box center [426, 156] width 6 height 92
click at [307, 197] on div "FÁBIA [PERSON_NAME]" at bounding box center [327, 204] width 187 height 16
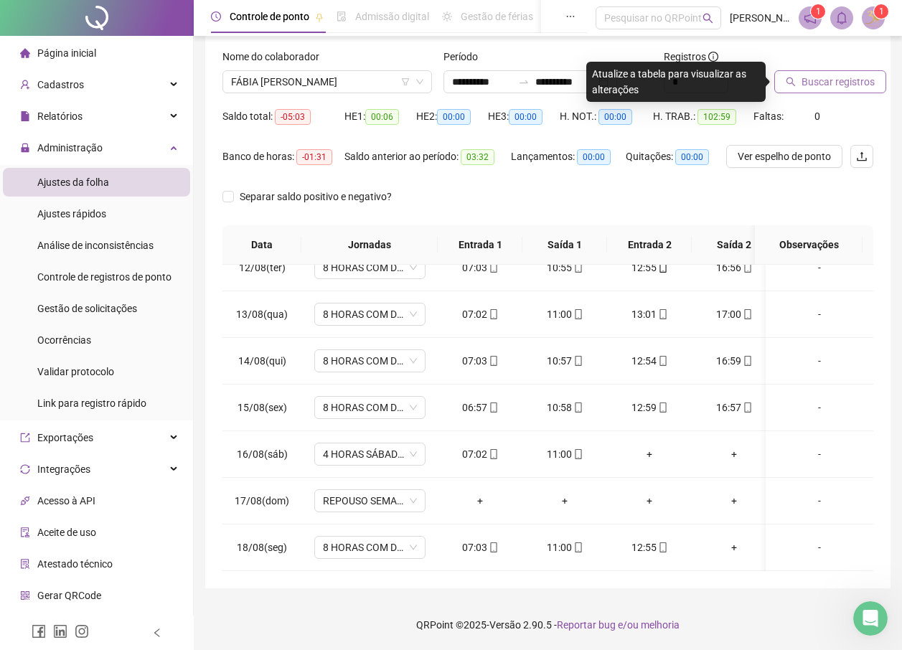
click at [868, 79] on span "Buscar registros" at bounding box center [838, 82] width 73 height 16
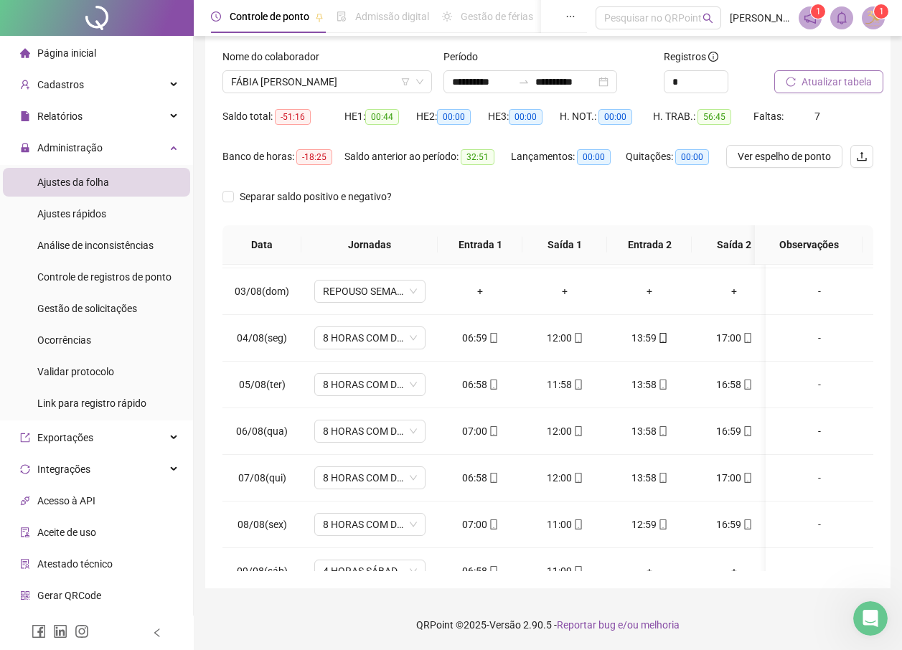
scroll to position [0, 0]
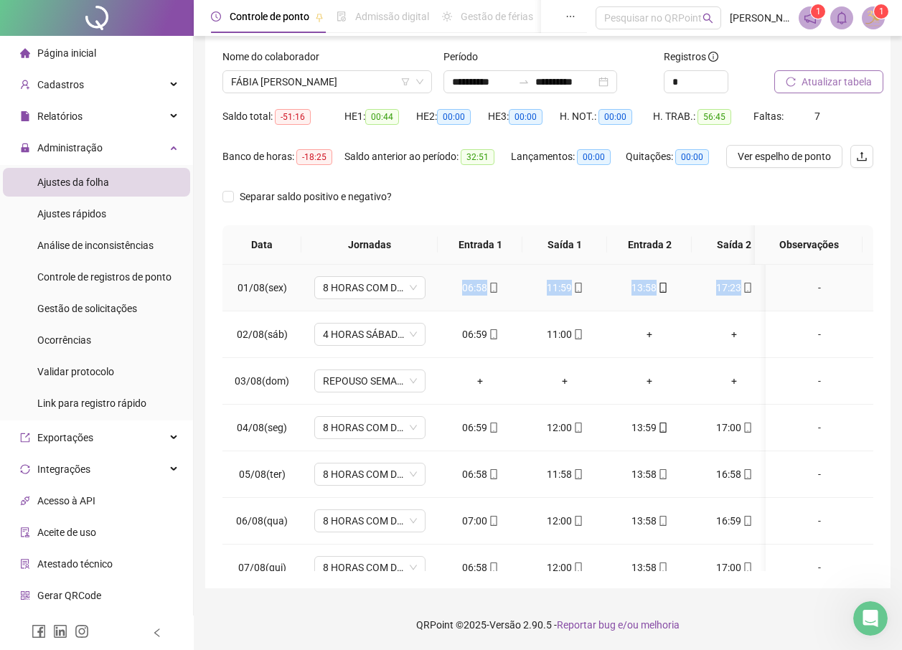
drag, startPoint x: 464, startPoint y: 286, endPoint x: 741, endPoint y: 295, distance: 277.9
click at [741, 295] on tr "01/08(sex) 8 HORAS COM DUAS HORAS DE INTERVALO 06:58 11:59 13:58 17:23 -" at bounding box center [553, 288] width 662 height 47
drag, startPoint x: 466, startPoint y: 334, endPoint x: 574, endPoint y: 342, distance: 108.6
click at [574, 342] on tr "02/08(sáb) 4 HORAS SÁBADO 1.1 06:59 11:00 + + -" at bounding box center [553, 334] width 662 height 47
drag, startPoint x: 459, startPoint y: 424, endPoint x: 748, endPoint y: 436, distance: 290.1
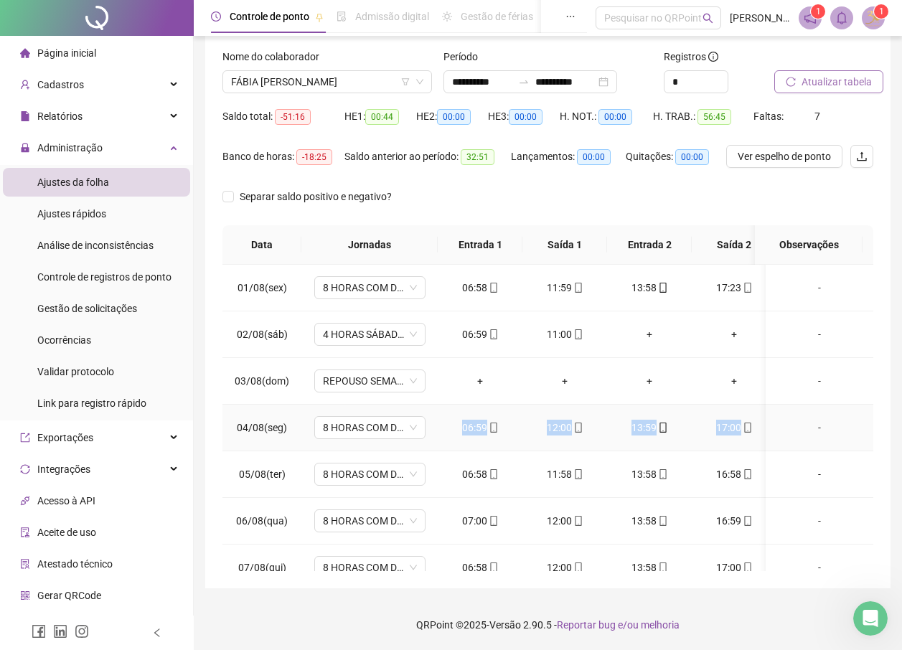
click at [748, 436] on tr "04/08(seg) 8 HORAS COM DUAS HORAS DE INTERVALO 06:59 12:00 13:59 17:00 -" at bounding box center [553, 428] width 662 height 47
drag, startPoint x: 462, startPoint y: 471, endPoint x: 741, endPoint y: 479, distance: 279.3
click at [741, 479] on tr "05/08(ter) 8 HORAS COM DUAS HORAS DE INTERVALO 06:58 11:58 13:58 16:58 -" at bounding box center [553, 474] width 662 height 47
drag, startPoint x: 464, startPoint y: 525, endPoint x: 748, endPoint y: 522, distance: 284.9
click at [748, 522] on tr "06/08(qua) 8 HORAS COM DUAS HORAS DE INTERVALO 07:00 12:00 13:58 16:59 -" at bounding box center [553, 521] width 662 height 47
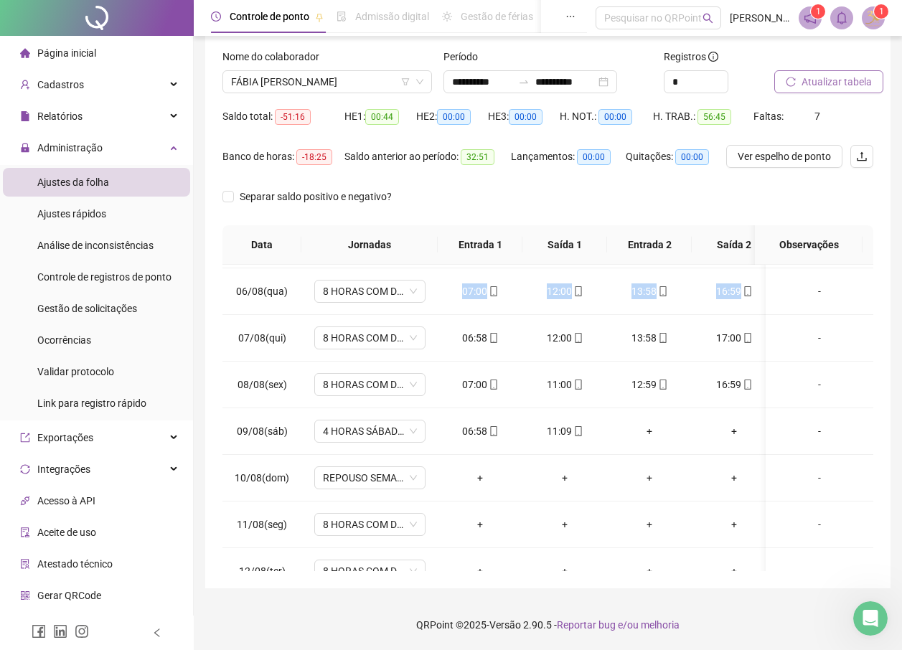
scroll to position [236, 0]
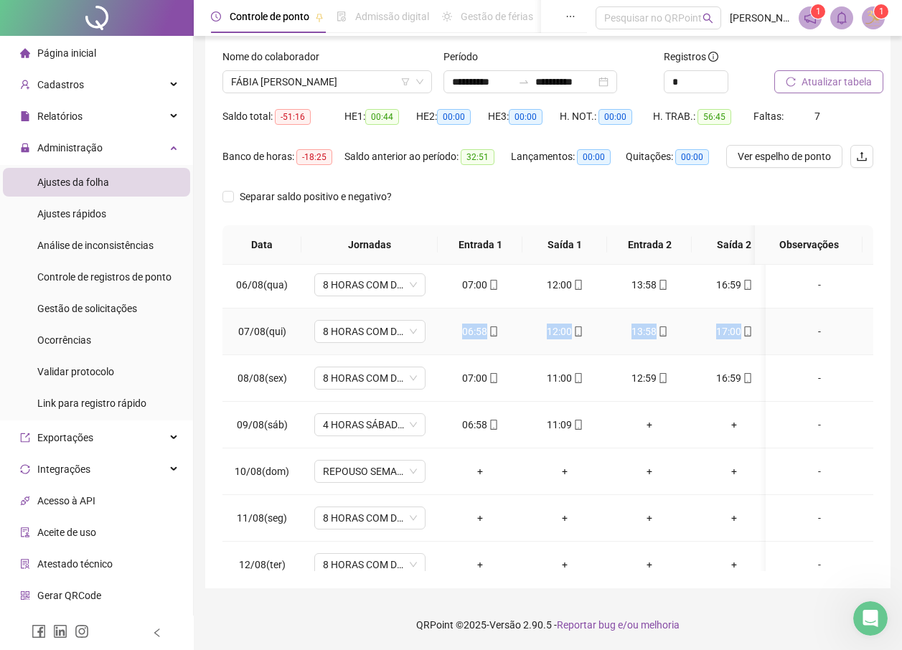
drag, startPoint x: 459, startPoint y: 332, endPoint x: 744, endPoint y: 337, distance: 284.9
click at [744, 337] on tr "07/08(qui) 8 HORAS COM DUAS HORAS DE INTERVALO 06:58 12:00 13:58 17:00 -" at bounding box center [553, 332] width 662 height 47
drag, startPoint x: 459, startPoint y: 377, endPoint x: 750, endPoint y: 378, distance: 291.3
click at [750, 378] on tr "08/08(sex) 8 HORAS COM DUAS HORAS DE INTERVALO 07:00 11:00 12:59 16:59 -" at bounding box center [553, 378] width 662 height 47
drag, startPoint x: 464, startPoint y: 423, endPoint x: 613, endPoint y: 420, distance: 149.3
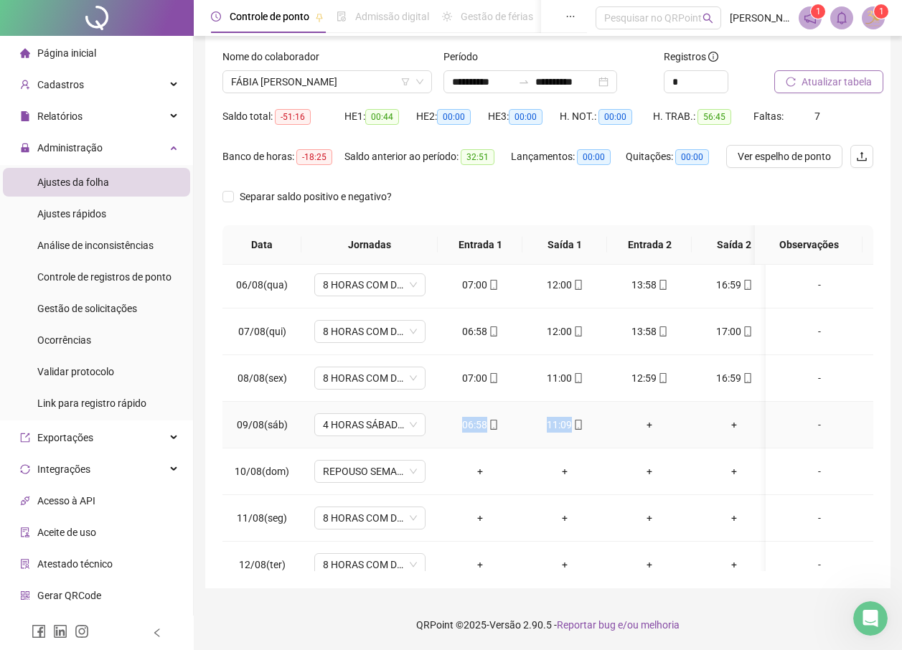
click at [613, 420] on tr "09/08(sáb) 4 HORAS SÁBADO 1.1 06:58 11:09 + + -" at bounding box center [553, 425] width 662 height 47
click at [509, 588] on div "**********" at bounding box center [548, 283] width 708 height 733
click at [62, 76] on span "Cadastros" at bounding box center [52, 84] width 64 height 29
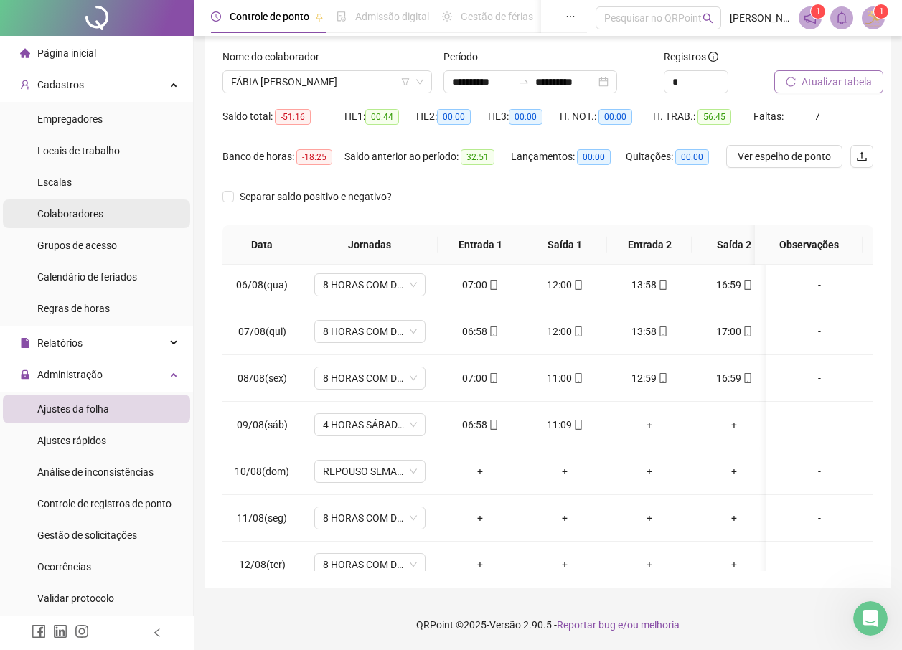
click at [93, 217] on span "Colaboradores" at bounding box center [70, 213] width 66 height 11
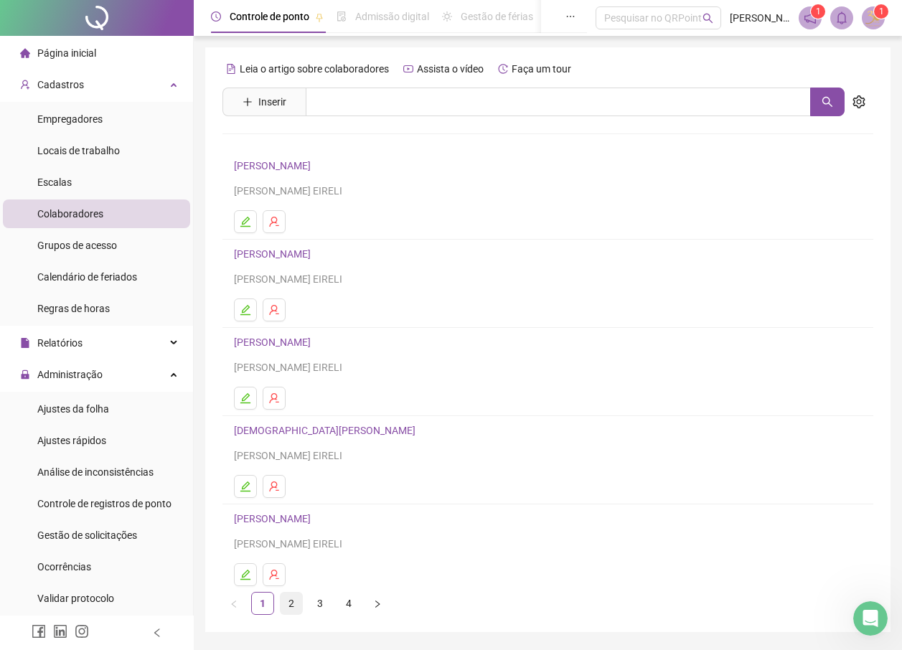
click at [290, 602] on link "2" at bounding box center [292, 604] width 22 height 22
click at [283, 166] on link "FÁBIA [PERSON_NAME]" at bounding box center [289, 165] width 111 height 11
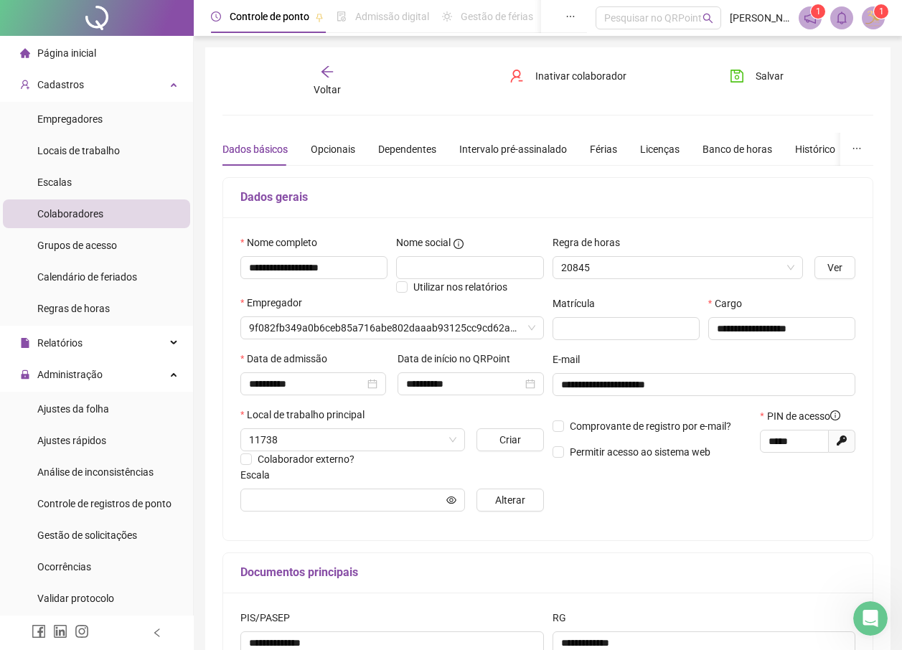
type input "**********"
click at [597, 149] on div "Férias" at bounding box center [603, 149] width 27 height 16
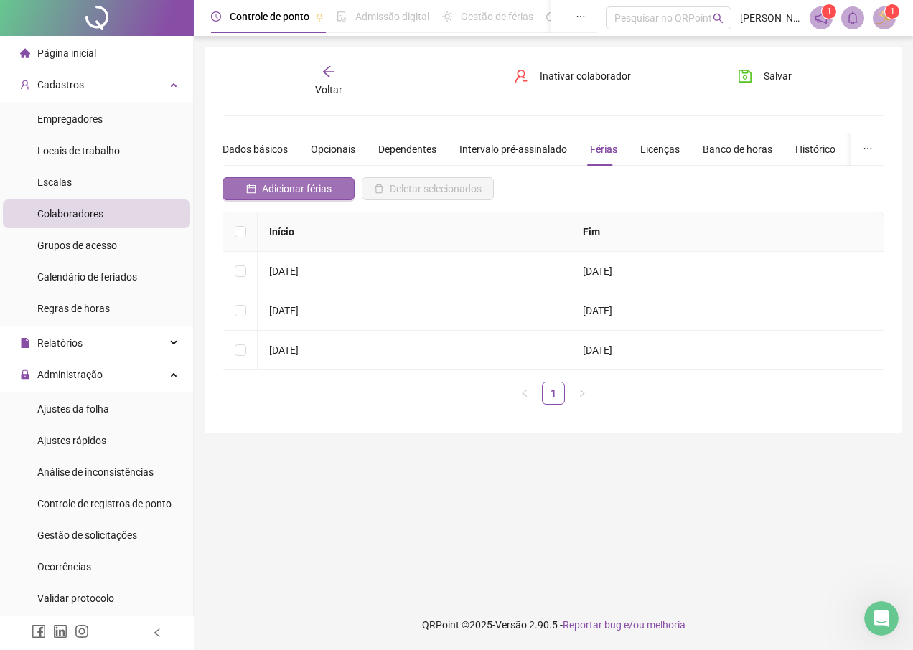
click at [319, 193] on span "Adicionar férias" at bounding box center [297, 189] width 70 height 16
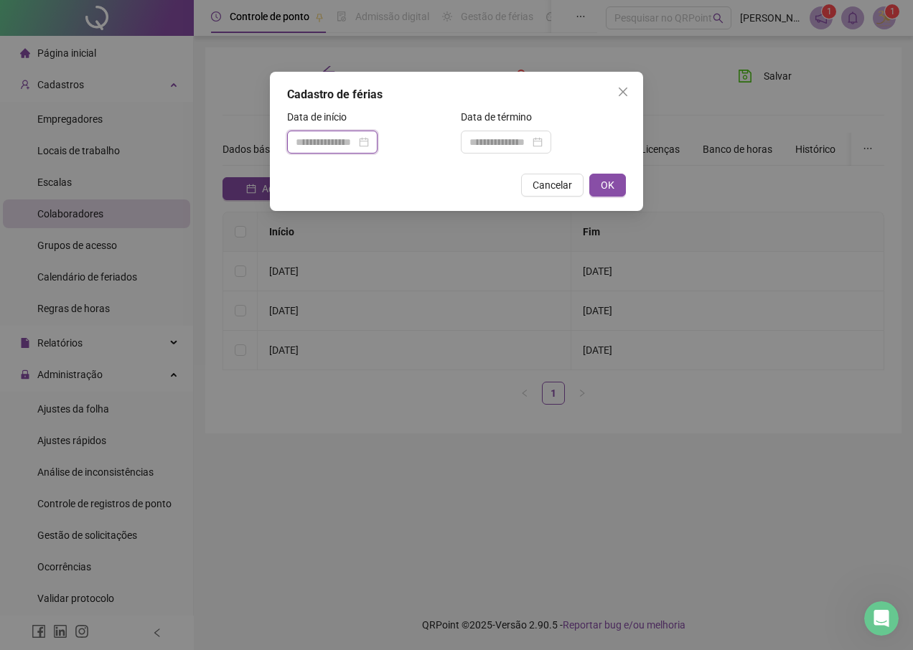
click at [356, 141] on input at bounding box center [326, 142] width 60 height 16
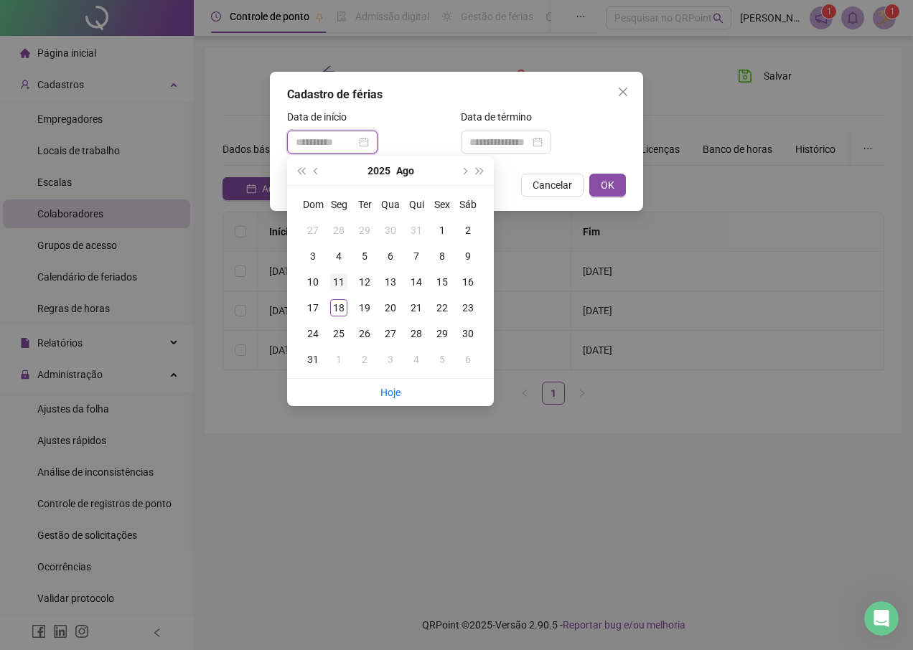
type input "**********"
click at [339, 282] on div "11" at bounding box center [338, 281] width 17 height 17
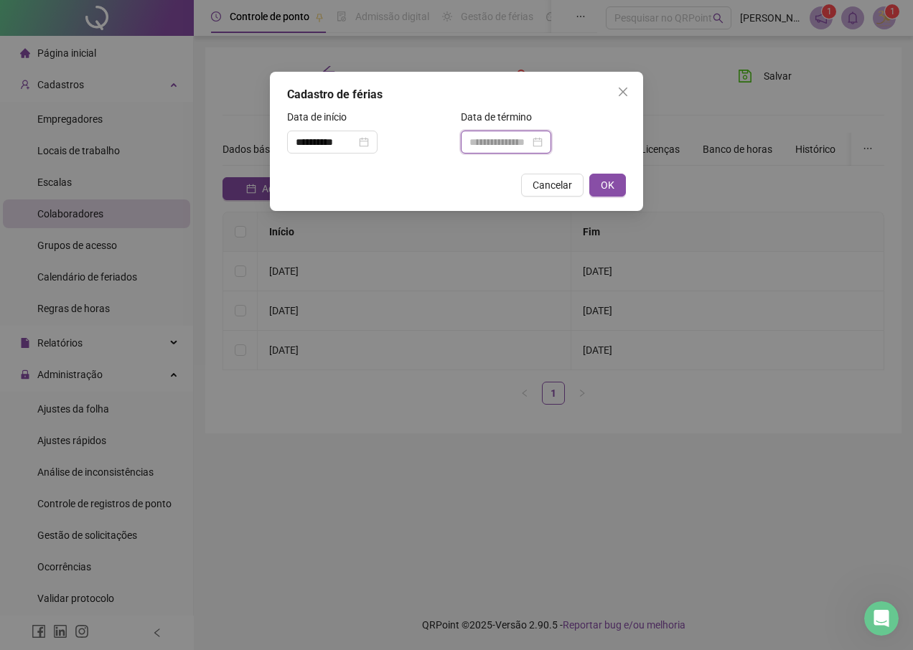
click at [488, 143] on input at bounding box center [499, 142] width 60 height 16
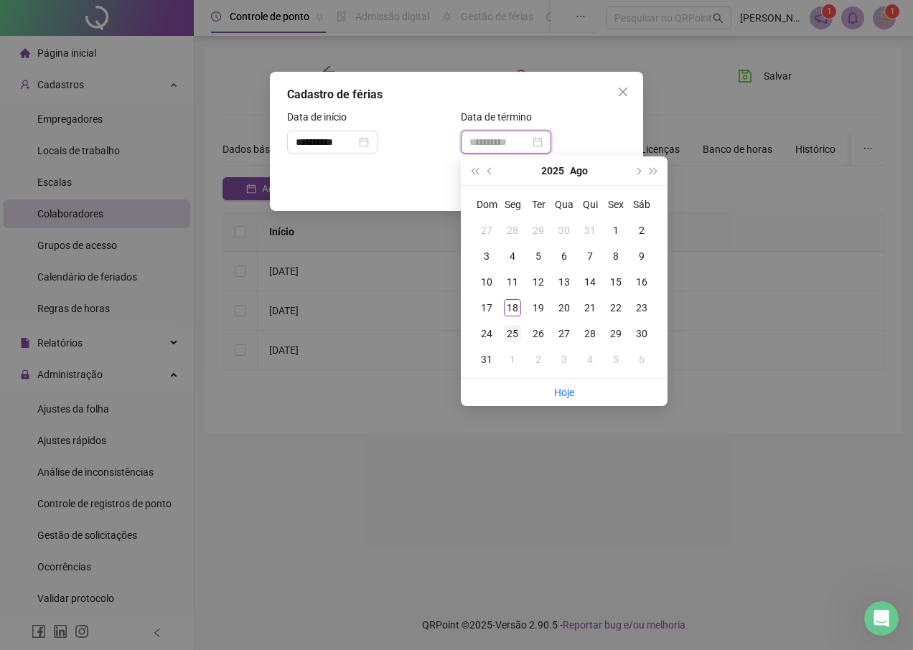
type input "**********"
click at [512, 329] on div "25" at bounding box center [512, 333] width 17 height 17
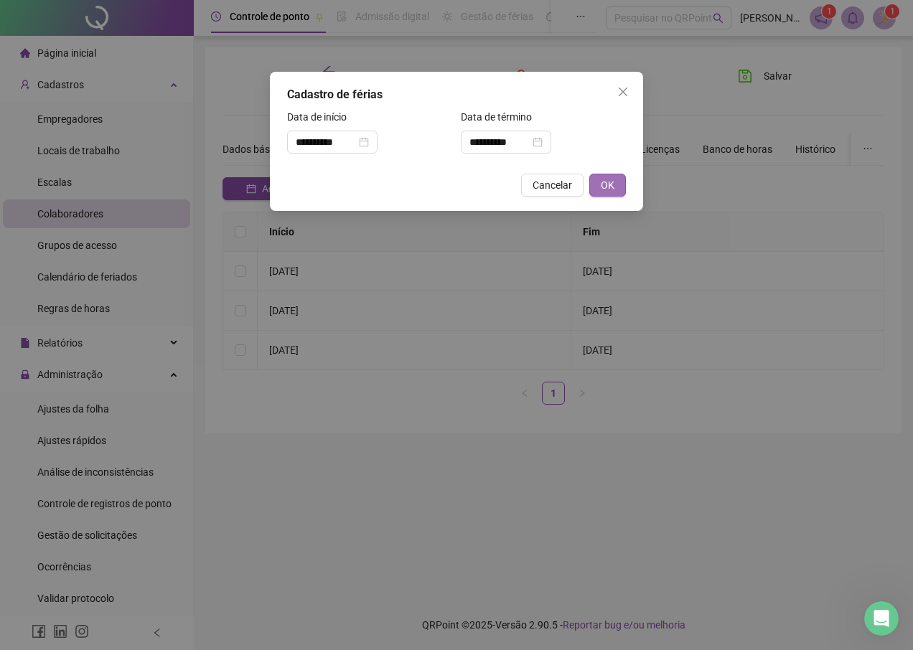
click at [611, 184] on span "OK" at bounding box center [608, 185] width 14 height 16
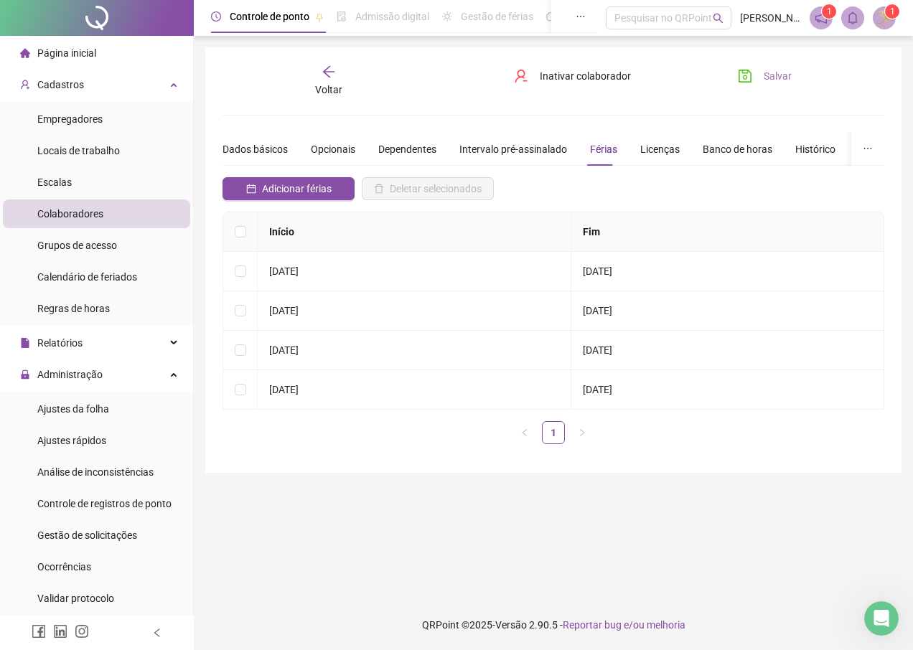
click at [764, 80] on span "Salvar" at bounding box center [778, 76] width 28 height 16
click at [329, 80] on div "Voltar" at bounding box center [328, 81] width 100 height 33
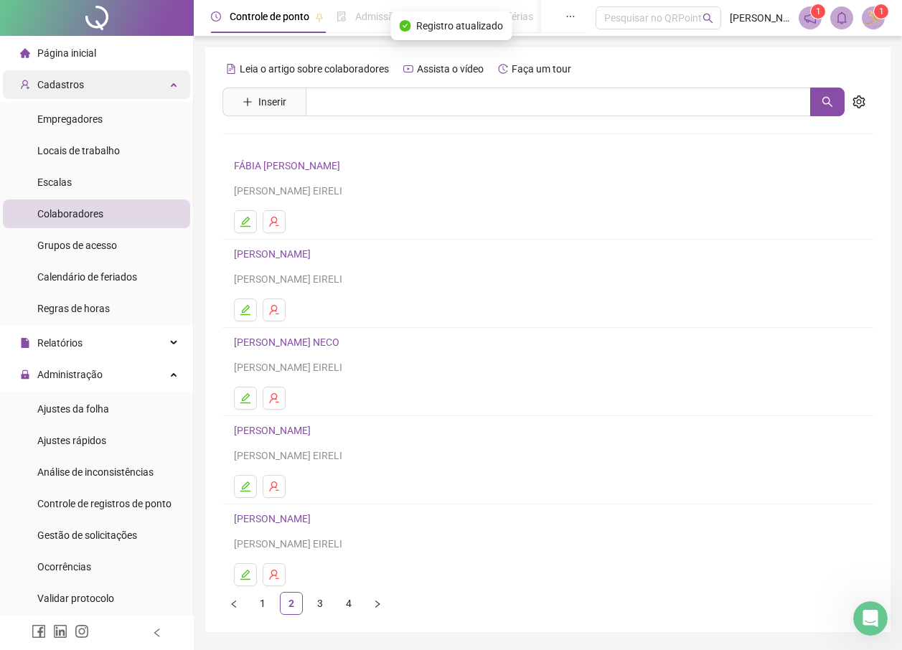
click at [116, 85] on div "Cadastros" at bounding box center [96, 84] width 187 height 29
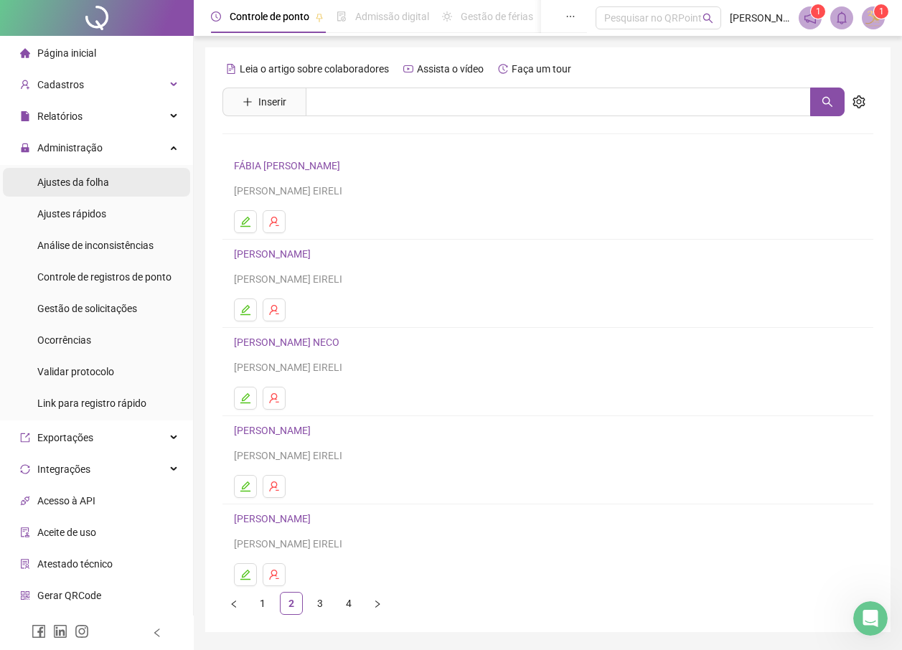
click at [81, 188] on span "Ajustes da folha" at bounding box center [73, 182] width 72 height 11
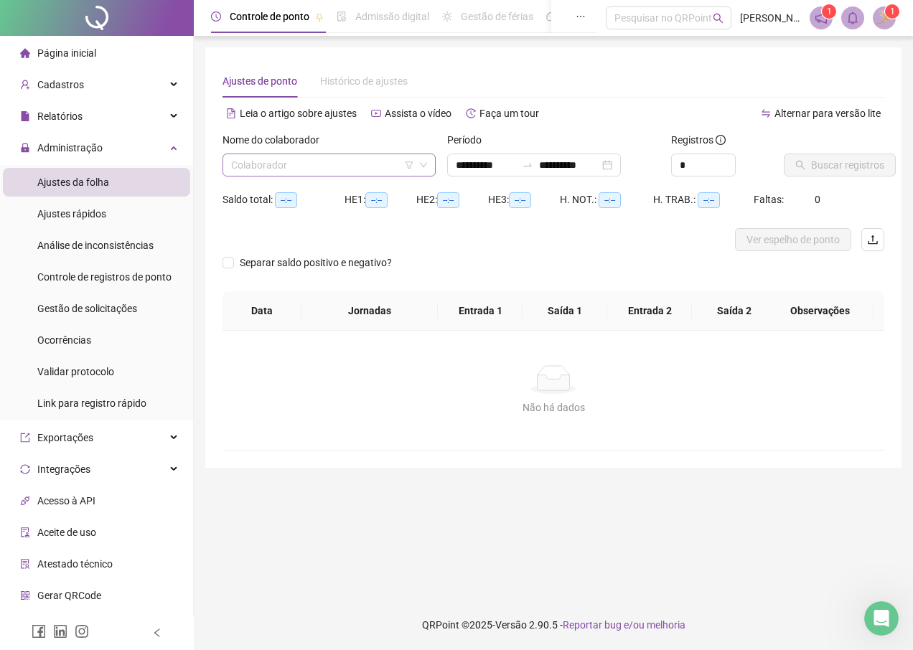
type input "**********"
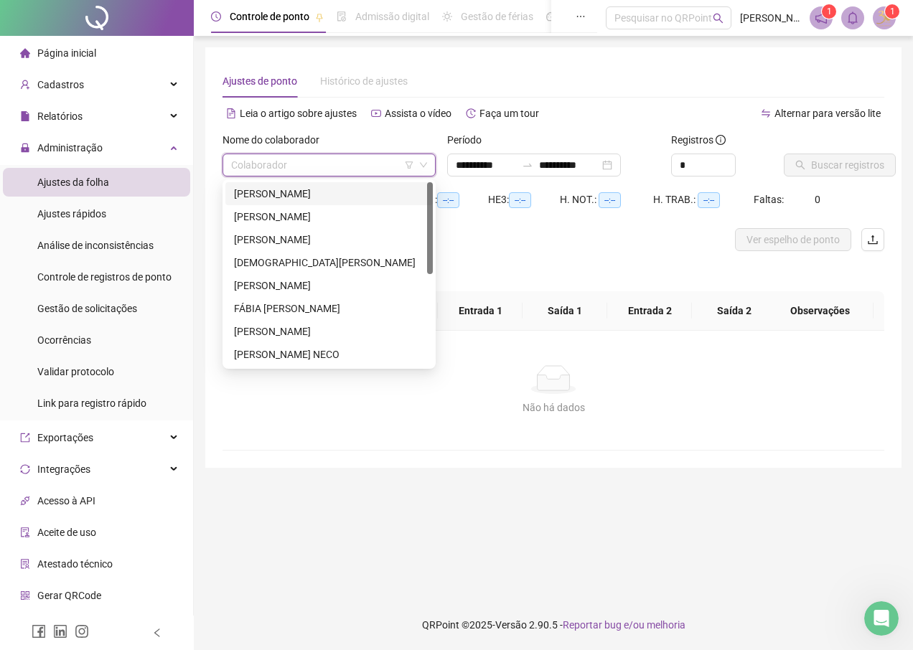
click at [296, 161] on input "search" at bounding box center [322, 165] width 183 height 22
click at [304, 306] on div "FÁBIA [PERSON_NAME]" at bounding box center [329, 309] width 190 height 16
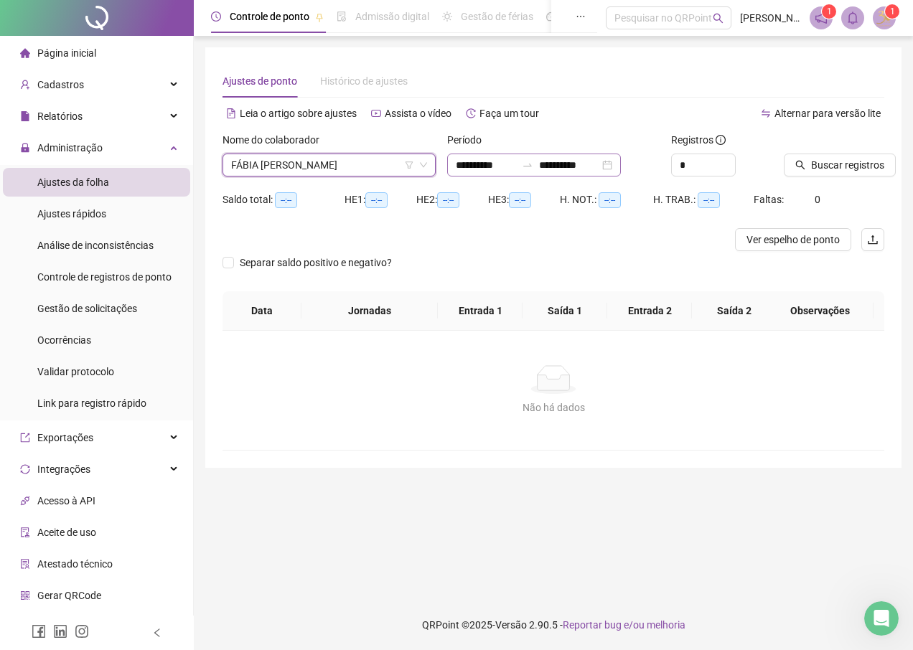
click at [621, 161] on div "**********" at bounding box center [534, 165] width 174 height 23
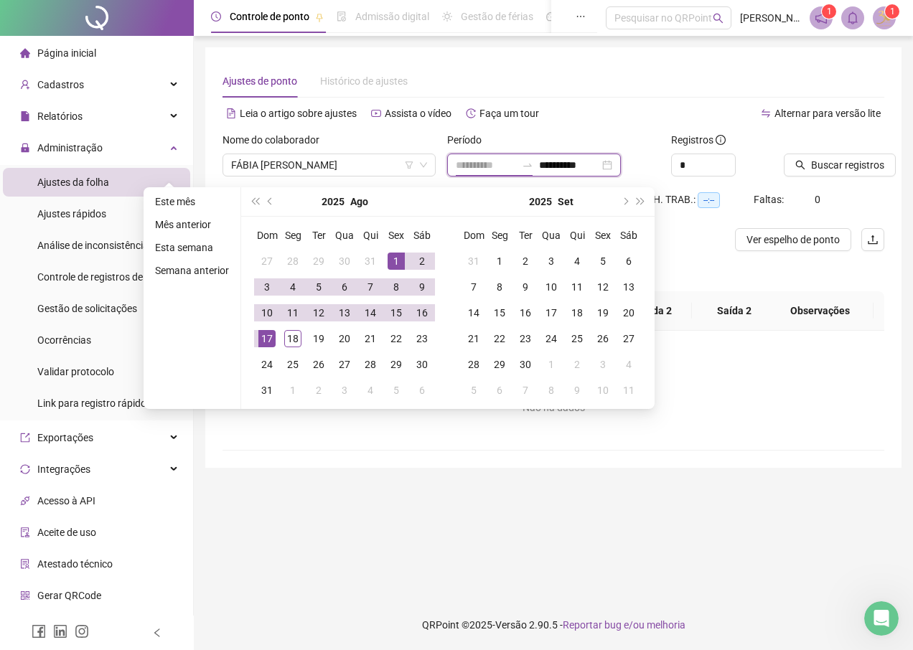
type input "**********"
click at [394, 258] on div "1" at bounding box center [396, 261] width 17 height 17
type input "**********"
click at [291, 338] on div "18" at bounding box center [292, 338] width 17 height 17
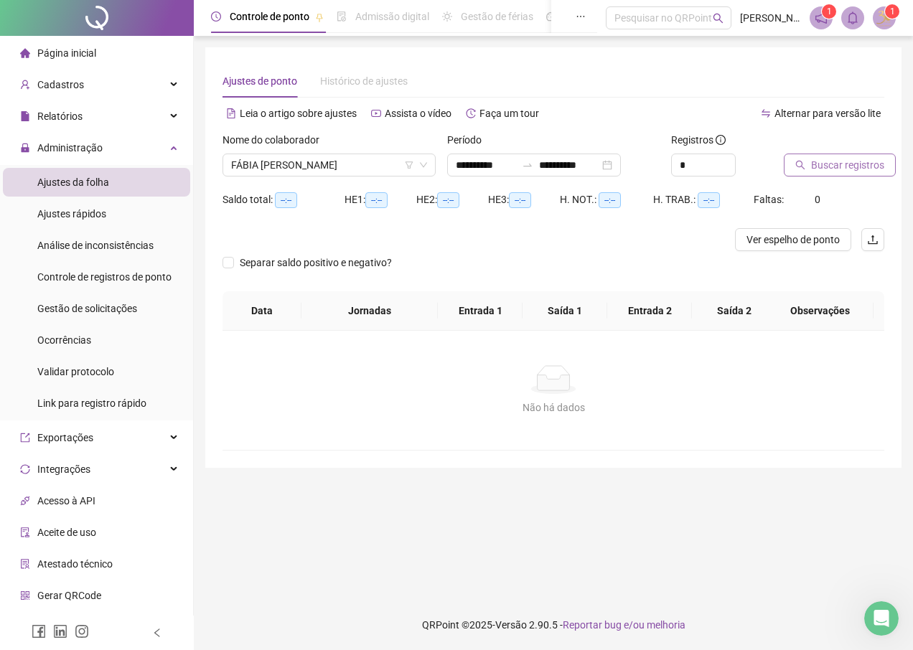
click at [836, 170] on span "Buscar registros" at bounding box center [847, 165] width 73 height 16
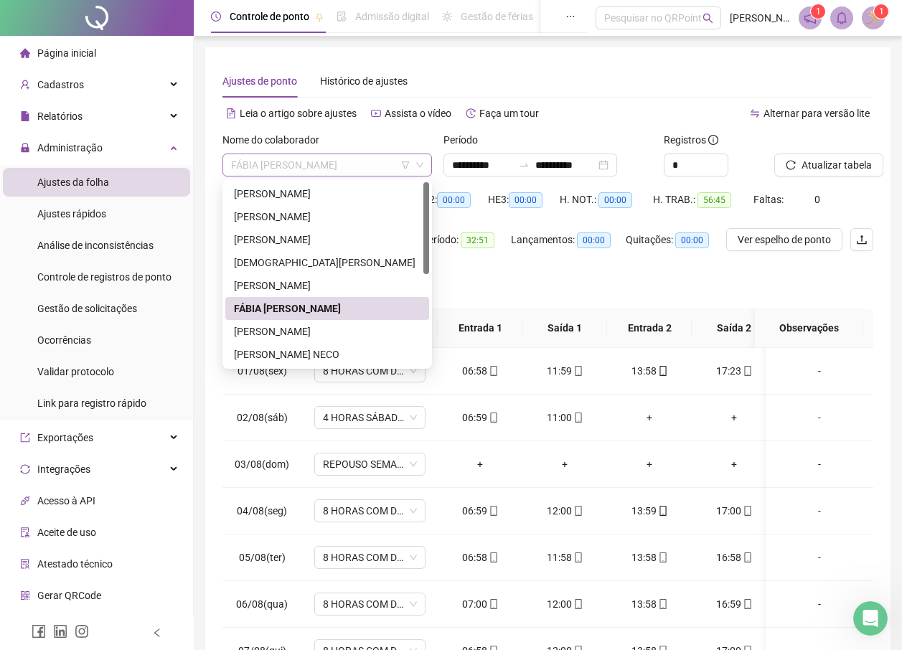
click at [306, 159] on span "FÁBIA [PERSON_NAME]" at bounding box center [327, 165] width 192 height 22
click at [315, 328] on div "[PERSON_NAME]" at bounding box center [327, 332] width 187 height 16
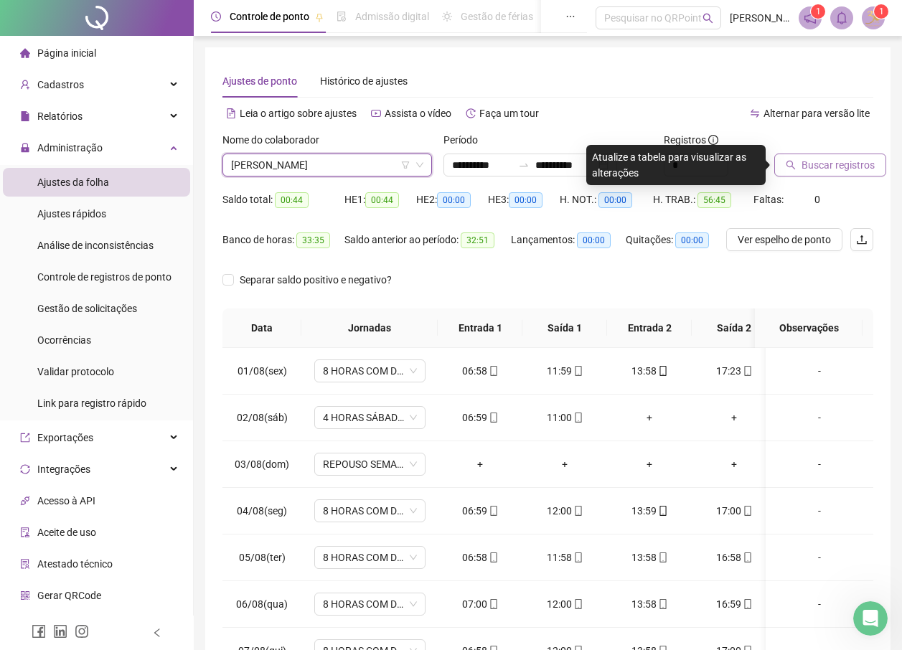
click at [820, 176] on button "Buscar registros" at bounding box center [830, 165] width 112 height 23
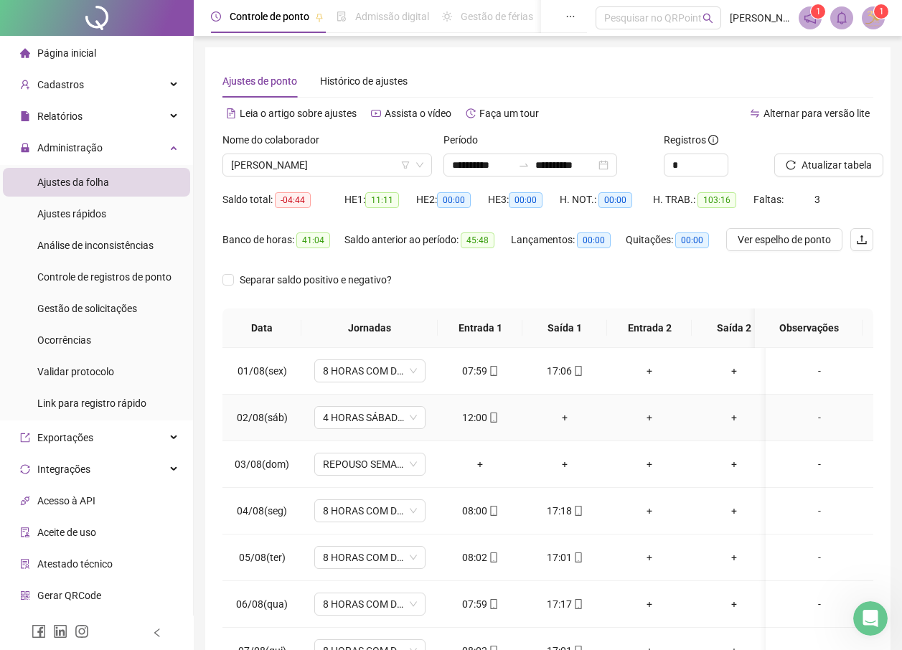
click at [570, 413] on div "+" at bounding box center [565, 418] width 62 height 16
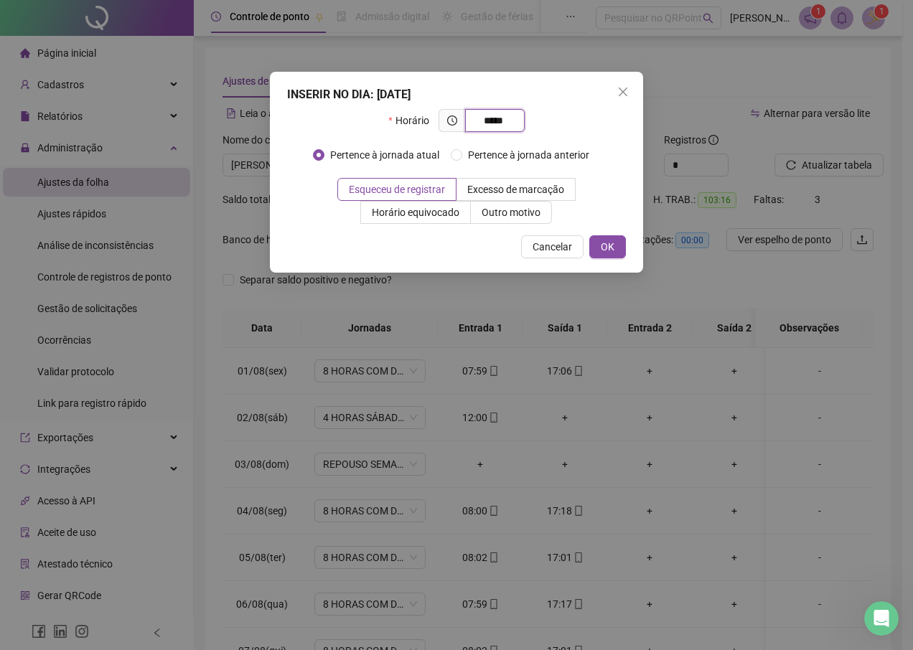
type input "*****"
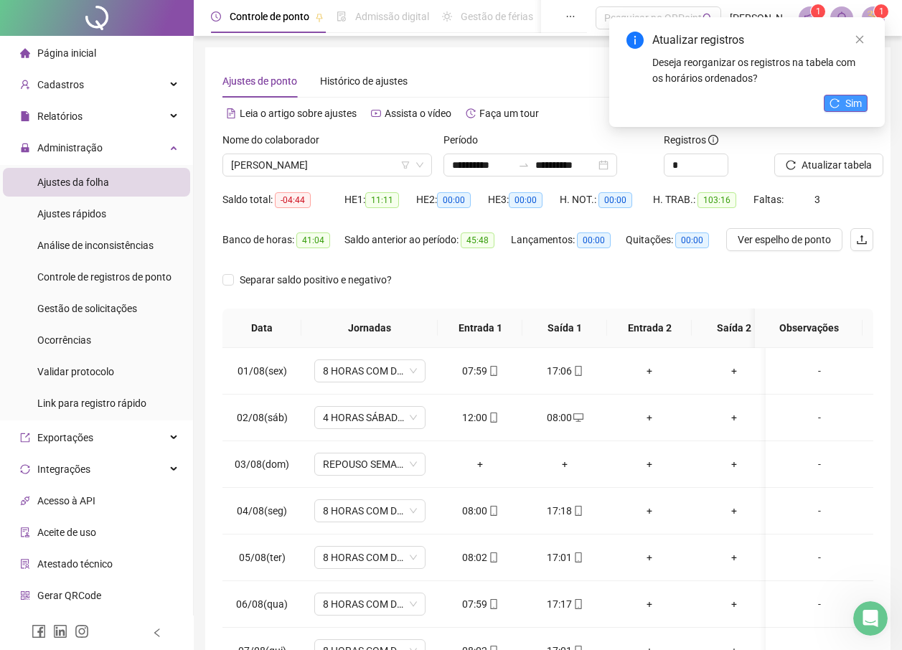
click at [855, 107] on span "Sim" at bounding box center [853, 103] width 17 height 16
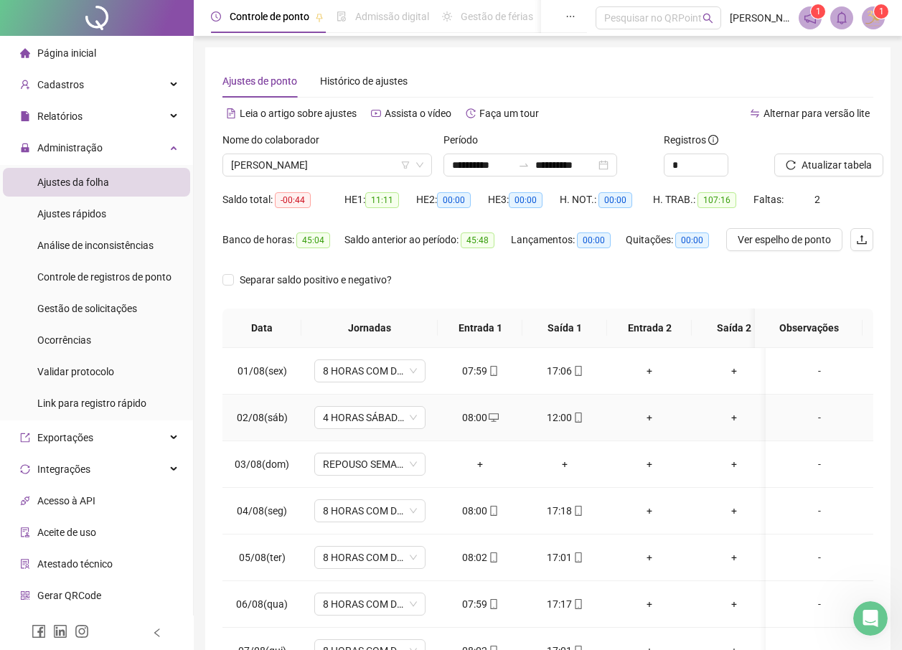
click at [567, 418] on div "12:00" at bounding box center [565, 418] width 62 height 16
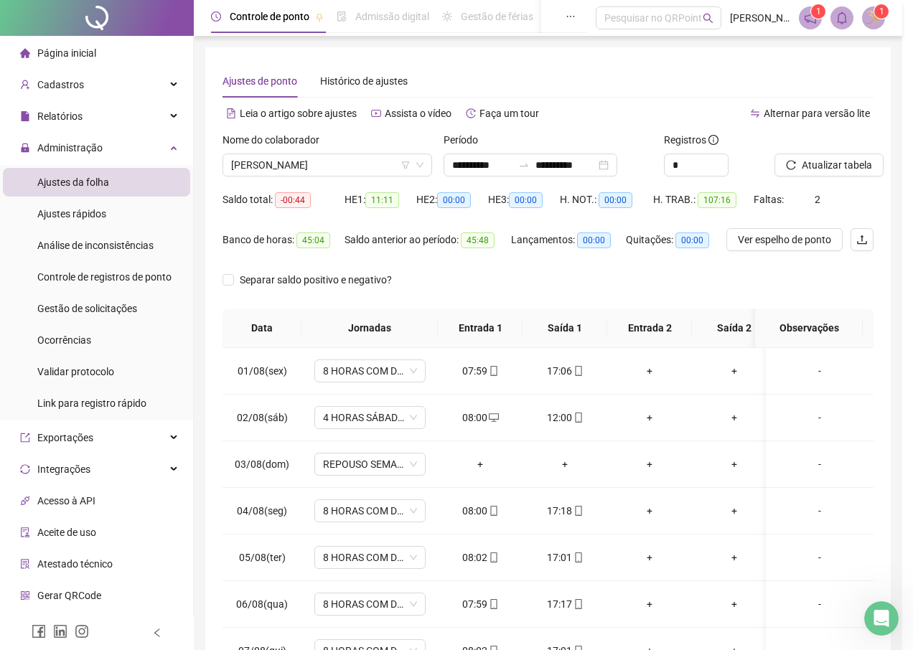
type input "**********"
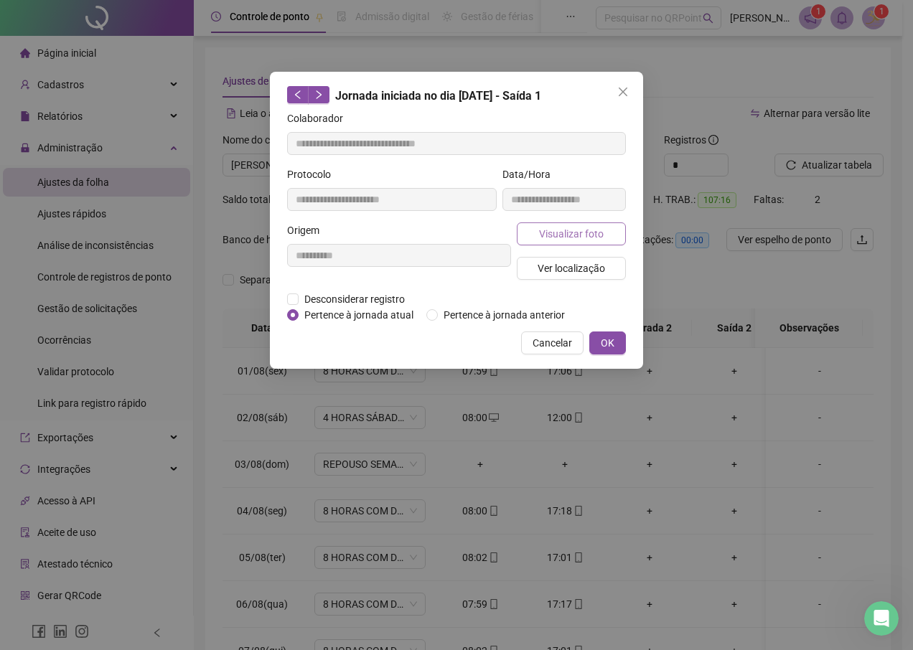
click at [567, 233] on span "Visualizar foto" at bounding box center [571, 234] width 65 height 16
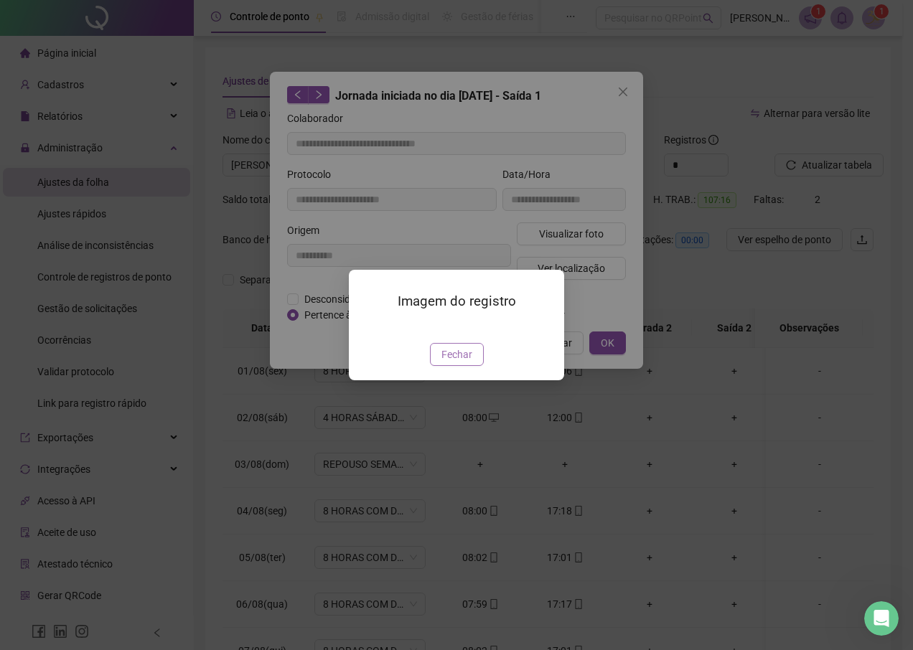
click at [442, 362] on span "Fechar" at bounding box center [456, 355] width 31 height 16
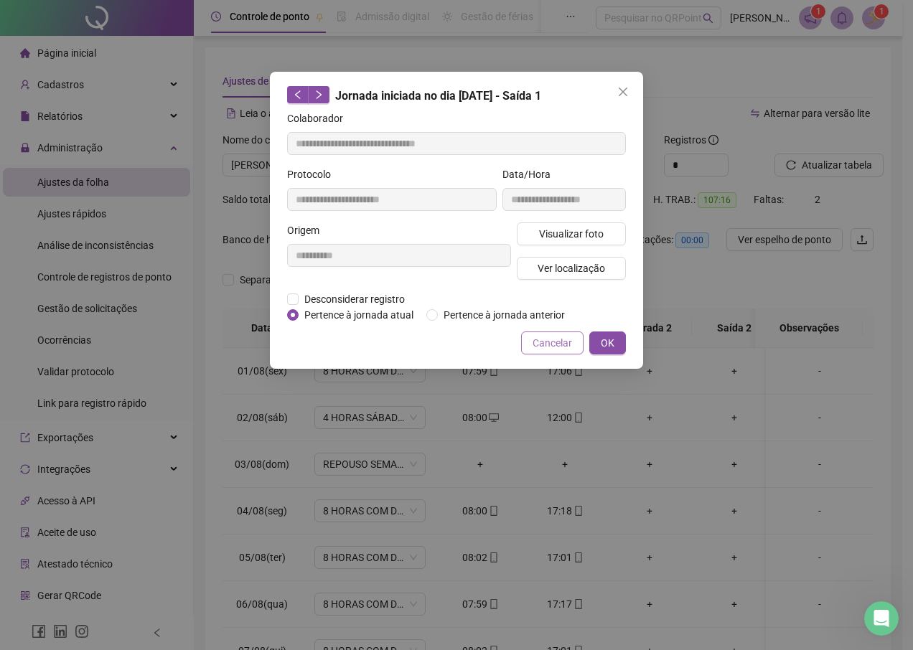
click at [543, 349] on span "Cancelar" at bounding box center [551, 343] width 39 height 16
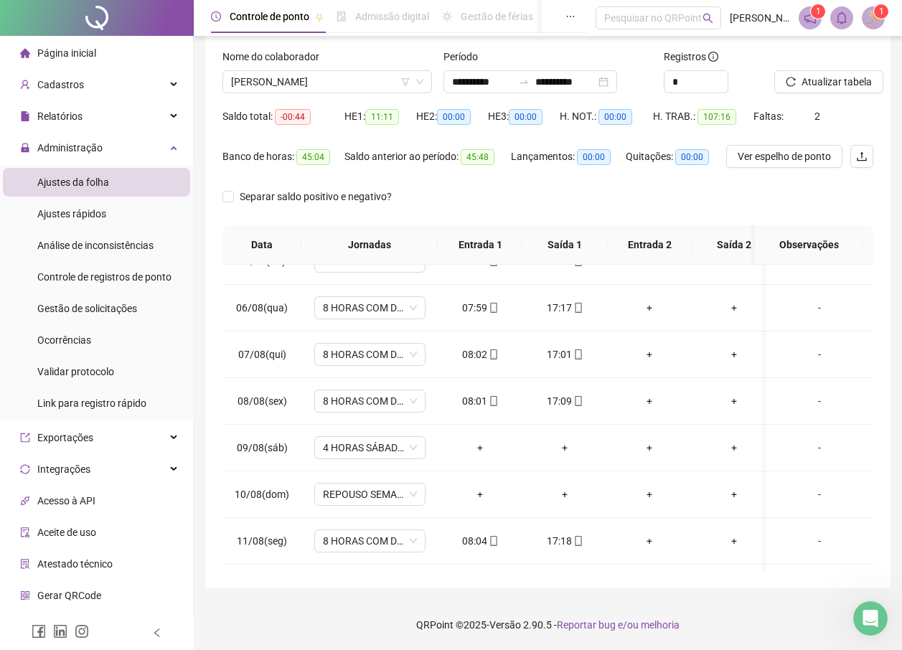
scroll to position [287, 0]
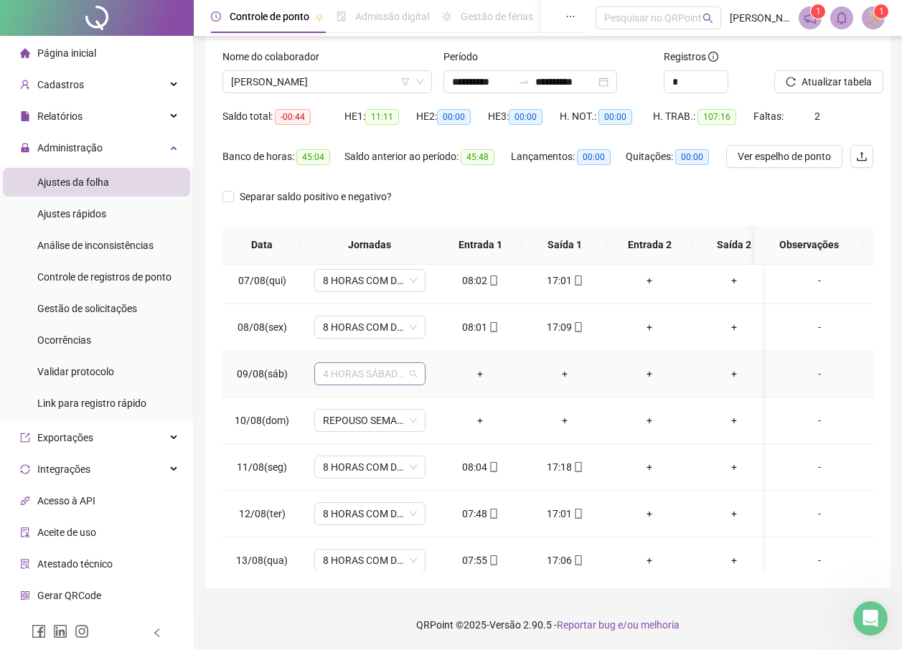
click at [345, 379] on span "4 HORAS SÁBADO 1.2" at bounding box center [370, 374] width 94 height 22
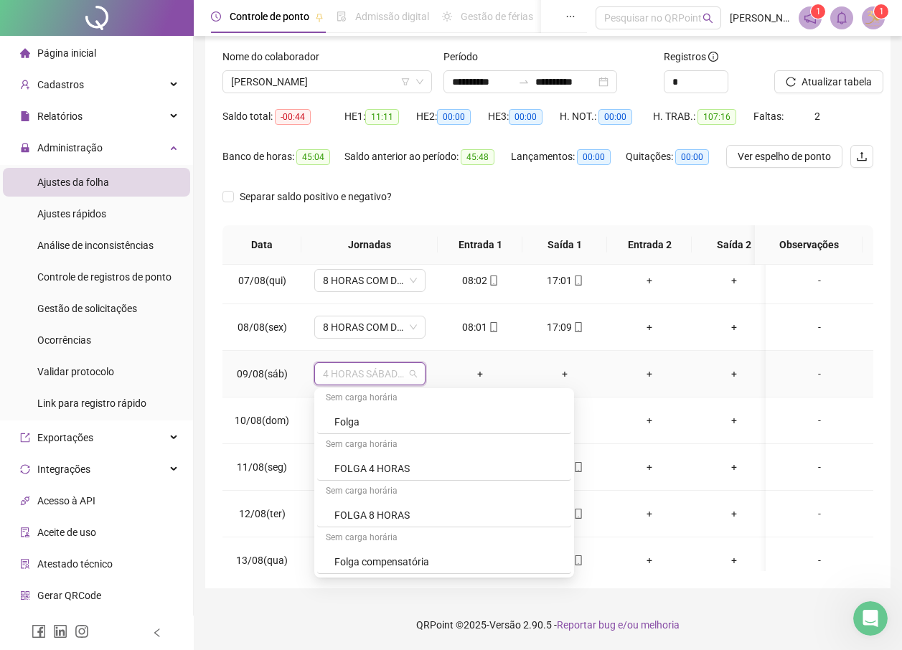
scroll to position [633, 0]
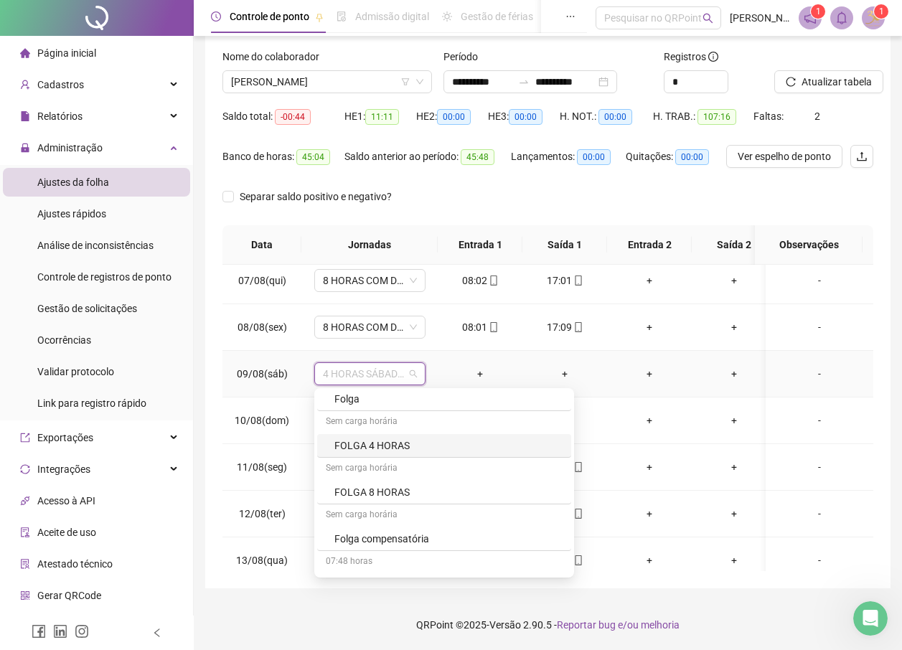
click at [395, 447] on div "FOLGA 4 HORAS" at bounding box center [448, 446] width 228 height 16
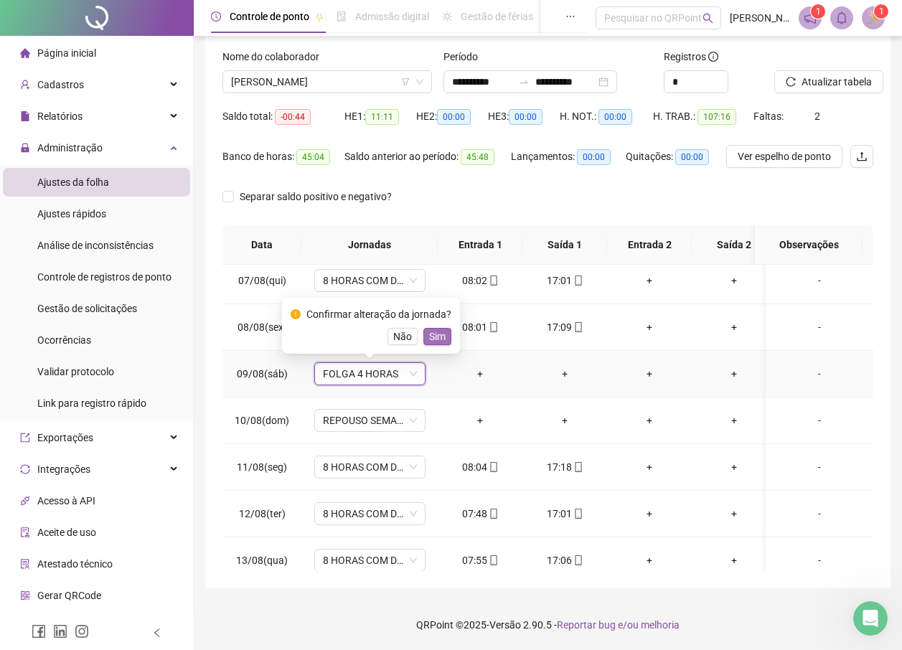
click at [432, 339] on span "Sim" at bounding box center [437, 337] width 17 height 16
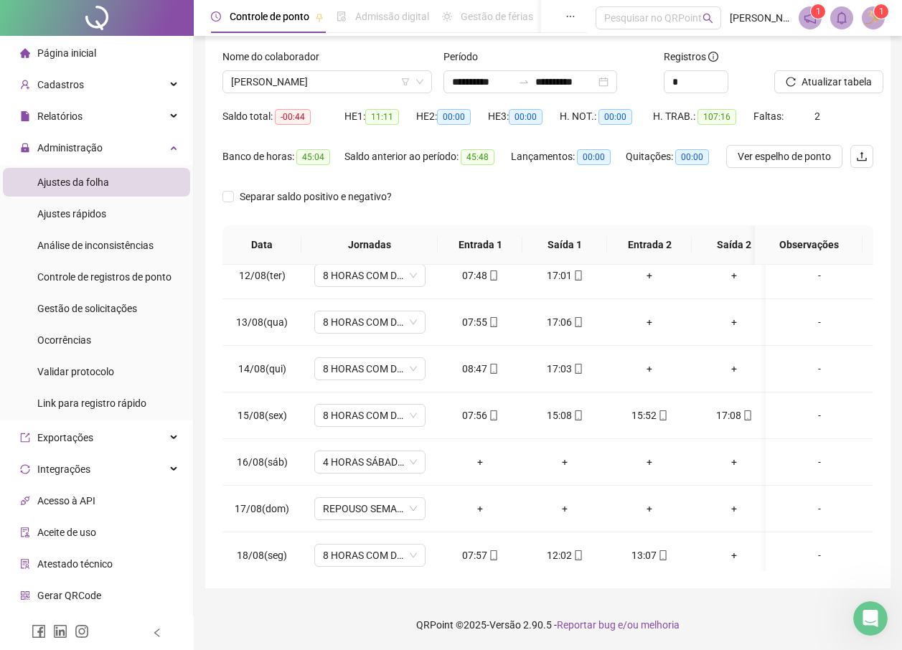
scroll to position [544, 0]
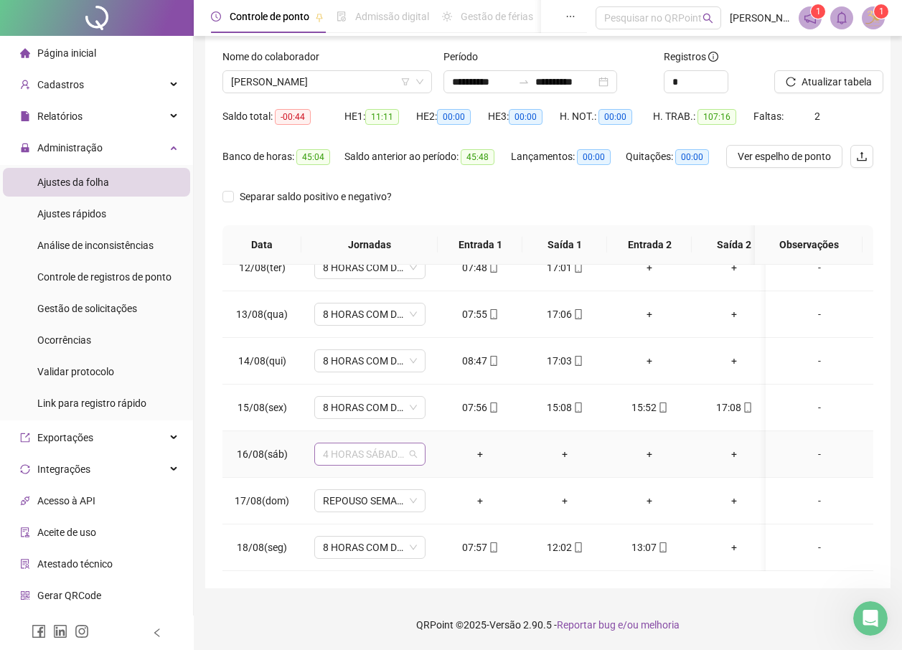
click at [383, 446] on span "4 HORAS SÁBADO 1.2" at bounding box center [370, 454] width 94 height 22
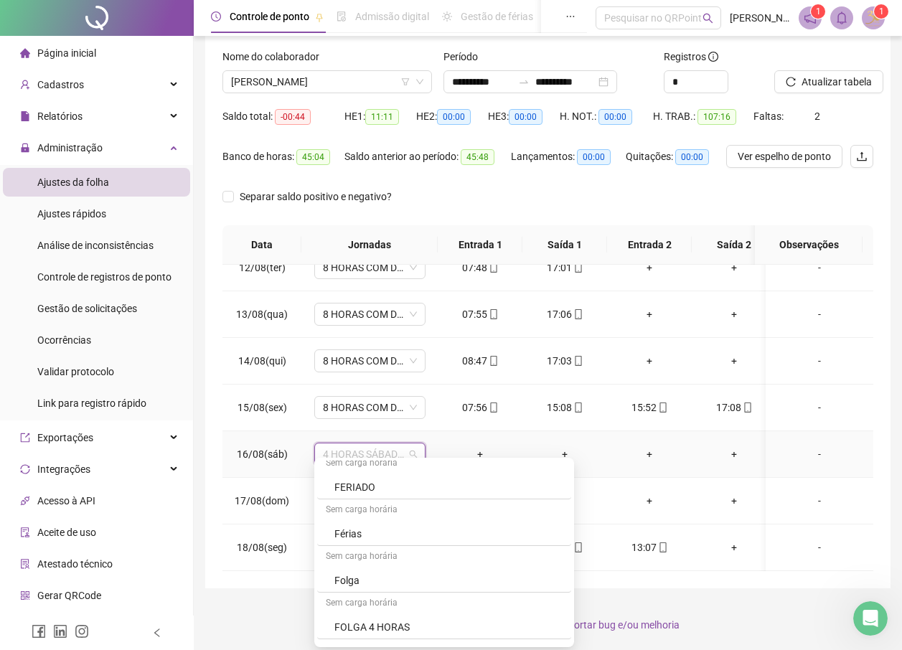
scroll to position [554, 0]
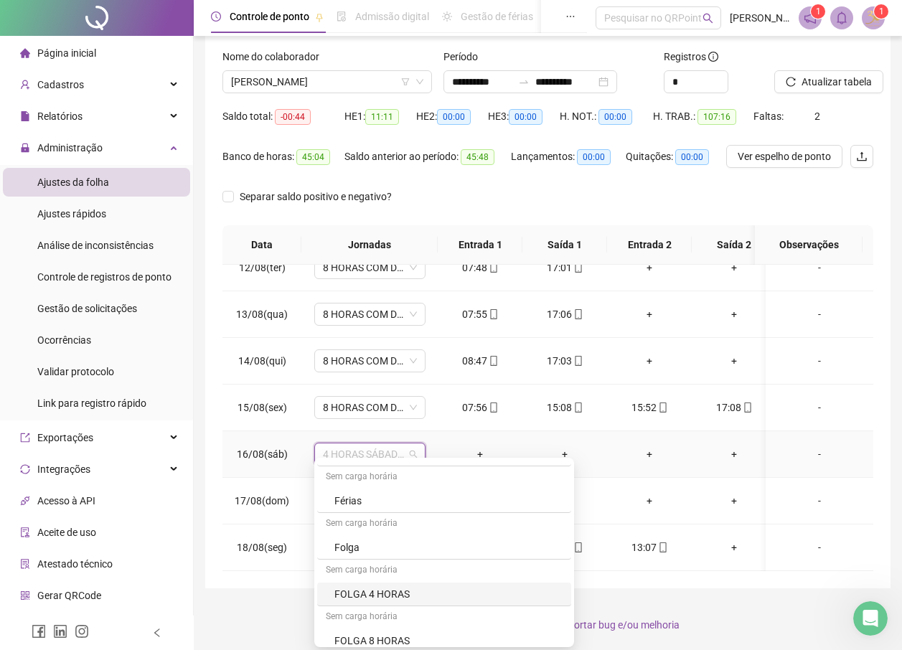
click at [358, 591] on div "FOLGA 4 HORAS" at bounding box center [448, 594] width 228 height 16
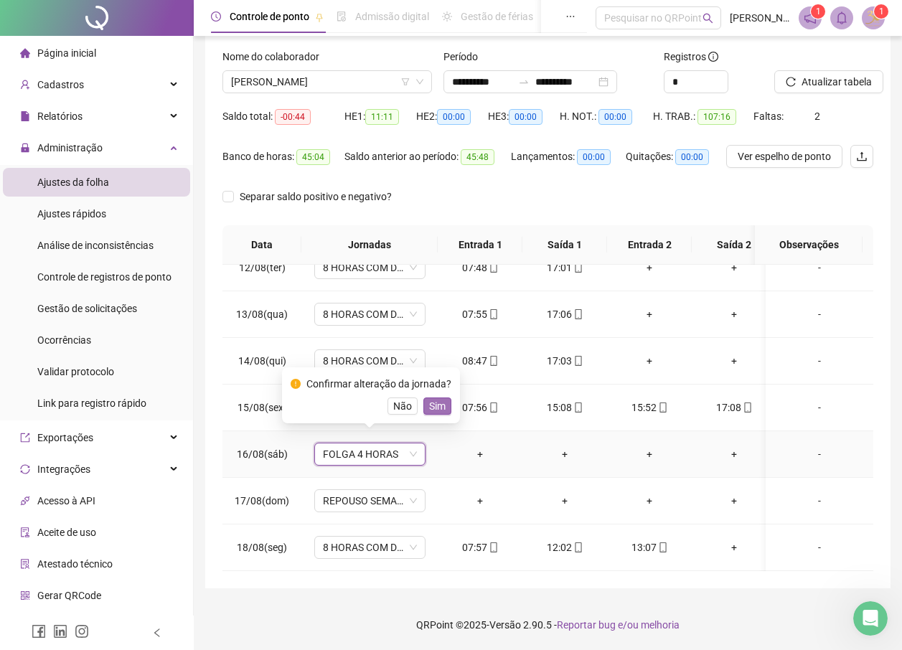
click at [437, 403] on span "Sim" at bounding box center [437, 406] width 17 height 16
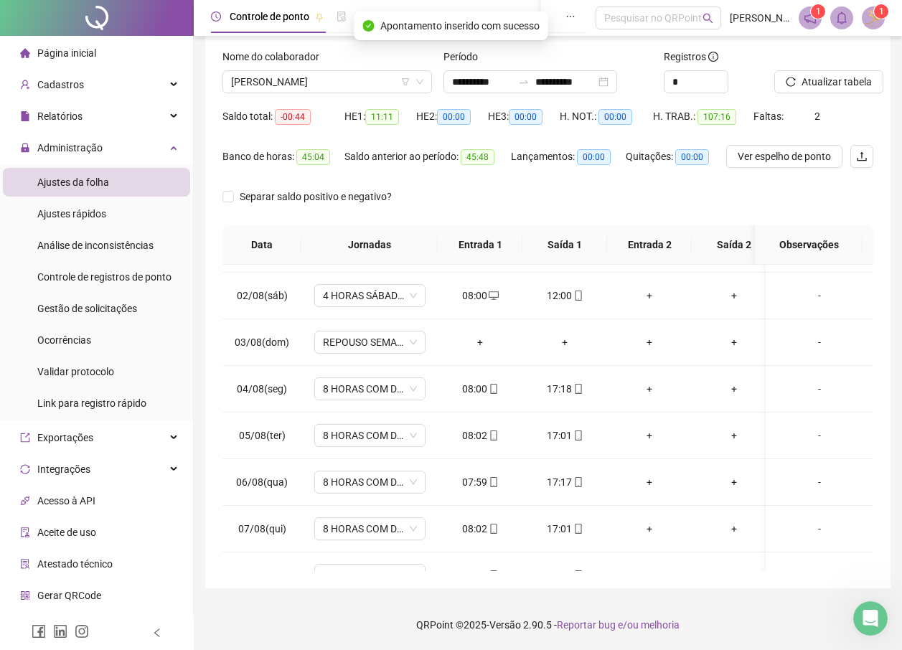
scroll to position [0, 0]
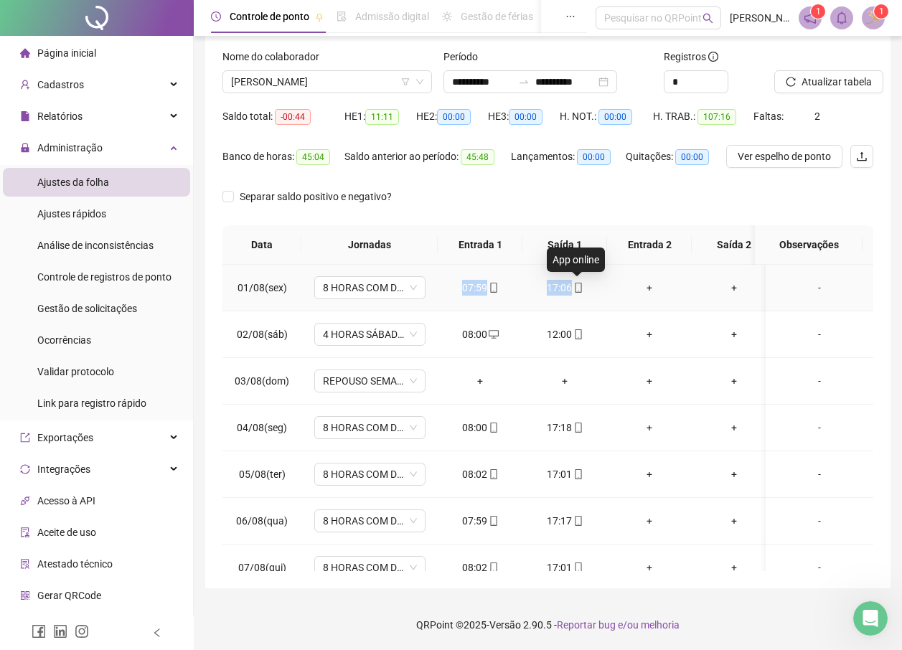
drag, startPoint x: 463, startPoint y: 285, endPoint x: 587, endPoint y: 287, distance: 124.2
click at [587, 287] on tr "01/08(sex) 8 HORAS COM DUAS HORAS DE INTERVALO 07:59 17:06 + + -" at bounding box center [553, 288] width 662 height 47
drag, startPoint x: 464, startPoint y: 334, endPoint x: 601, endPoint y: 333, distance: 137.1
click at [601, 333] on tr "02/08(sáb) 4 HORAS SÁBADO 1.2 08:00 12:00 + + -" at bounding box center [553, 334] width 662 height 47
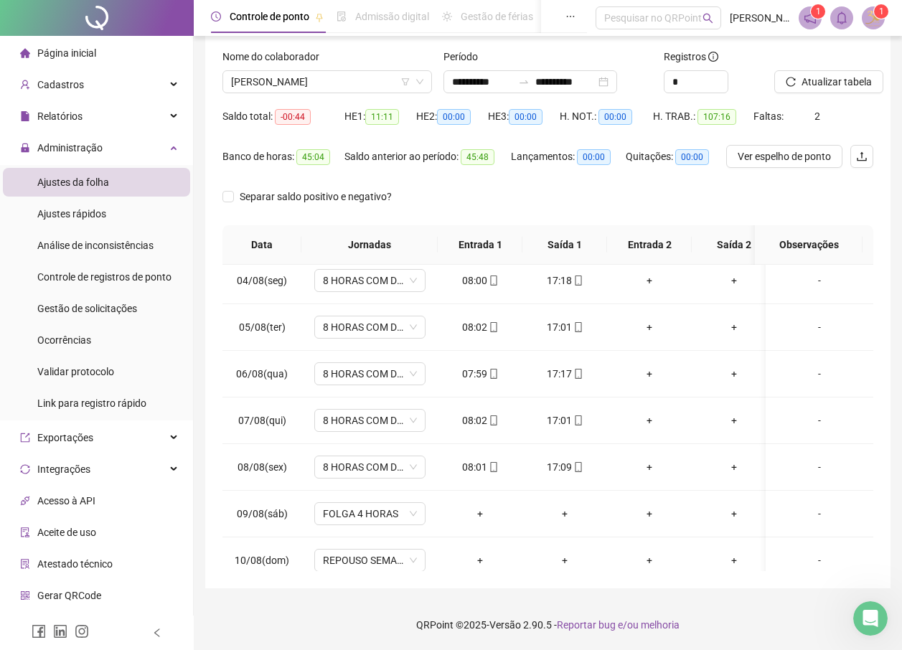
scroll to position [144, 0]
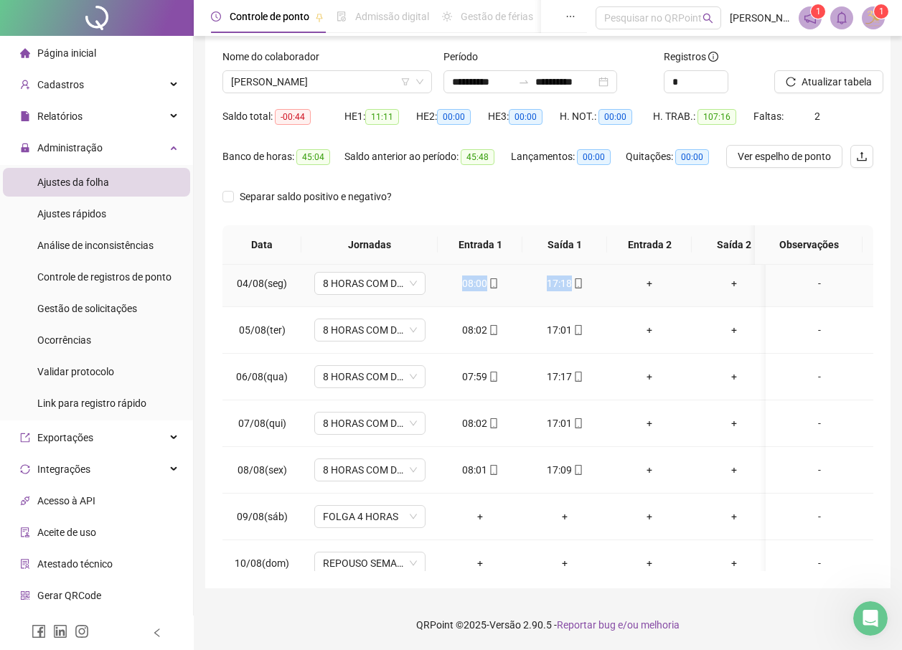
drag, startPoint x: 459, startPoint y: 285, endPoint x: 591, endPoint y: 296, distance: 133.3
click at [591, 296] on tr "04/08(seg) 8 HORAS COM DUAS HORAS DE INTERVALO 08:00 17:18 + + -" at bounding box center [553, 283] width 662 height 47
drag, startPoint x: 456, startPoint y: 332, endPoint x: 598, endPoint y: 331, distance: 142.8
click at [598, 331] on tr "05/08(ter) 8 HORAS COM DUAS HORAS DE INTERVALO 08:02 17:01 + + -" at bounding box center [553, 330] width 662 height 47
drag, startPoint x: 459, startPoint y: 379, endPoint x: 573, endPoint y: 380, distance: 114.1
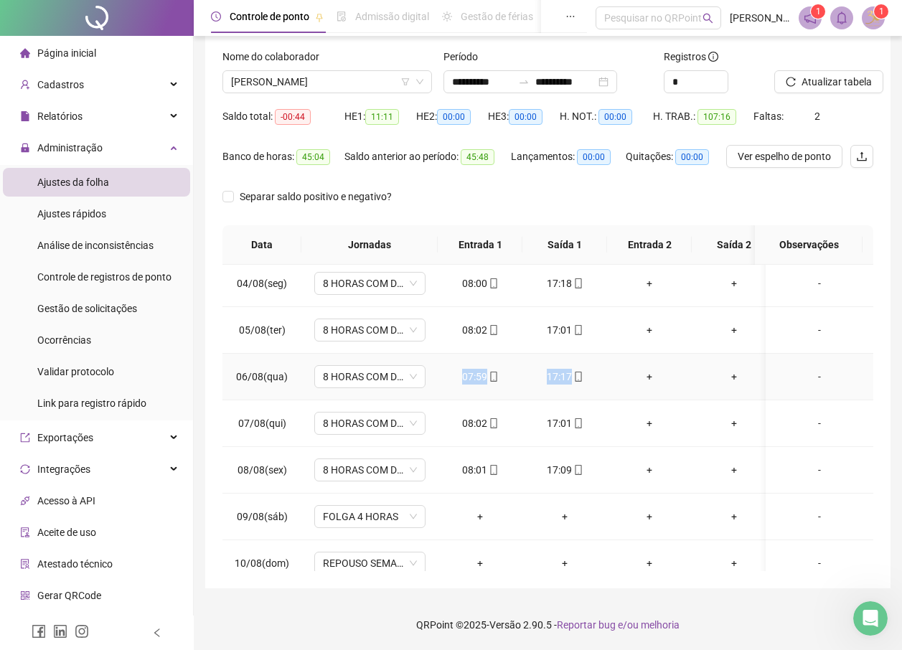
click at [573, 380] on tr "06/08(qua) 8 HORAS COM DUAS HORAS DE INTERVALO 07:59 17:17 + + -" at bounding box center [553, 377] width 662 height 47
drag, startPoint x: 466, startPoint y: 418, endPoint x: 606, endPoint y: 422, distance: 140.0
click at [606, 422] on tr "07/08(qui) 8 HORAS COM DUAS HORAS DE INTERVALO 08:02 17:01 + + -" at bounding box center [553, 423] width 662 height 47
drag, startPoint x: 464, startPoint y: 467, endPoint x: 591, endPoint y: 469, distance: 127.0
click at [591, 469] on tr "08/08(sex) 8 HORAS COM DUAS HORAS DE INTERVALO 08:01 17:09 + + -" at bounding box center [553, 470] width 662 height 47
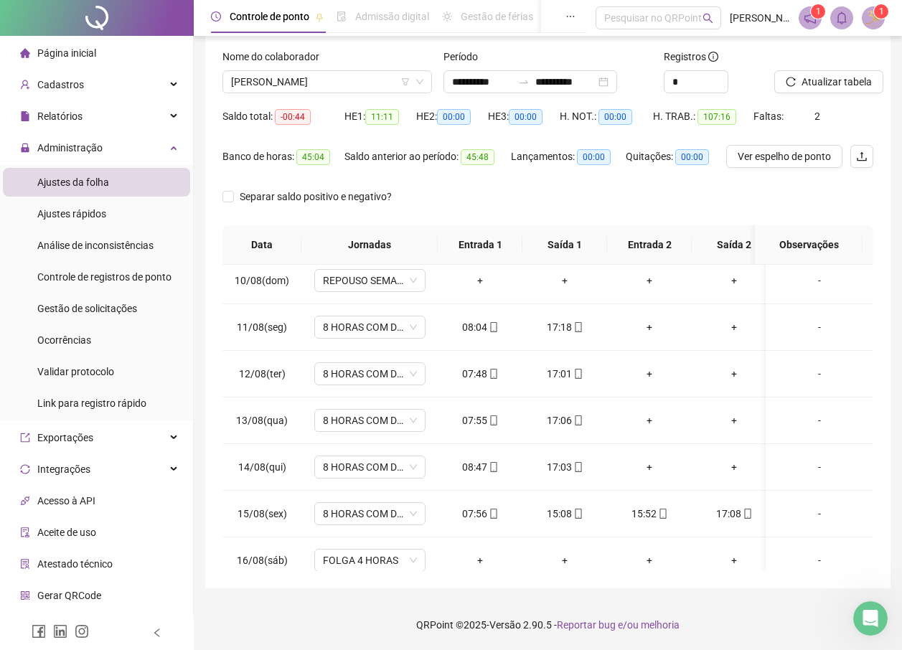
scroll to position [443, 0]
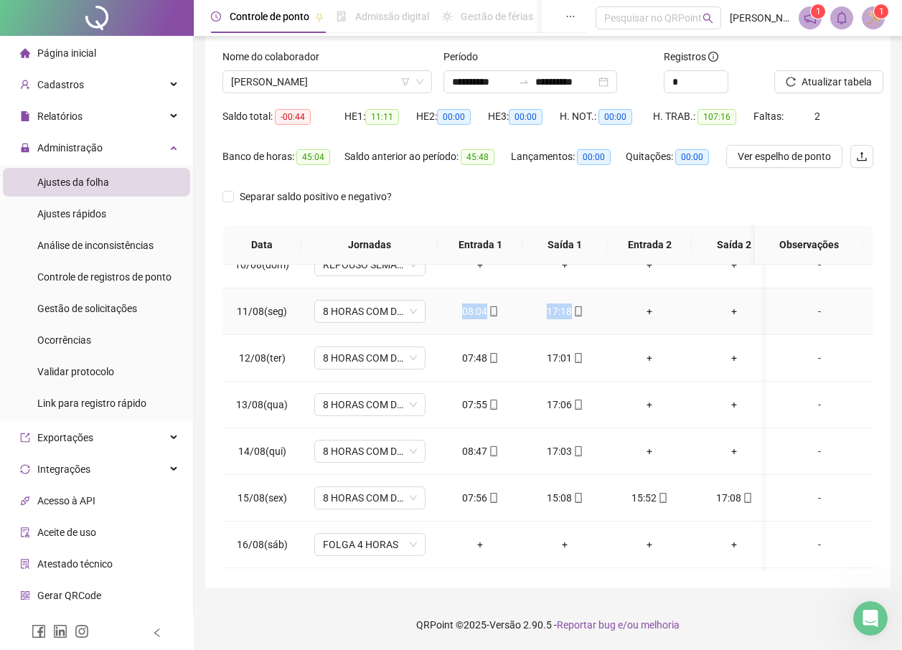
drag, startPoint x: 464, startPoint y: 313, endPoint x: 576, endPoint y: 316, distance: 112.0
click at [576, 316] on tr "11/08(seg) 8 HORAS COM DUAS HORAS DE INTERVALO 08:04 17:18 + + -" at bounding box center [553, 311] width 662 height 47
drag, startPoint x: 461, startPoint y: 352, endPoint x: 590, endPoint y: 357, distance: 129.3
click at [590, 357] on tr "12/08(ter) 8 HORAS COM DUAS HORAS DE INTERVALO 07:48 17:01 + + -" at bounding box center [553, 358] width 662 height 47
drag, startPoint x: 460, startPoint y: 406, endPoint x: 584, endPoint y: 405, distance: 124.1
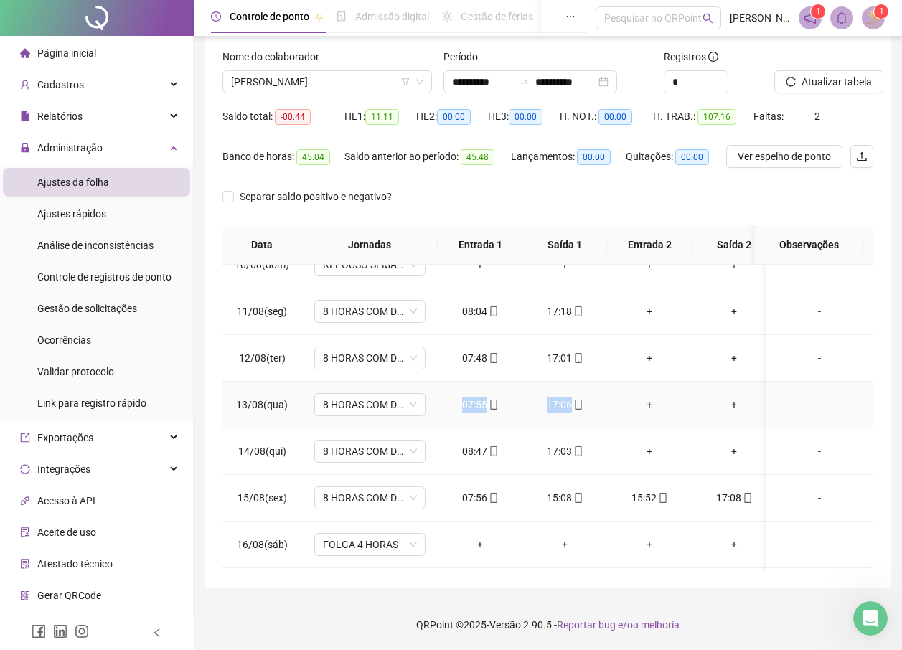
click at [584, 405] on tr "13/08(qua) 8 HORAS COM DUAS HORAS DE INTERVALO 07:55 17:06 + + -" at bounding box center [553, 405] width 662 height 47
drag, startPoint x: 458, startPoint y: 450, endPoint x: 574, endPoint y: 451, distance: 116.3
click at [574, 451] on tr "14/08(qui) 8 HORAS COM DUAS HORAS DE INTERVALO 08:47 17:03 + + -" at bounding box center [553, 451] width 662 height 47
drag, startPoint x: 465, startPoint y: 494, endPoint x: 763, endPoint y: 497, distance: 297.8
click at [763, 497] on tr "15/08(sex) 8 HORAS COM DUAS HORAS DE INTERVALO 07:56 15:08 15:52 17:08 -" at bounding box center [553, 498] width 662 height 47
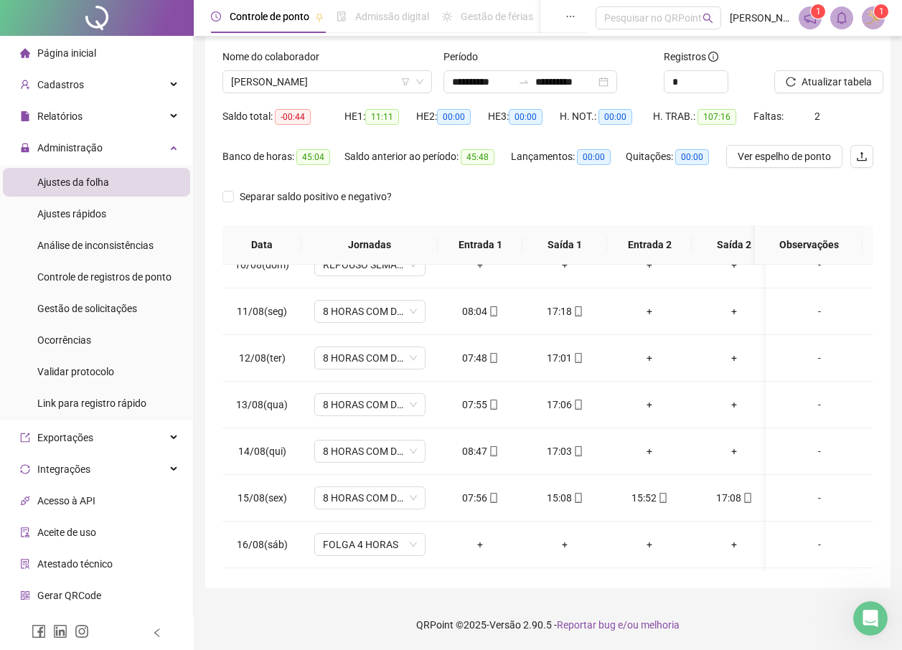
click at [547, 592] on div "**********" at bounding box center [548, 283] width 708 height 733
drag, startPoint x: 464, startPoint y: 494, endPoint x: 748, endPoint y: 499, distance: 284.2
click at [748, 499] on tr "15/08(sex) 8 HORAS COM DUAS HORAS DE INTERVALO 07:56 15:08 15:52 17:08 -" at bounding box center [553, 498] width 662 height 47
click at [870, 85] on button "Atualizar tabela" at bounding box center [828, 81] width 109 height 23
click at [283, 81] on span "[PERSON_NAME]" at bounding box center [327, 82] width 192 height 22
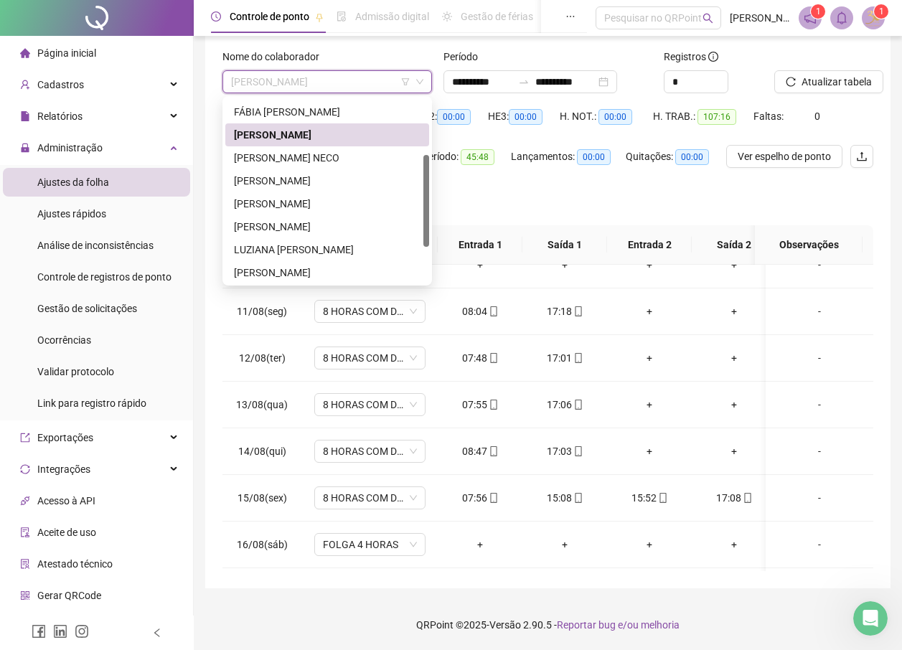
scroll to position [118, 0]
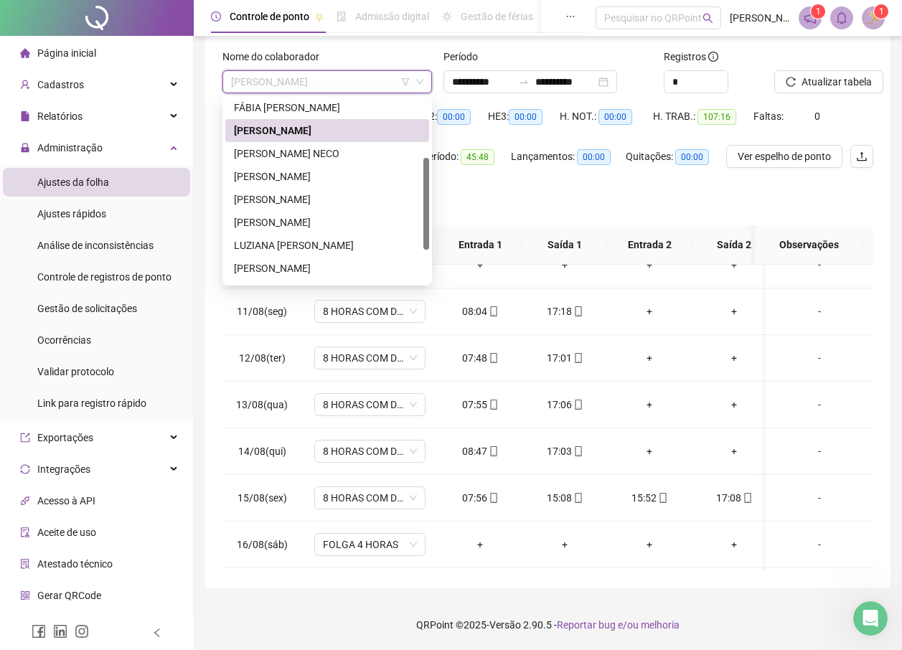
drag, startPoint x: 427, startPoint y: 150, endPoint x: 431, endPoint y: 209, distance: 59.0
click at [431, 209] on div "99144 217648 50211 FÁBIA [PERSON_NAME] [PERSON_NAME] [PERSON_NAME] [PERSON_NAME…" at bounding box center [327, 190] width 210 height 189
click at [248, 273] on div "[PERSON_NAME]" at bounding box center [327, 268] width 187 height 16
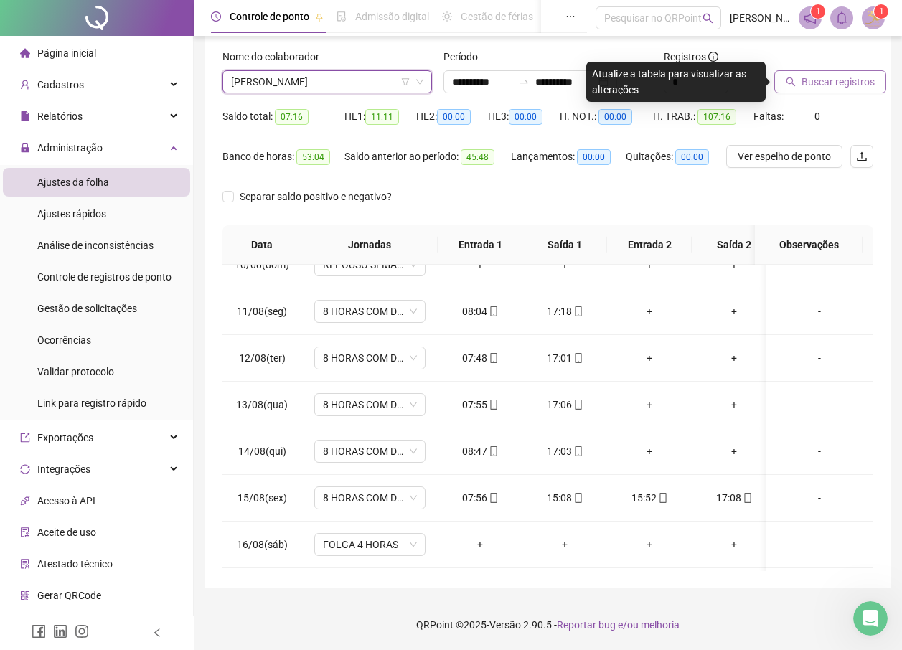
click at [814, 77] on span "Buscar registros" at bounding box center [838, 82] width 73 height 16
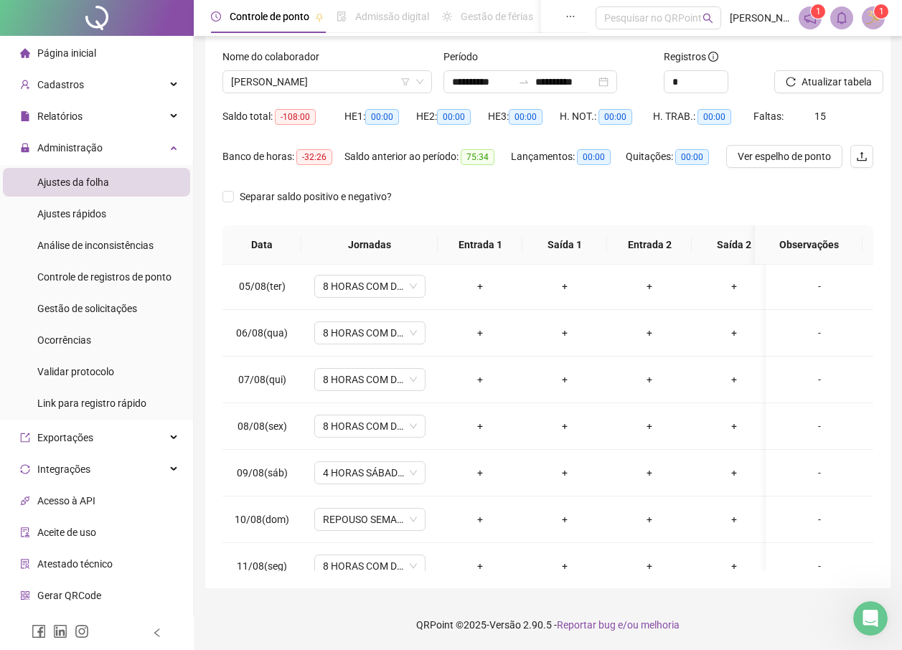
scroll to position [0, 0]
click at [872, 16] on img at bounding box center [874, 18] width 22 height 22
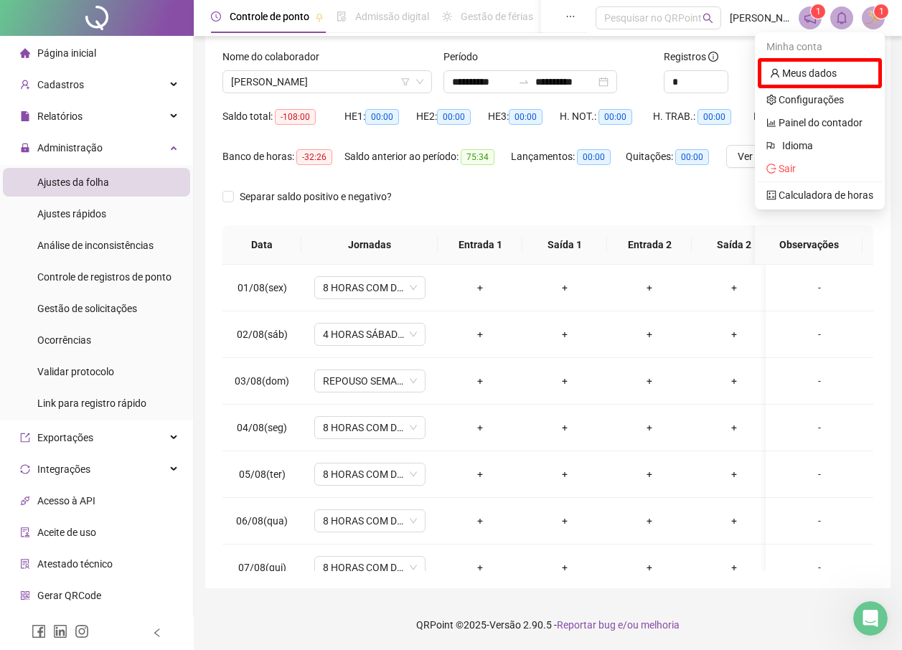
click at [628, 177] on div "Quitações: 00:00" at bounding box center [676, 165] width 100 height 40
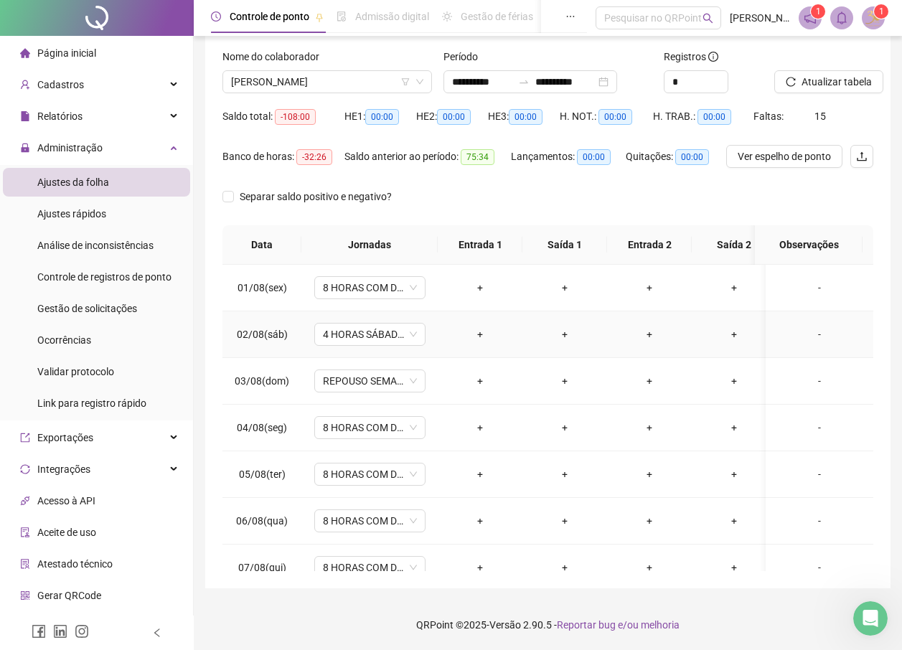
click at [483, 340] on div "+" at bounding box center [480, 335] width 62 height 16
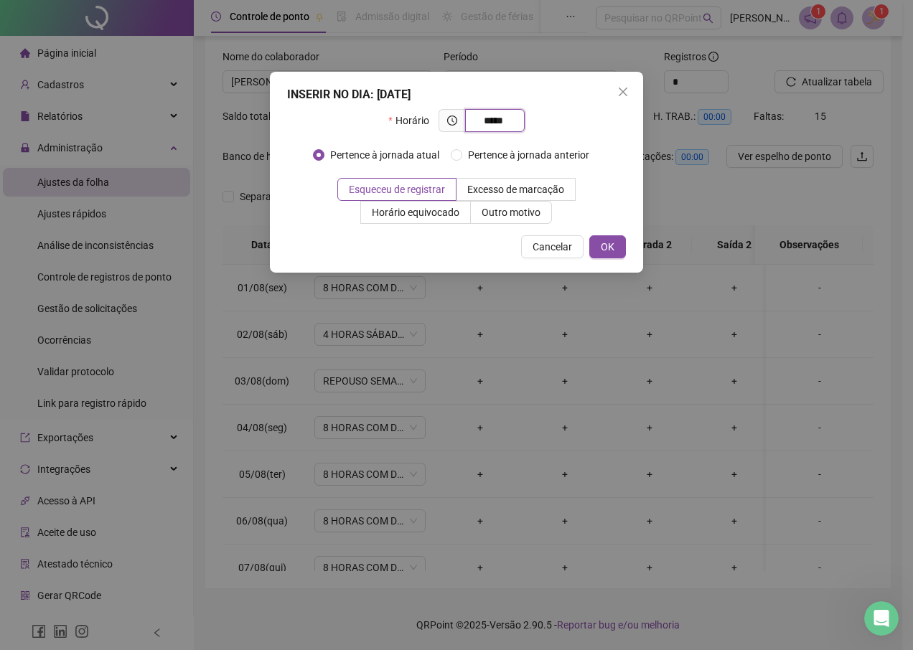
type input "*****"
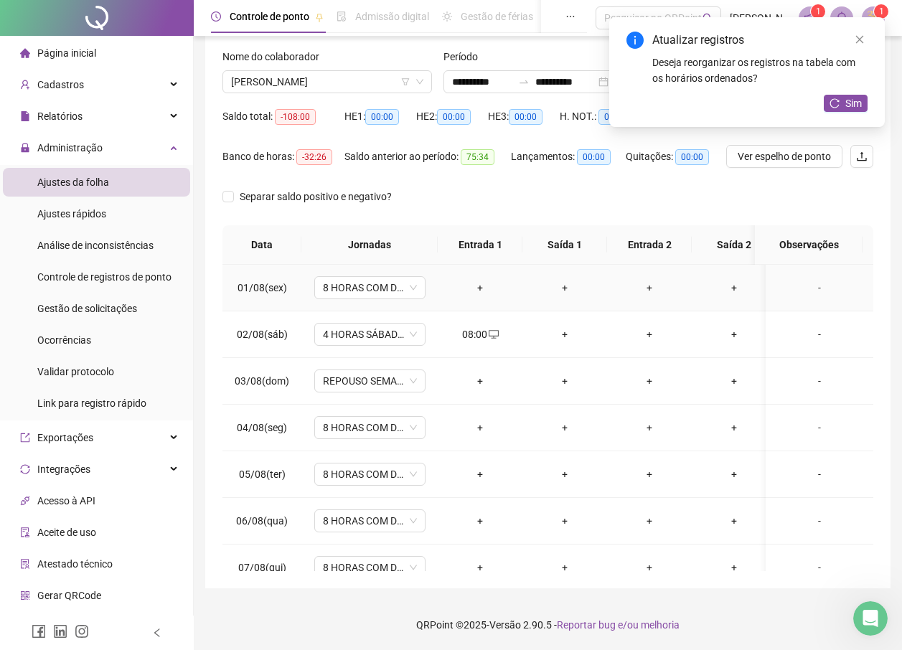
click at [479, 285] on div "+" at bounding box center [480, 288] width 62 height 16
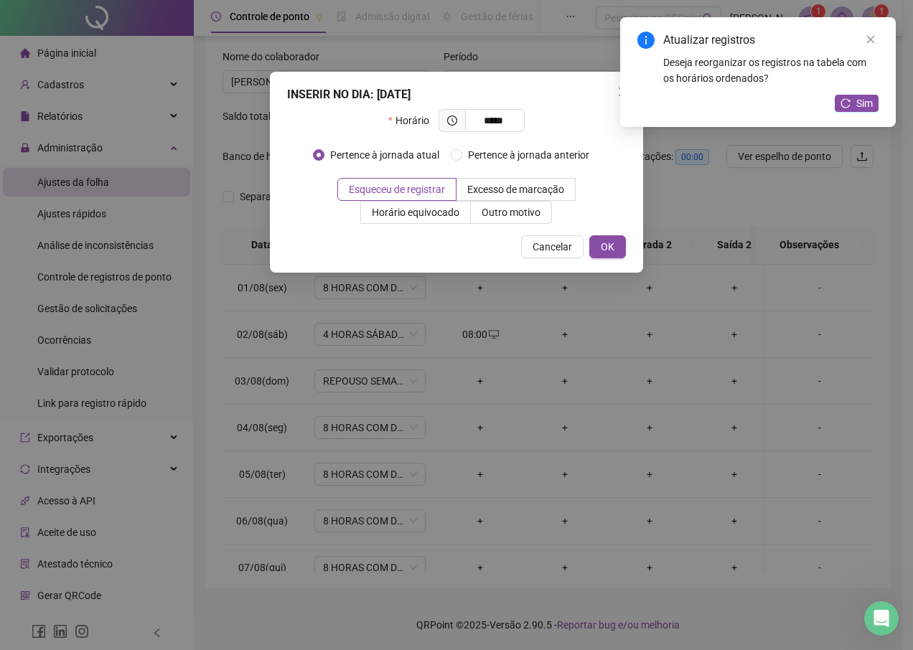
type input "*****"
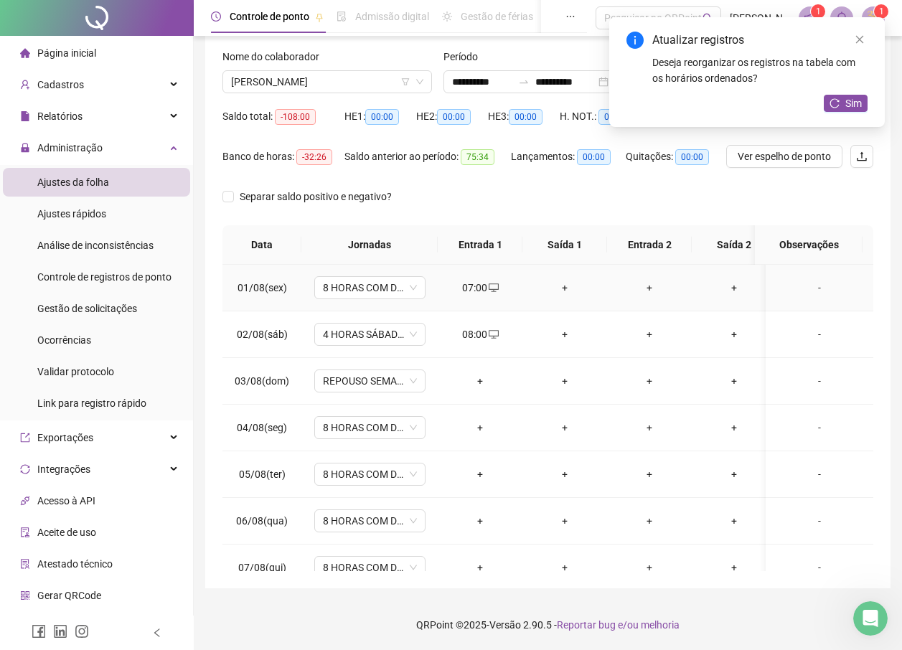
click at [558, 286] on div "+" at bounding box center [565, 288] width 62 height 16
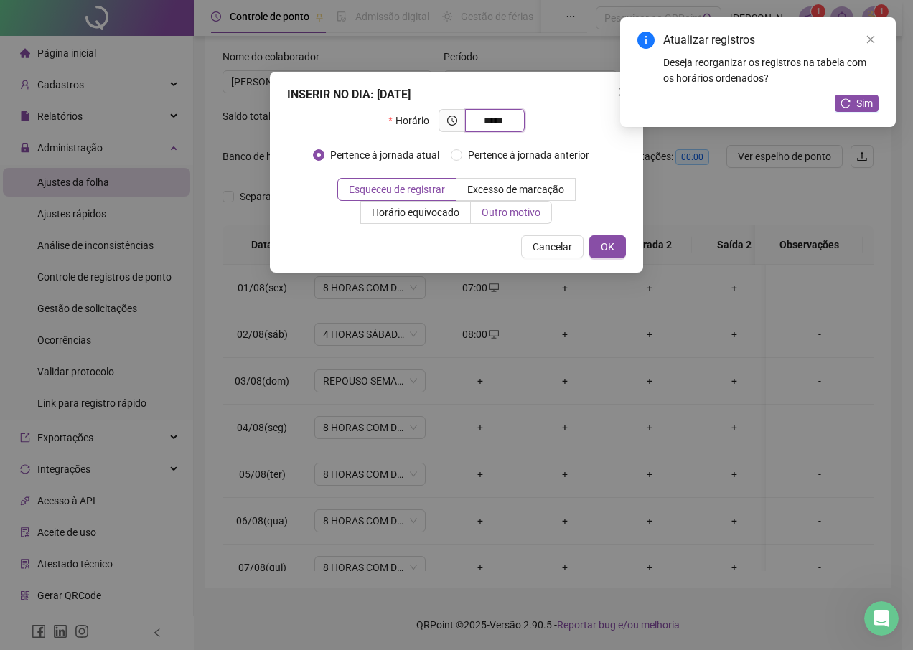
type input "*****"
click at [525, 215] on span "Outro motivo" at bounding box center [511, 212] width 59 height 11
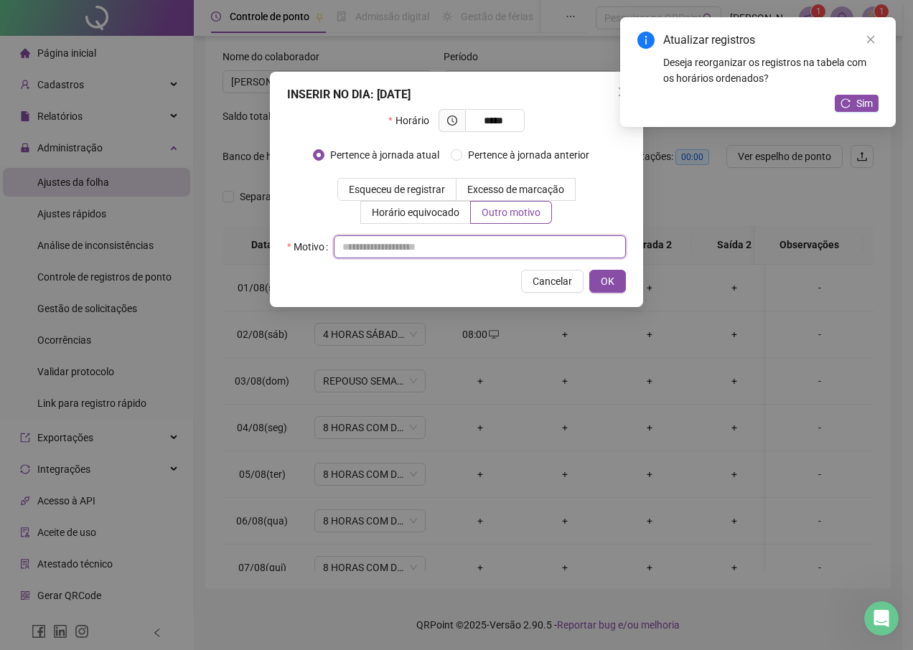
click at [426, 244] on input "text" at bounding box center [480, 246] width 292 height 23
type input "*"
click at [625, 287] on button "OK" at bounding box center [607, 281] width 37 height 23
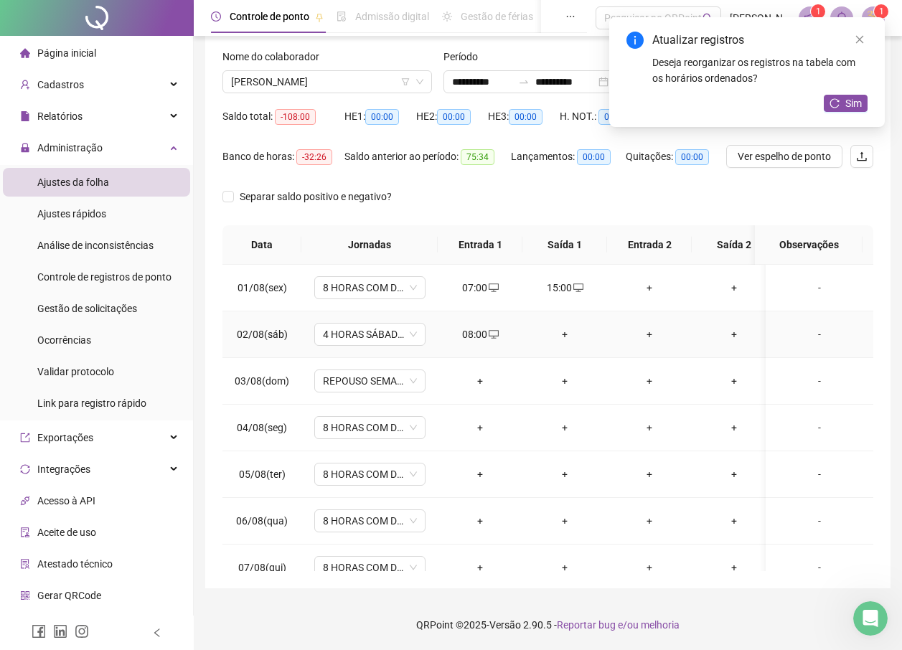
click at [564, 332] on div "+" at bounding box center [565, 335] width 62 height 16
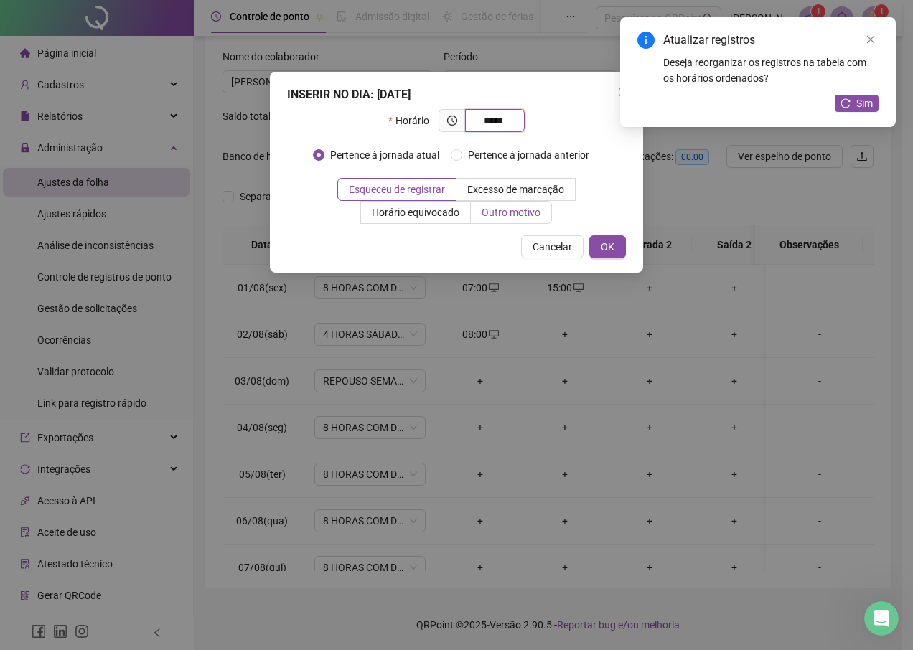
type input "*****"
click at [482, 212] on span "Outro motivo" at bounding box center [511, 212] width 59 height 11
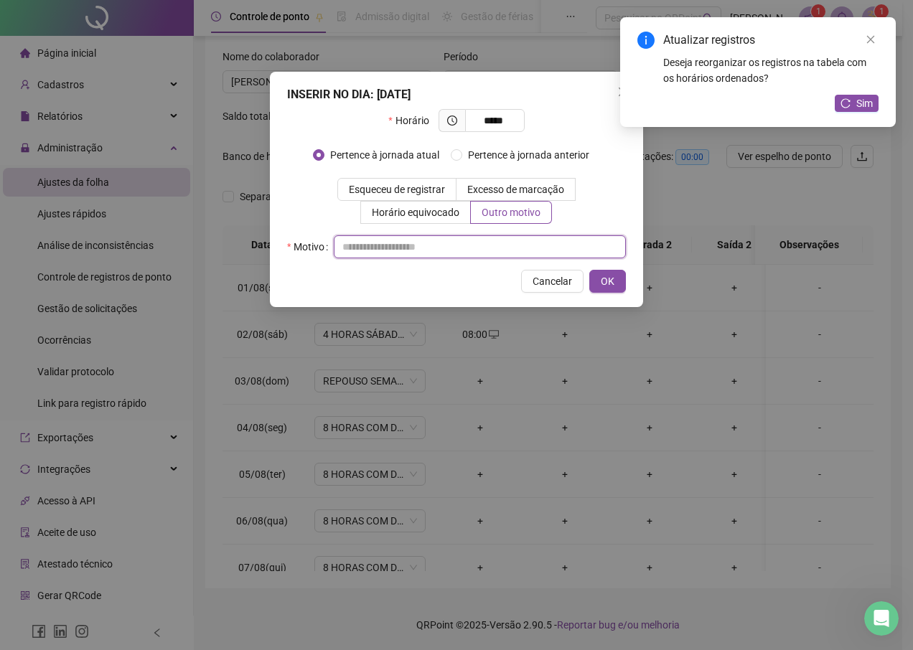
click at [453, 256] on input "text" at bounding box center [480, 246] width 292 height 23
type input "*"
click at [618, 283] on button "OK" at bounding box center [607, 281] width 37 height 23
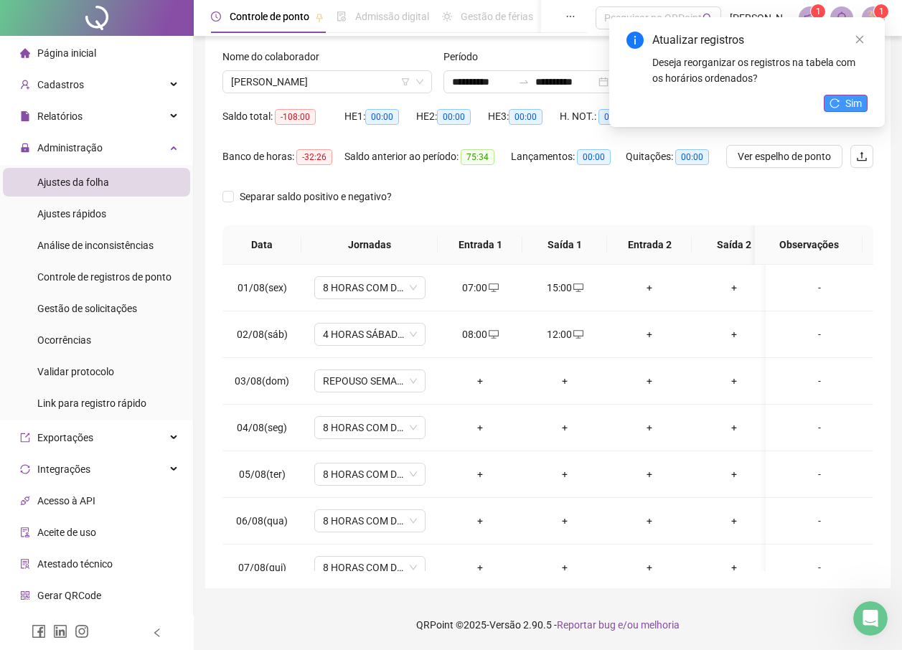
click at [840, 102] on button "Sim" at bounding box center [846, 103] width 44 height 17
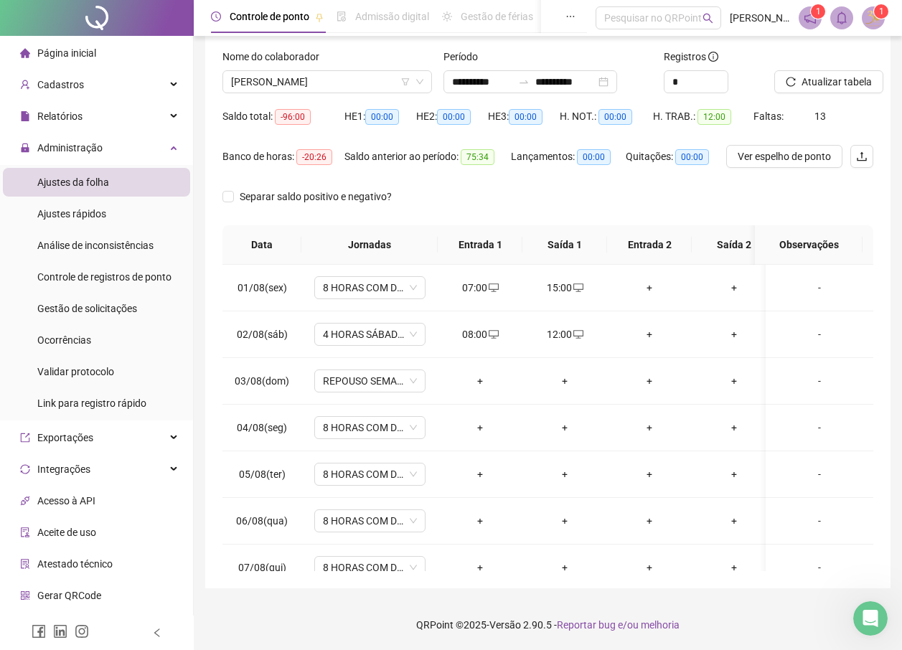
click at [877, 22] on img at bounding box center [874, 18] width 22 height 22
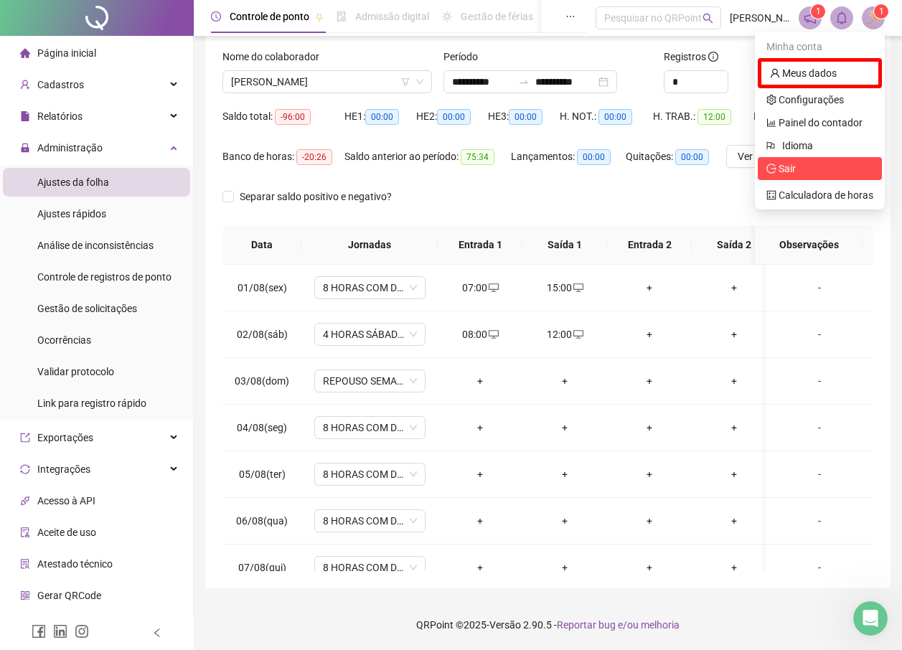
click at [809, 173] on span "Sair" at bounding box center [819, 169] width 107 height 16
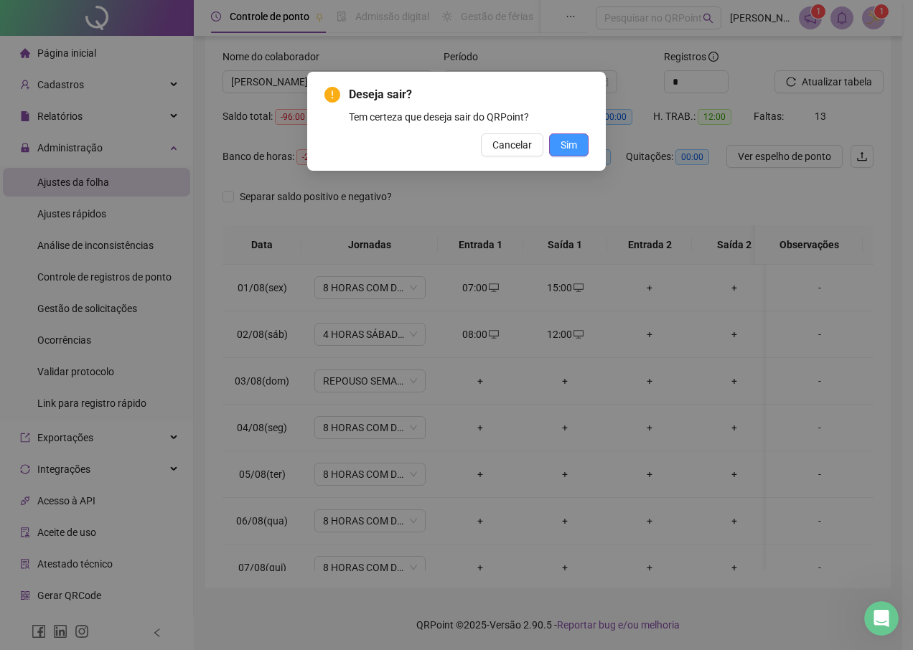
click at [556, 148] on button "Sim" at bounding box center [568, 144] width 39 height 23
